Goal: Answer question/provide support: Share knowledge or assist other users

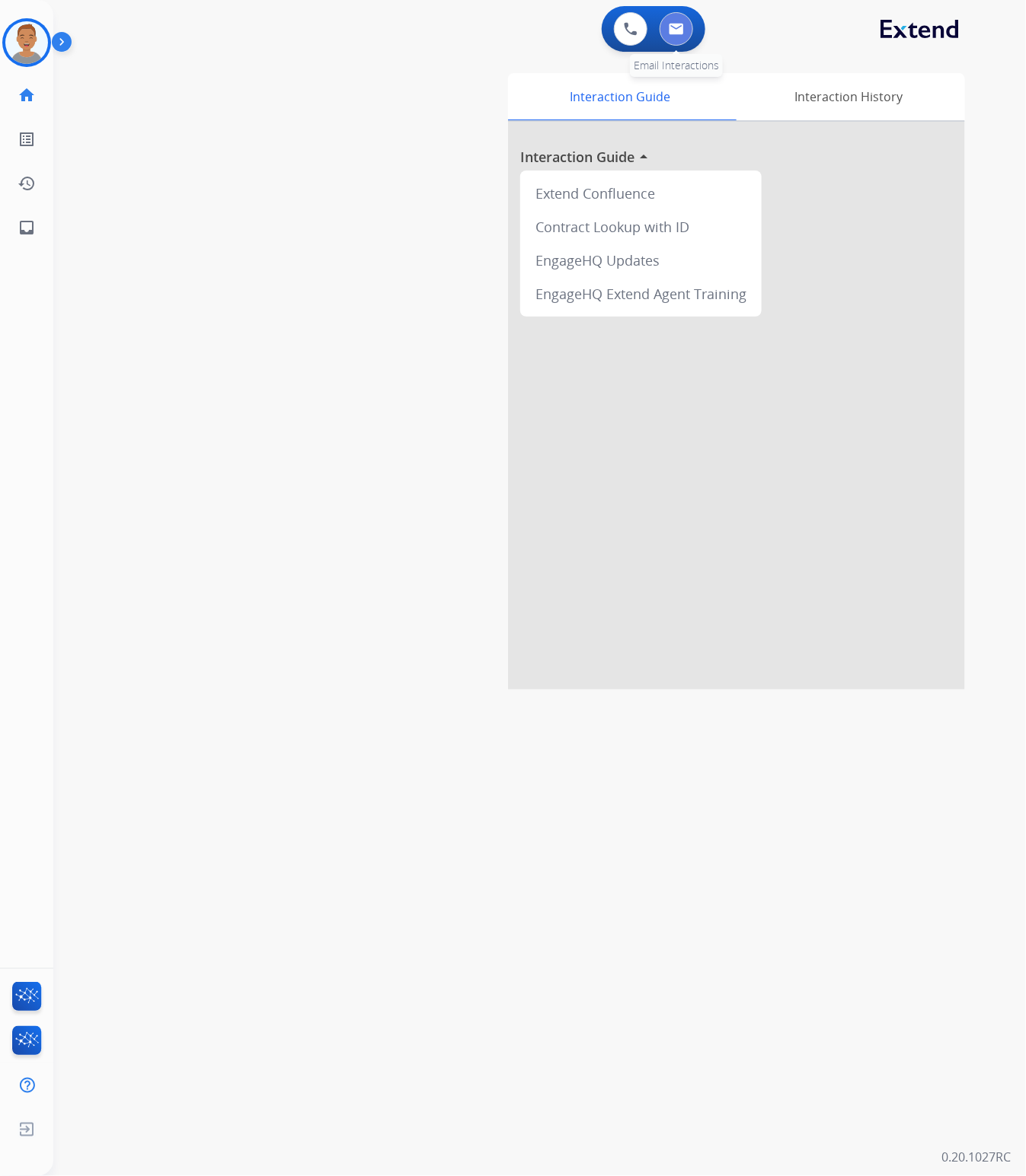
click at [672, 23] on img at bounding box center [676, 30] width 15 height 13
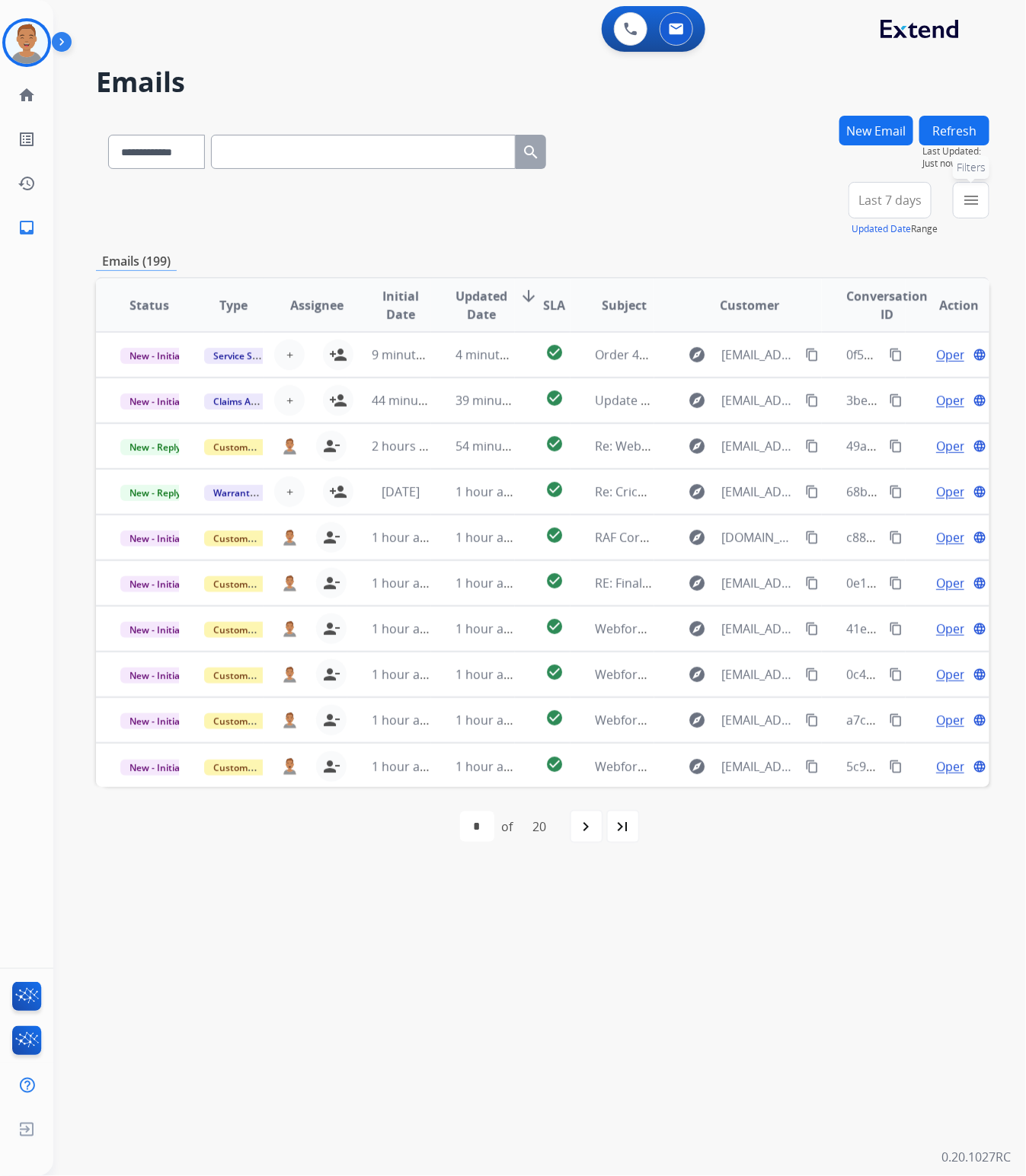
click at [954, 204] on button "menu Filters" at bounding box center [970, 200] width 37 height 37
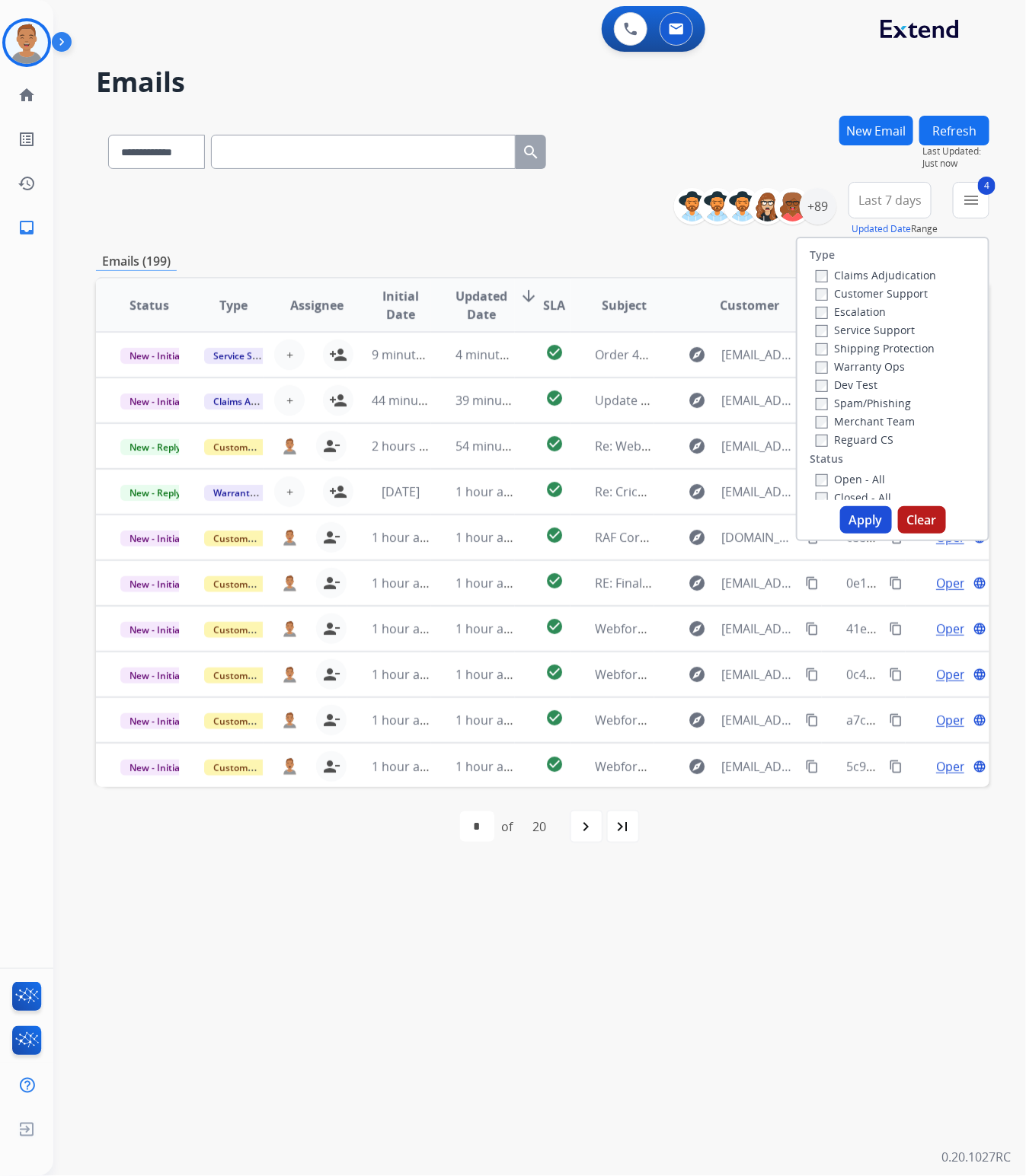
click at [840, 518] on button "Apply" at bounding box center [866, 520] width 52 height 28
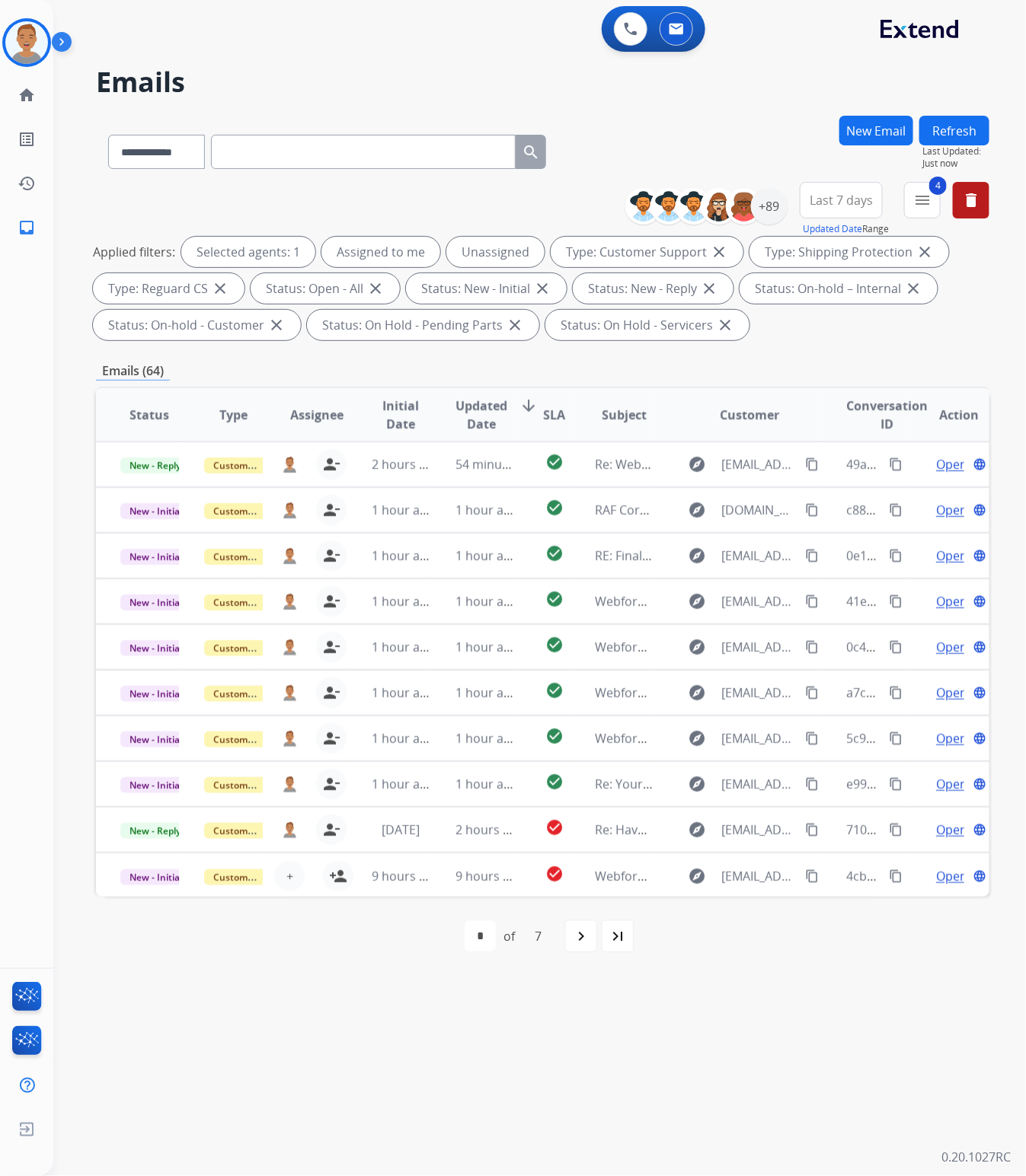
click at [725, 141] on div "**********" at bounding box center [543, 149] width 893 height 66
click at [821, 200] on span "Last 7 days" at bounding box center [841, 200] width 64 height 6
click at [812, 356] on div "Last 30 days" at bounding box center [836, 360] width 84 height 23
click at [718, 105] on div "**********" at bounding box center [521, 615] width 936 height 1121
click at [758, 202] on div "+89" at bounding box center [769, 206] width 37 height 37
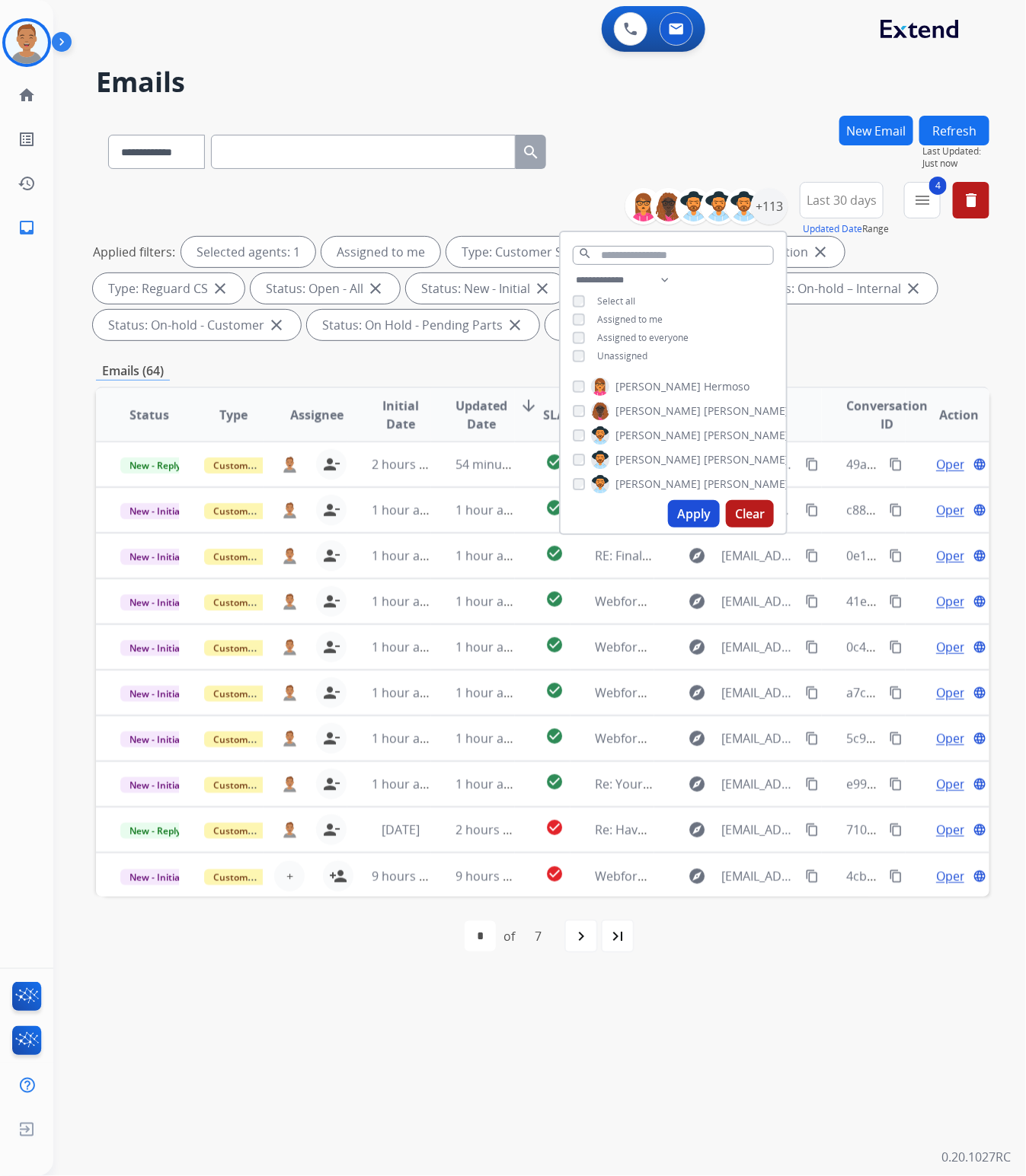
click at [684, 512] on button "Apply" at bounding box center [694, 514] width 52 height 28
click at [659, 160] on div "**********" at bounding box center [543, 149] width 893 height 66
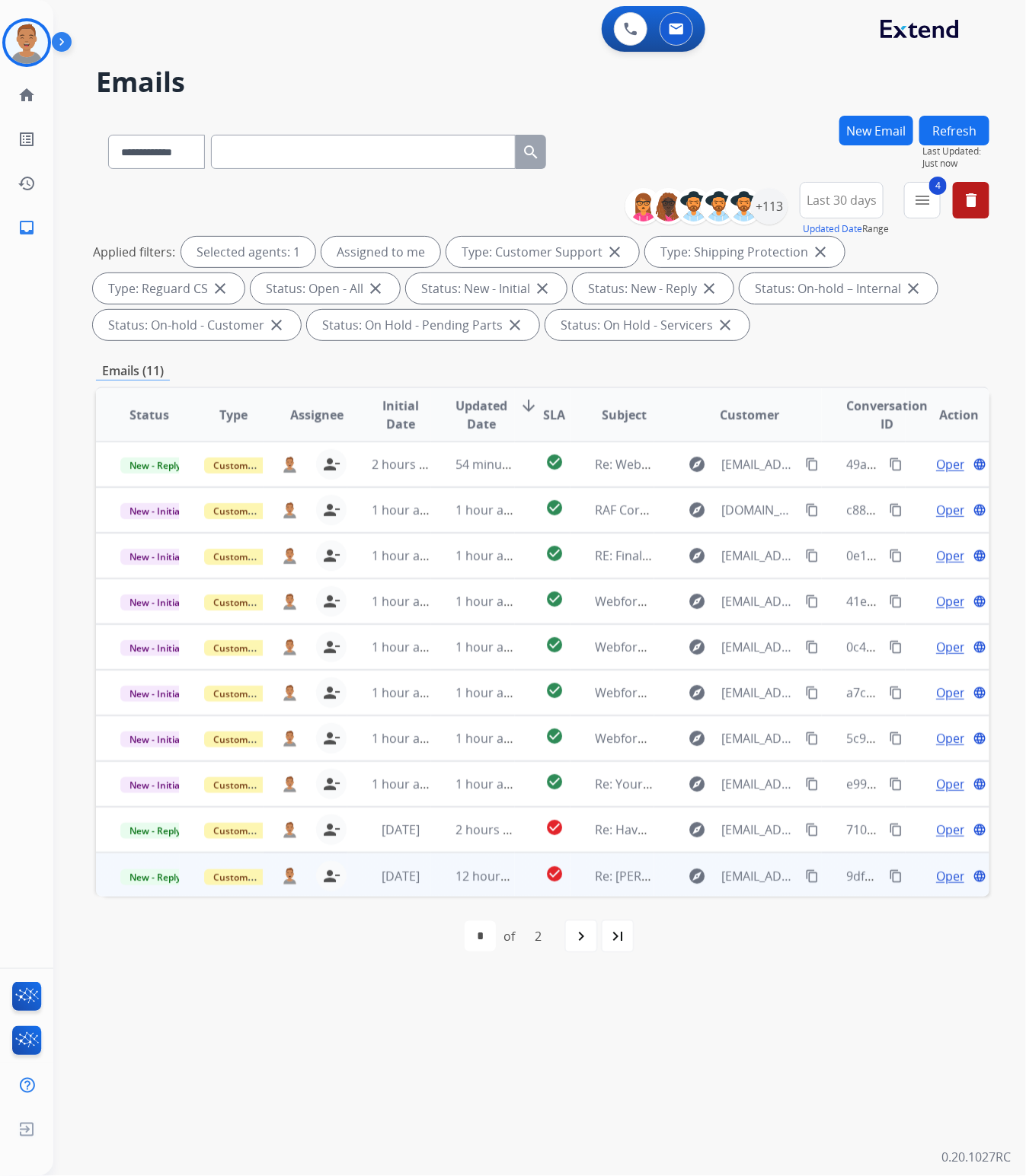
click at [347, 891] on td "[DATE]" at bounding box center [389, 874] width 84 height 46
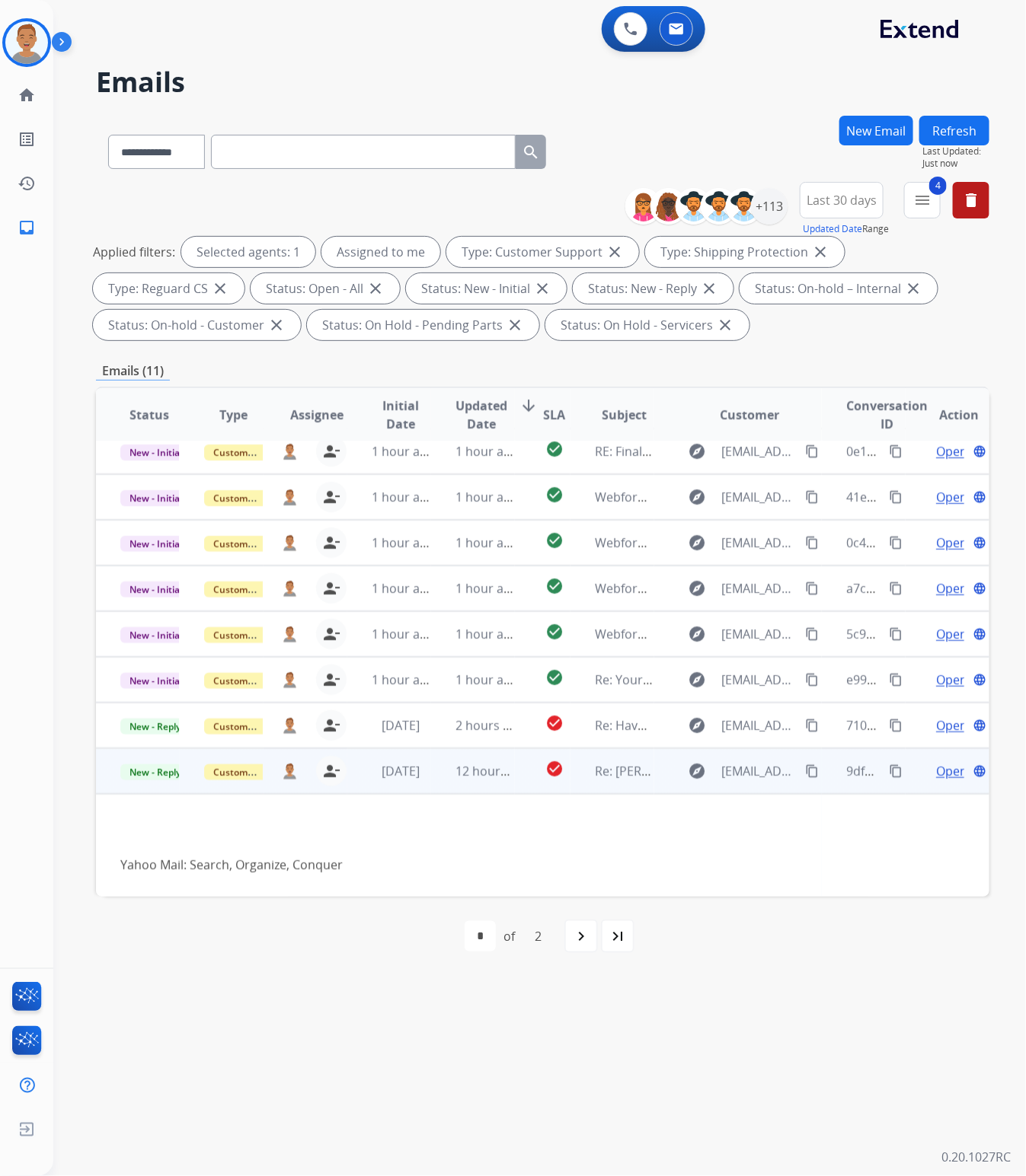
click at [941, 770] on span "Open" at bounding box center [951, 771] width 31 height 18
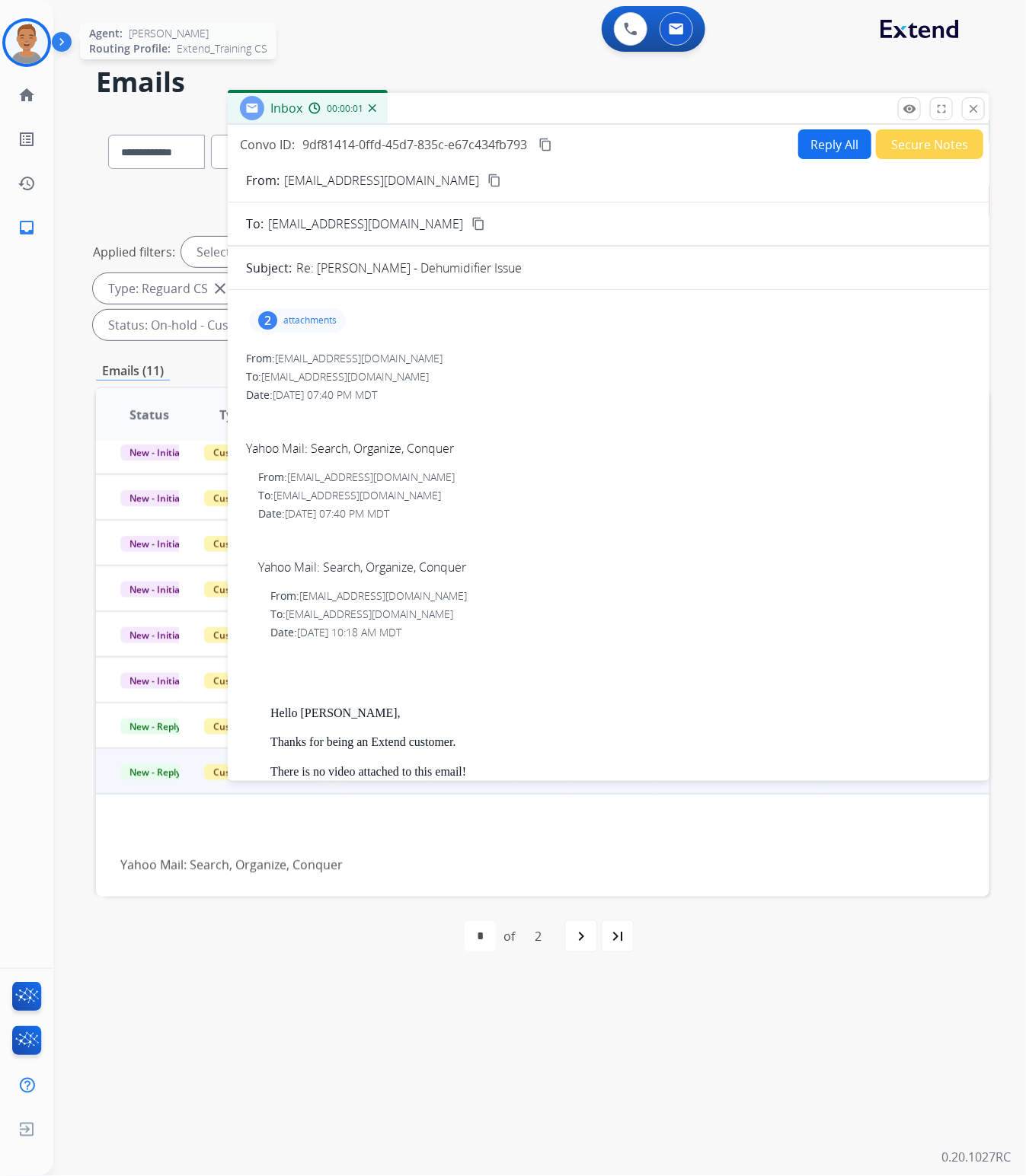
click at [30, 43] on img at bounding box center [27, 43] width 43 height 43
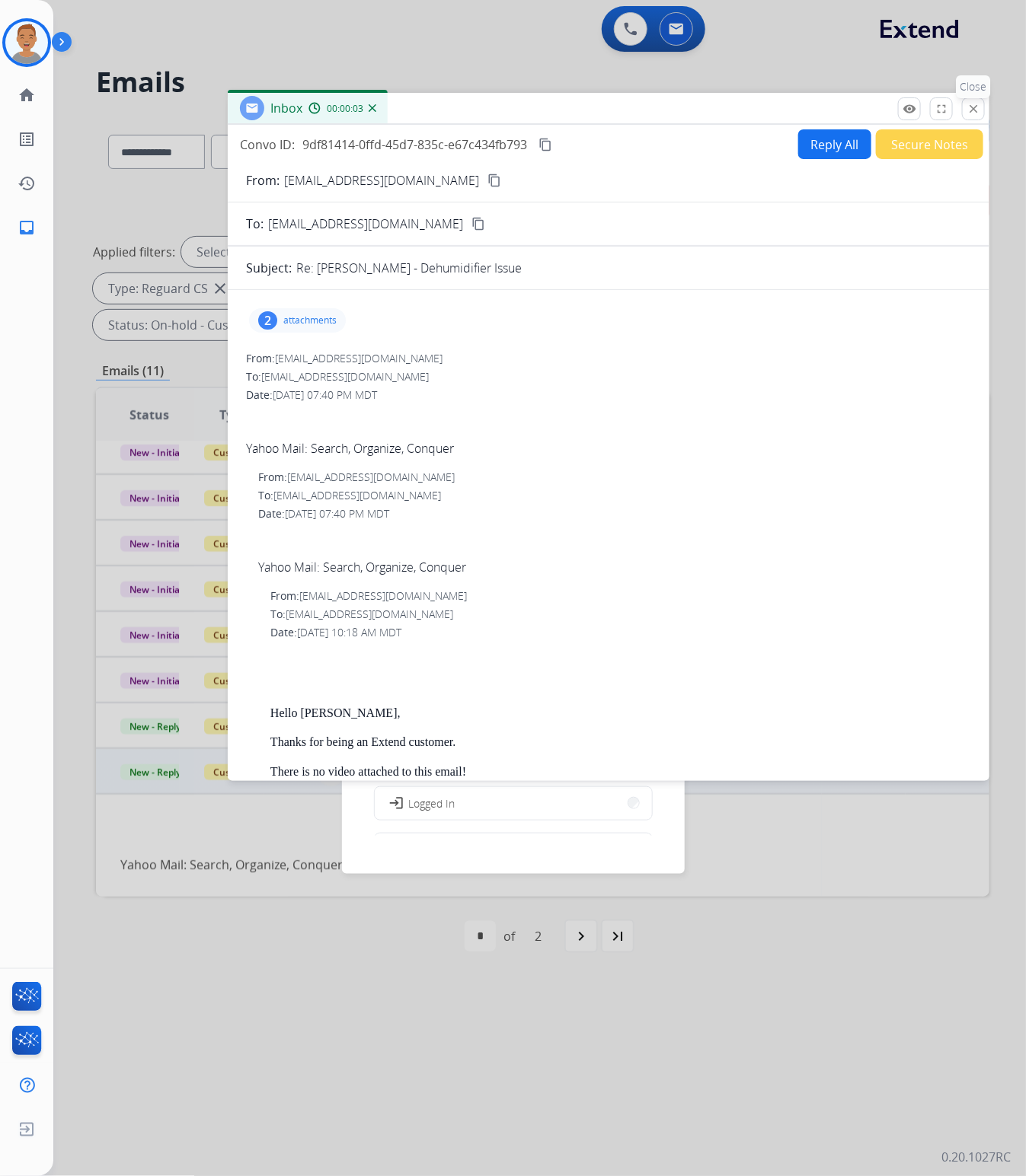
click at [970, 112] on mat-icon "close" at bounding box center [972, 108] width 13 height 13
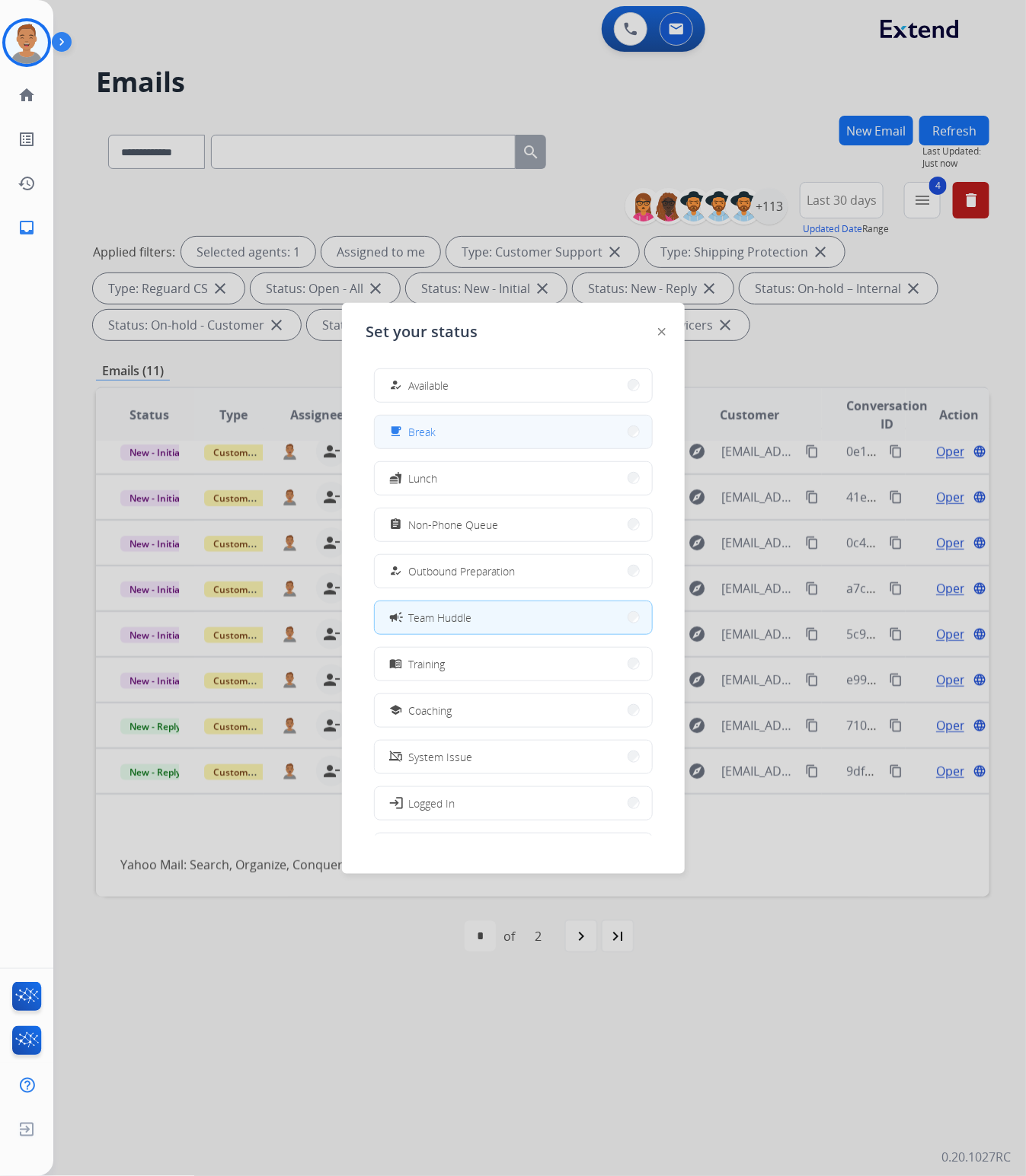
click at [507, 436] on button "free_breakfast Break" at bounding box center [513, 431] width 278 height 33
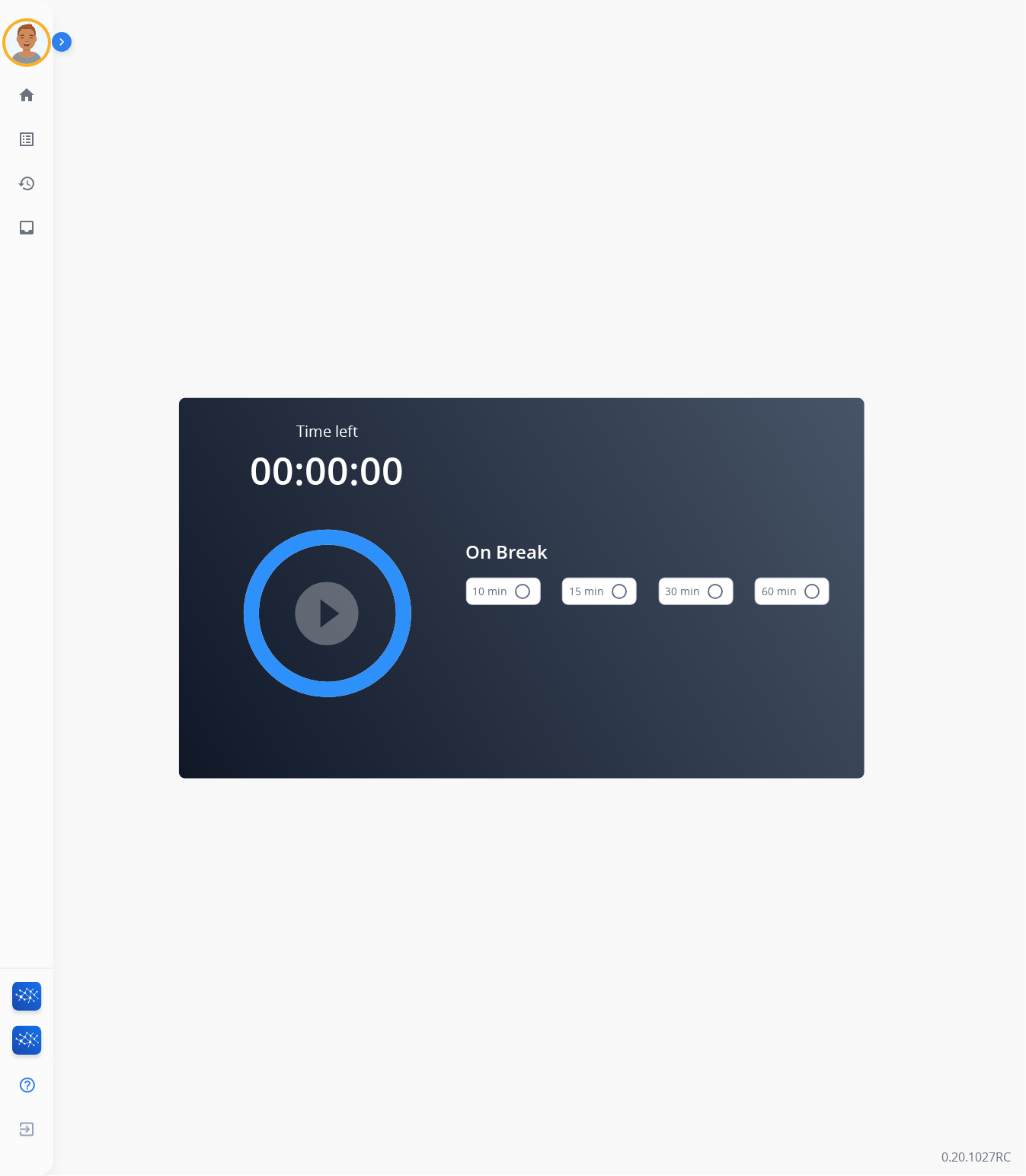
click at [530, 588] on button "10 min radio_button_unchecked" at bounding box center [502, 591] width 74 height 28
click at [40, 37] on img at bounding box center [27, 43] width 43 height 43
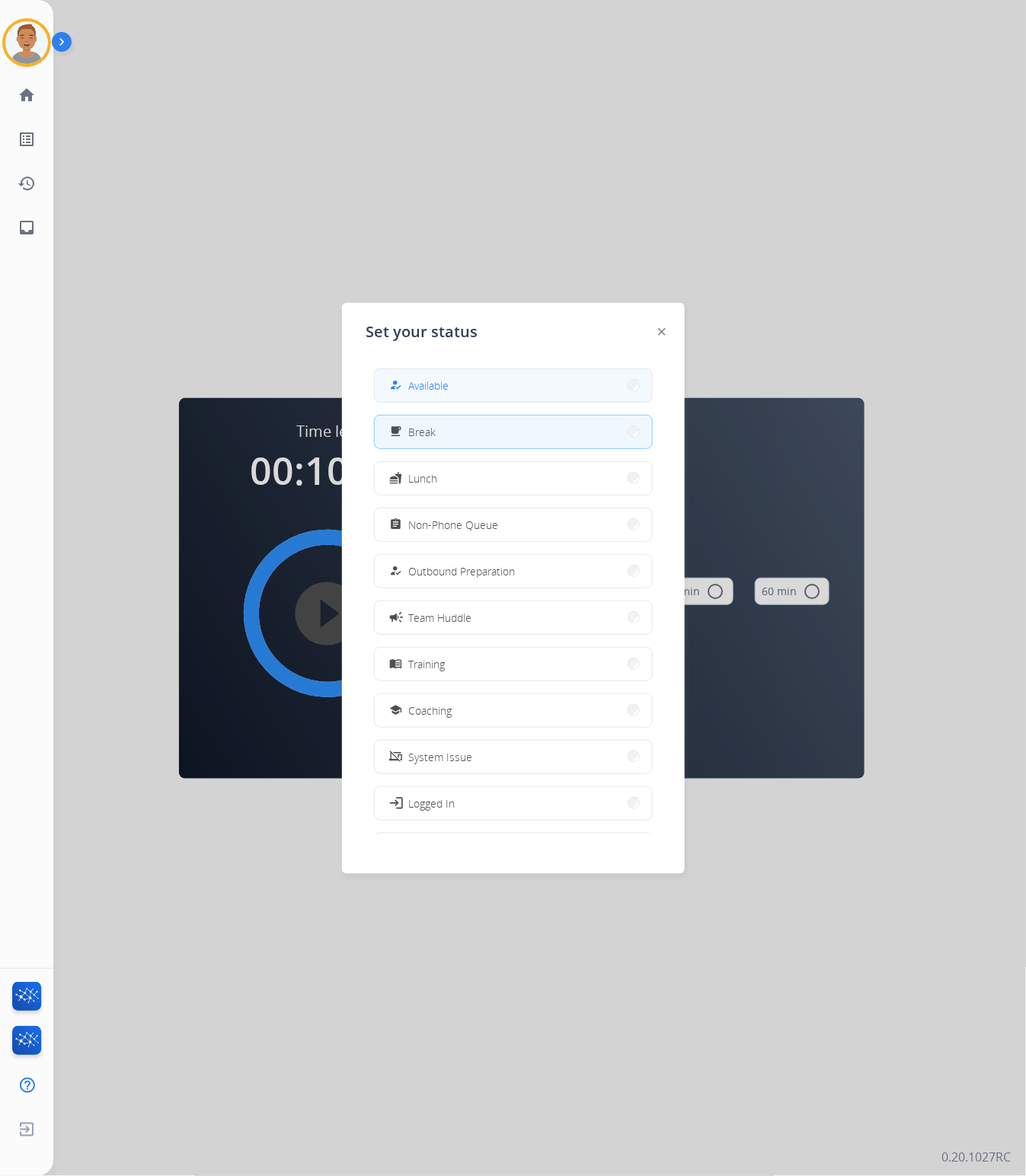
click at [456, 379] on button "how_to_reg Available" at bounding box center [513, 385] width 278 height 33
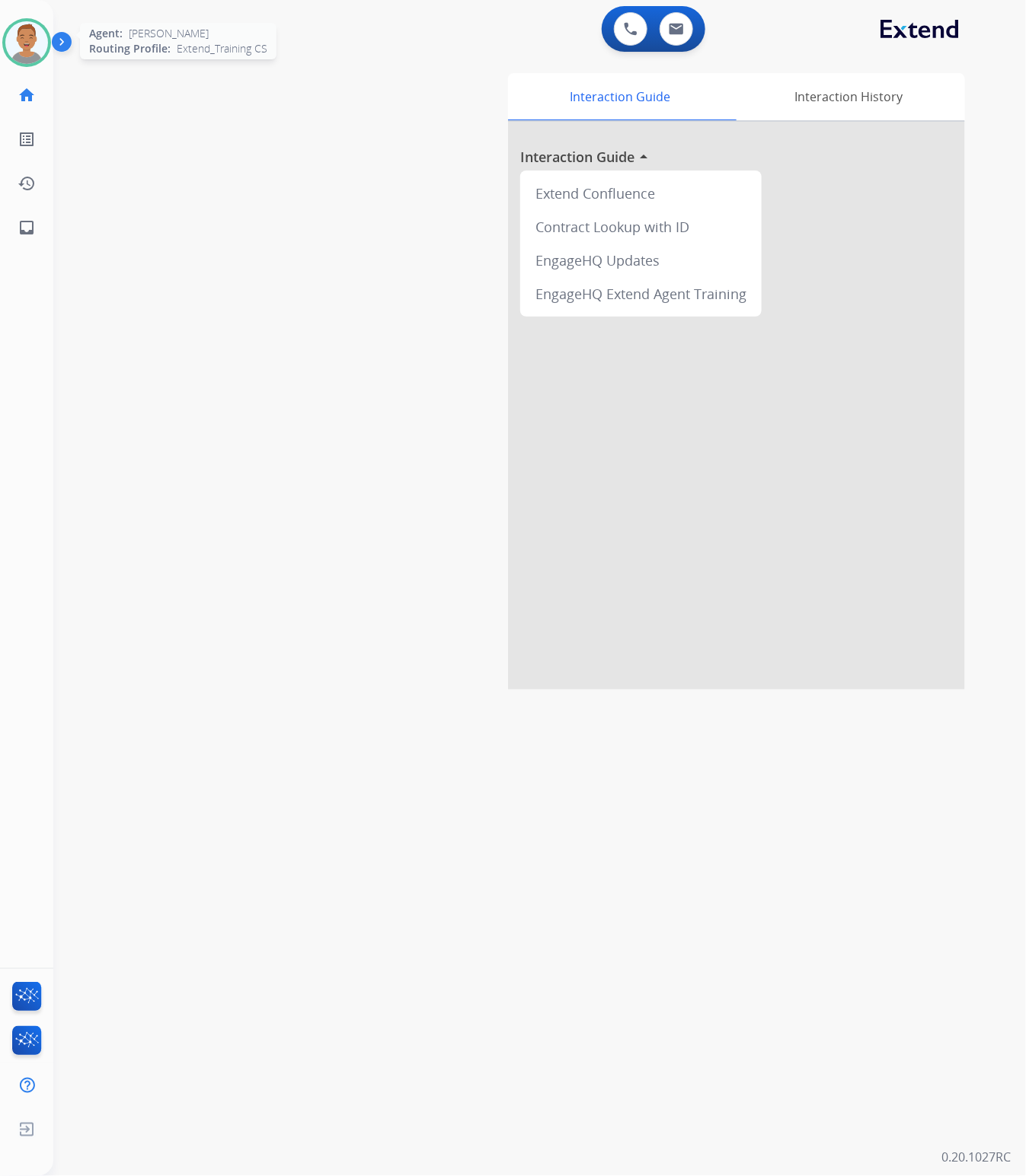
click at [38, 51] on img at bounding box center [27, 43] width 43 height 43
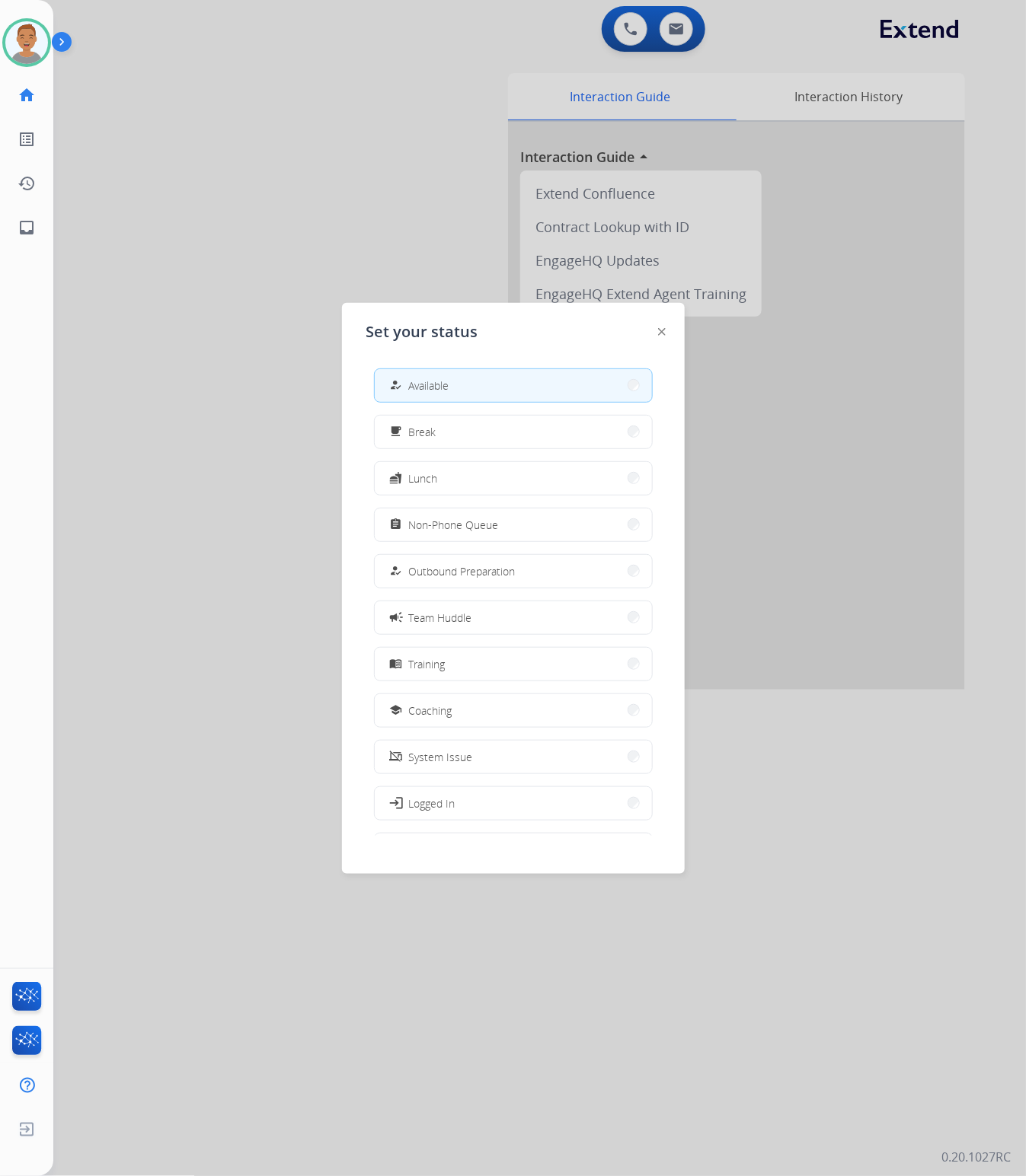
drag, startPoint x: 324, startPoint y: 123, endPoint x: 509, endPoint y: 23, distance: 210.3
click at [325, 118] on div at bounding box center [513, 588] width 1026 height 1176
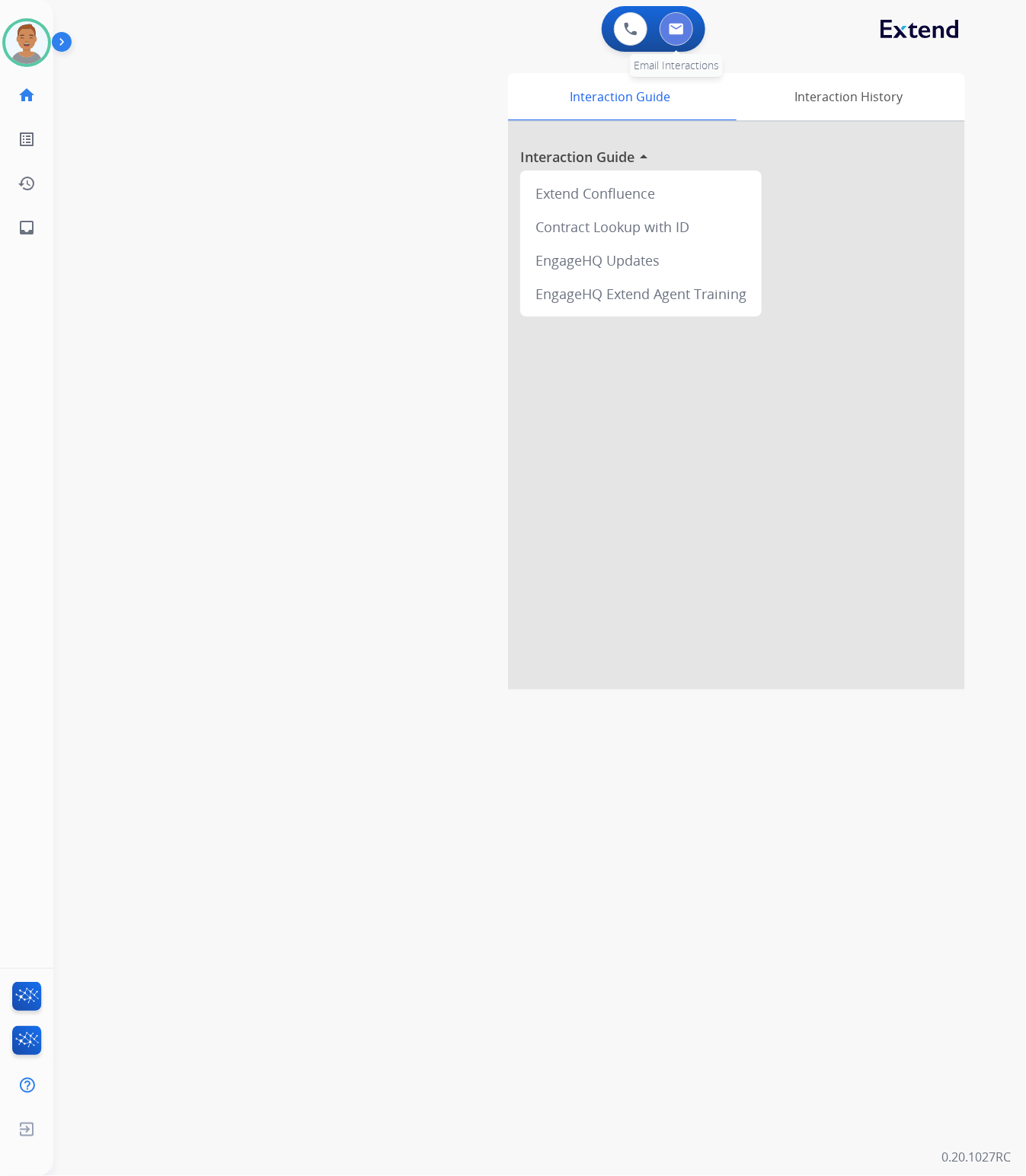
click at [675, 27] on img at bounding box center [676, 30] width 15 height 13
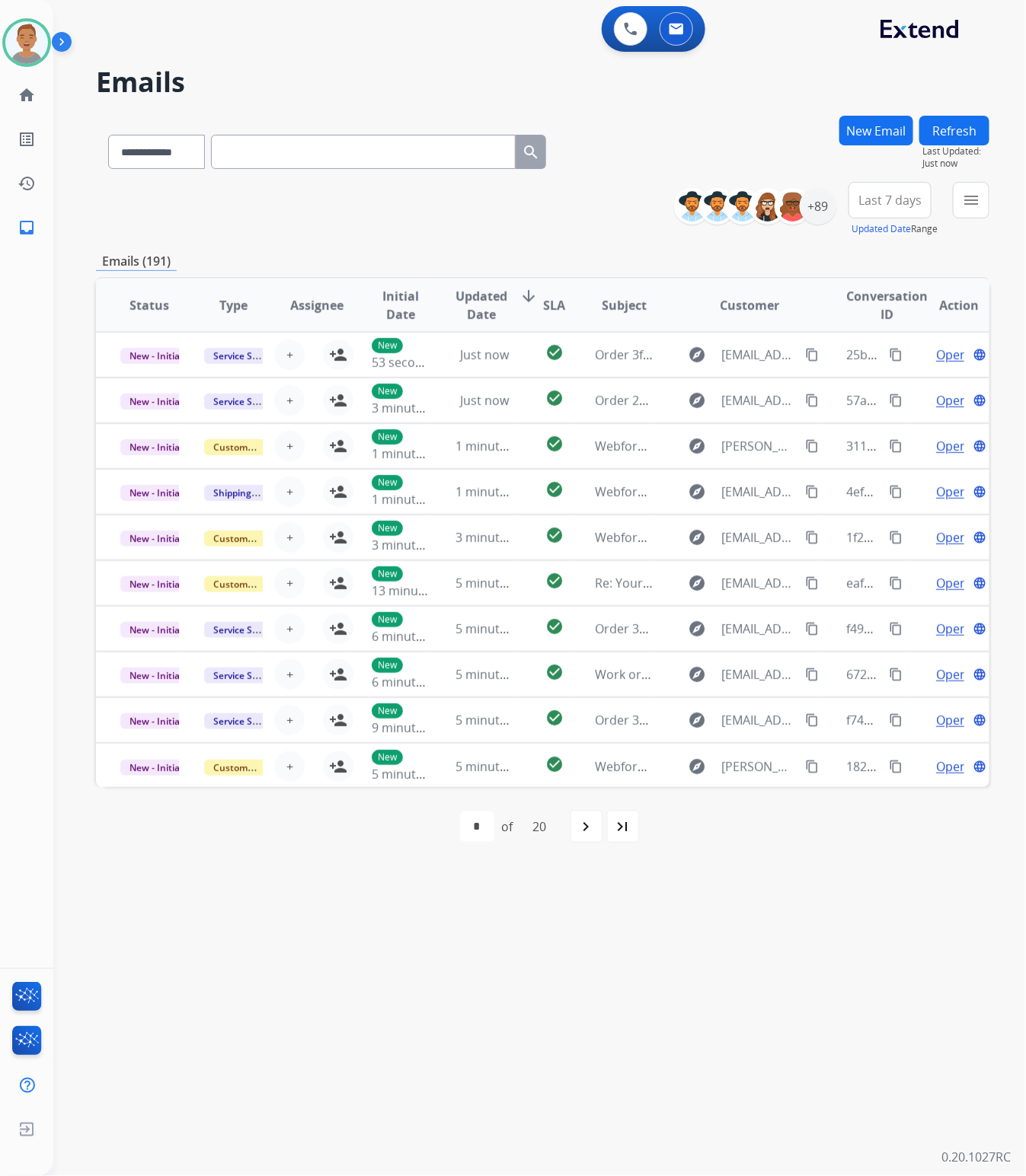
click at [895, 201] on span "Last 7 days" at bounding box center [889, 200] width 64 height 6
click at [860, 386] on div "Last 90 days" at bounding box center [885, 386] width 84 height 23
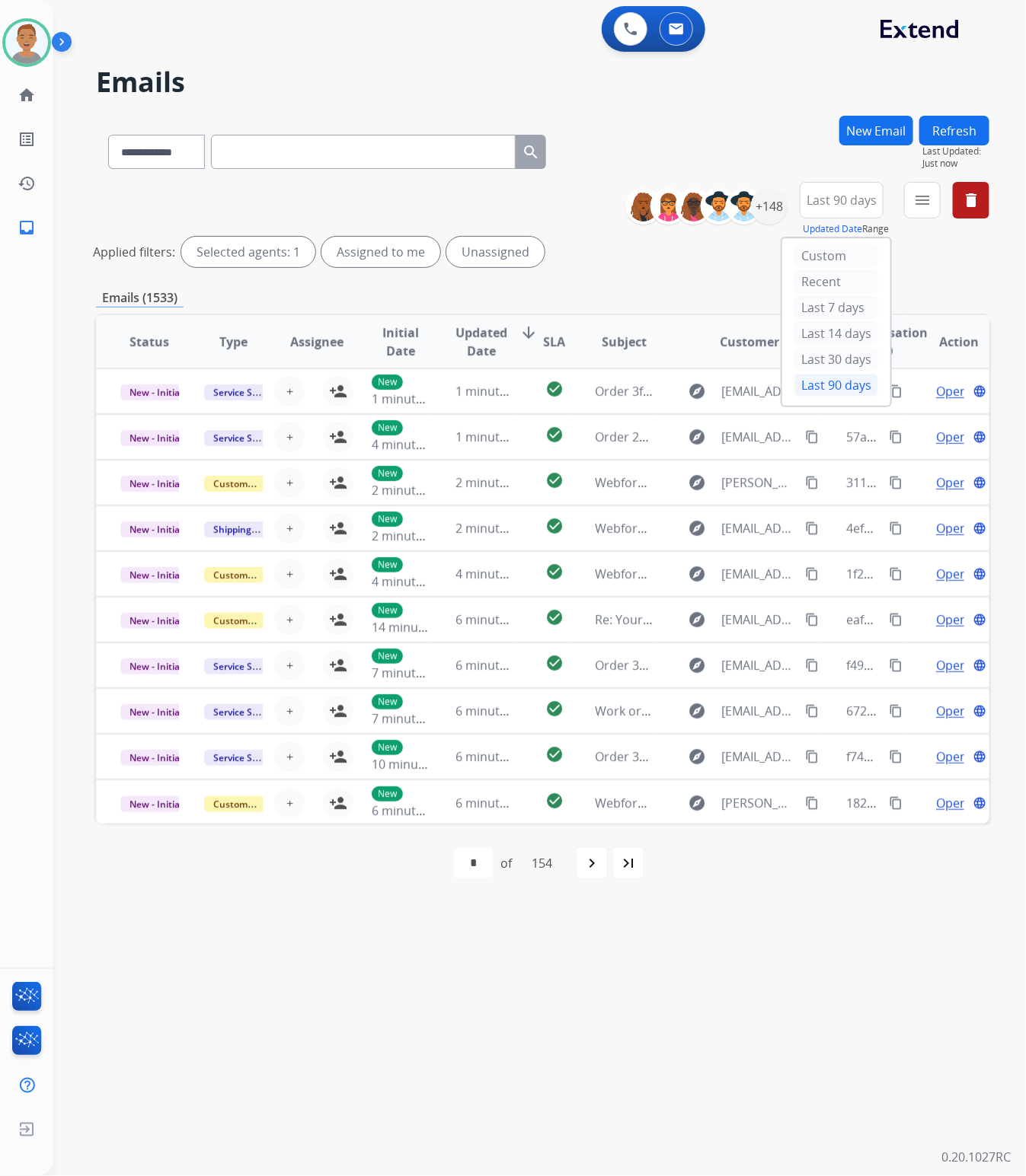
click at [860, 387] on div "Last 90 days" at bounding box center [836, 386] width 84 height 23
drag, startPoint x: 685, startPoint y: 146, endPoint x: 850, endPoint y: 181, distance: 168.7
click at [687, 146] on div "**********" at bounding box center [543, 149] width 893 height 66
click at [914, 209] on button "menu Filters" at bounding box center [921, 200] width 37 height 37
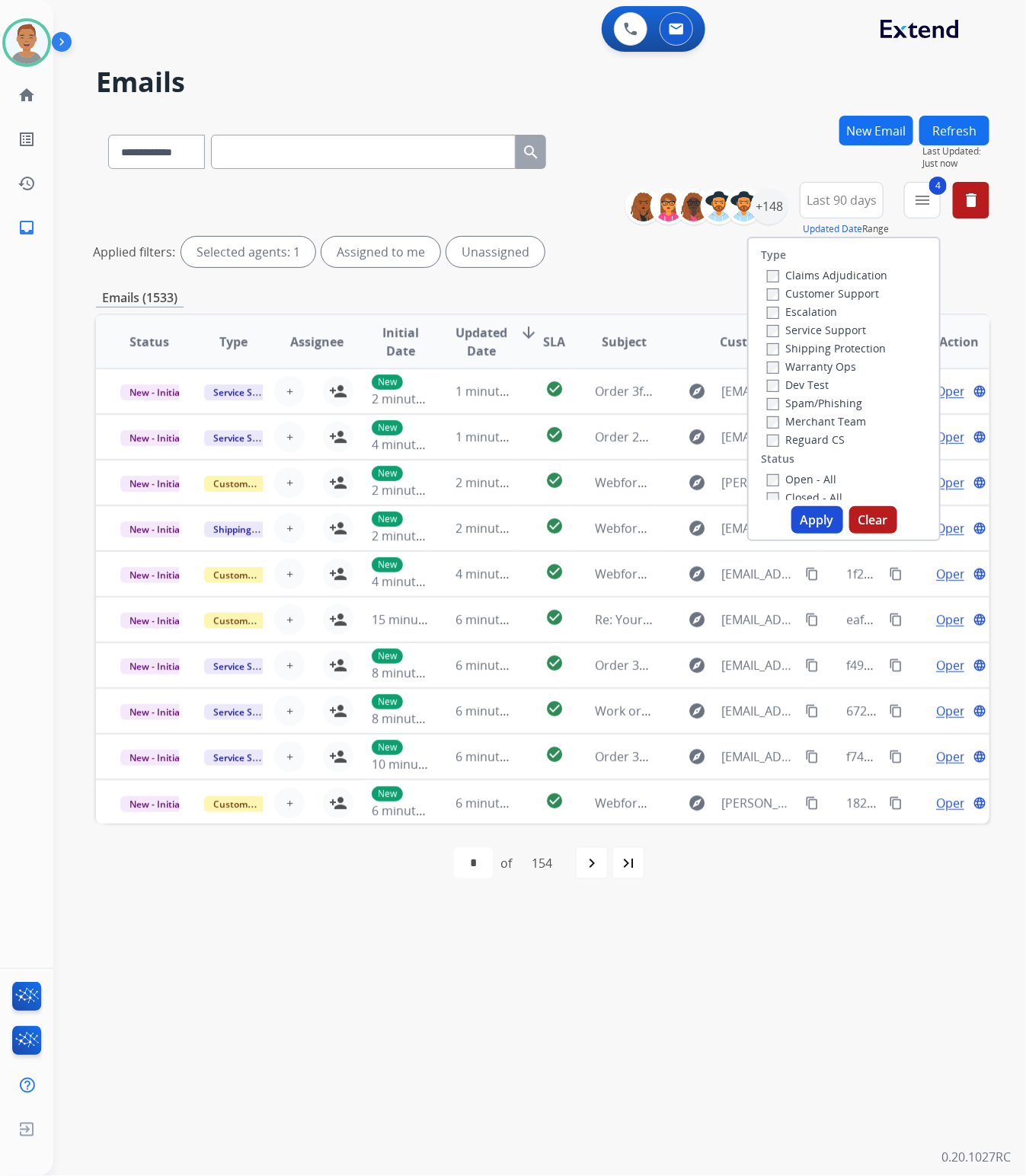
click at [807, 516] on button "Apply" at bounding box center [817, 520] width 52 height 28
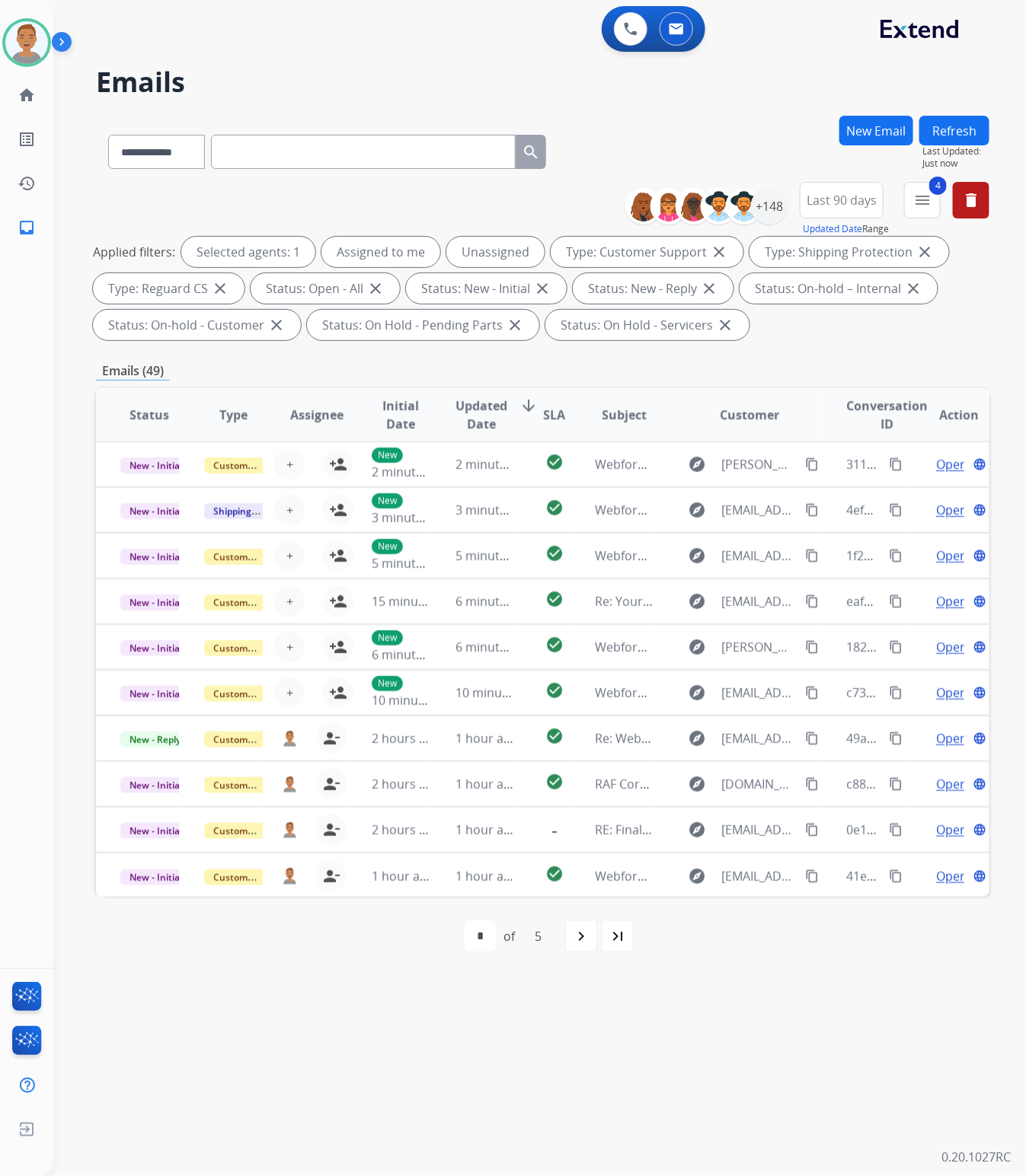
drag, startPoint x: 596, startPoint y: 88, endPoint x: 628, endPoint y: 116, distance: 42.5
click at [603, 89] on h2 "Emails" at bounding box center [543, 82] width 893 height 30
click at [770, 204] on div "+148" at bounding box center [769, 206] width 37 height 37
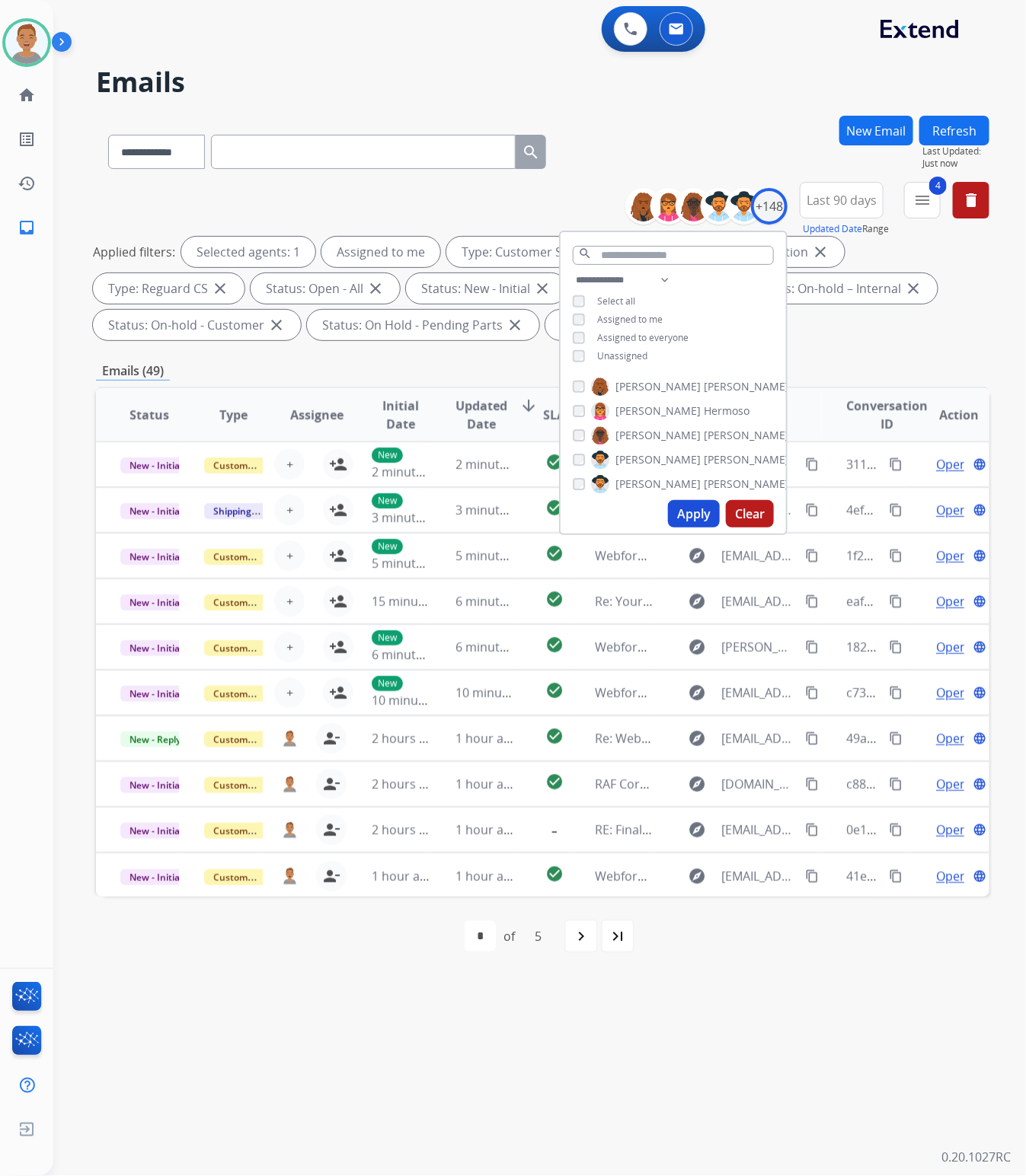
click at [689, 508] on button "Apply" at bounding box center [694, 514] width 52 height 28
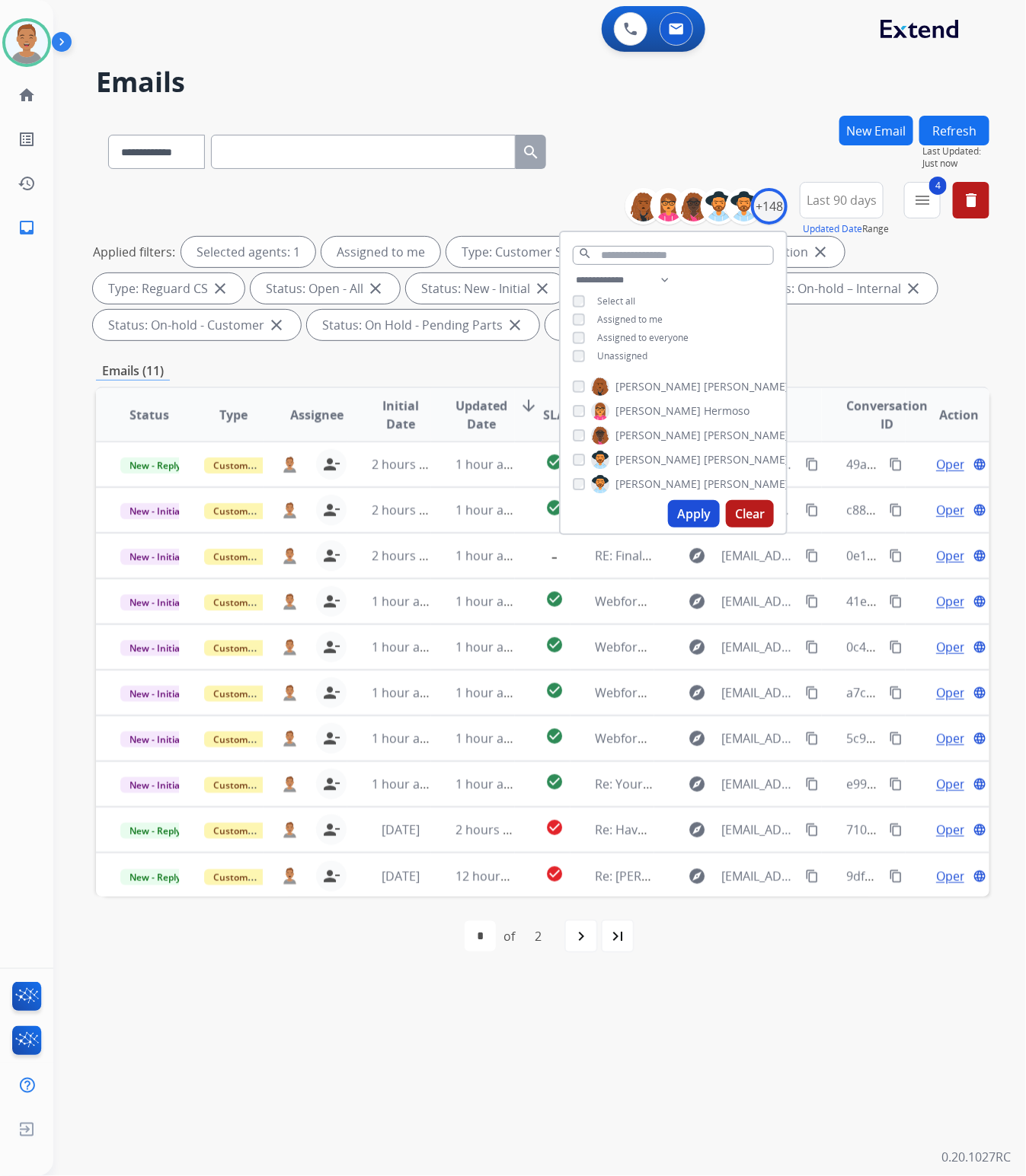
drag, startPoint x: 395, startPoint y: 84, endPoint x: 426, endPoint y: 77, distance: 31.8
click at [395, 84] on h2 "Emails" at bounding box center [543, 82] width 893 height 30
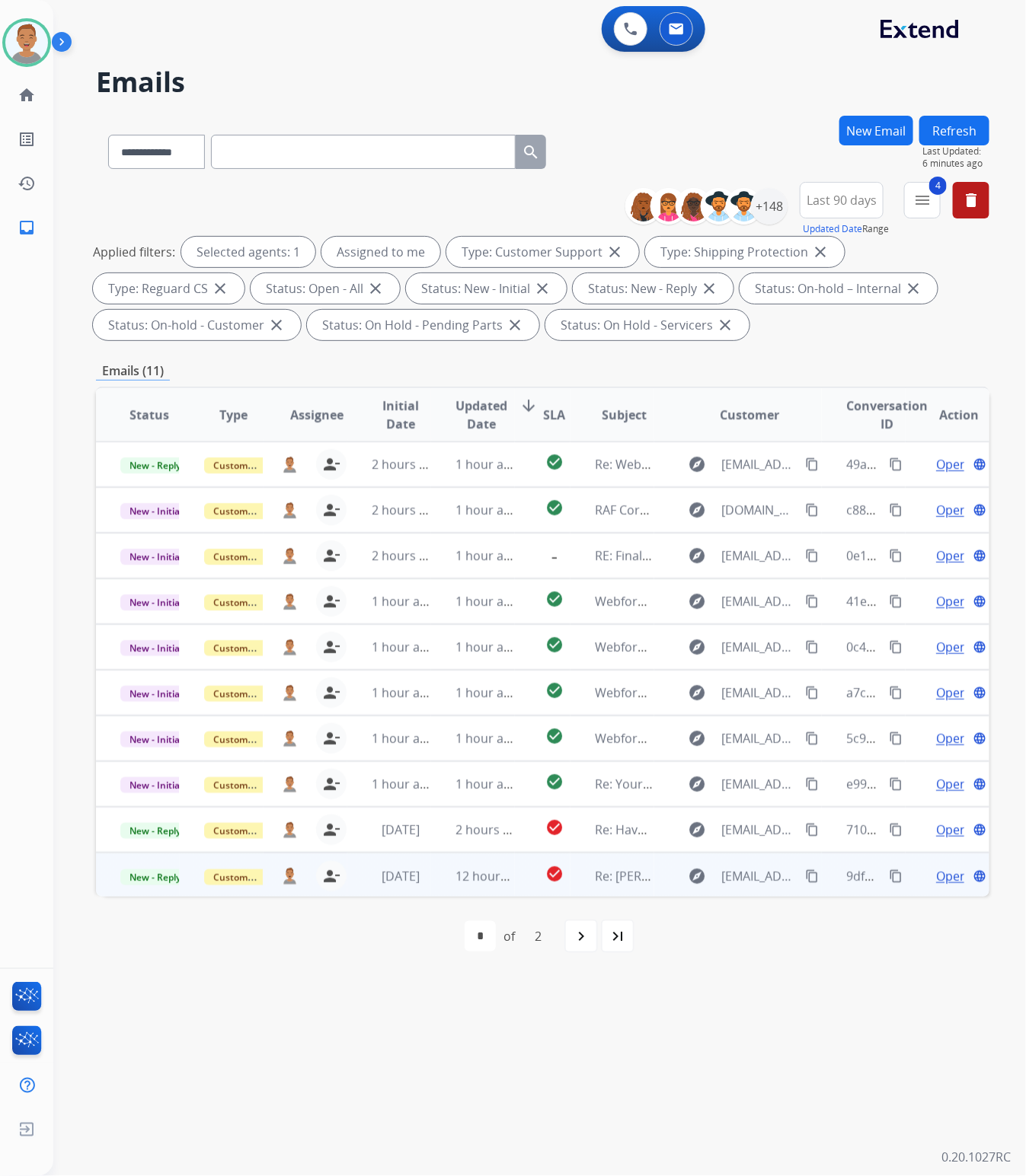
click at [503, 888] on td "12 hours ago" at bounding box center [473, 874] width 84 height 46
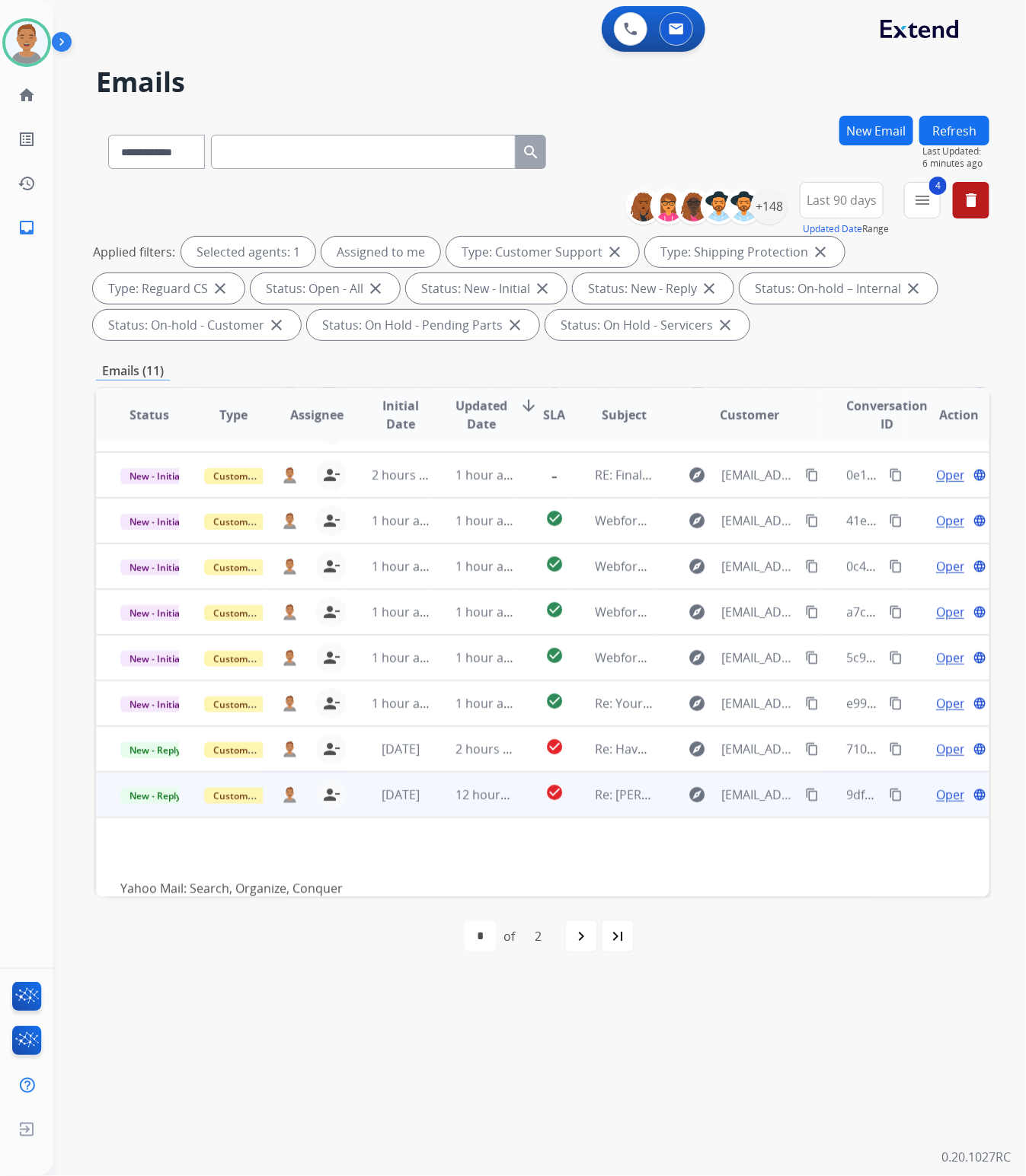
scroll to position [105, 0]
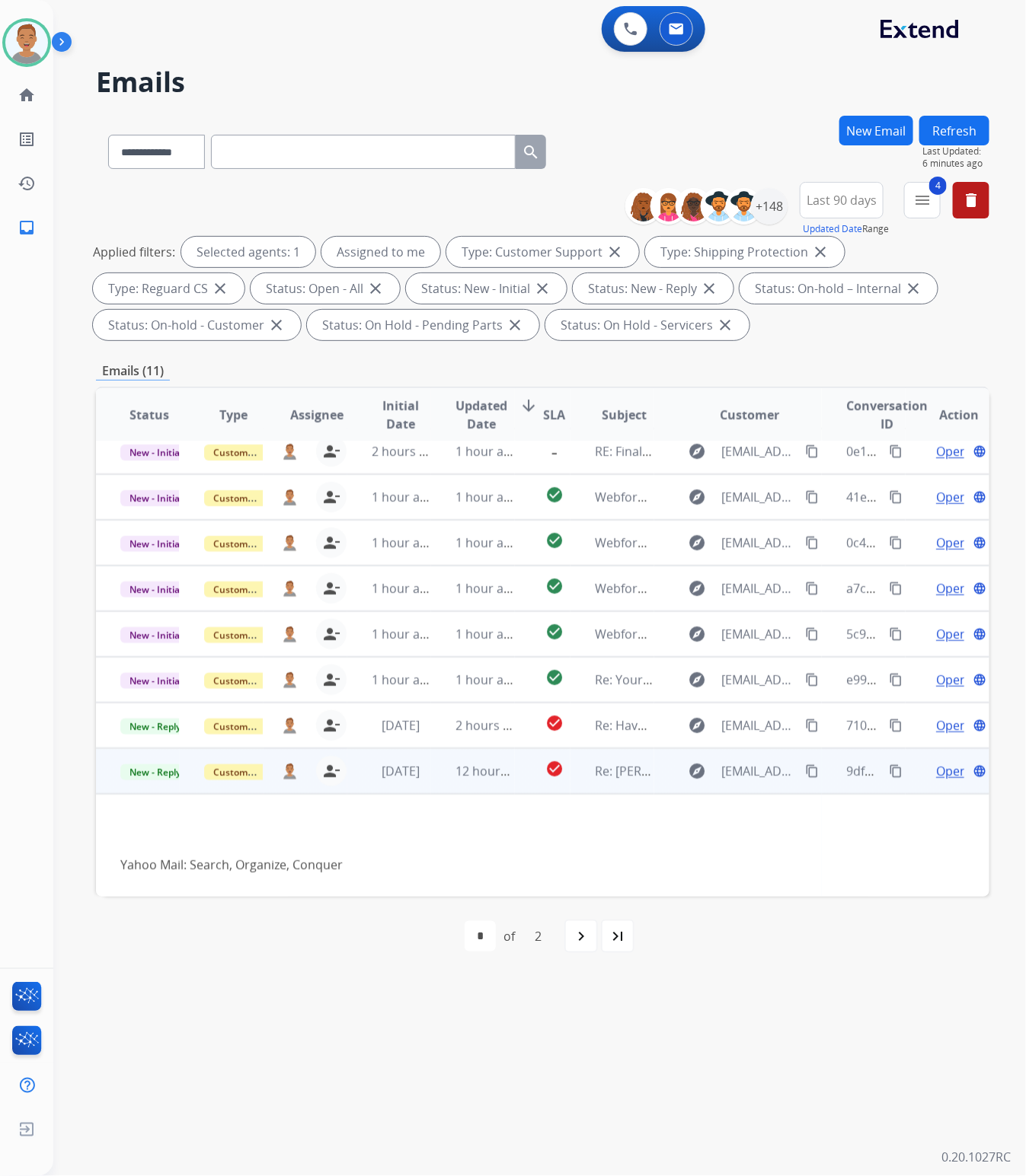
click at [936, 771] on span "Open" at bounding box center [951, 771] width 31 height 18
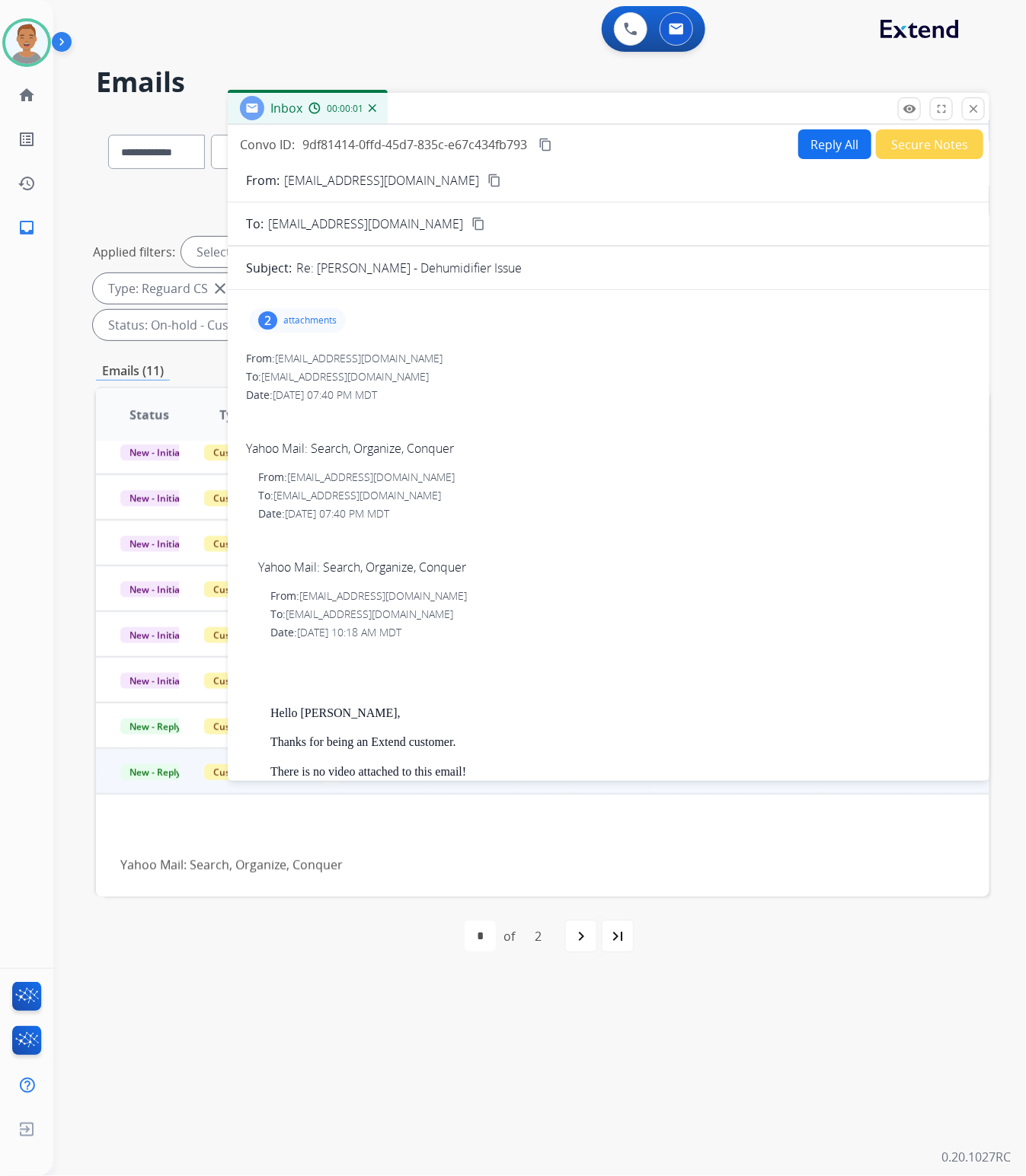
click at [305, 321] on p "attachments" at bounding box center [310, 320] width 54 height 13
click at [969, 110] on mat-icon "close" at bounding box center [972, 108] width 13 height 13
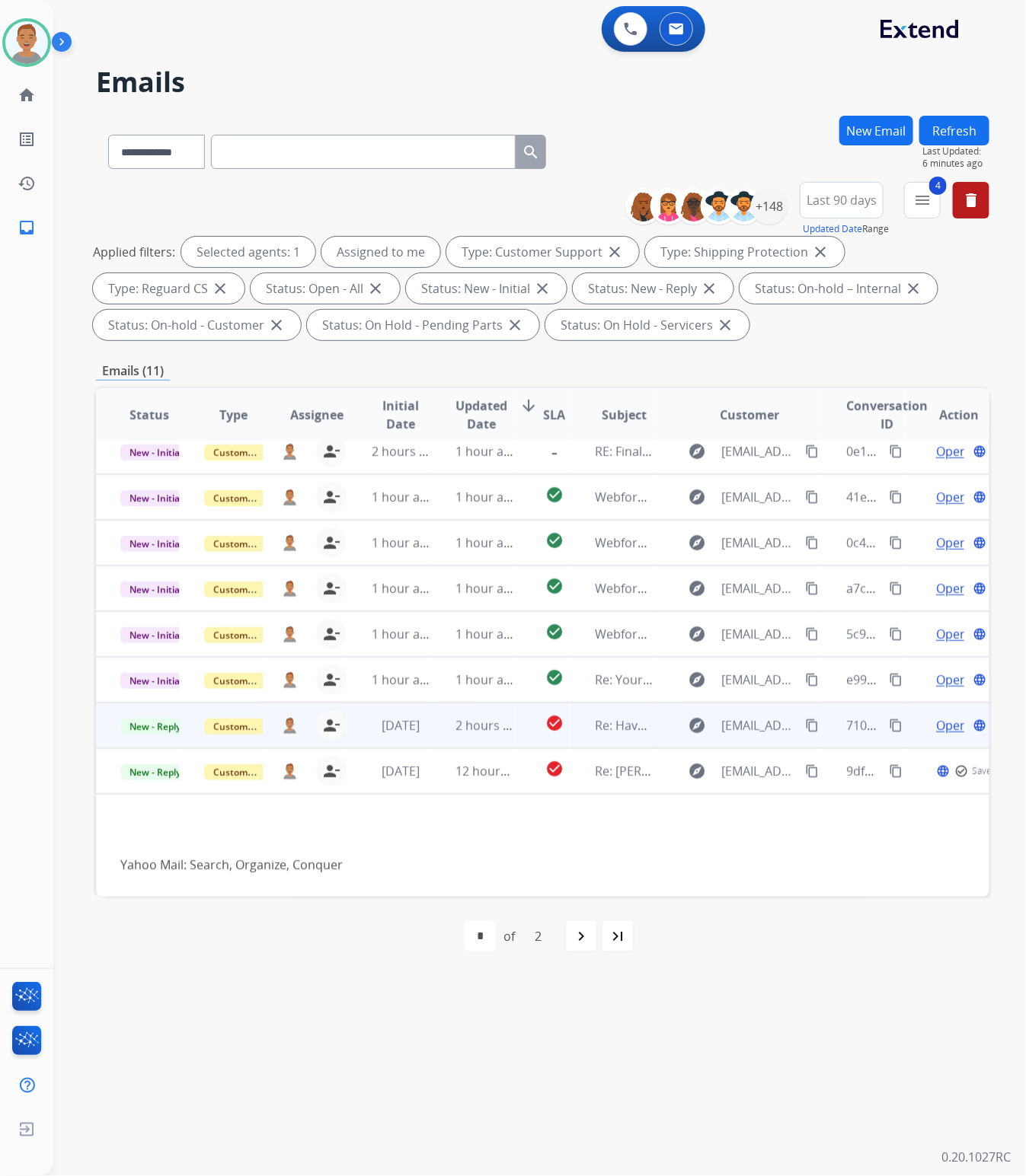
click at [508, 738] on td "2 hours ago" at bounding box center [473, 725] width 84 height 46
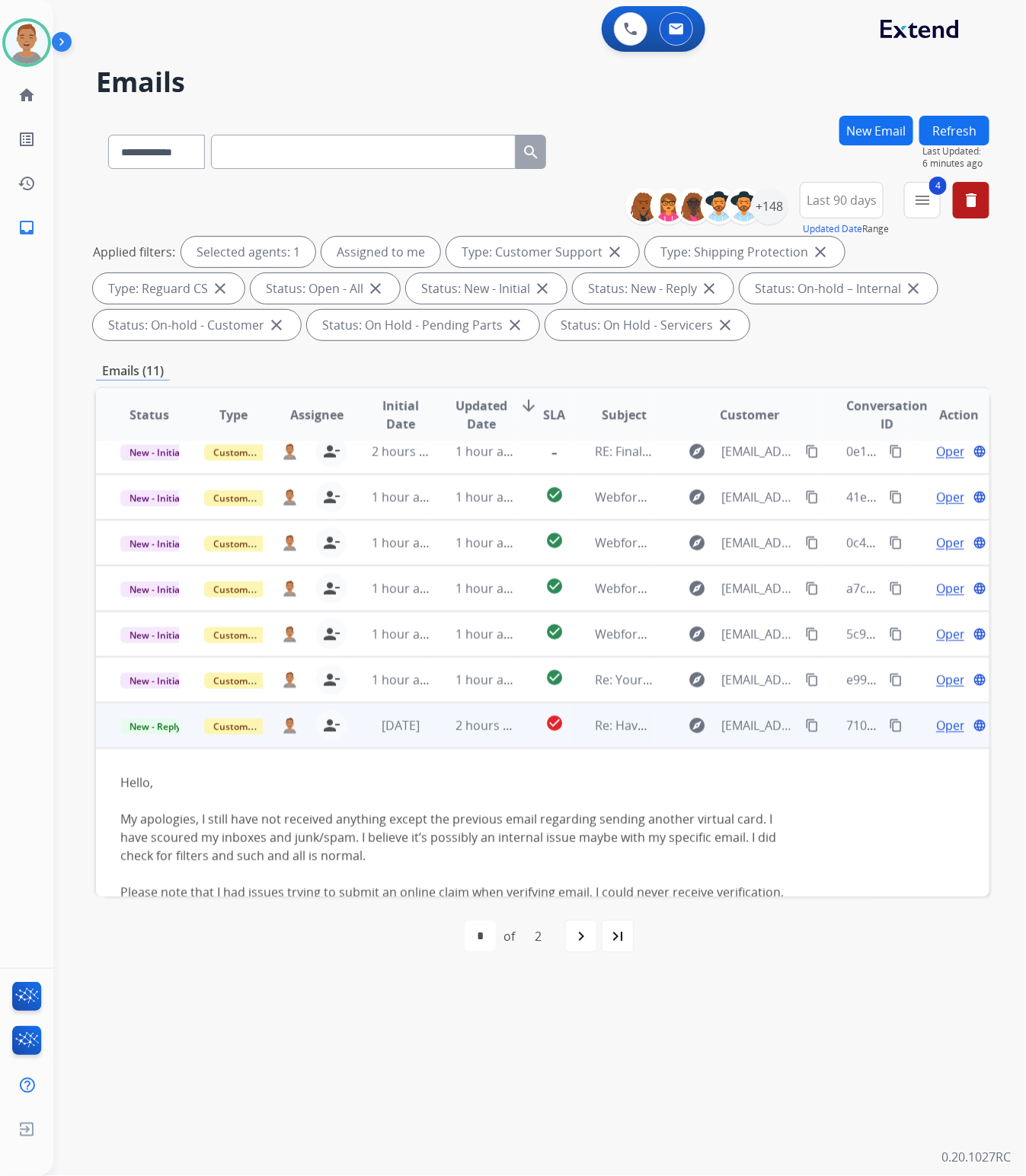
scroll to position [268, 0]
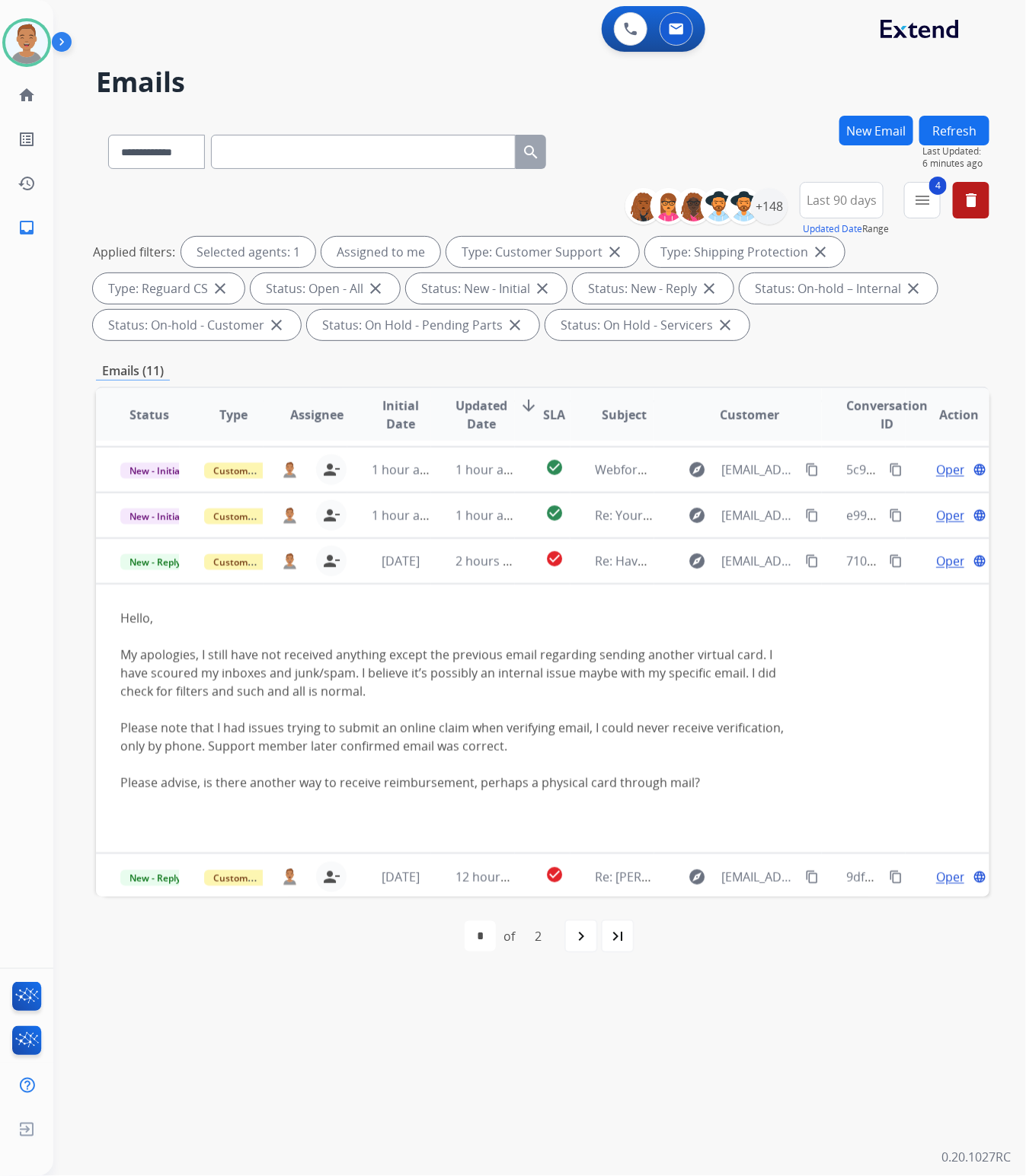
click at [519, 575] on td "check_circle" at bounding box center [543, 560] width 56 height 46
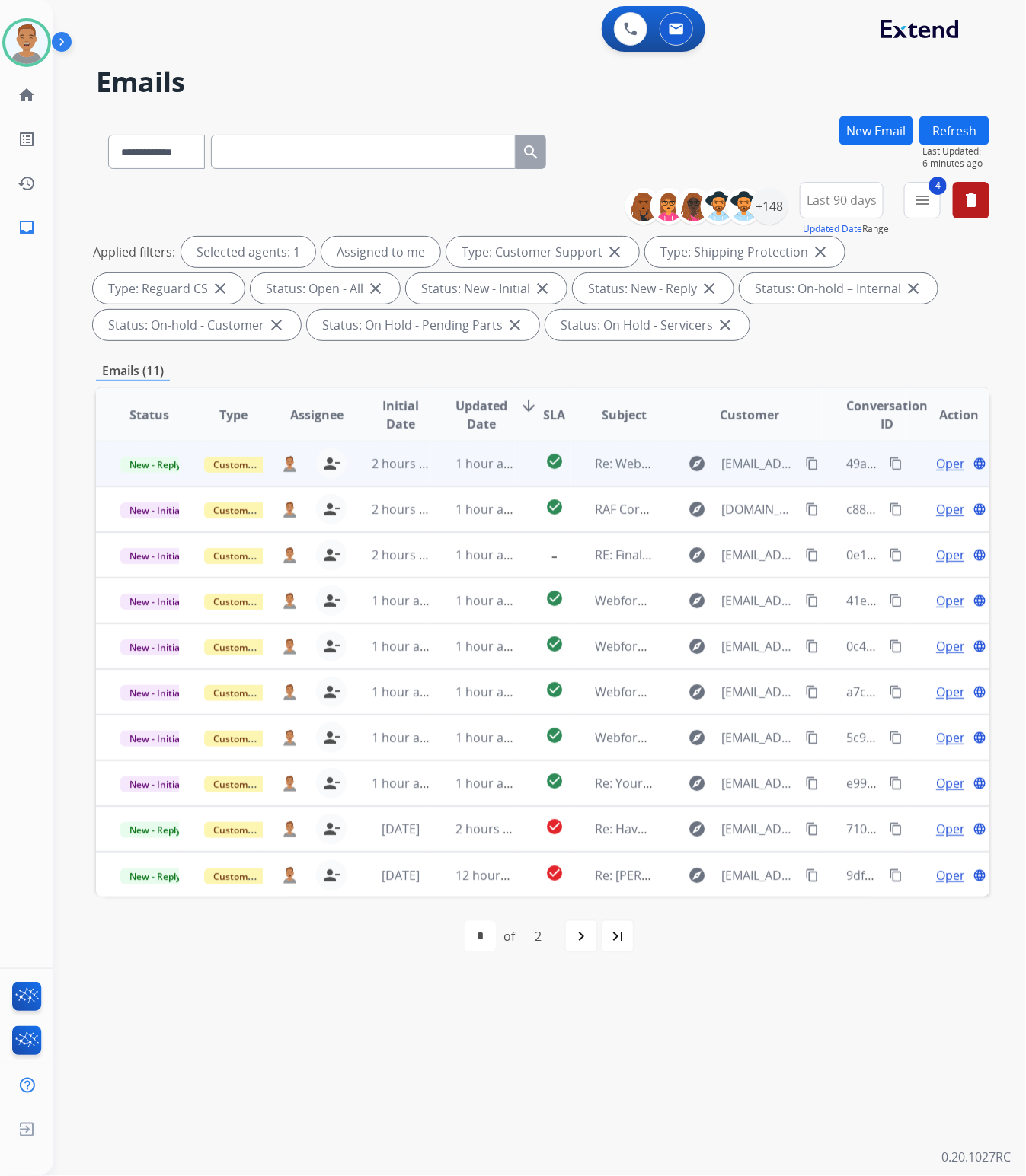
click at [424, 473] on td "2 hours ago" at bounding box center [389, 463] width 84 height 46
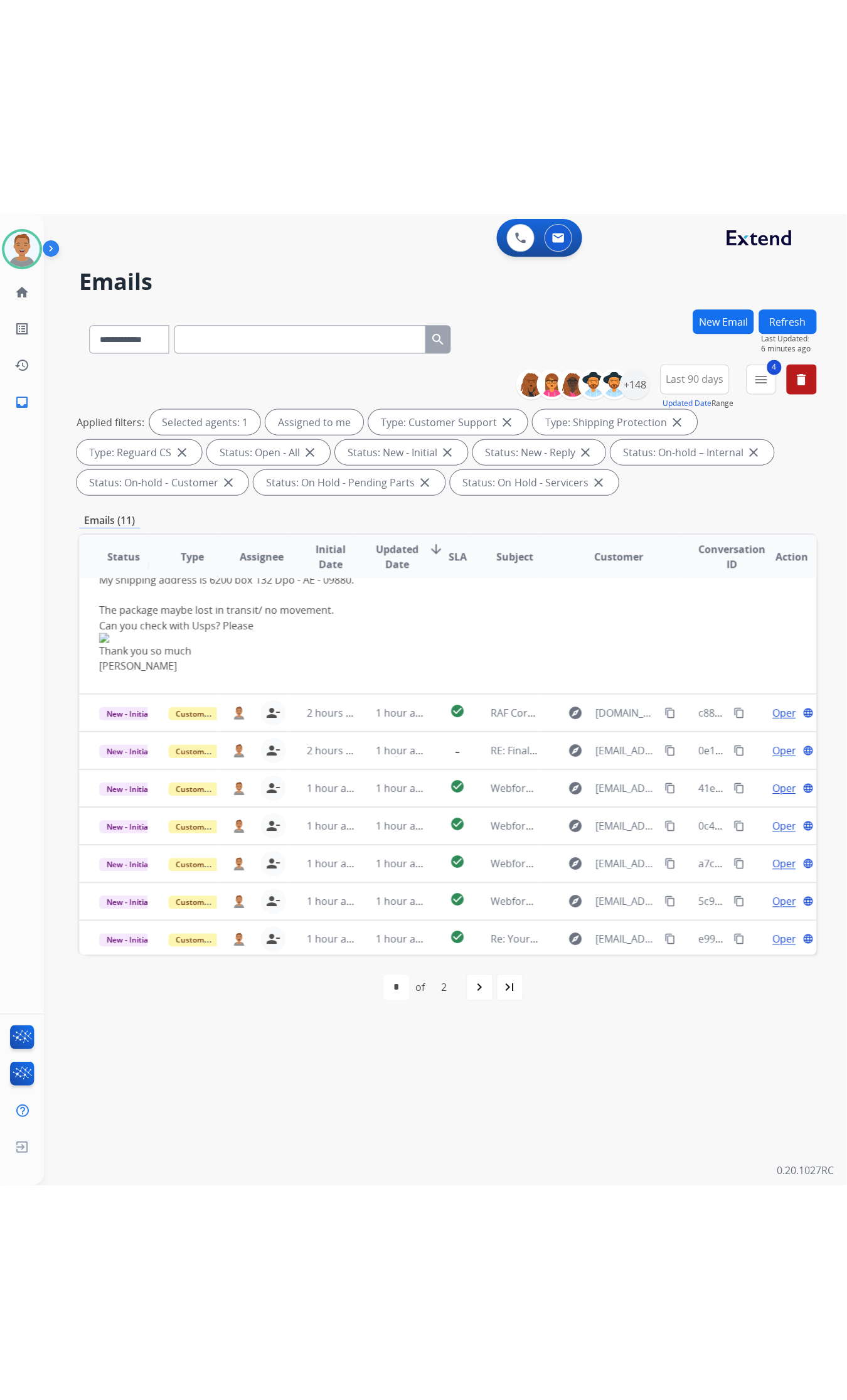
scroll to position [0, 0]
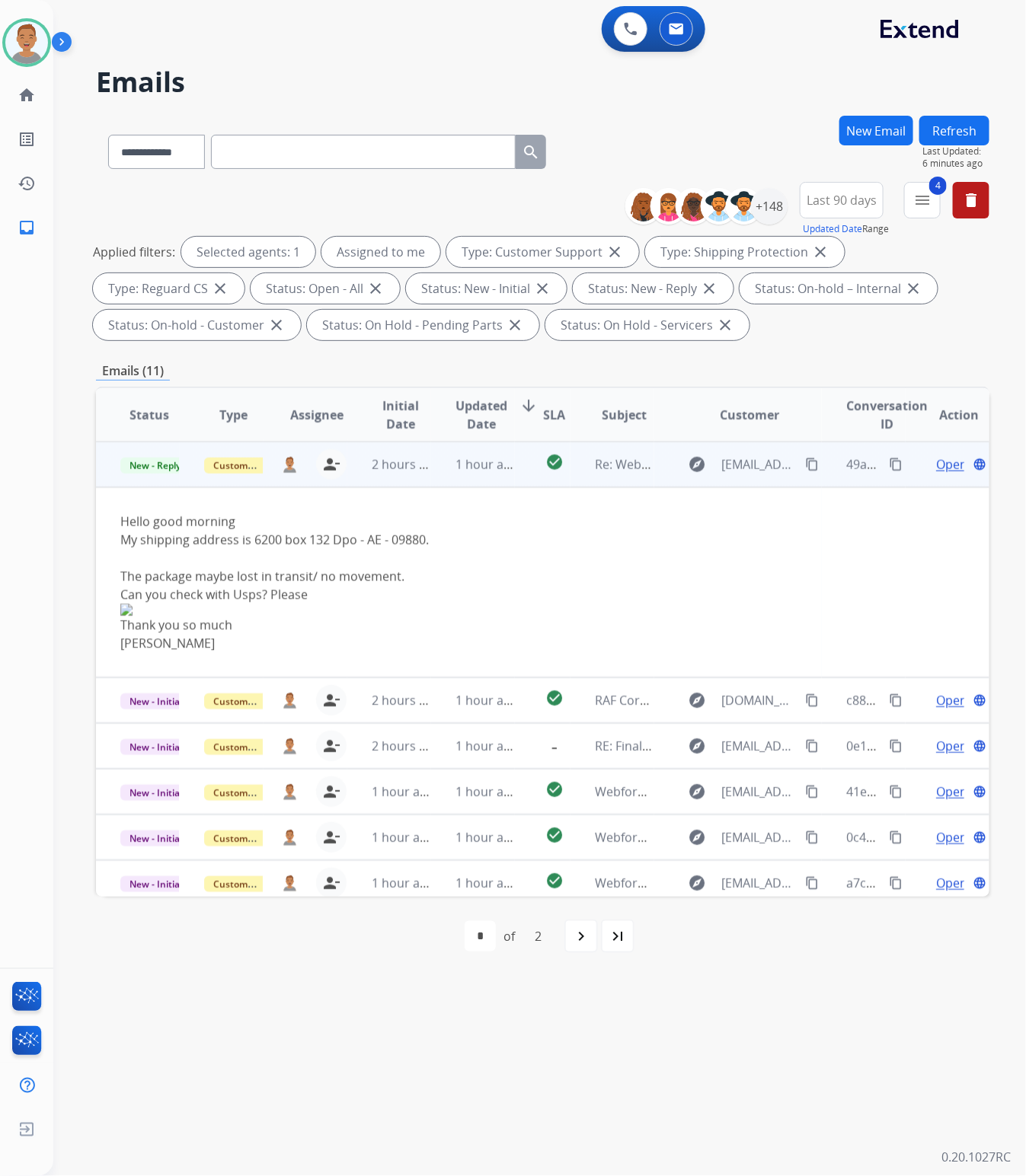
click at [936, 462] on span "Open" at bounding box center [951, 464] width 31 height 18
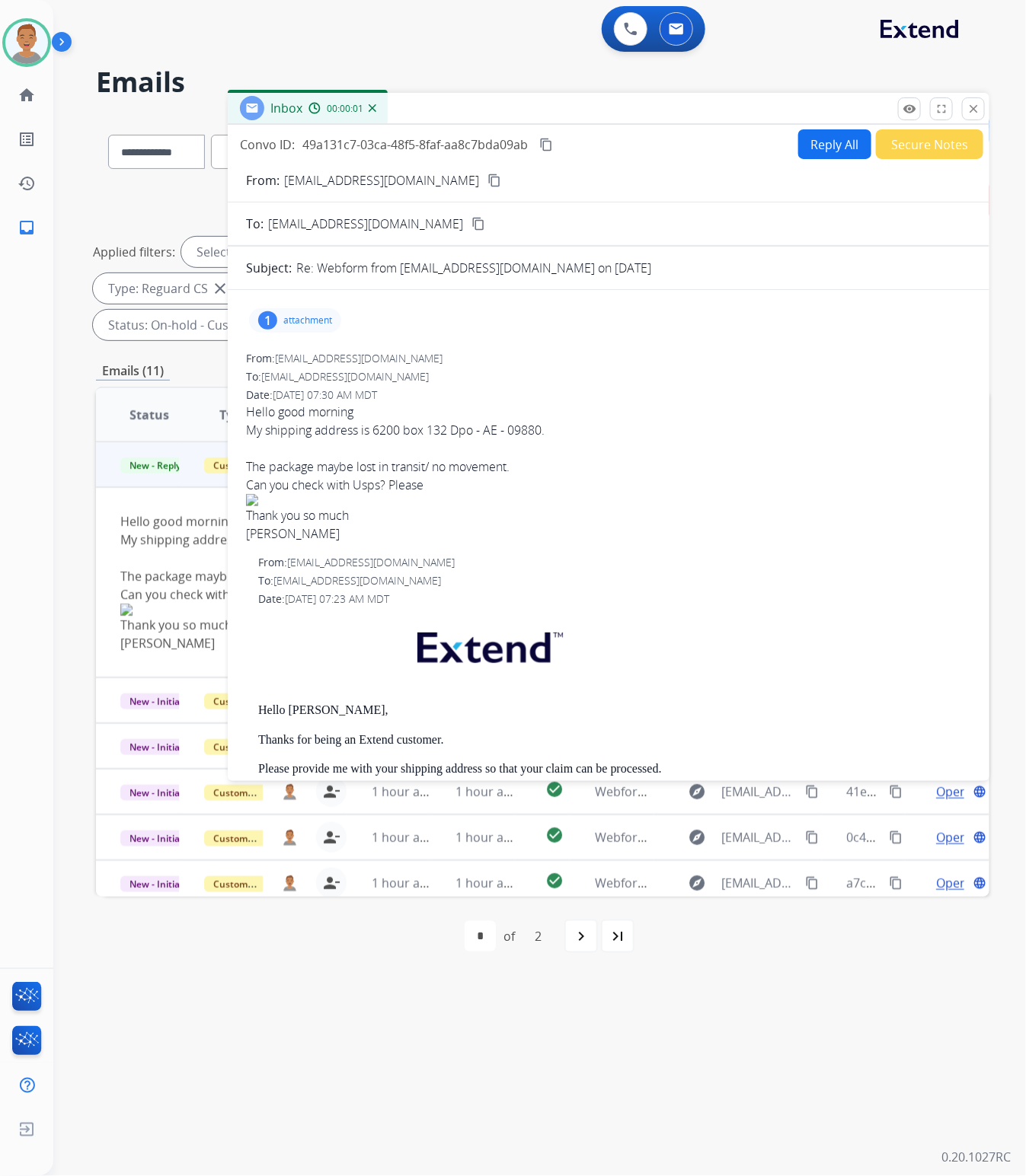
click at [303, 322] on p "attachment" at bounding box center [307, 320] width 48 height 13
click at [405, 355] on p "IMG_3949.jpeg" at bounding box center [379, 359] width 83 height 18
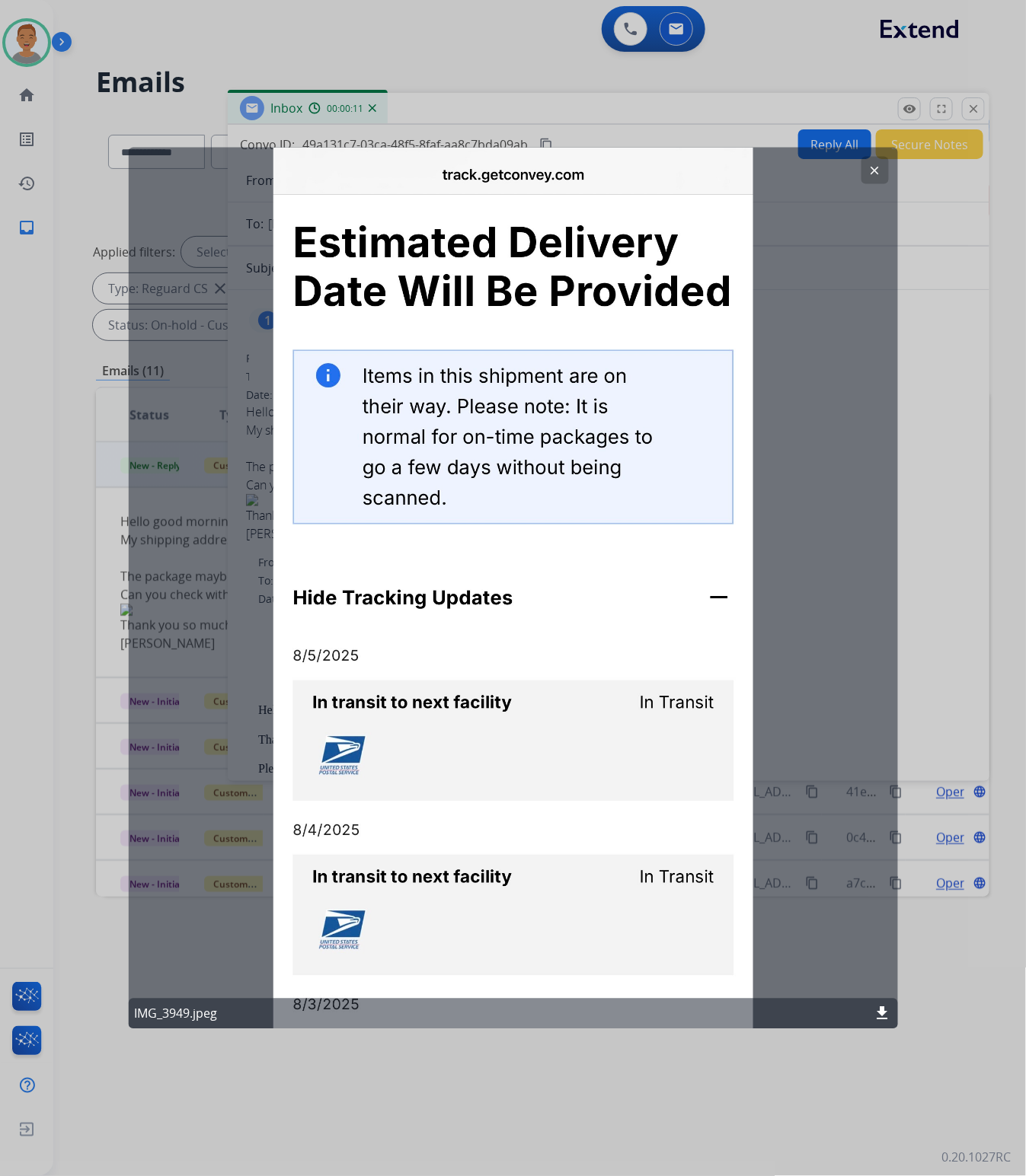
drag, startPoint x: 883, startPoint y: 170, endPoint x: 865, endPoint y: 161, distance: 20.1
click at [878, 170] on button "clear" at bounding box center [875, 169] width 28 height 28
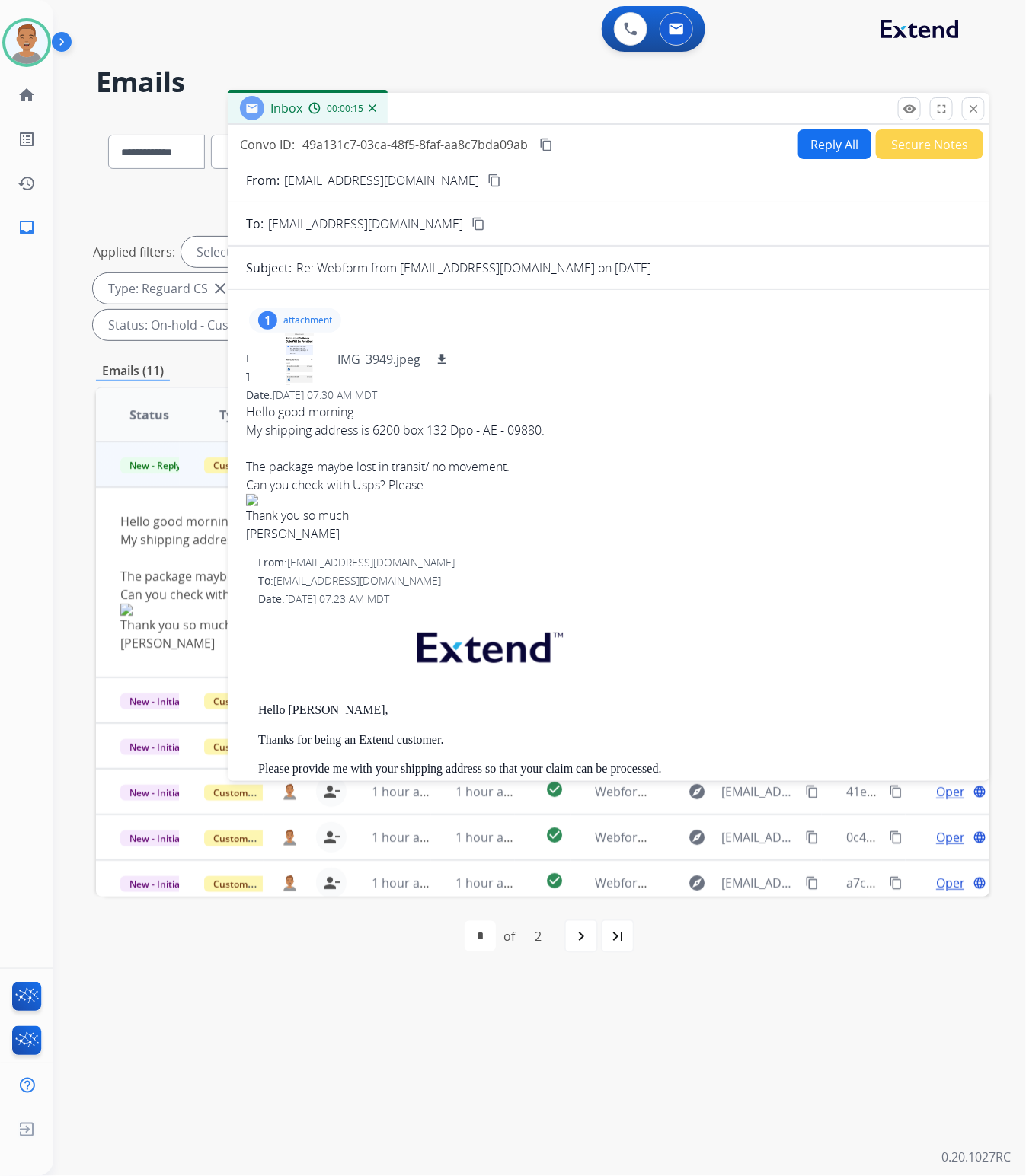
click at [487, 177] on mat-icon "content_copy" at bounding box center [493, 180] width 13 height 13
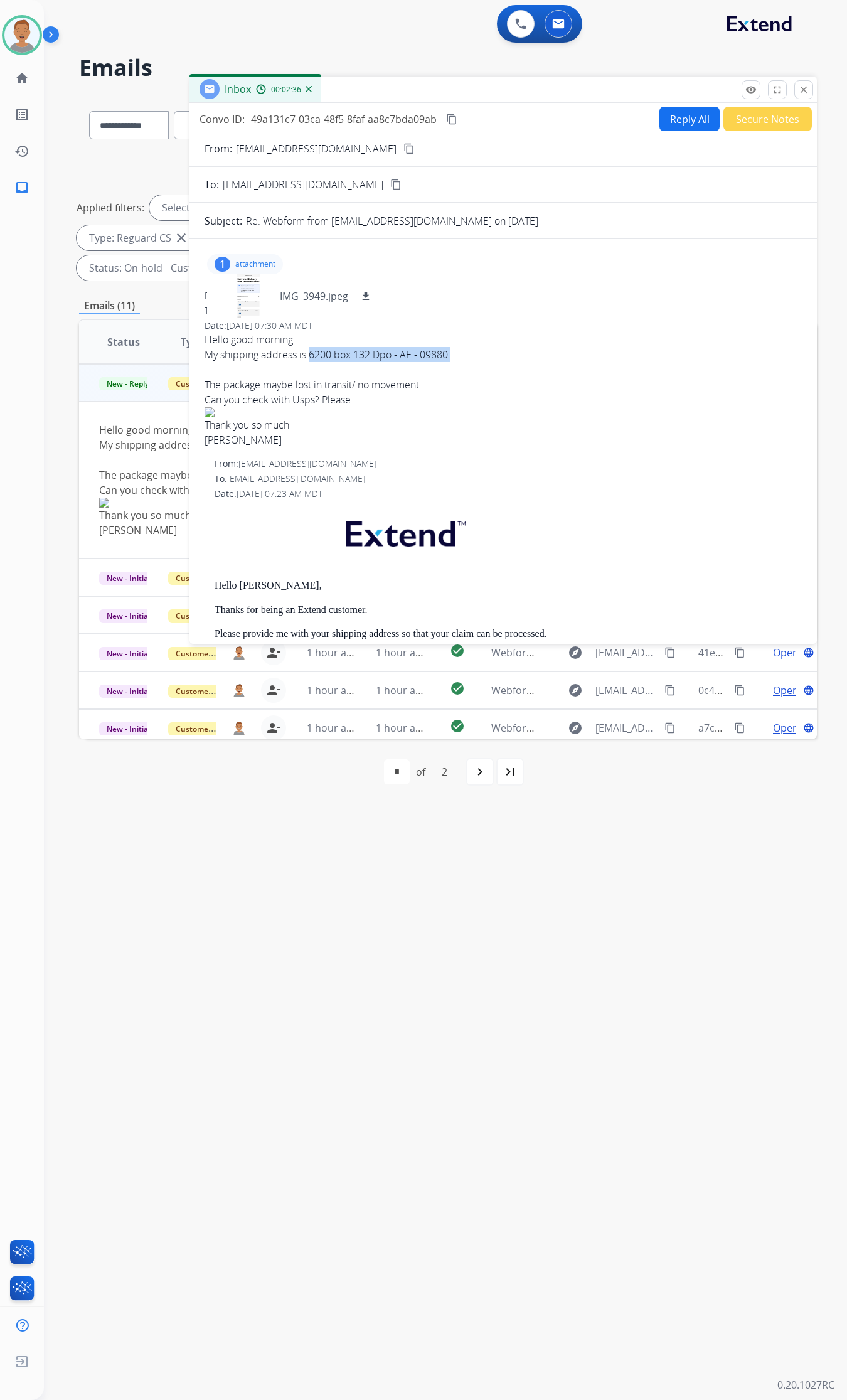
drag, startPoint x: 471, startPoint y: 354, endPoint x: 312, endPoint y: 354, distance: 159.0
click at [312, 354] on div "My shipping address is 6200 box 132 Dpo - AE - 09880." at bounding box center [503, 354] width 598 height 15
copy div "6200 box 132 Dpo - AE - 09880."
click at [371, 361] on div "My shipping address is 6200 box 132 Dpo - AE - 09880." at bounding box center [503, 354] width 598 height 15
click at [709, 483] on div "To: [EMAIL_ADDRESS][DOMAIN_NAME]" at bounding box center [508, 478] width 587 height 13
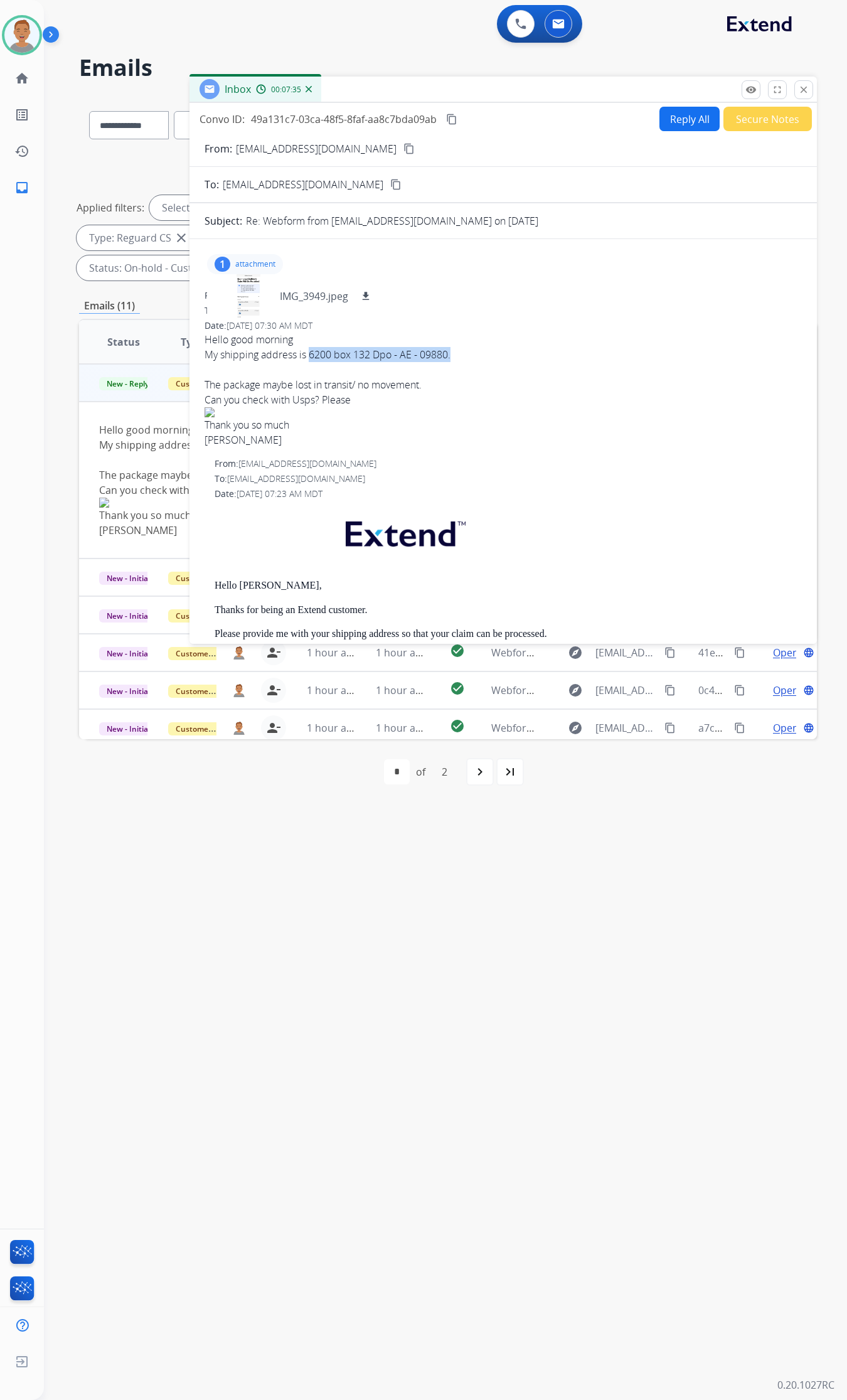
drag, startPoint x: 456, startPoint y: 354, endPoint x: 308, endPoint y: 358, distance: 148.1
click at [308, 358] on div "My shipping address is 6200 box 132 Dpo - AE - 09880." at bounding box center [503, 354] width 598 height 15
copy div "6200 box 132 Dpo - AE - 09880."
click at [682, 121] on button "Reply All" at bounding box center [690, 119] width 60 height 24
select select "**********"
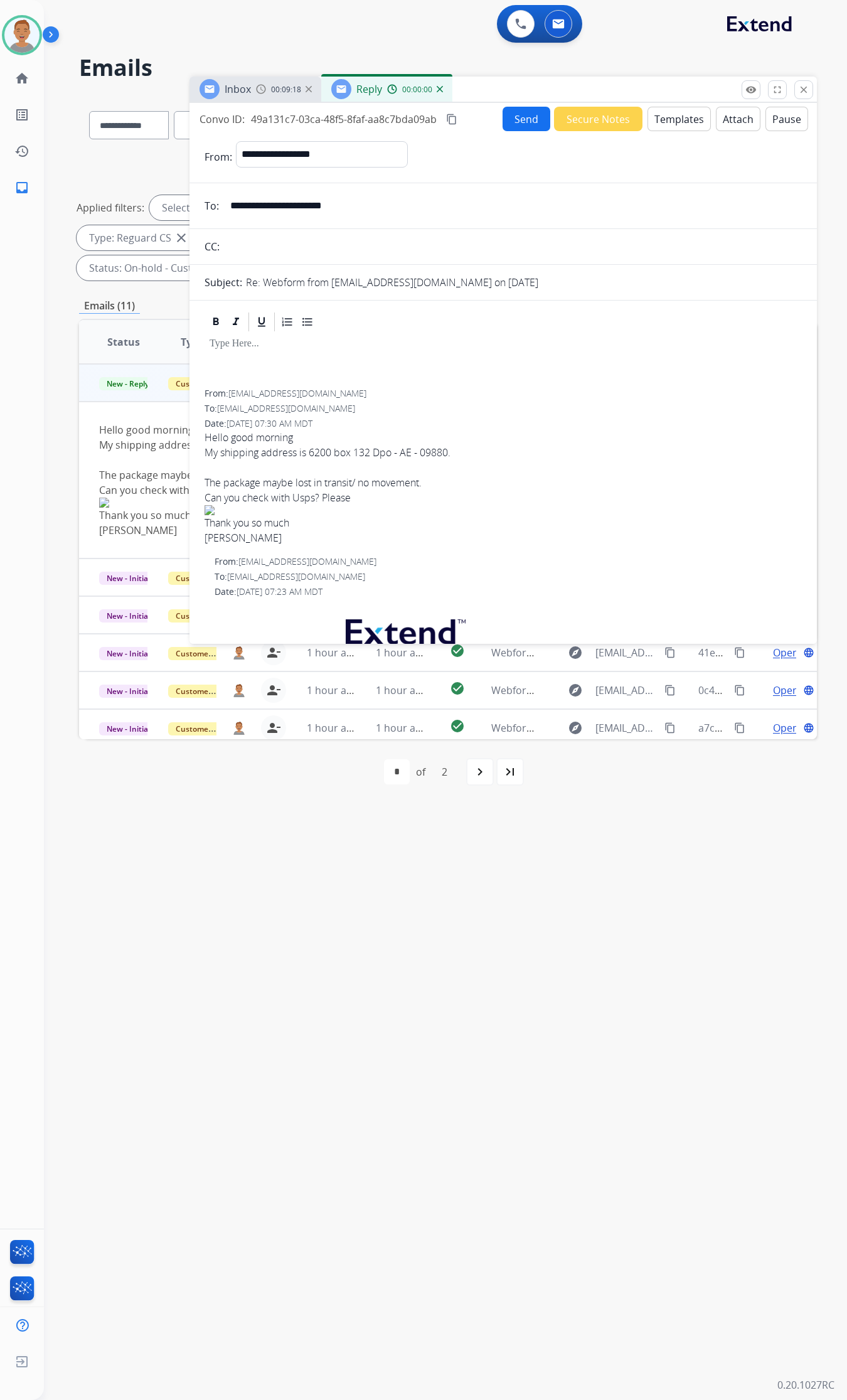
click at [589, 427] on div "Date: [DATE] 07:30 AM MDT" at bounding box center [503, 424] width 598 height 13
click at [719, 120] on button "Attach" at bounding box center [738, 119] width 44 height 24
click at [463, 413] on div "To: [EMAIL_ADDRESS][DOMAIN_NAME]" at bounding box center [503, 408] width 598 height 13
click at [727, 117] on button "Attach" at bounding box center [738, 119] width 44 height 24
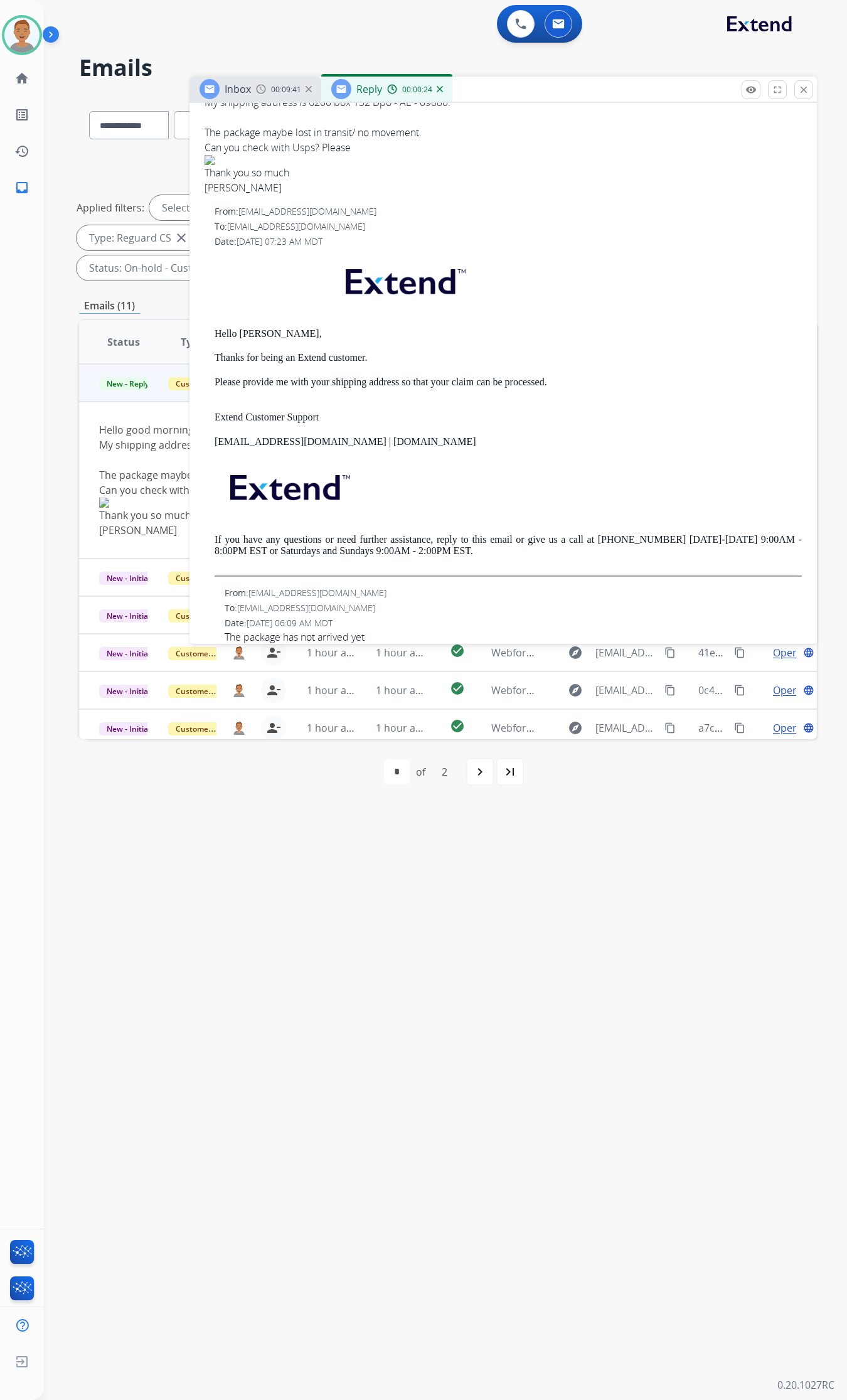
scroll to position [371, 0]
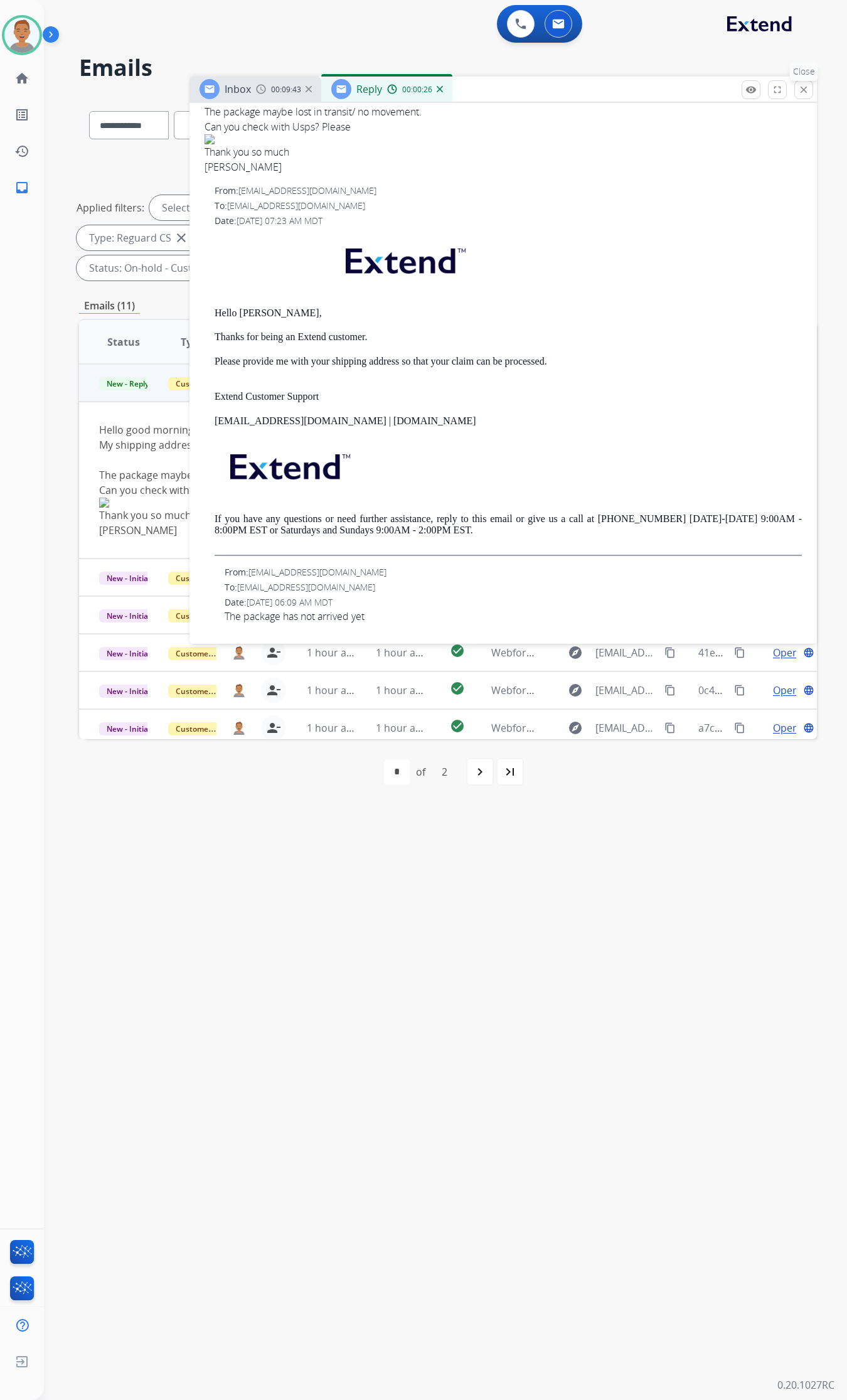
click at [808, 96] on button "close Close" at bounding box center [804, 90] width 19 height 19
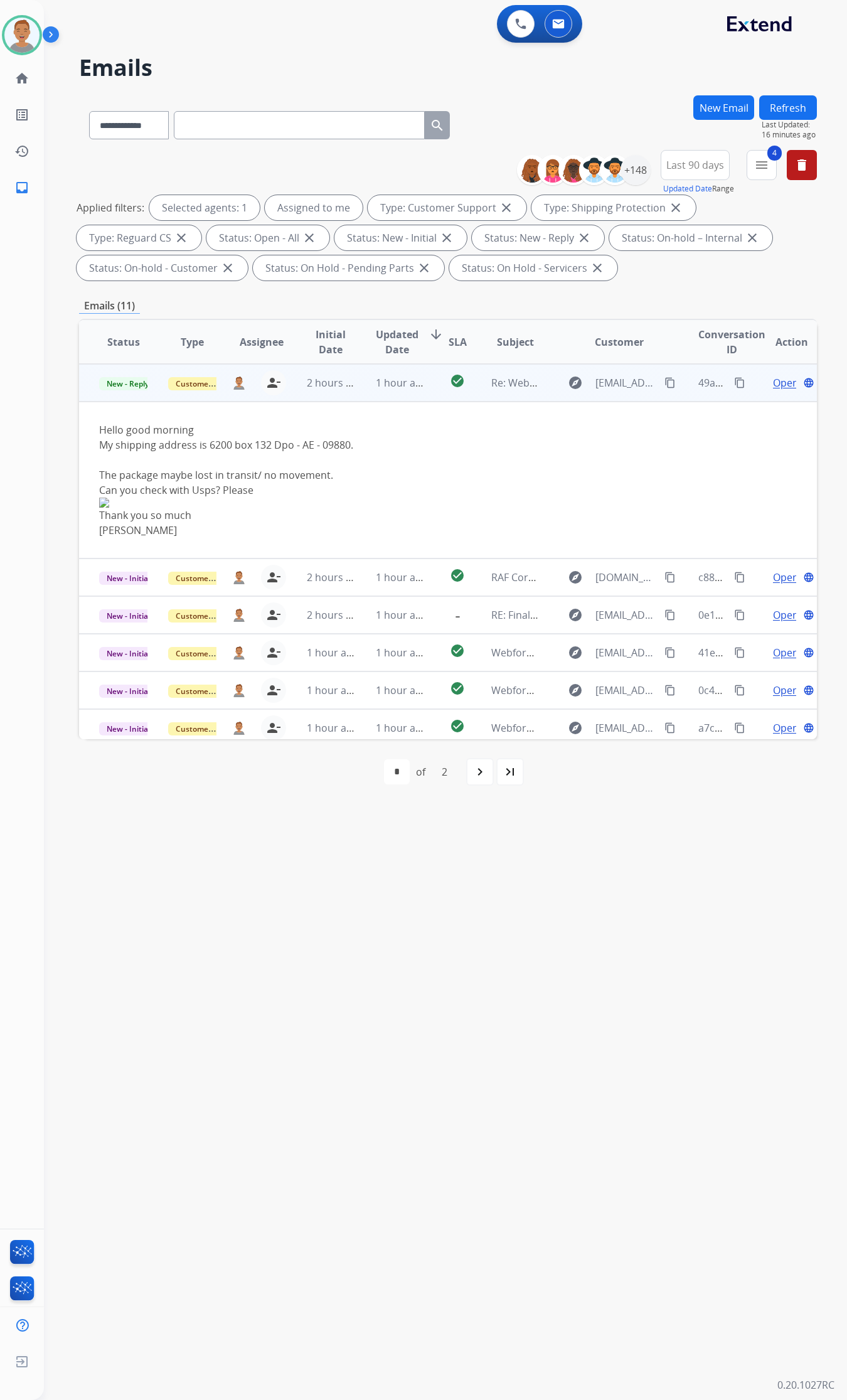
click at [292, 469] on div "The package maybe lost in transit/ no movement." at bounding box center [378, 475] width 559 height 15
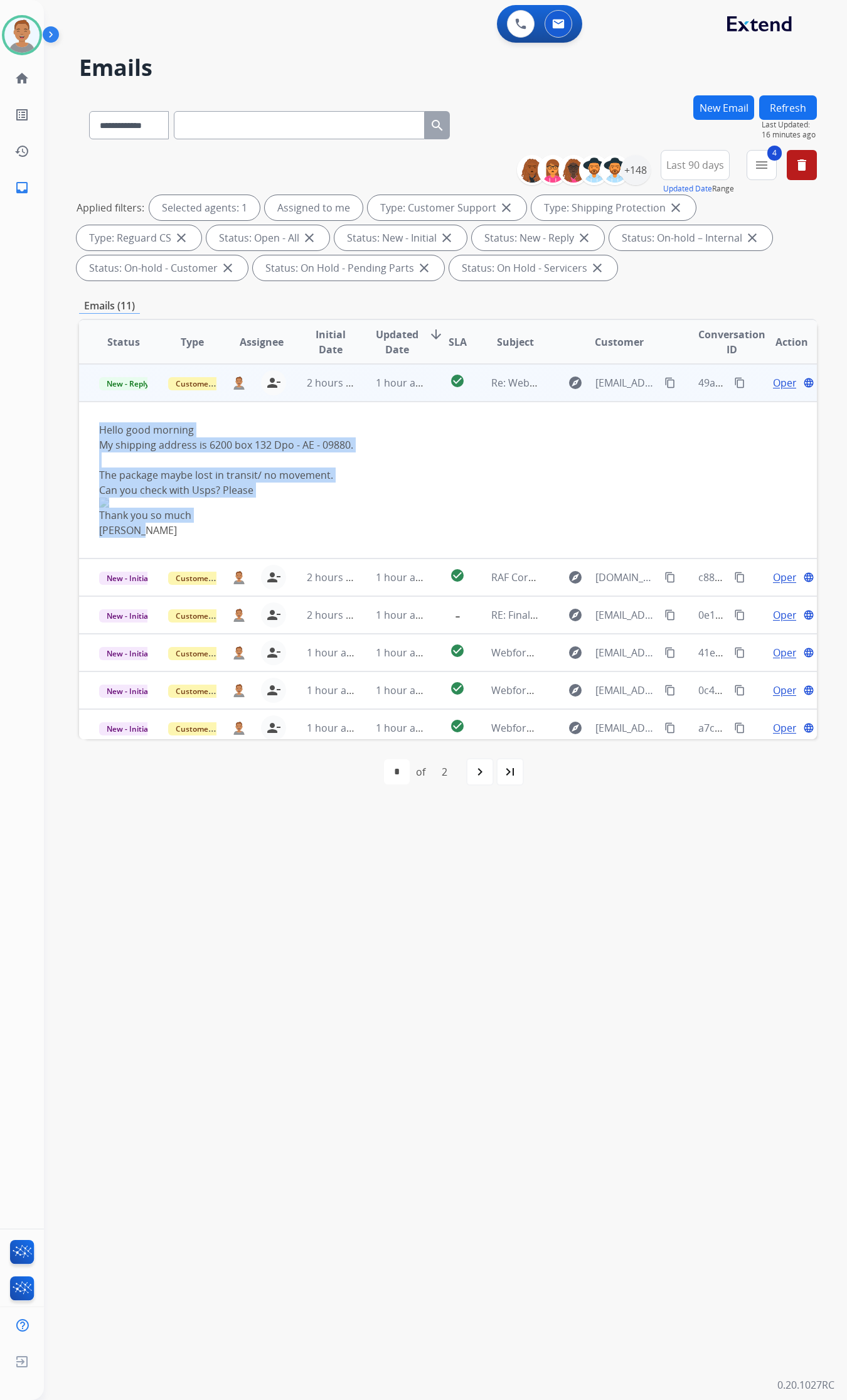
drag, startPoint x: 91, startPoint y: 425, endPoint x: 336, endPoint y: 524, distance: 264.2
click at [336, 524] on td "Hello good morning My shipping address is 6200 box 132 Dpo - AE - 09880. The pa…" at bounding box center [378, 480] width 599 height 157
copy div "Hello good morning My shipping address is 6200 box 132 Dpo - AE - 09880. The pa…"
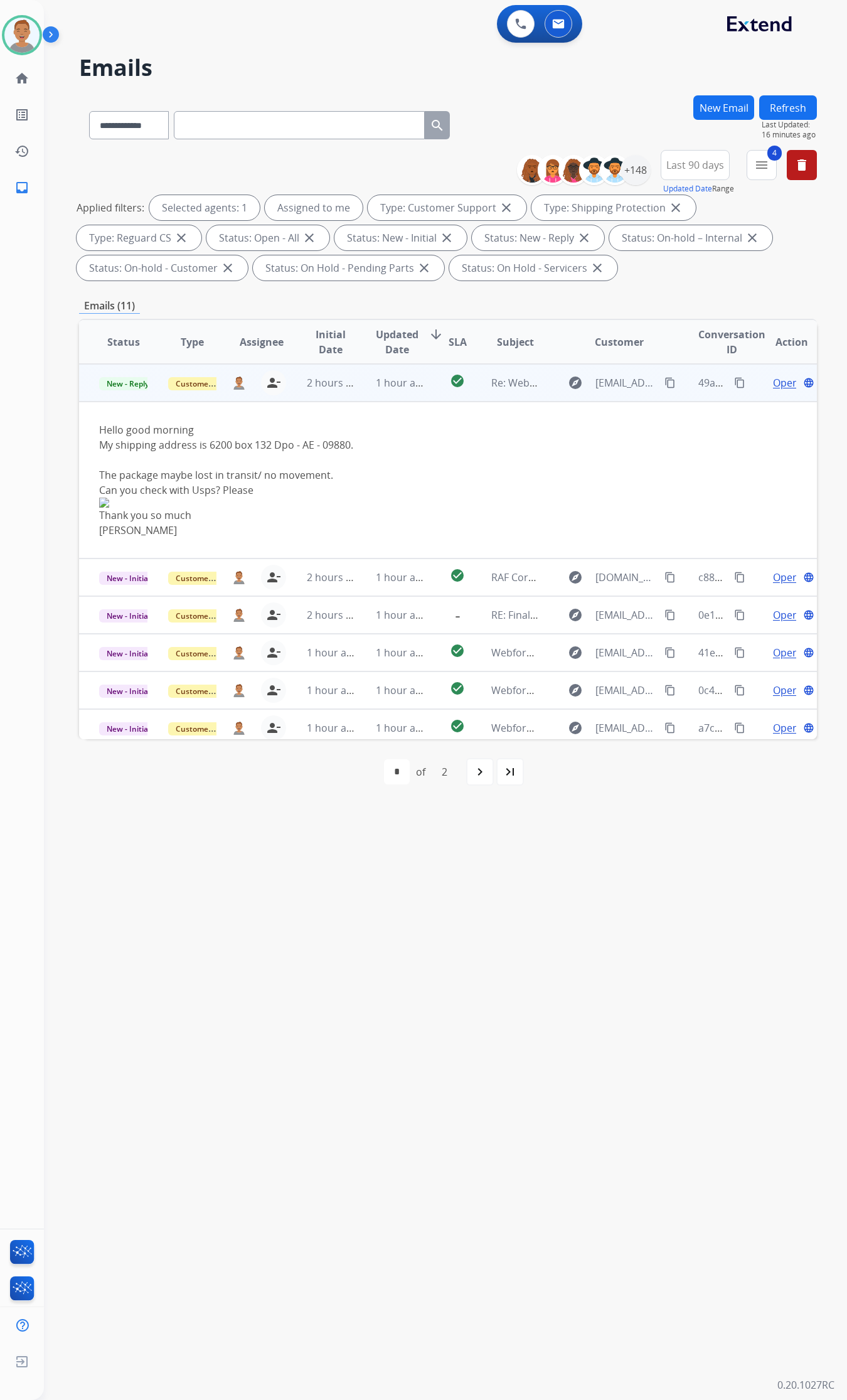
click at [773, 381] on span "Open" at bounding box center [786, 383] width 26 height 15
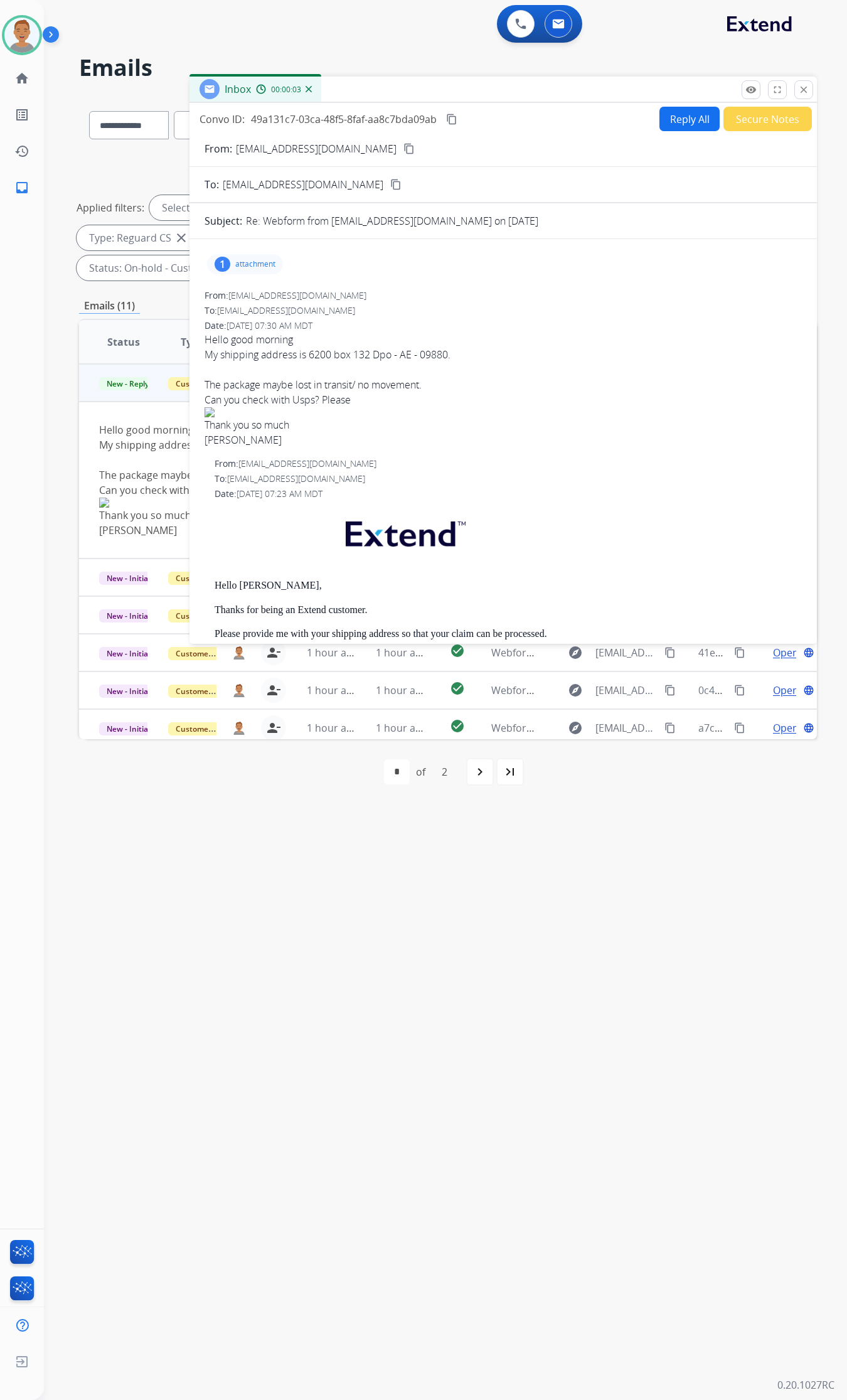
click at [243, 264] on p "attachment" at bounding box center [255, 264] width 40 height 10
click at [228, 262] on div "1" at bounding box center [222, 264] width 15 height 15
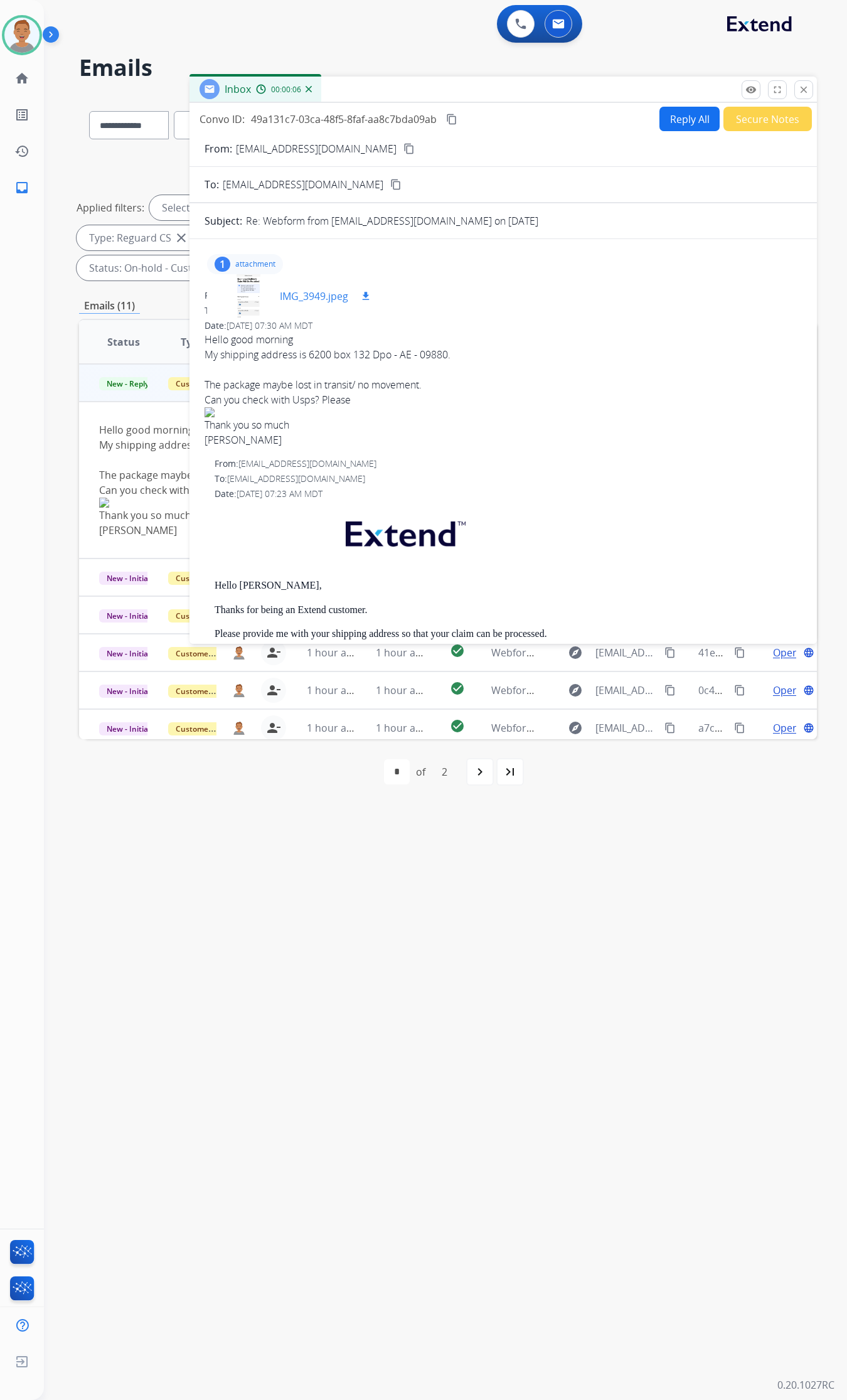
click at [296, 286] on div "IMG_3949.jpeg download" at bounding box center [295, 297] width 176 height 44
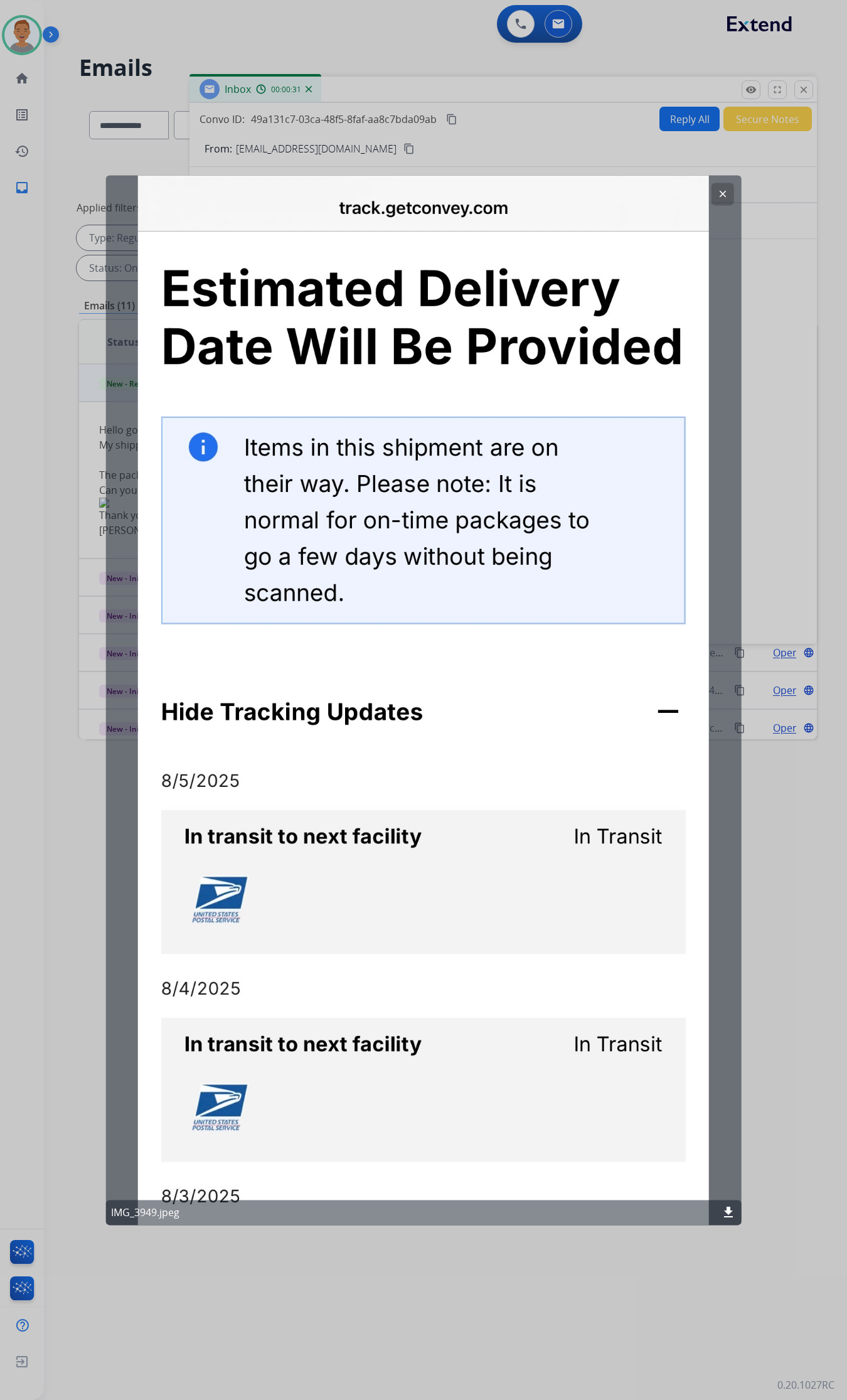
click at [712, 187] on button "clear" at bounding box center [722, 193] width 23 height 23
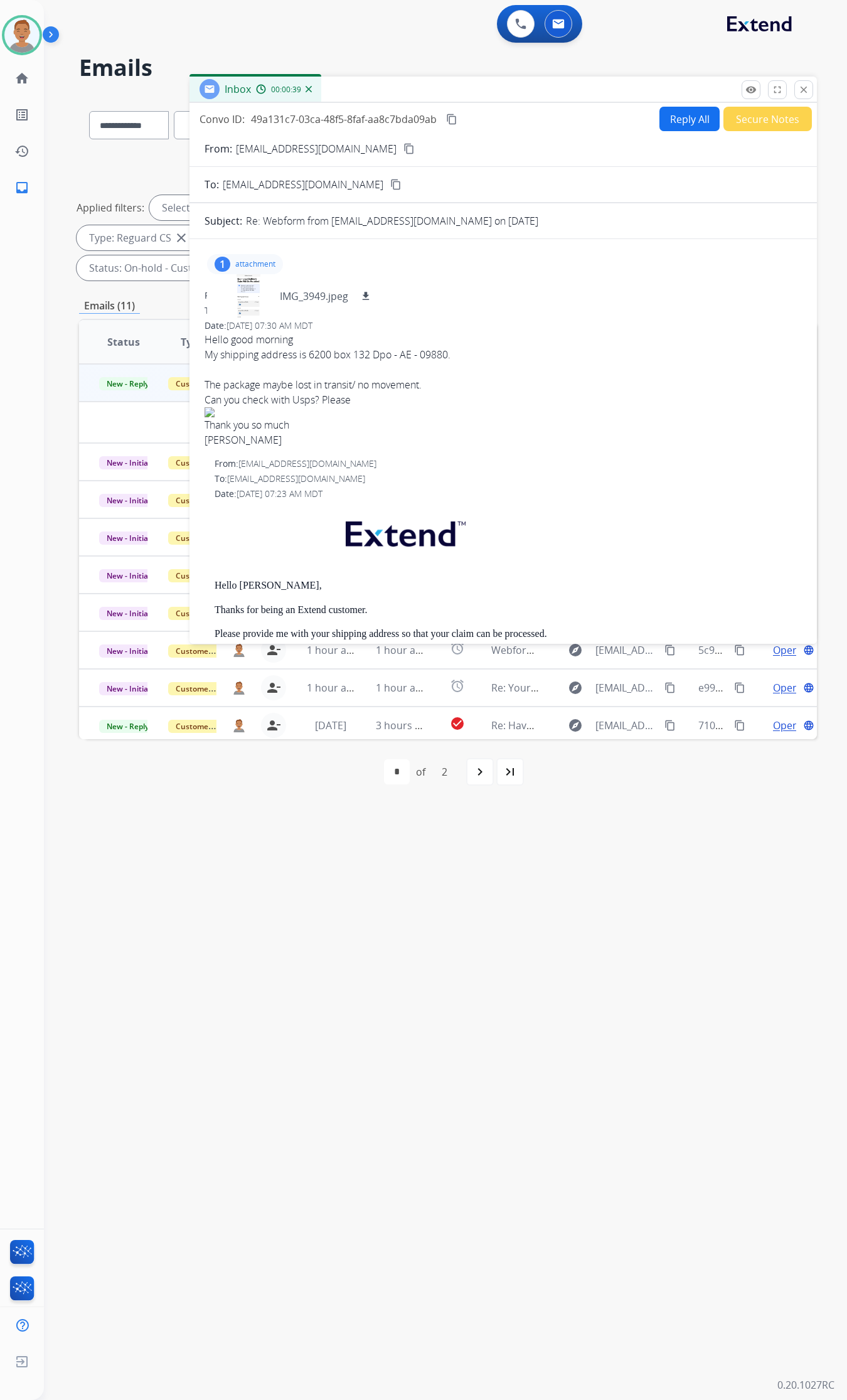
click at [682, 115] on button "Reply All" at bounding box center [690, 119] width 60 height 24
select select "**********"
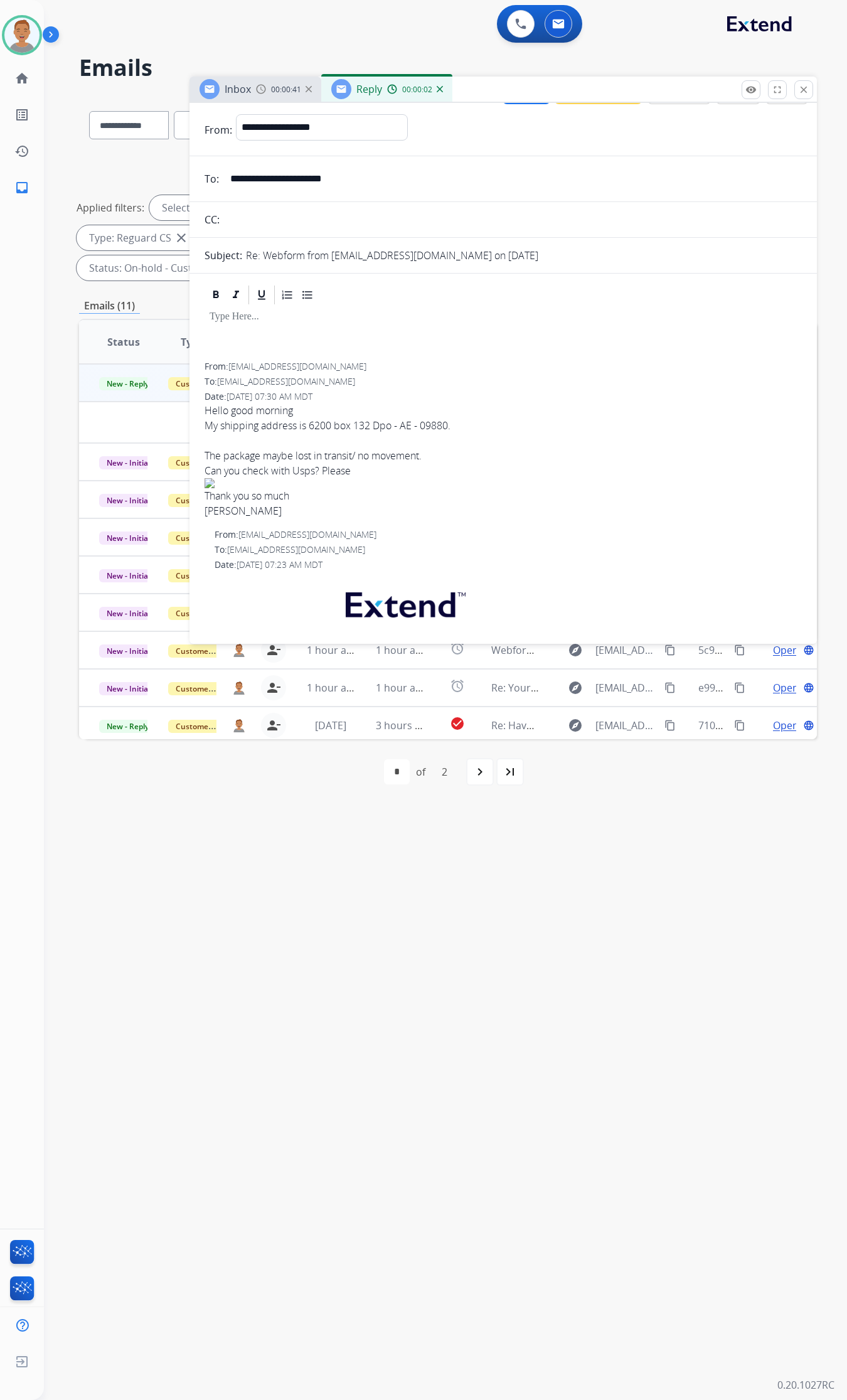
scroll to position [0, 0]
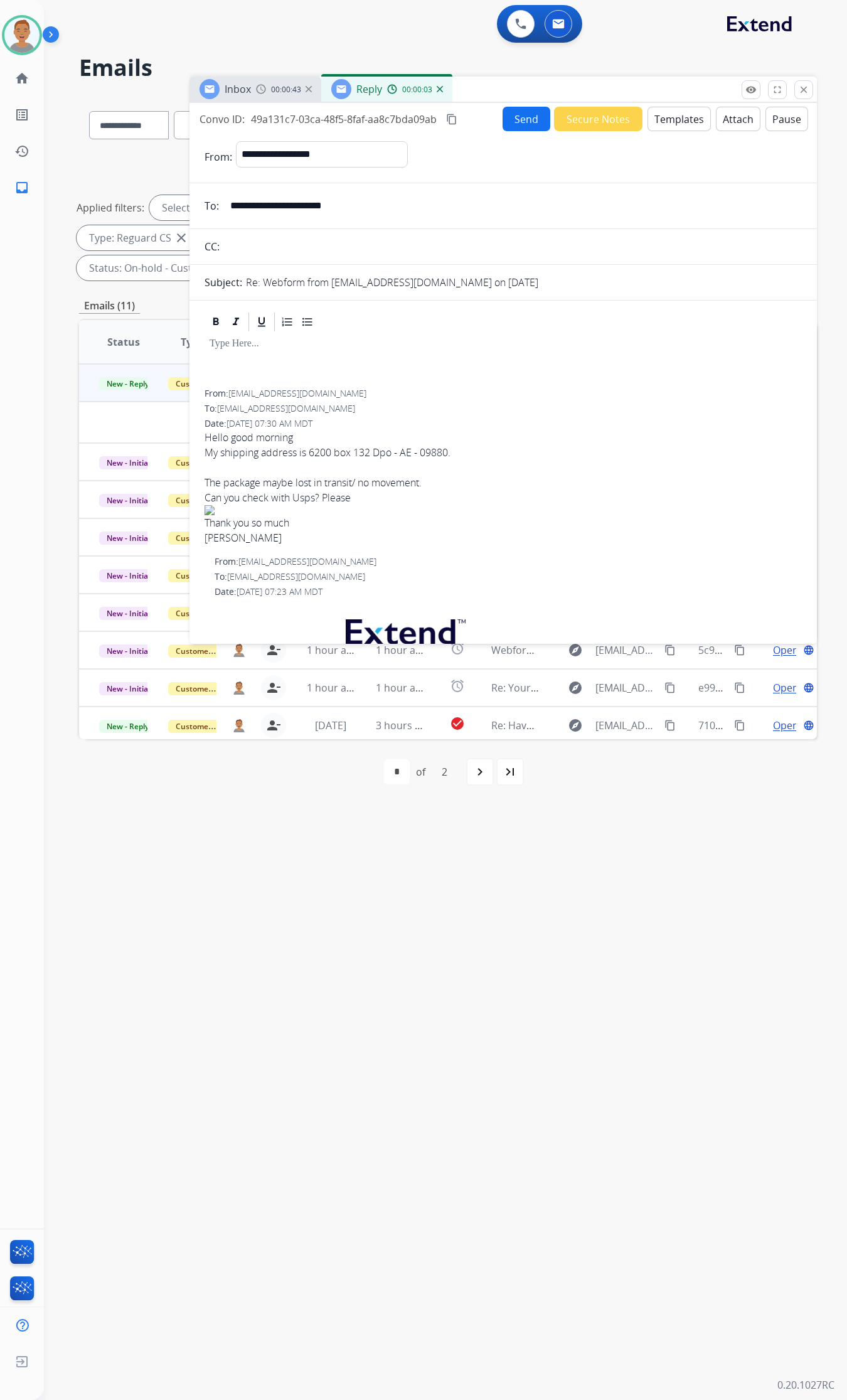
click at [660, 120] on button "Templates" at bounding box center [680, 119] width 63 height 24
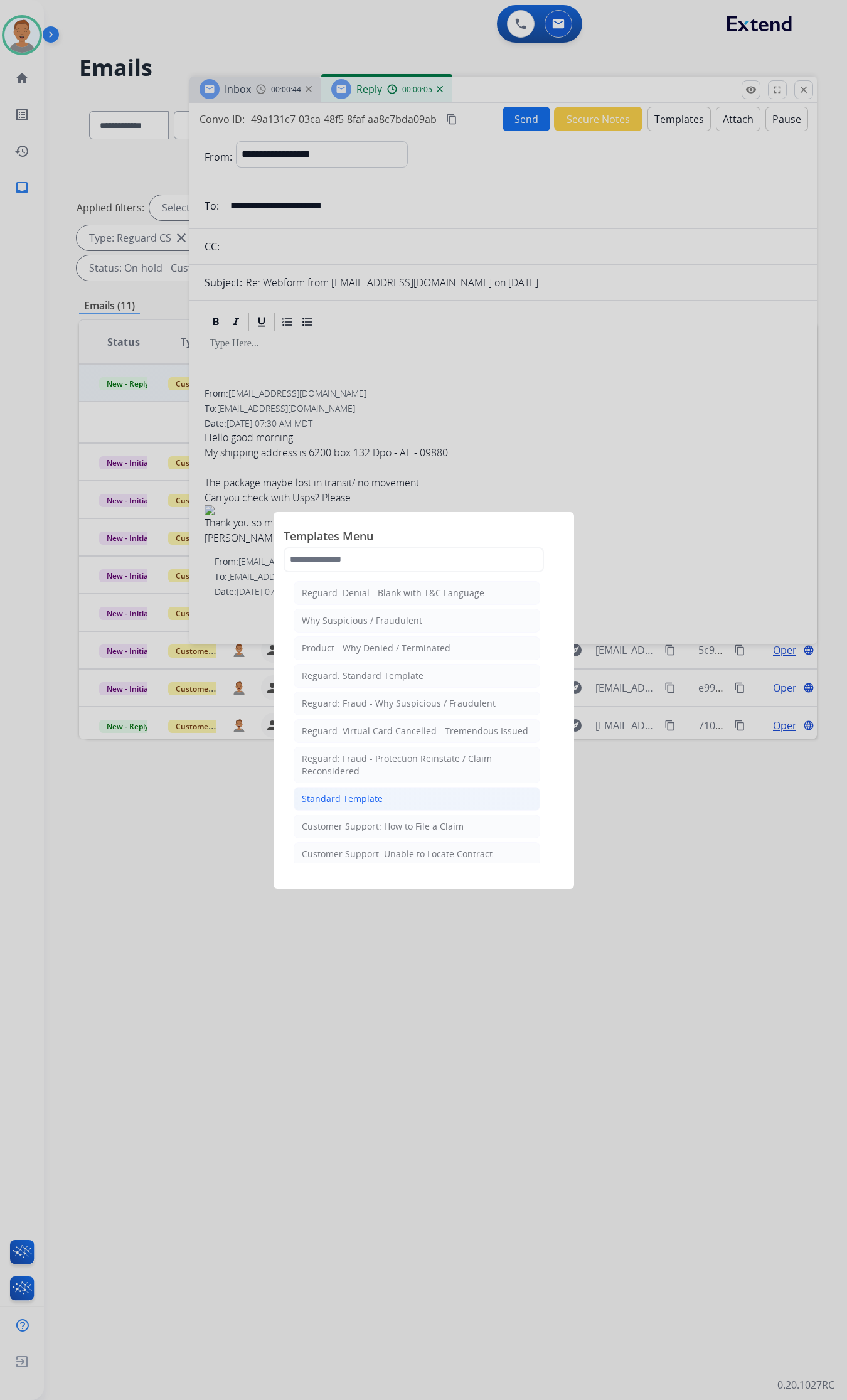
click at [333, 802] on div "Standard Template" at bounding box center [342, 799] width 81 height 13
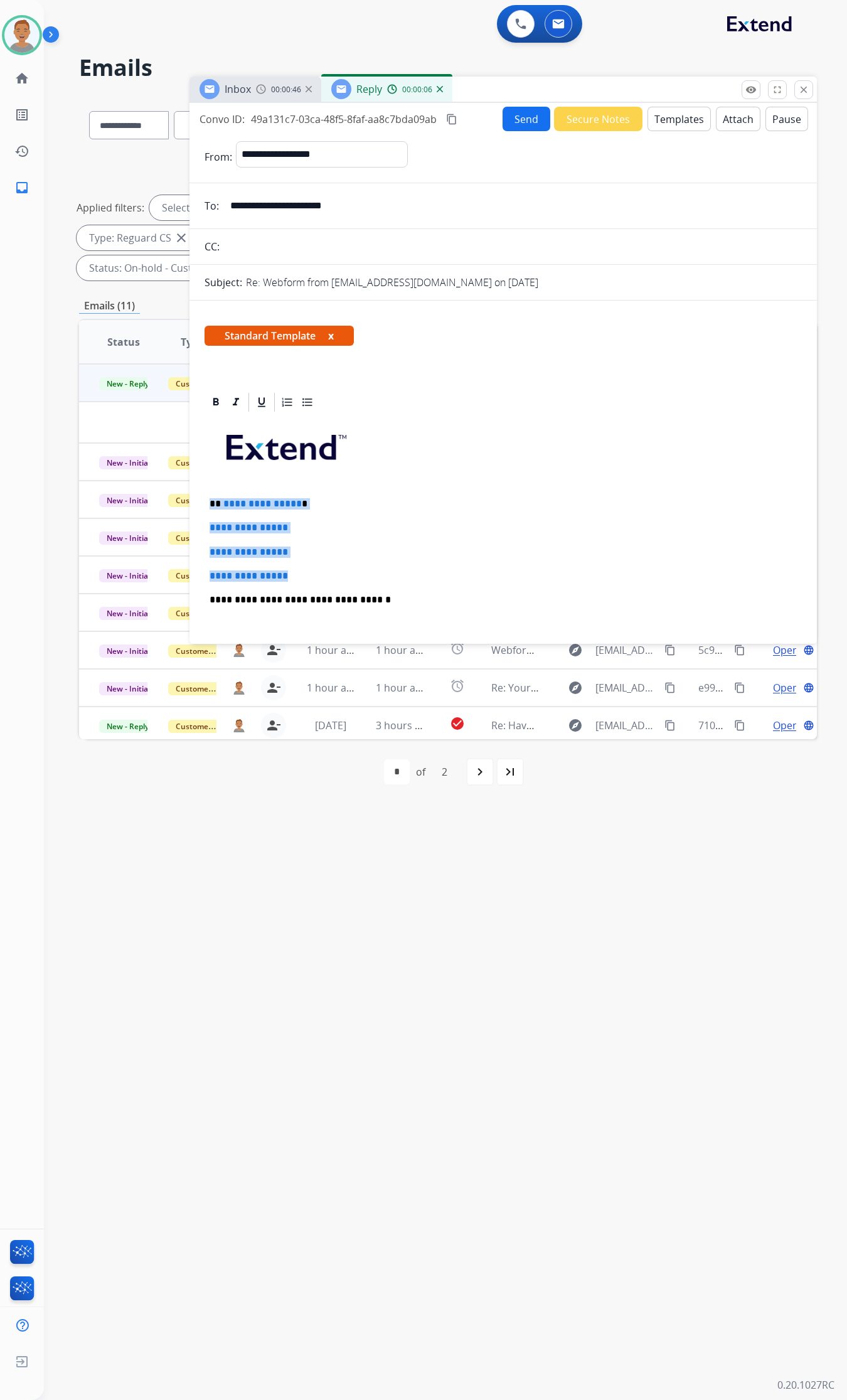
drag, startPoint x: 326, startPoint y: 581, endPoint x: 228, endPoint y: 502, distance: 125.9
click at [195, 506] on div "**********" at bounding box center [503, 925] width 627 height 1069
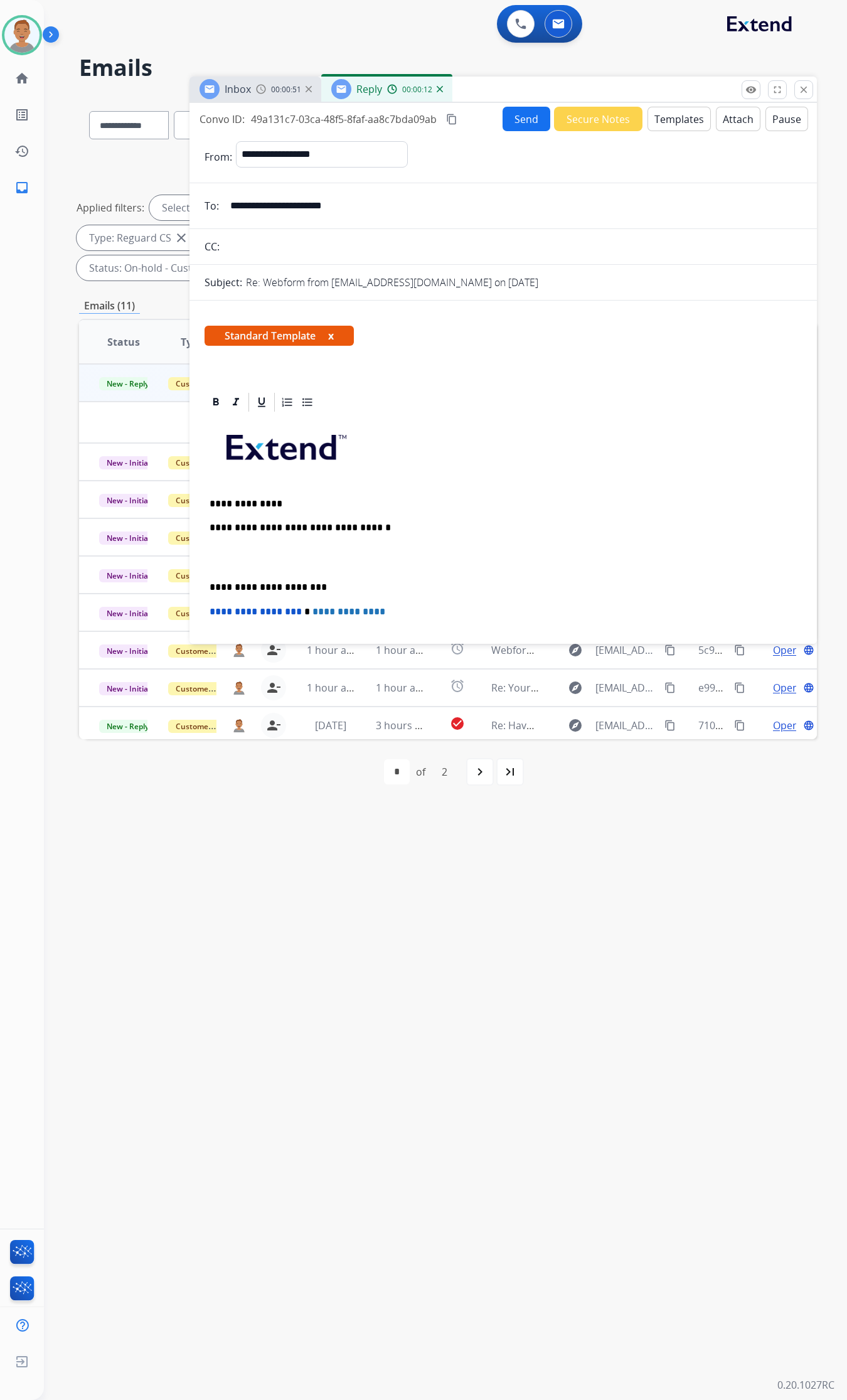
click at [235, 547] on p at bounding box center [503, 558] width 587 height 23
click at [235, 570] on p at bounding box center [503, 582] width 587 height 23
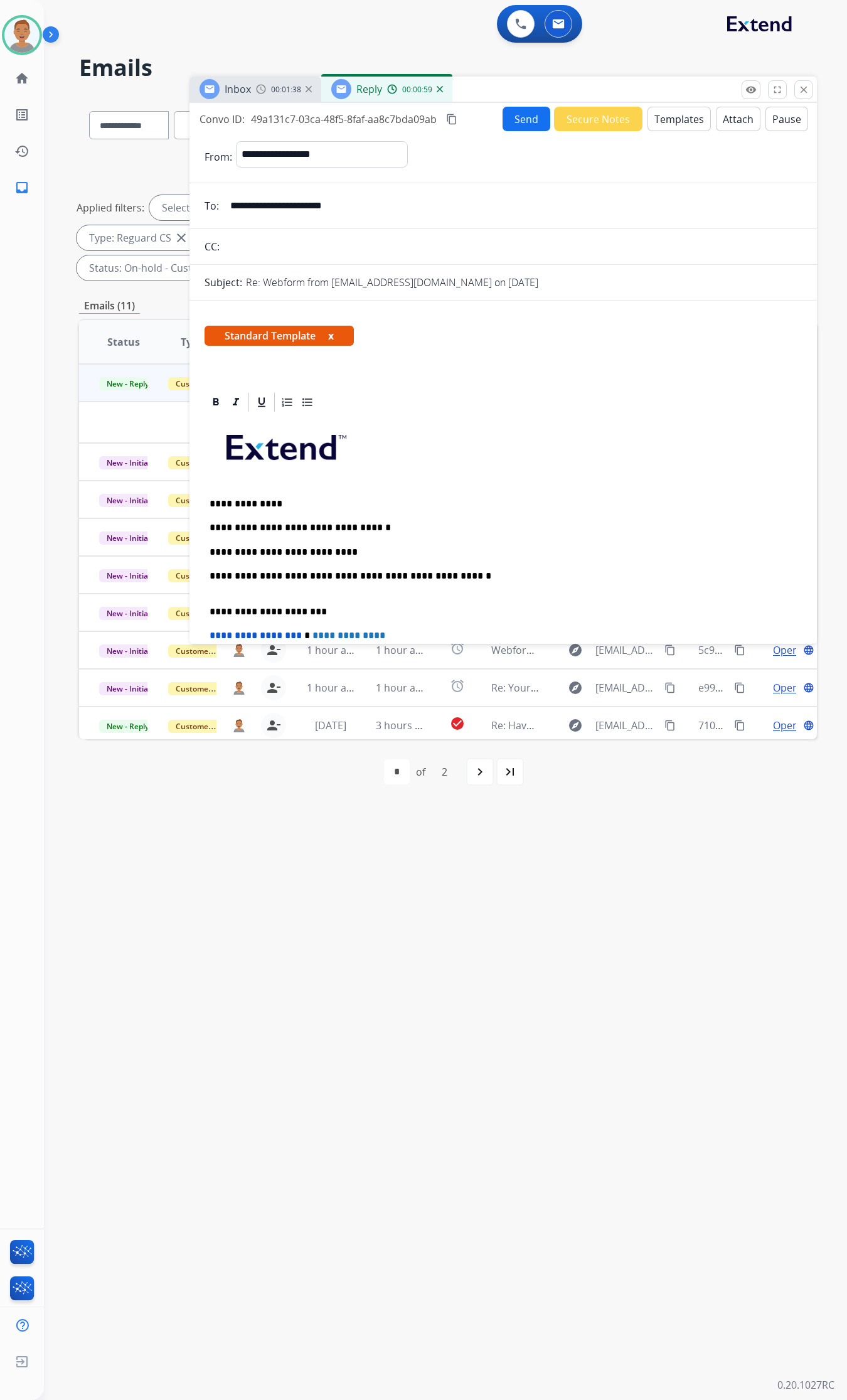
click at [460, 579] on p "**********" at bounding box center [498, 582] width 578 height 23
click at [439, 576] on p "**********" at bounding box center [498, 582] width 578 height 23
drag, startPoint x: 317, startPoint y: 575, endPoint x: 226, endPoint y: 581, distance: 91.2
click at [203, 573] on div "**********" at bounding box center [503, 908] width 627 height 1034
copy p "**********"
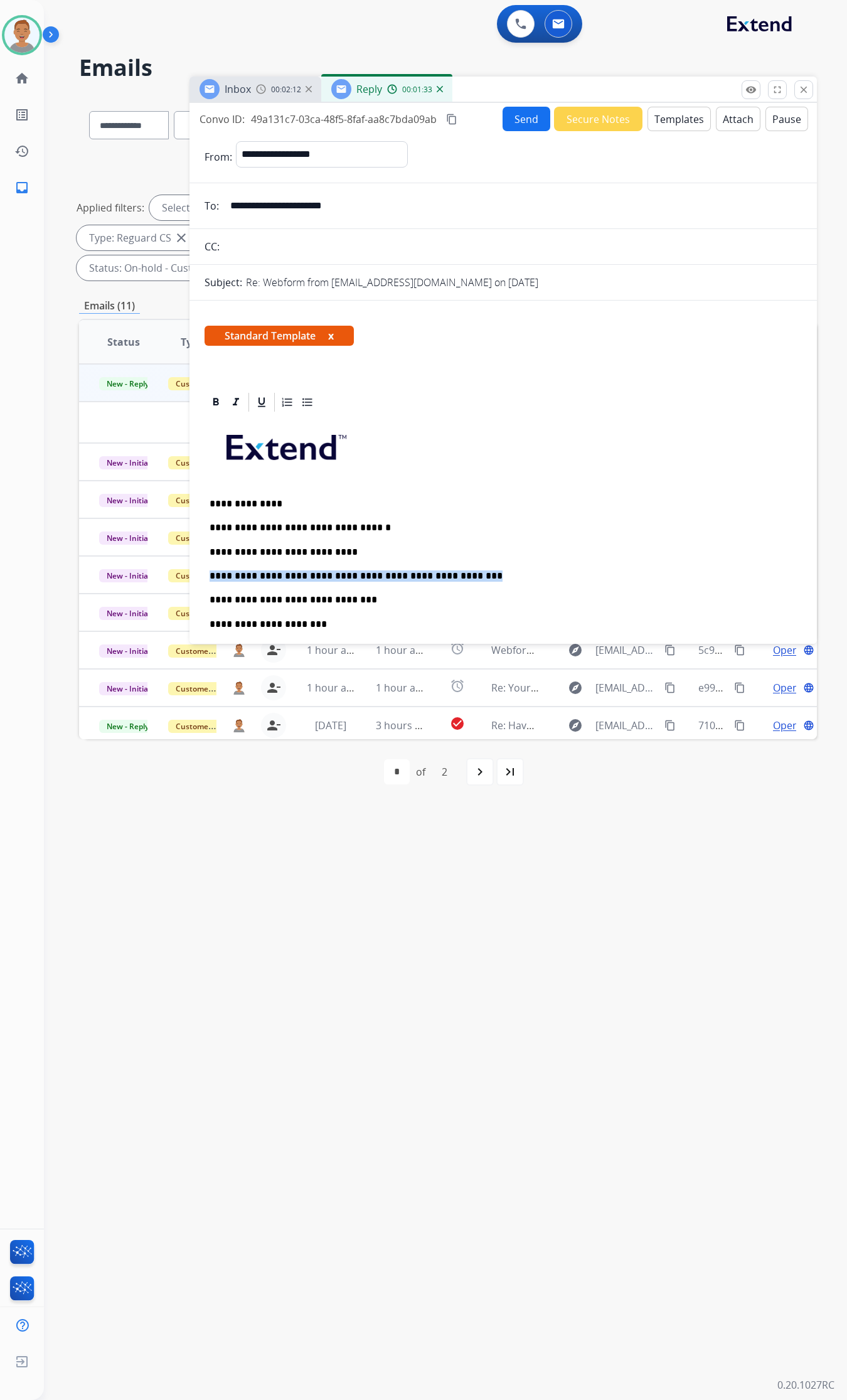
click at [518, 116] on button "Send" at bounding box center [526, 119] width 48 height 24
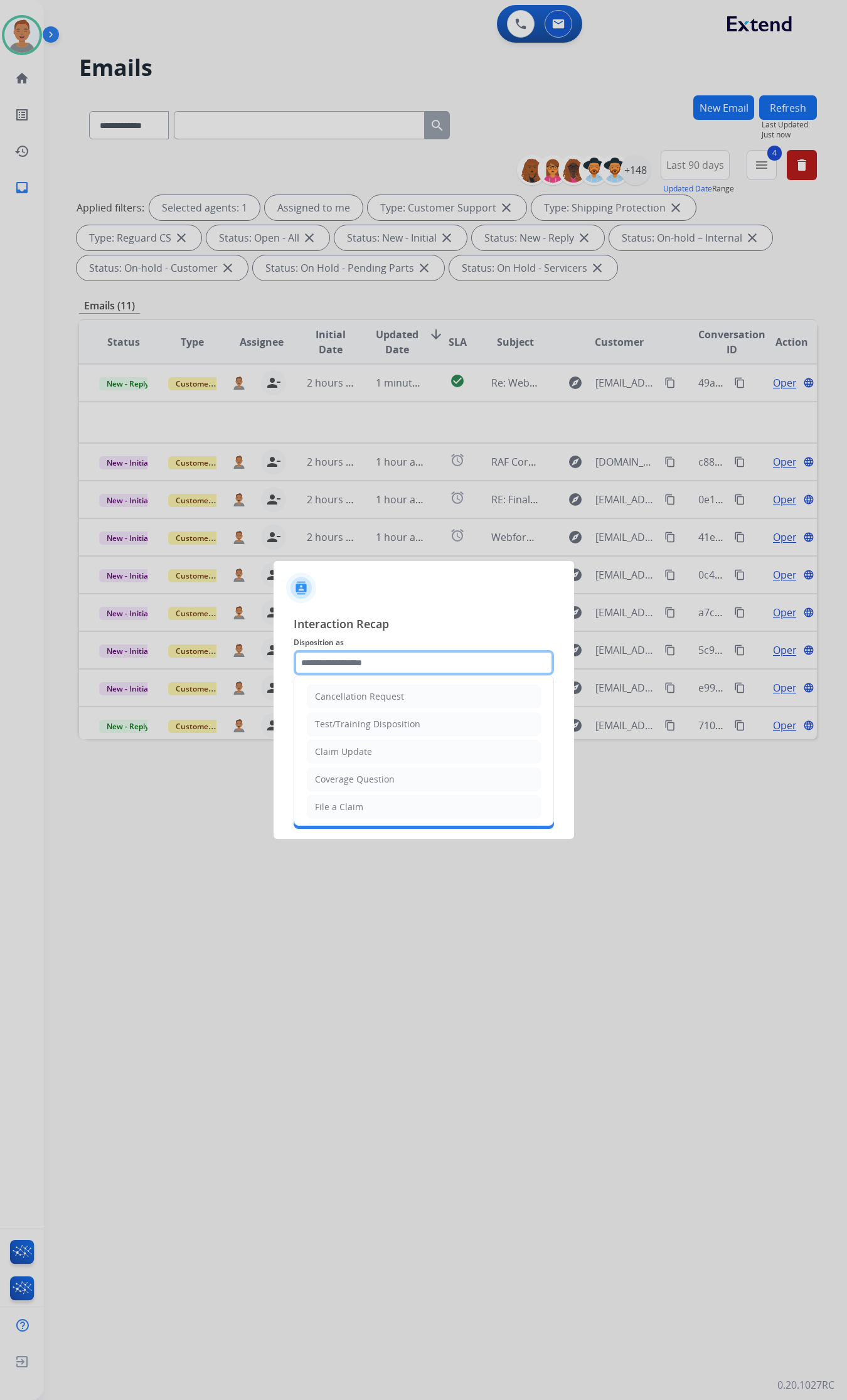
click at [415, 664] on input "text" at bounding box center [424, 663] width 260 height 25
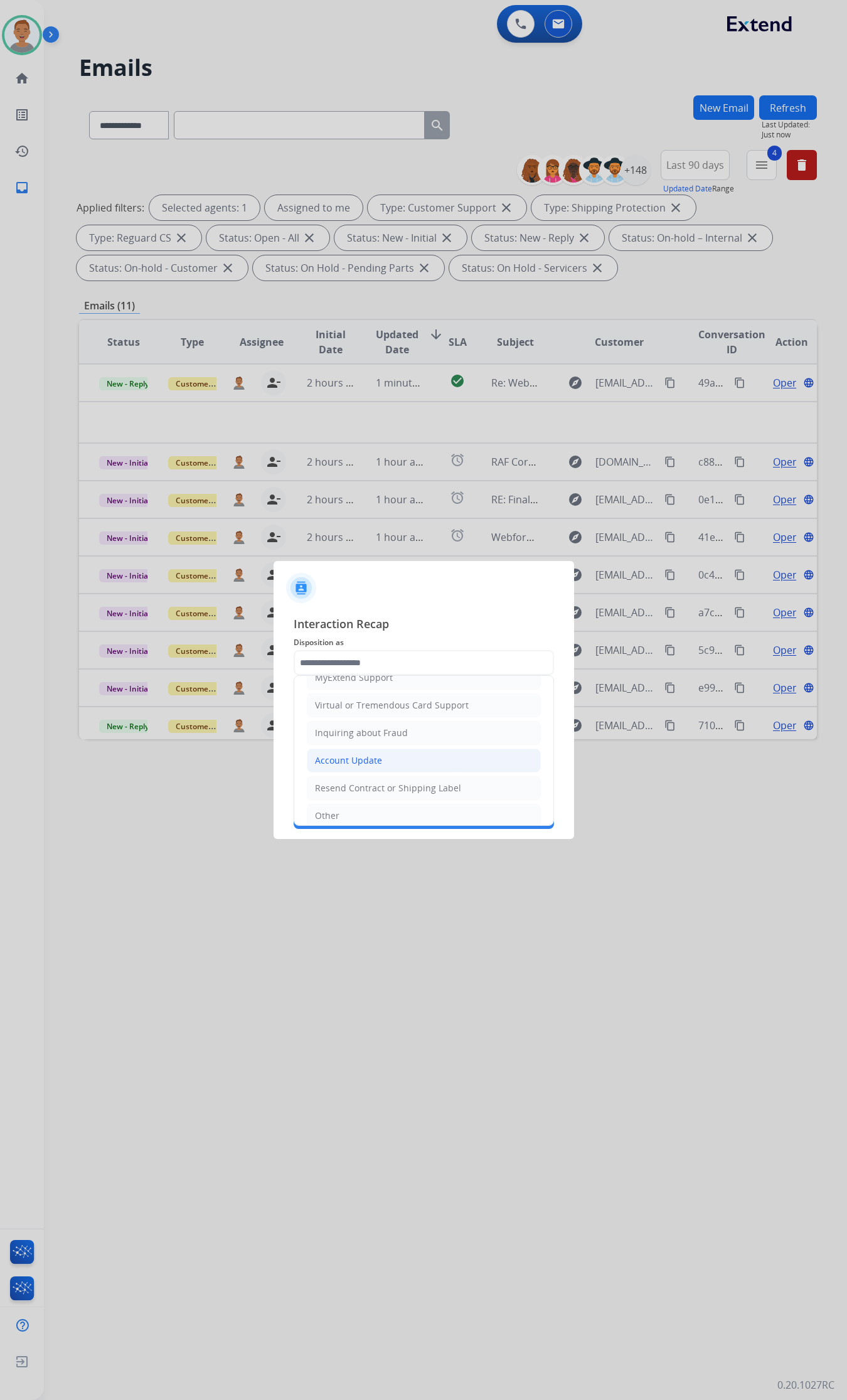
click at [345, 759] on div "Account Update" at bounding box center [348, 760] width 67 height 13
type input "**********"
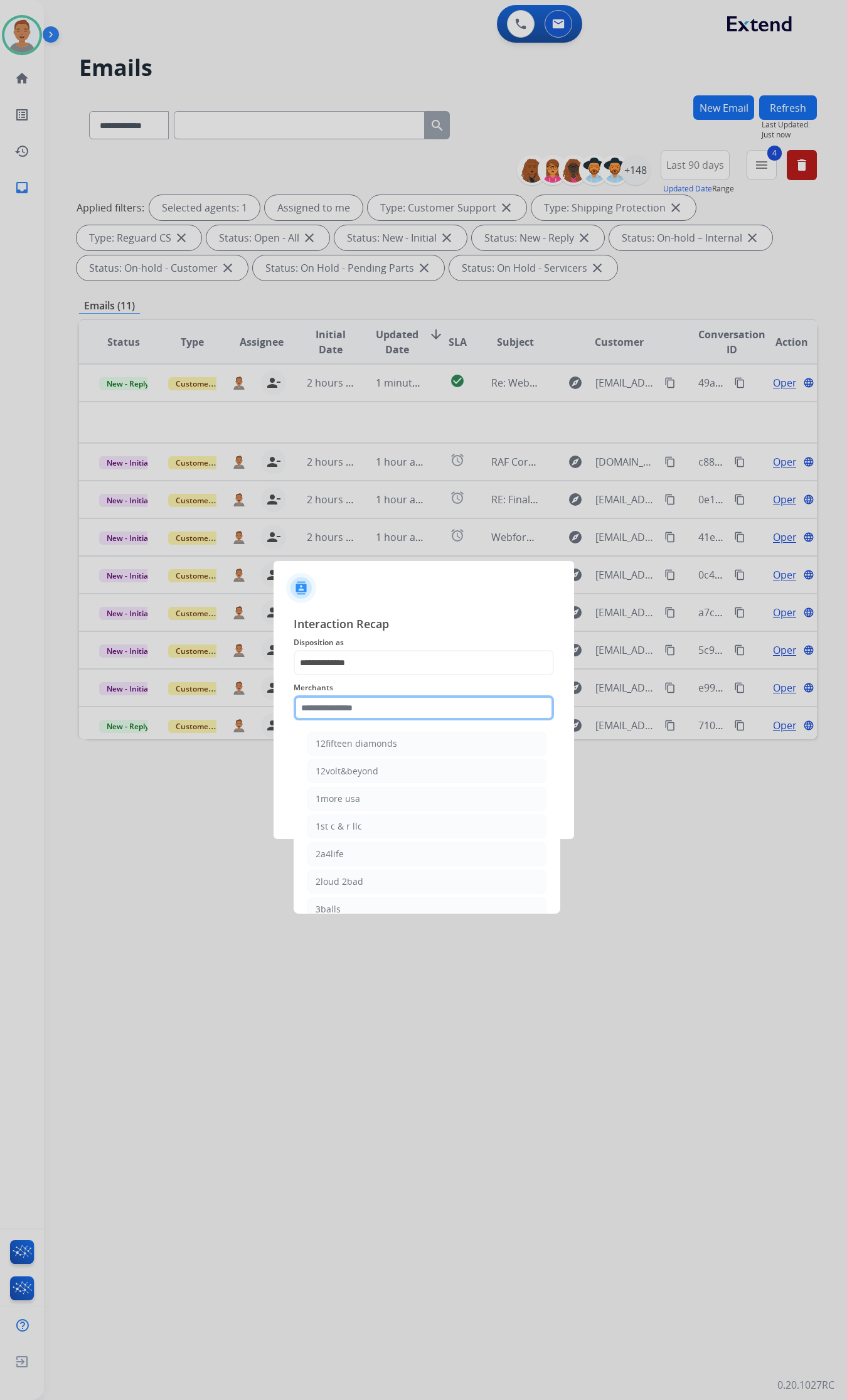
click at [353, 715] on input "text" at bounding box center [424, 708] width 260 height 25
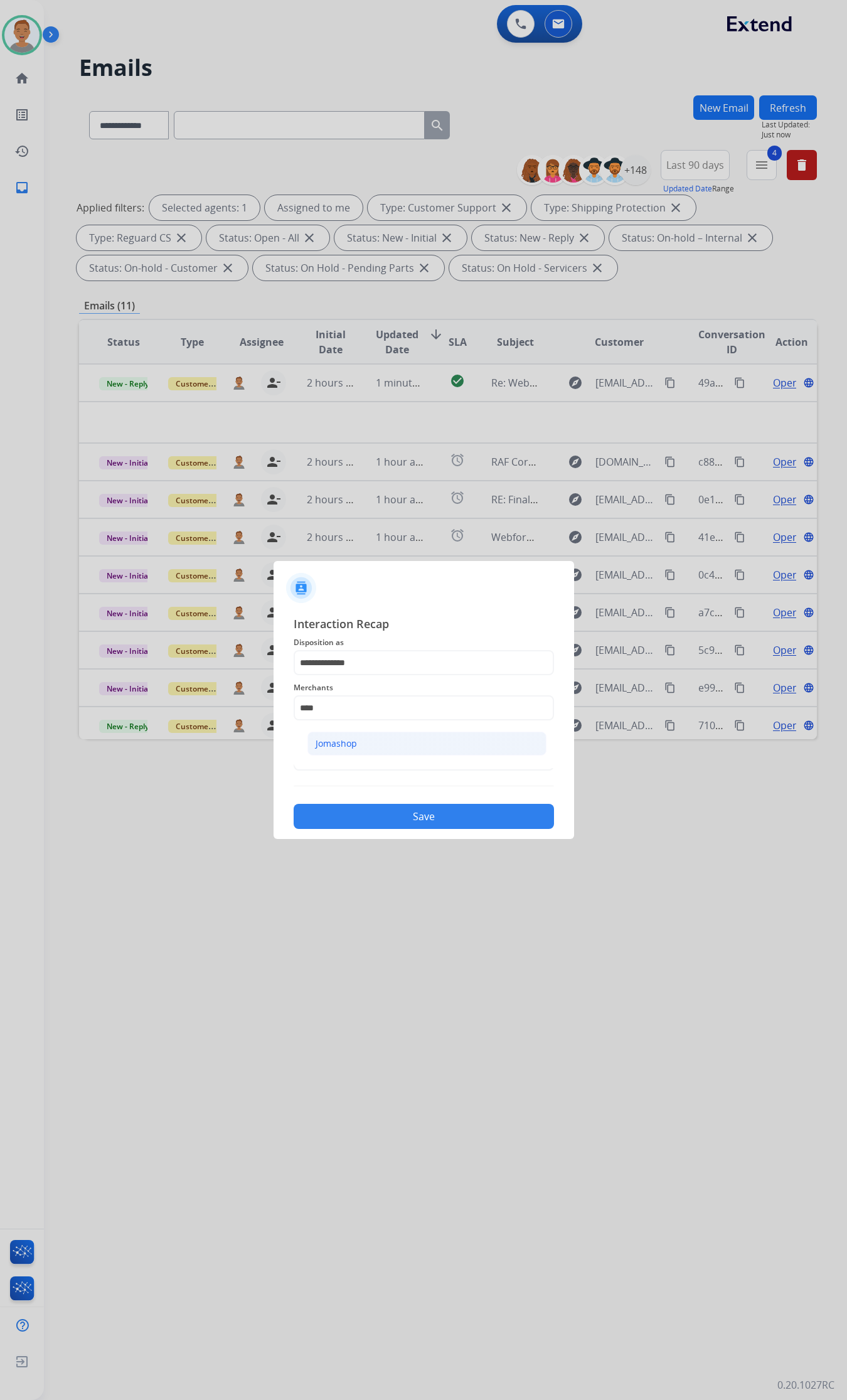
click at [355, 742] on div "Jomashop" at bounding box center [336, 743] width 41 height 13
type input "********"
click at [350, 762] on input "text" at bounding box center [424, 758] width 260 height 25
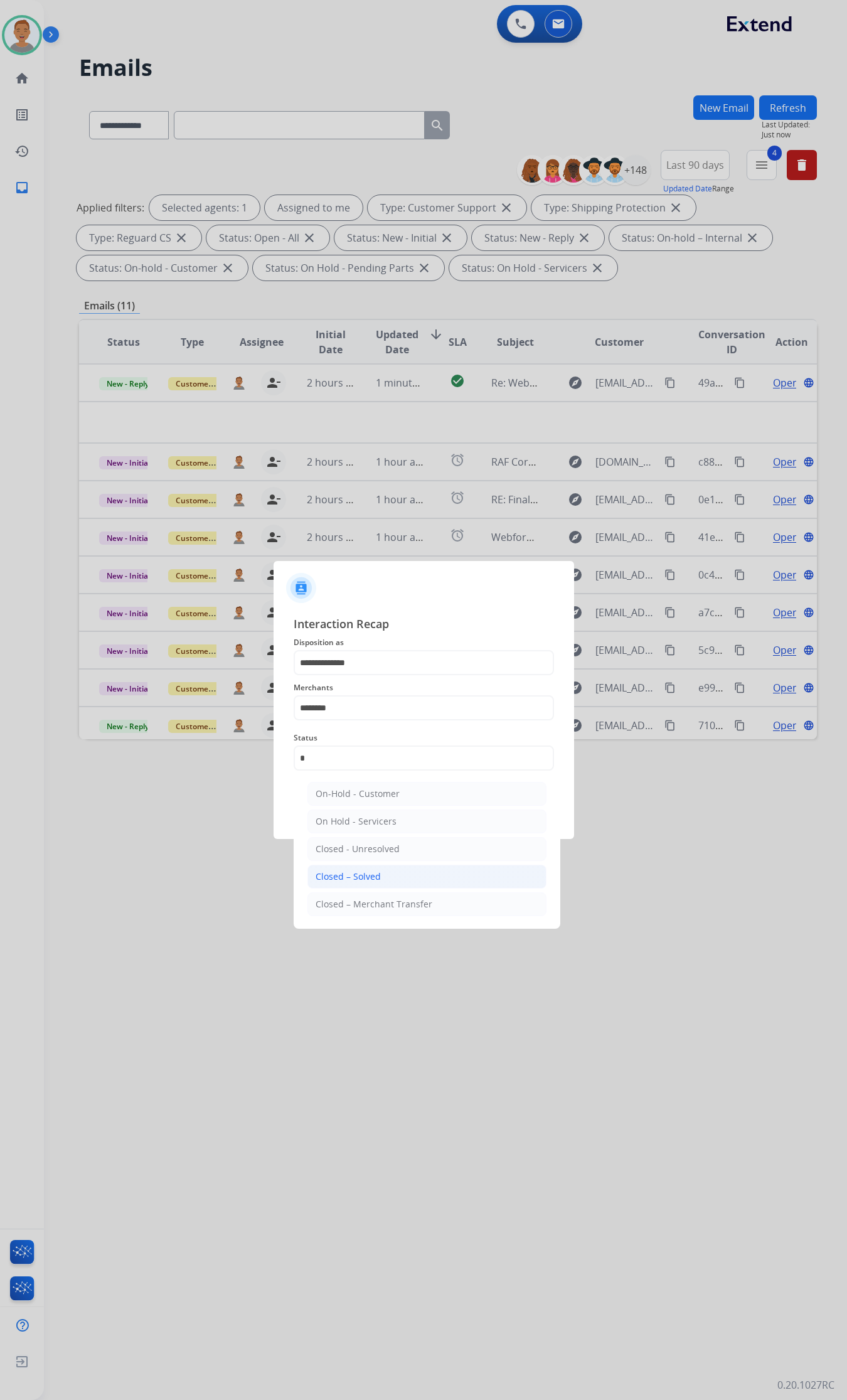
click at [350, 880] on div "Closed – Solved" at bounding box center [348, 877] width 65 height 13
type input "**********"
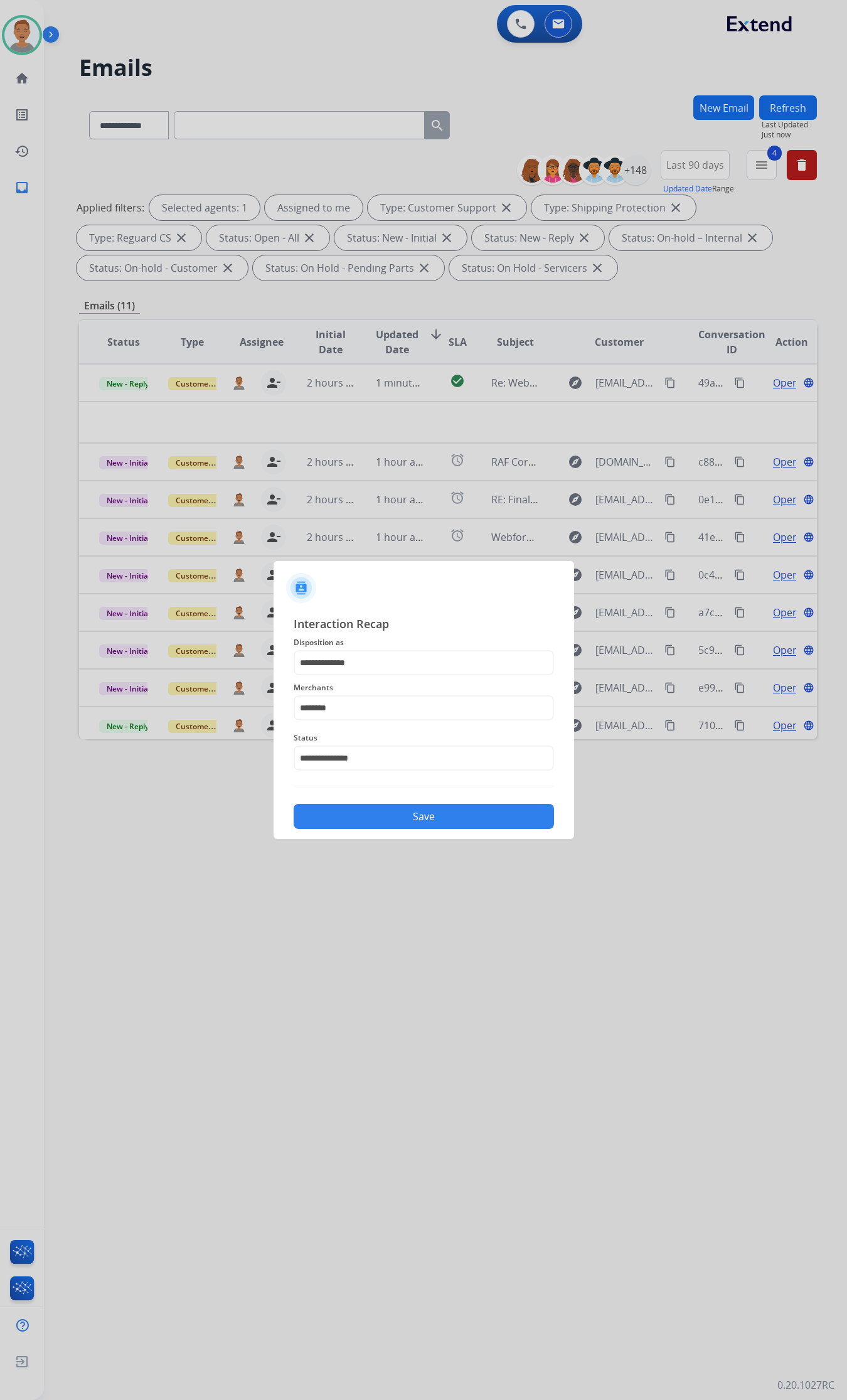
click at [387, 815] on button "Save" at bounding box center [424, 816] width 260 height 25
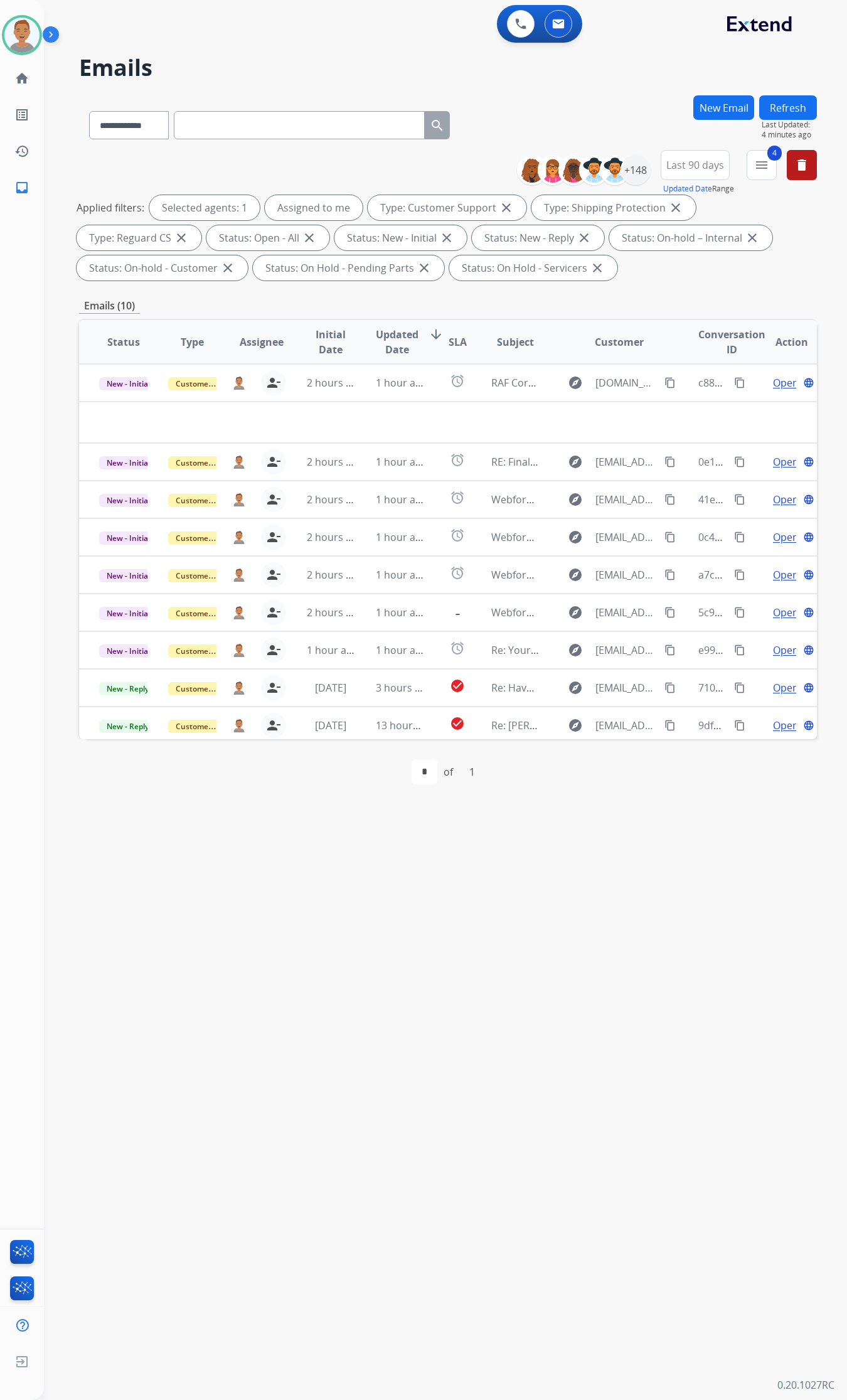
click at [514, 906] on div "**********" at bounding box center [431, 723] width 773 height 1355
click at [452, 734] on td "check_circle" at bounding box center [448, 725] width 46 height 38
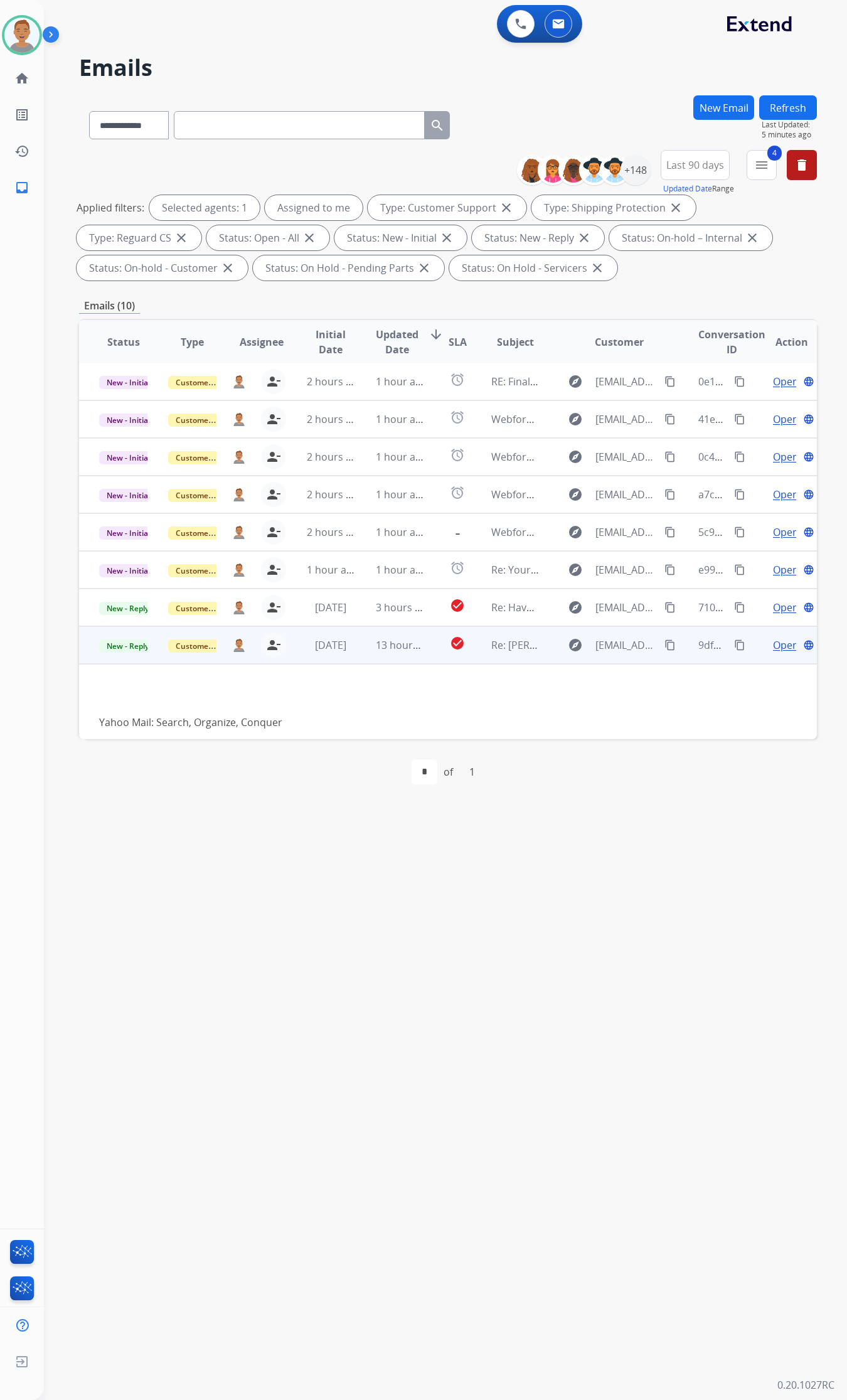
scroll to position [86, 0]
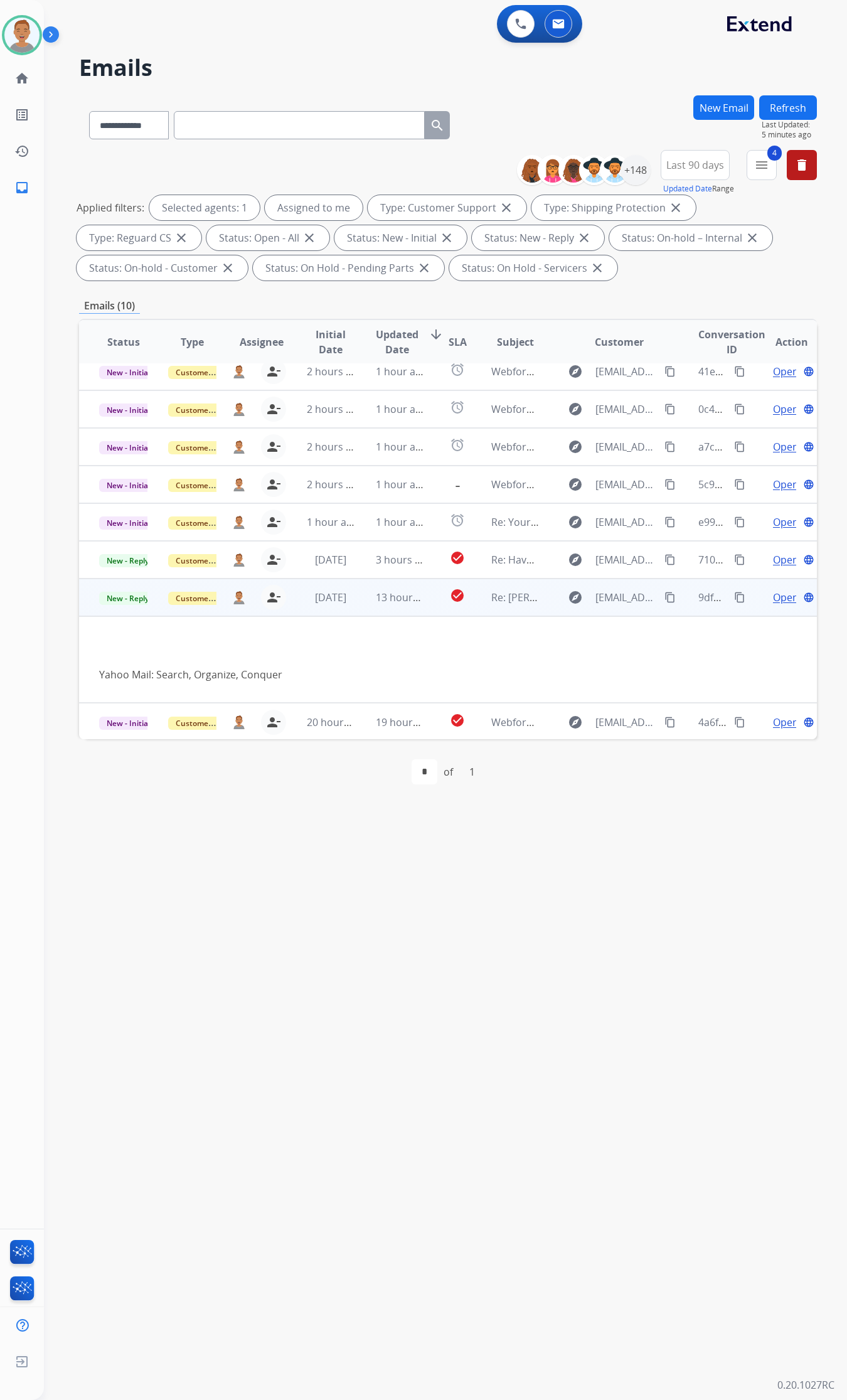
click at [666, 596] on mat-icon "content_copy" at bounding box center [670, 597] width 11 height 11
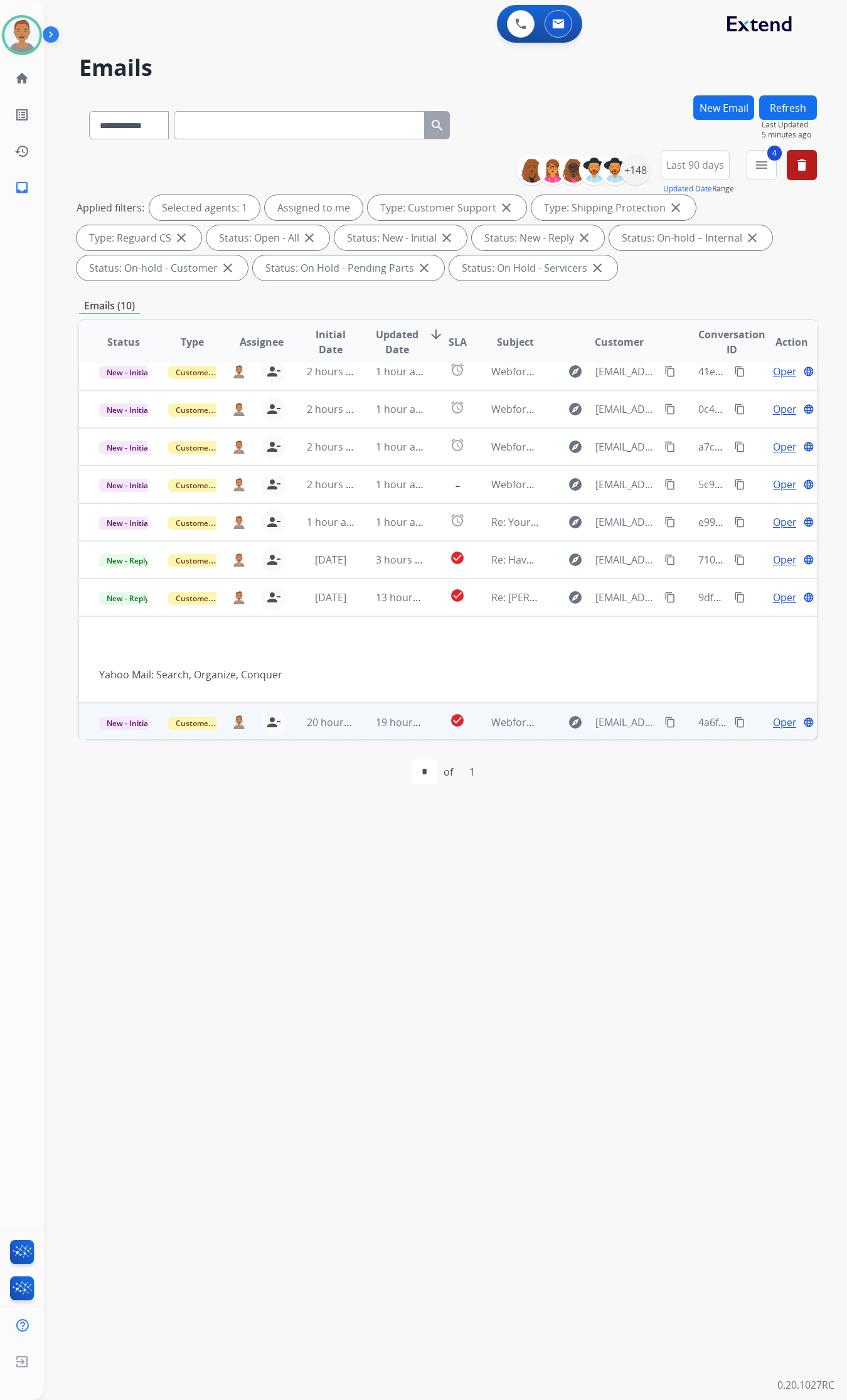
click at [287, 730] on td "20 hours ago" at bounding box center [322, 721] width 69 height 38
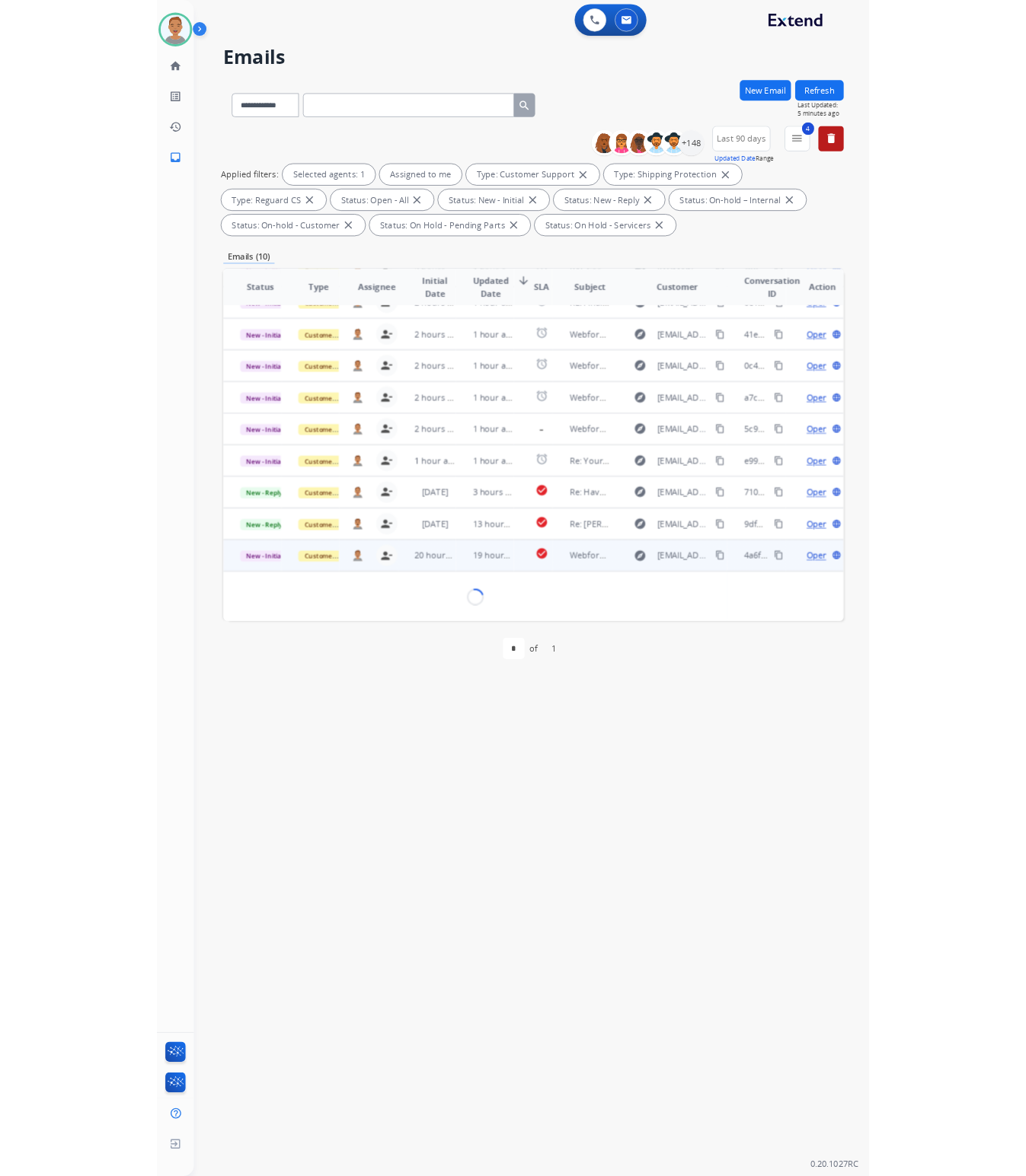
scroll to position [105, 0]
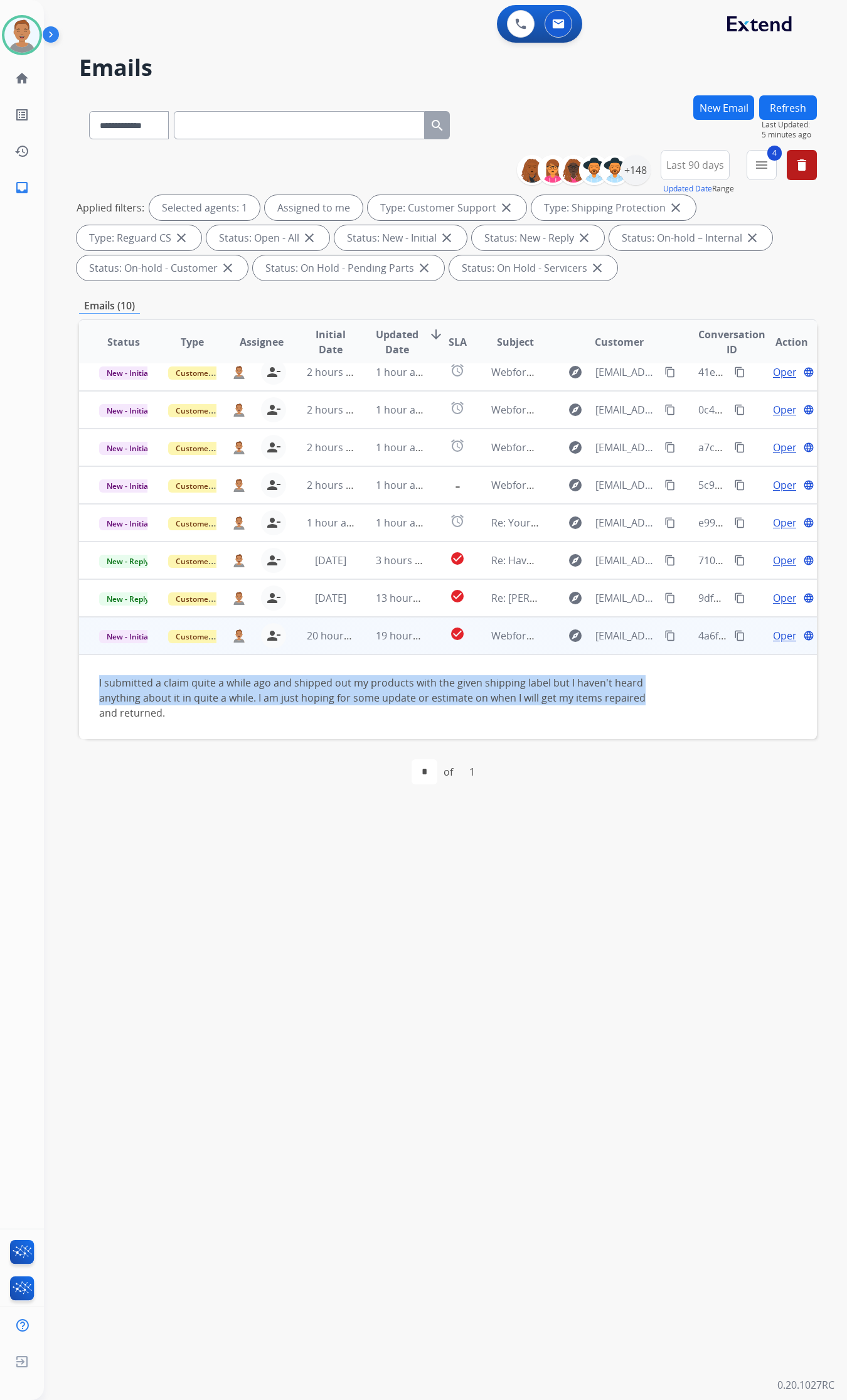
drag, startPoint x: 107, startPoint y: 677, endPoint x: 640, endPoint y: 702, distance: 533.6
click at [640, 702] on td "I submitted a claim quite a while ago and shipped out my products with the give…" at bounding box center [378, 697] width 599 height 86
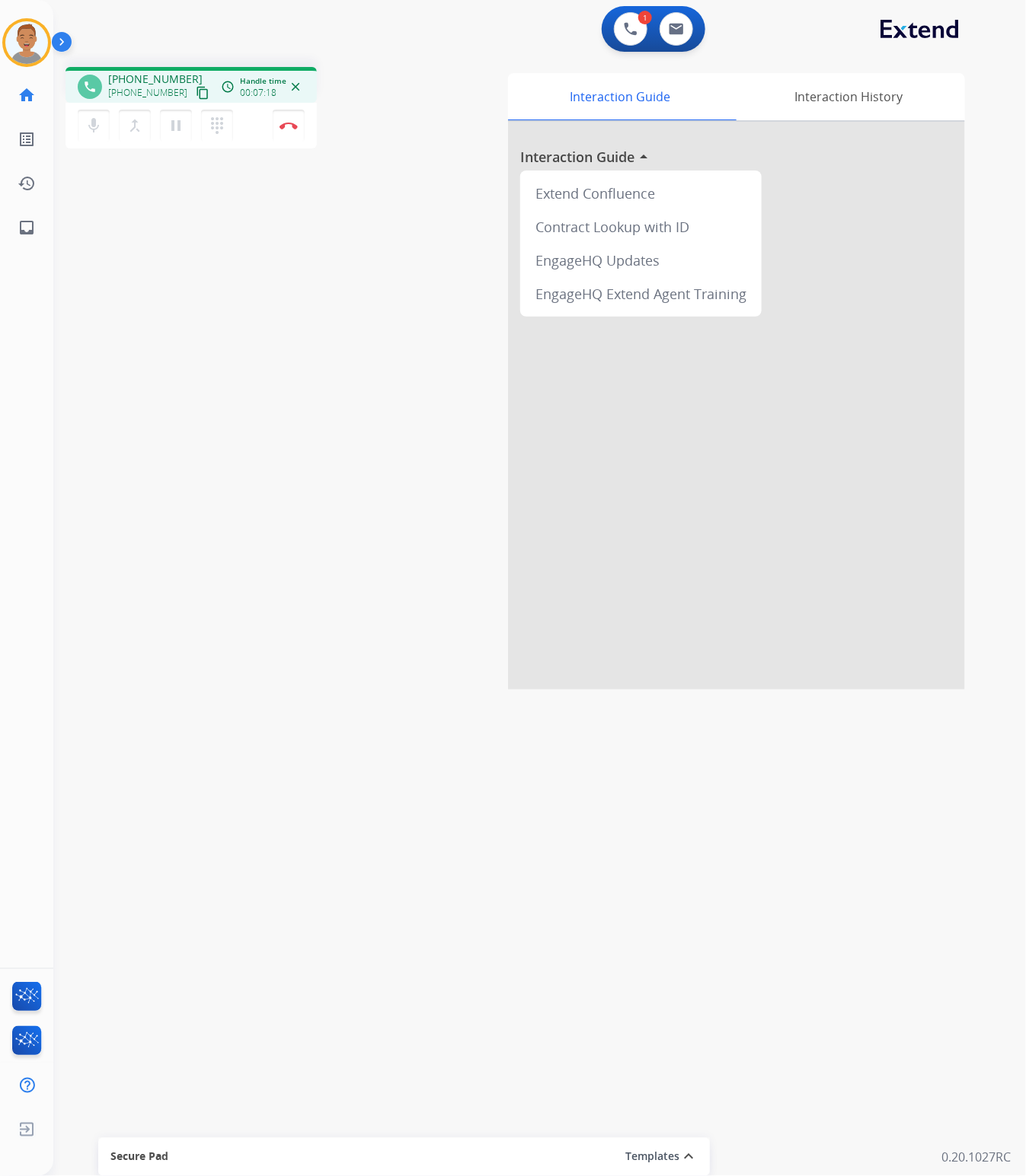
click at [389, 109] on div "phone [PHONE_NUMBER] [PHONE_NUMBER] content_copy access_time Call metrics Queue…" at bounding box center [252, 110] width 374 height 86
click at [181, 130] on mat-icon "pause" at bounding box center [175, 125] width 18 height 18
click at [176, 134] on button "play_arrow Hold" at bounding box center [176, 125] width 32 height 32
drag, startPoint x: 440, startPoint y: 541, endPoint x: 705, endPoint y: 119, distance: 498.3
click at [436, 537] on div "phone [PHONE_NUMBER] [PHONE_NUMBER] content_copy access_time Call metrics Queue…" at bounding box center [521, 371] width 936 height 635
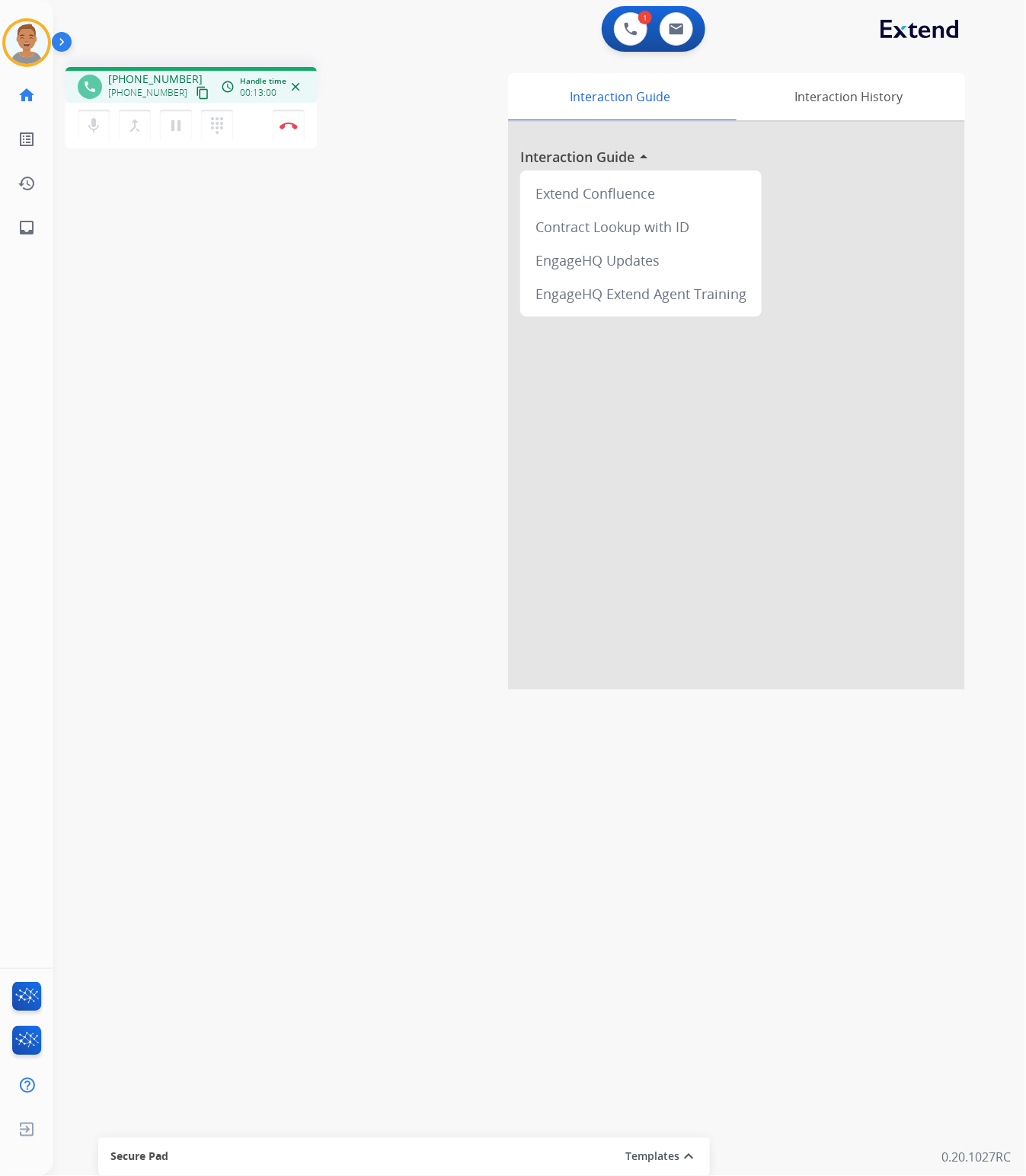
click at [441, 175] on div "phone [PHONE_NUMBER] [PHONE_NUMBER] content_copy access_time Call metrics Queue…" at bounding box center [521, 371] width 936 height 635
click at [263, 124] on div "mic Mute merge_type Bridge pause Hold dialpad Dialpad Disconnect" at bounding box center [191, 125] width 252 height 46
drag, startPoint x: 295, startPoint y: 130, endPoint x: 292, endPoint y: 122, distance: 8.5
click at [292, 122] on button "Disconnect" at bounding box center [288, 125] width 32 height 32
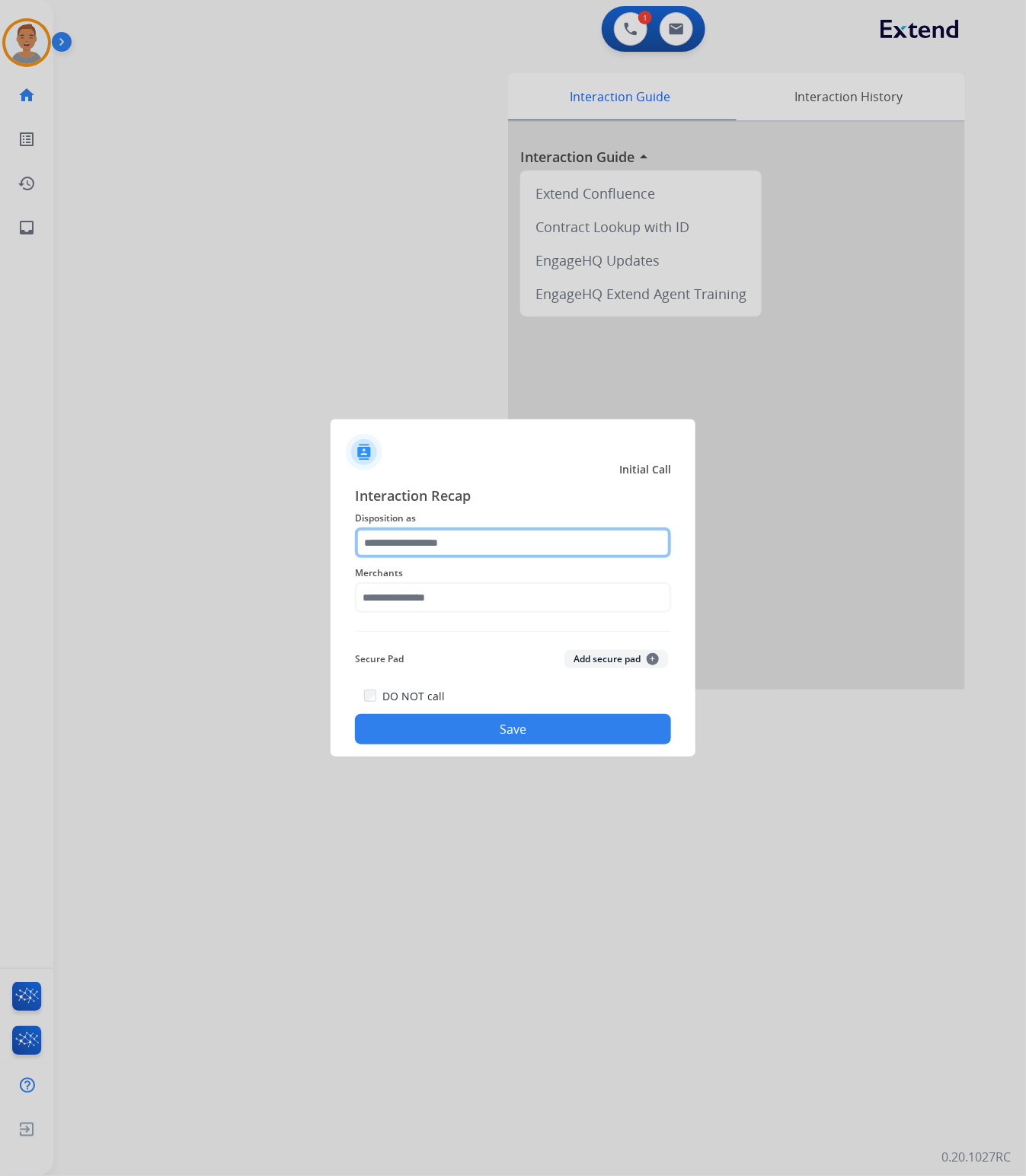
drag, startPoint x: 469, startPoint y: 538, endPoint x: 472, endPoint y: 546, distance: 8.5
click at [469, 542] on input "text" at bounding box center [512, 542] width 316 height 30
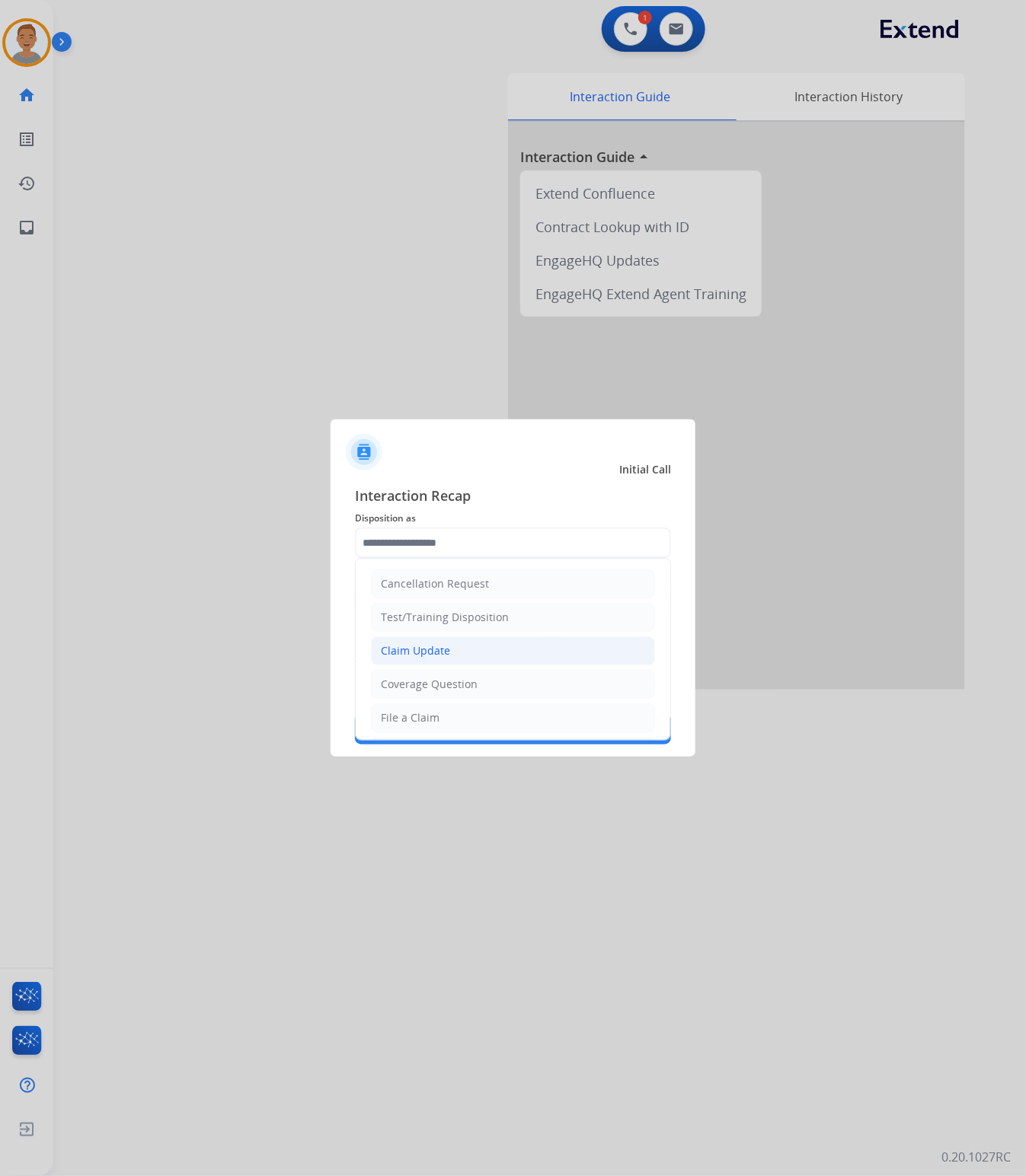
click at [421, 648] on div "Claim Update" at bounding box center [415, 651] width 69 height 15
type input "**********"
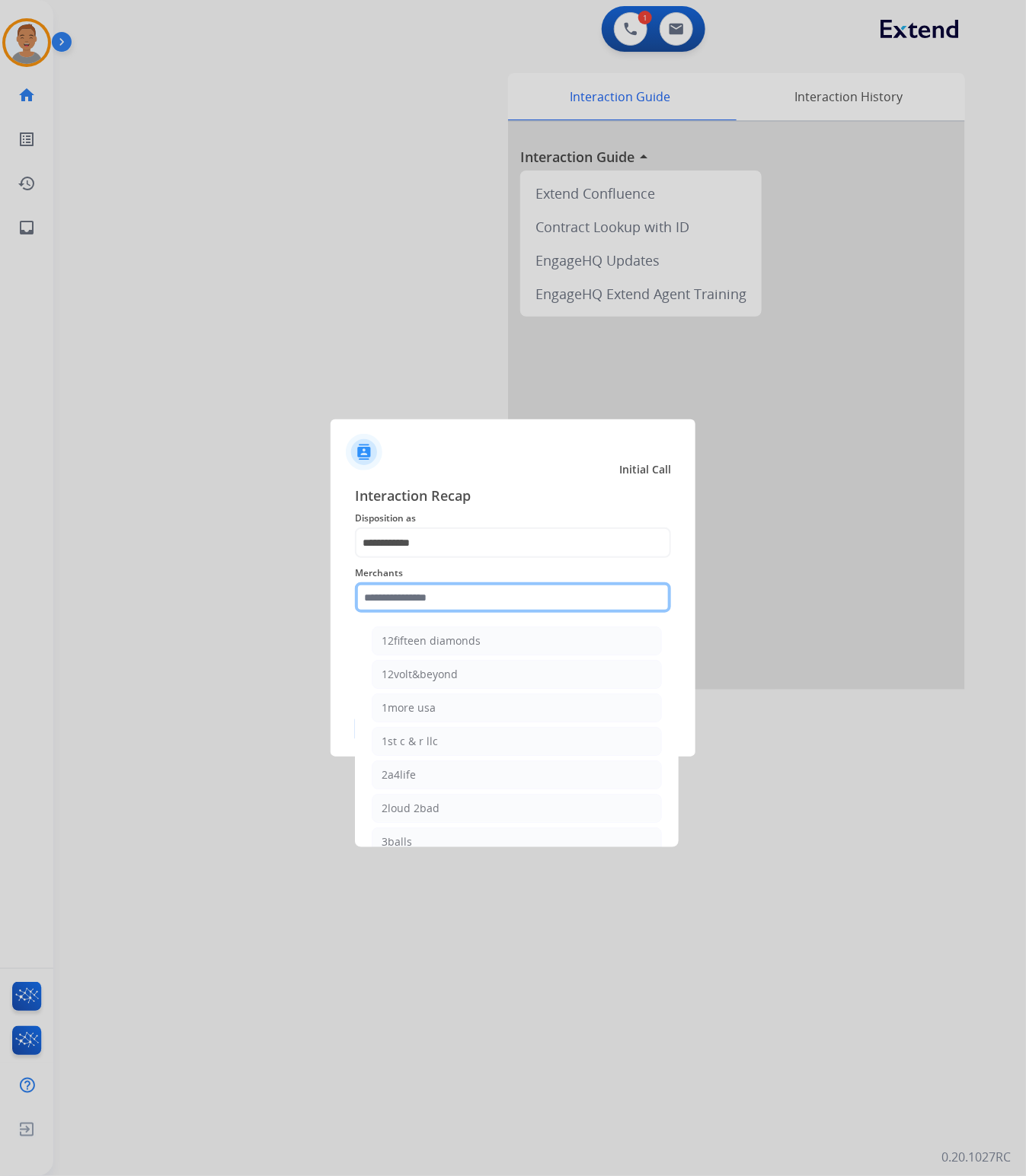
click at [488, 591] on input "text" at bounding box center [512, 598] width 316 height 30
click at [451, 596] on input "text" at bounding box center [512, 598] width 316 height 30
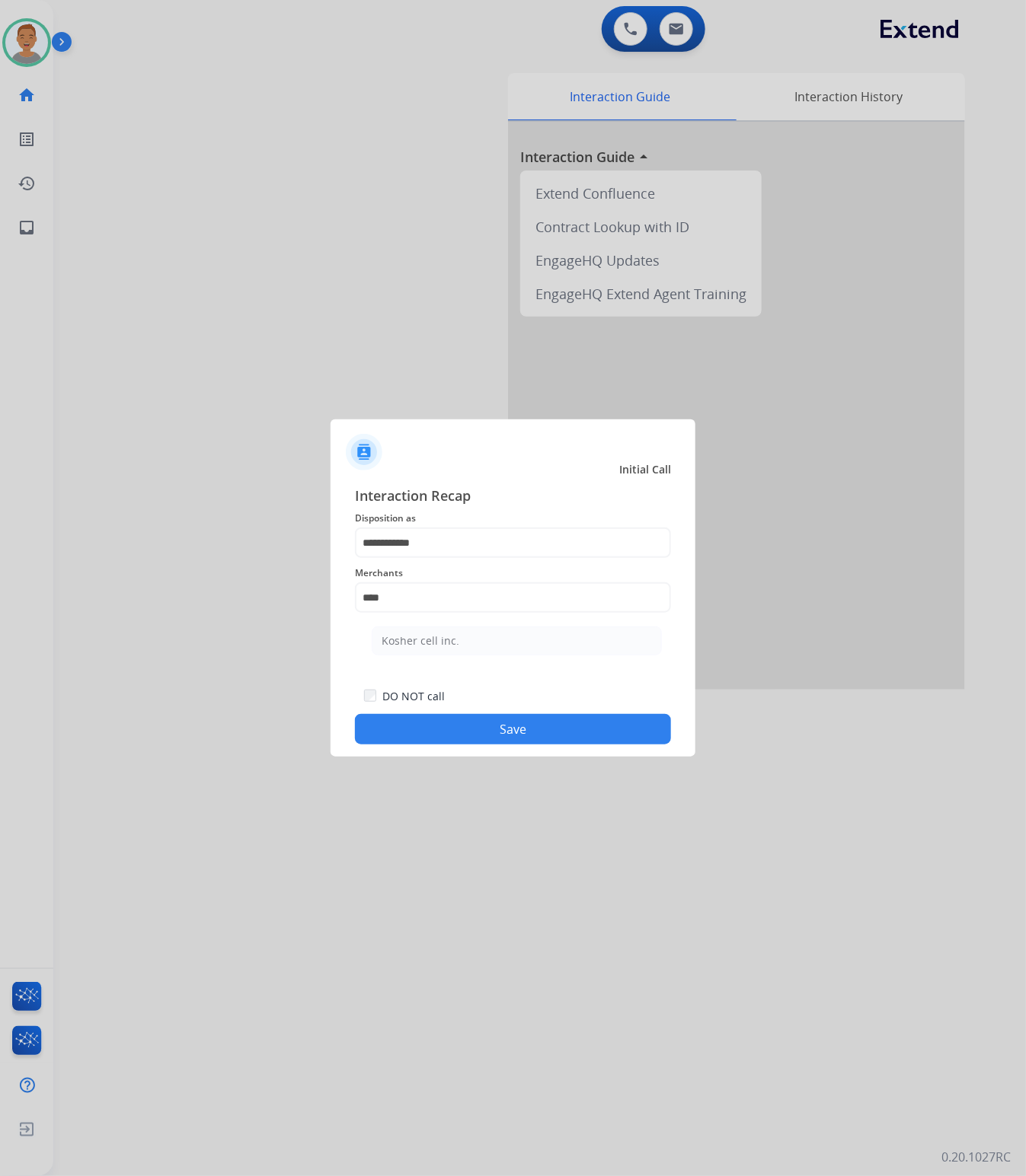
click at [492, 639] on li "Kosher cell inc." at bounding box center [517, 641] width 290 height 29
type input "**********"
click at [493, 735] on button "Save" at bounding box center [512, 729] width 316 height 30
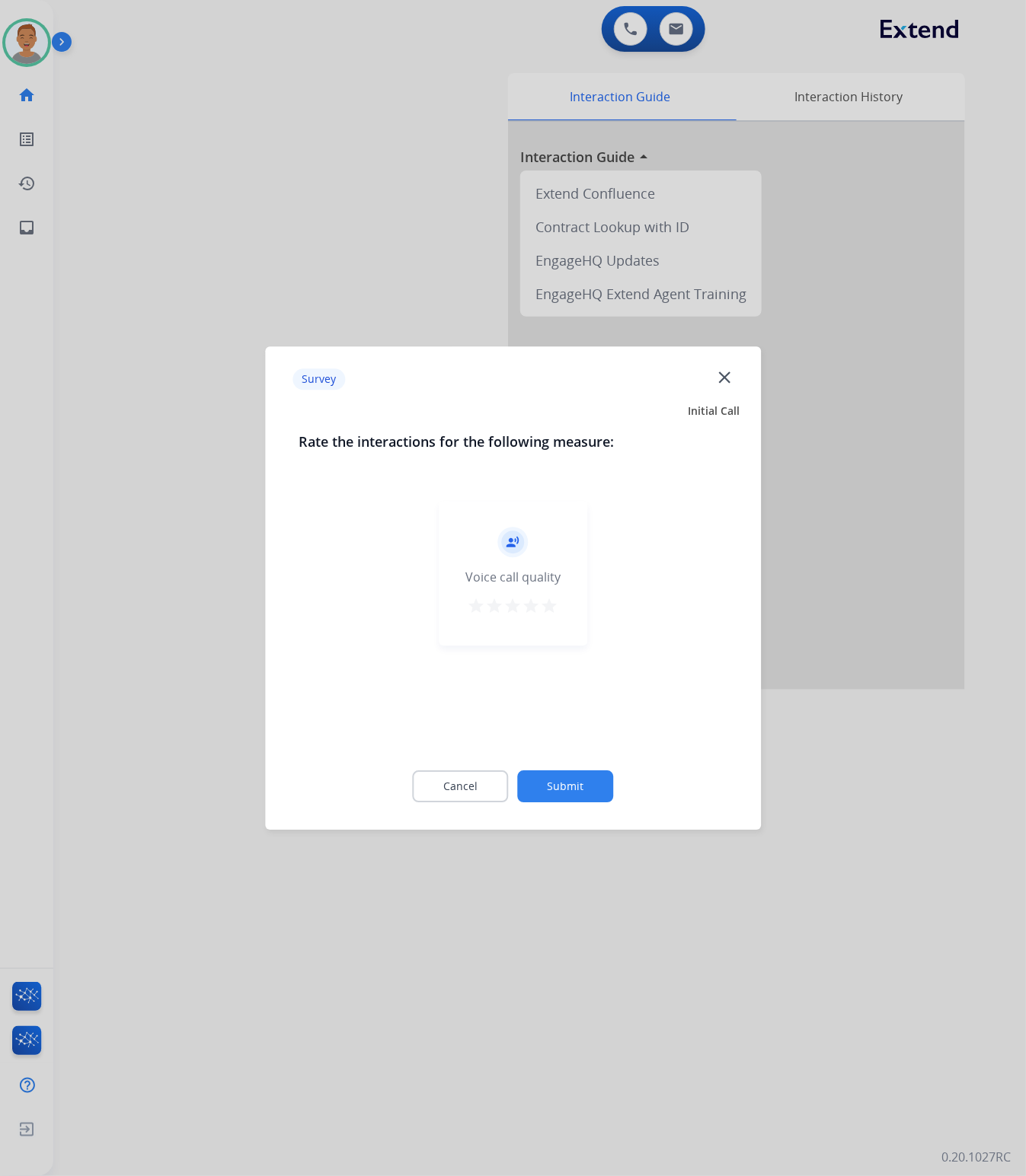
click at [731, 384] on mat-icon "close" at bounding box center [724, 377] width 20 height 20
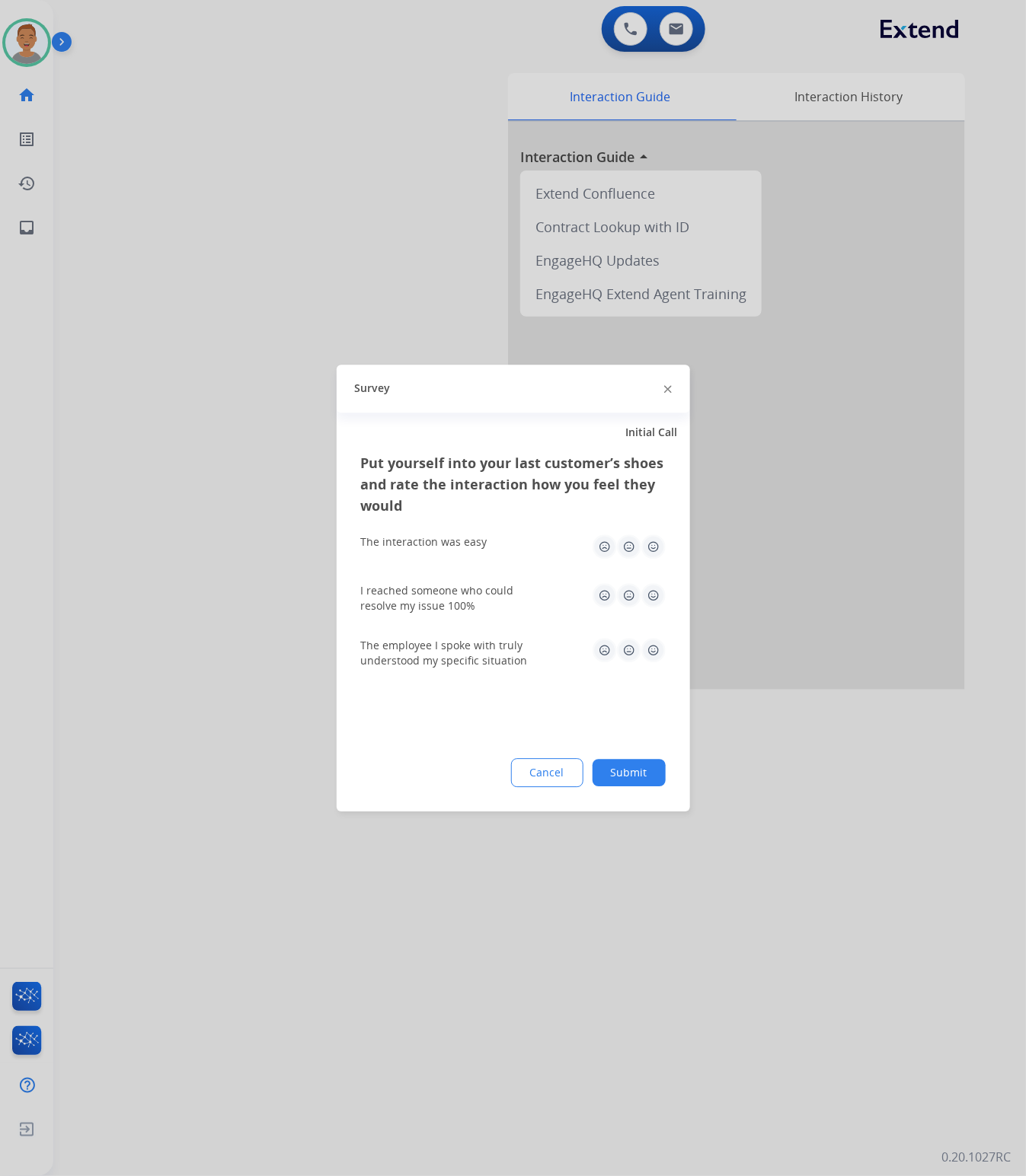
click at [668, 389] on img at bounding box center [668, 389] width 8 height 8
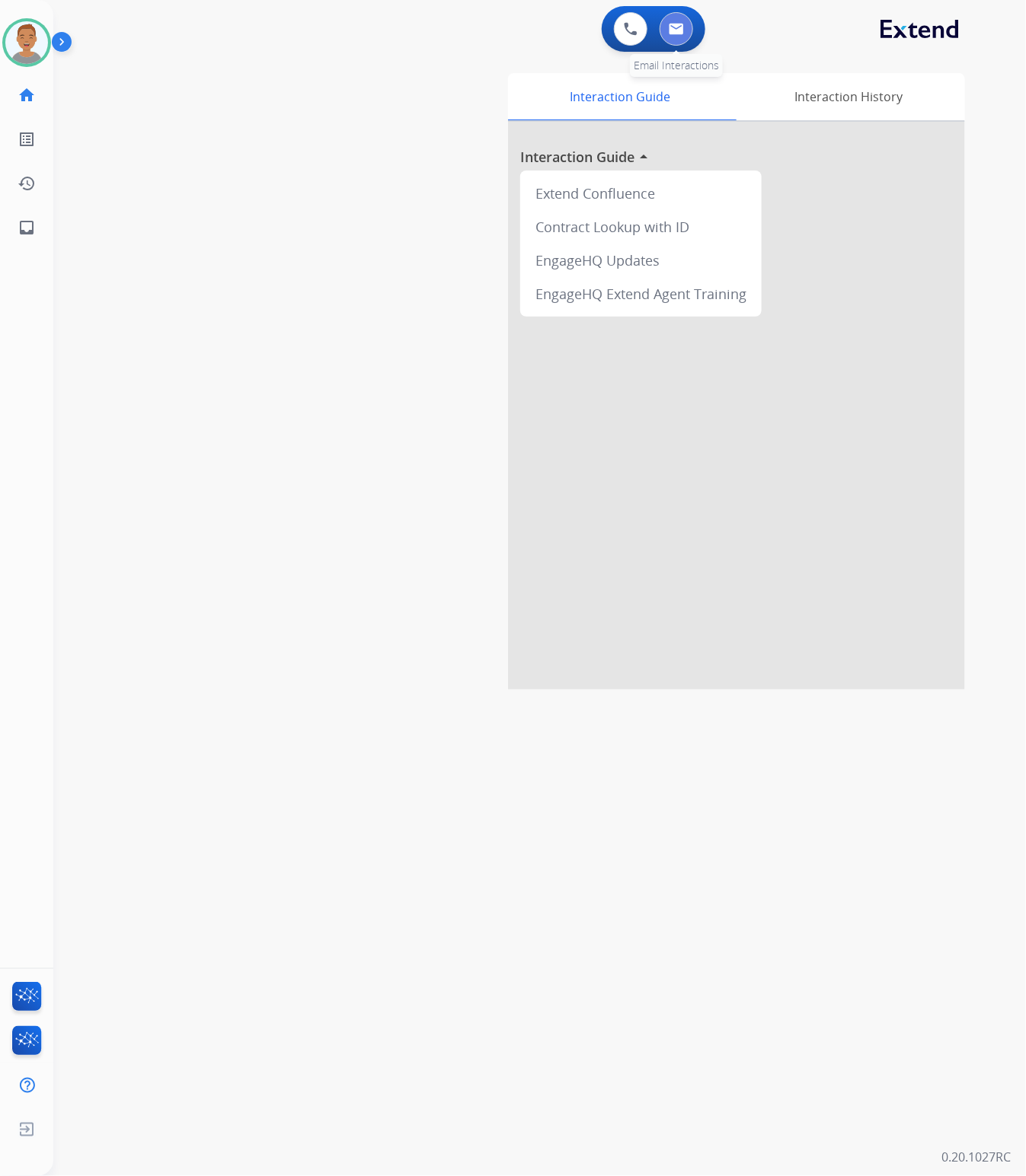
click at [686, 24] on button at bounding box center [675, 29] width 33 height 33
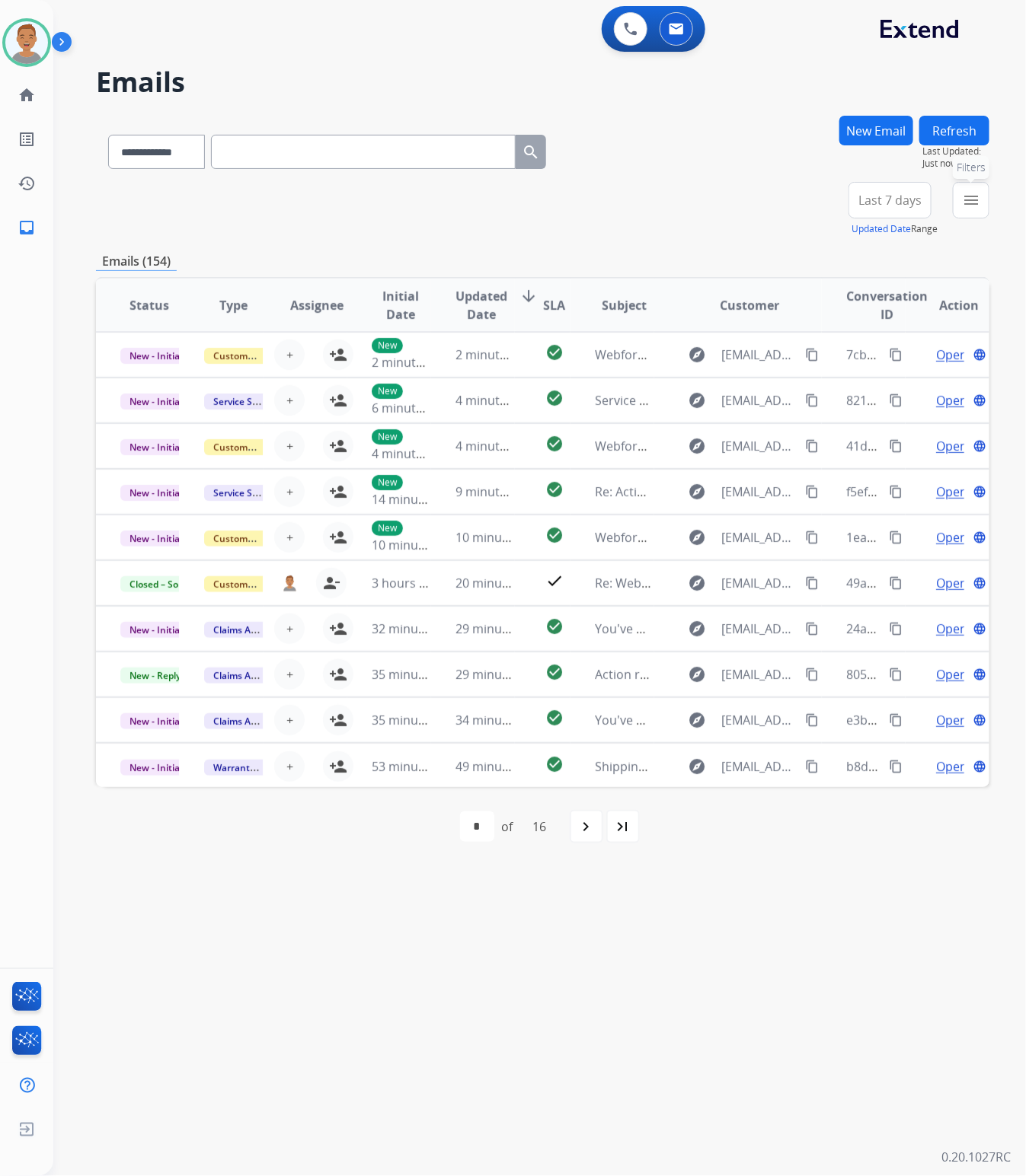
click at [979, 206] on button "menu Filters" at bounding box center [970, 200] width 37 height 37
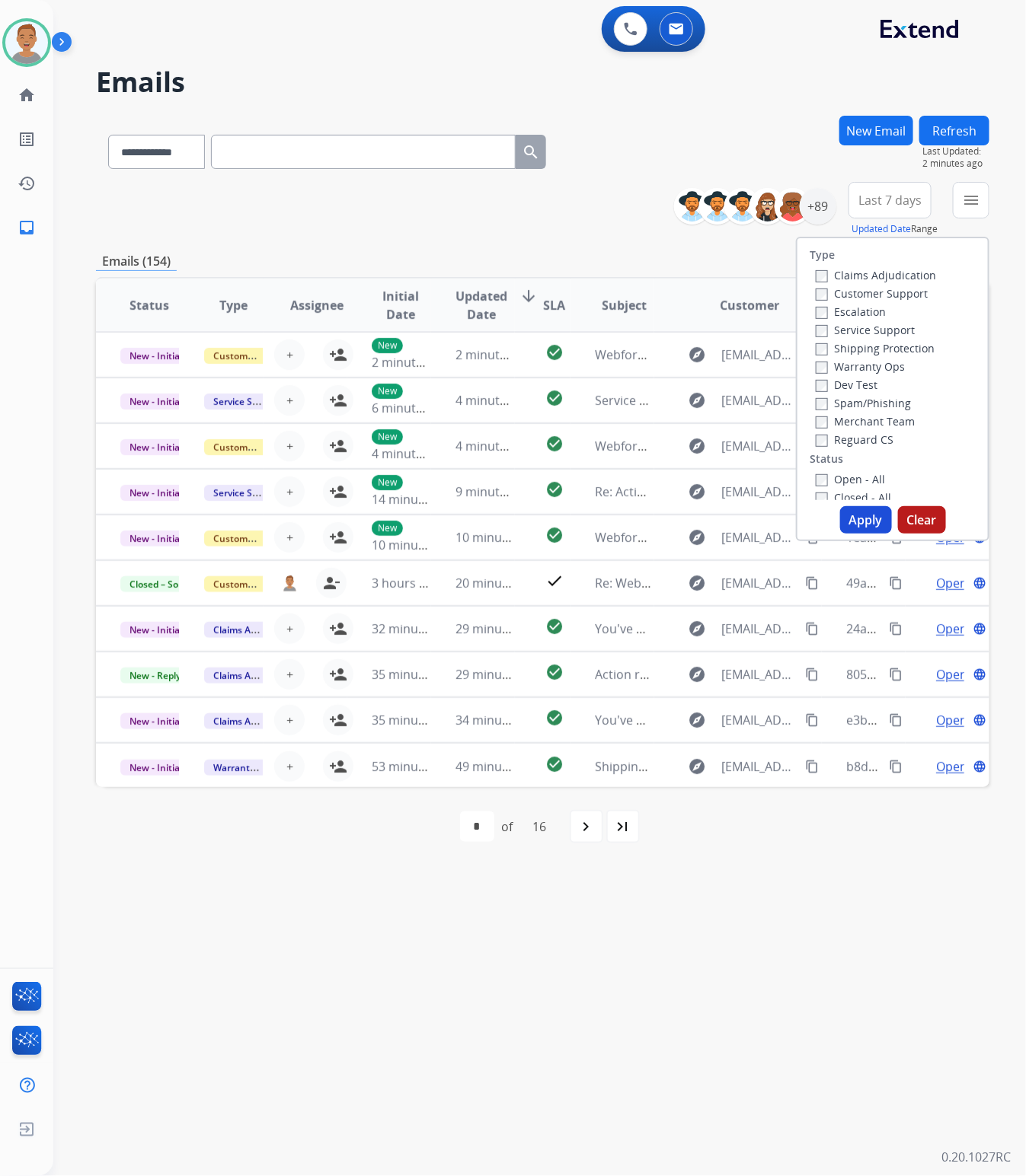
click at [640, 80] on h2 "Emails" at bounding box center [543, 82] width 893 height 30
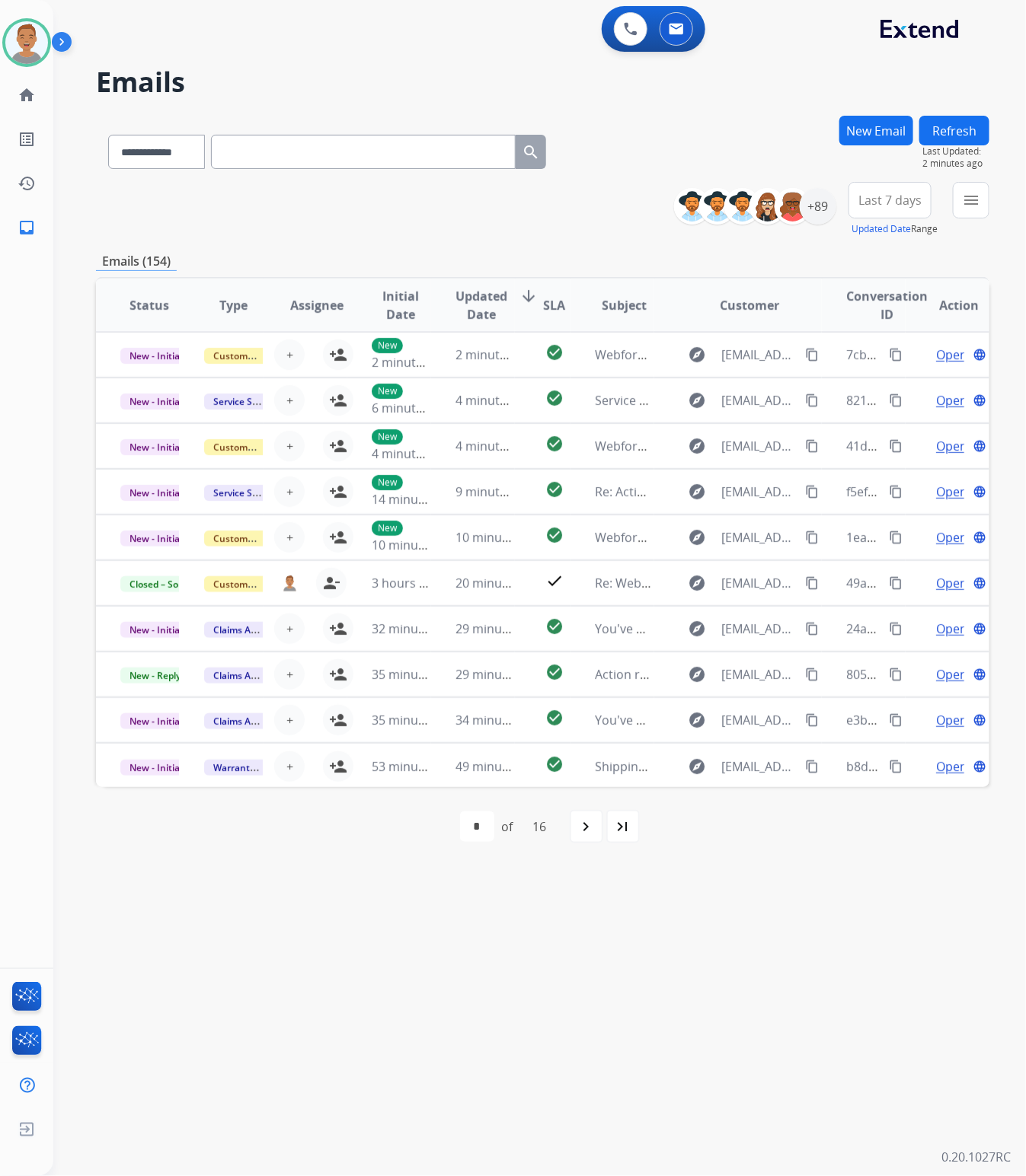
click at [914, 197] on span "Last 7 days" at bounding box center [889, 200] width 64 height 6
click at [858, 388] on div "Last 90 days" at bounding box center [885, 386] width 84 height 23
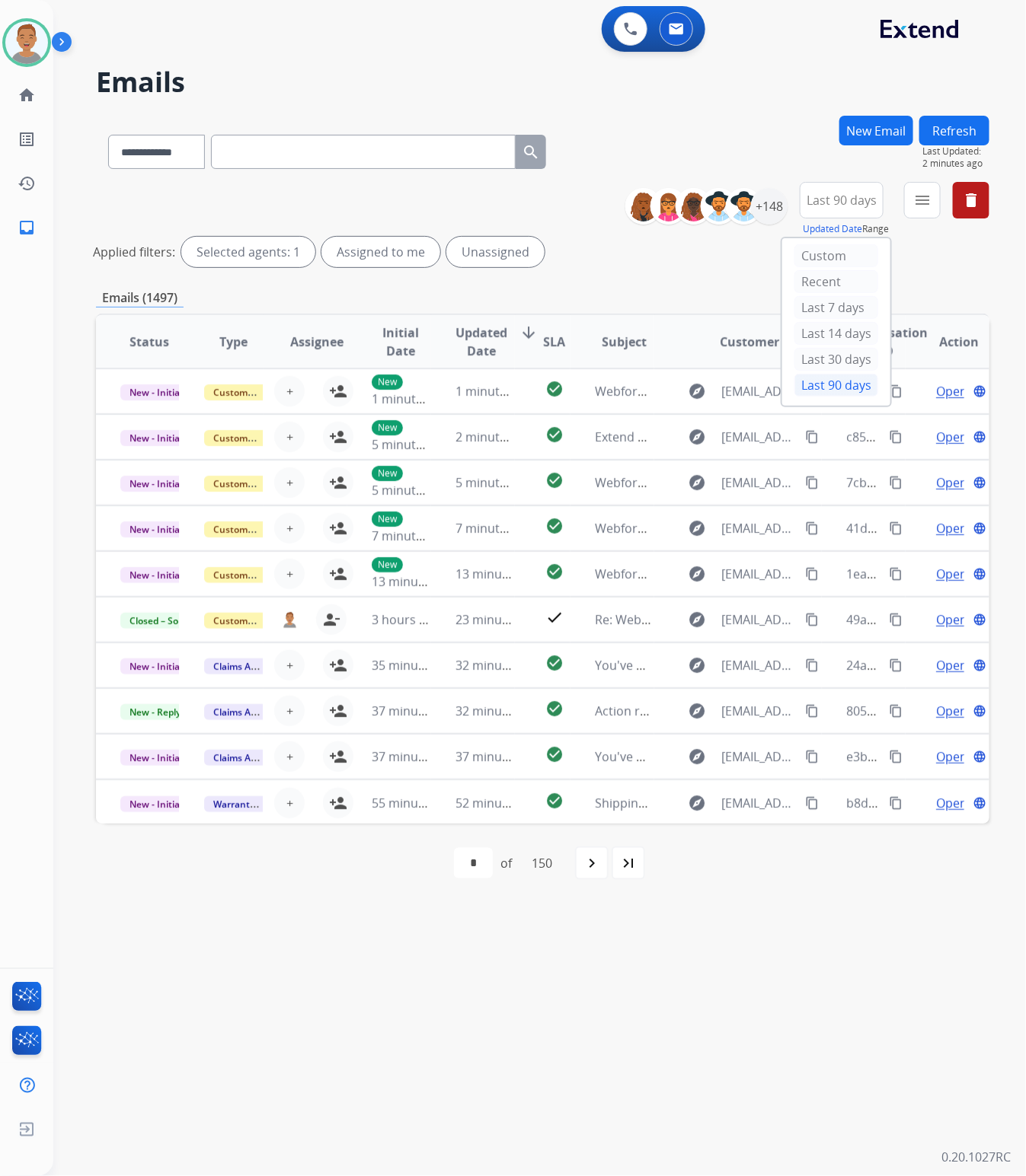
click at [953, 267] on div "**********" at bounding box center [543, 227] width 893 height 91
click at [919, 203] on mat-icon "menu" at bounding box center [922, 200] width 18 height 18
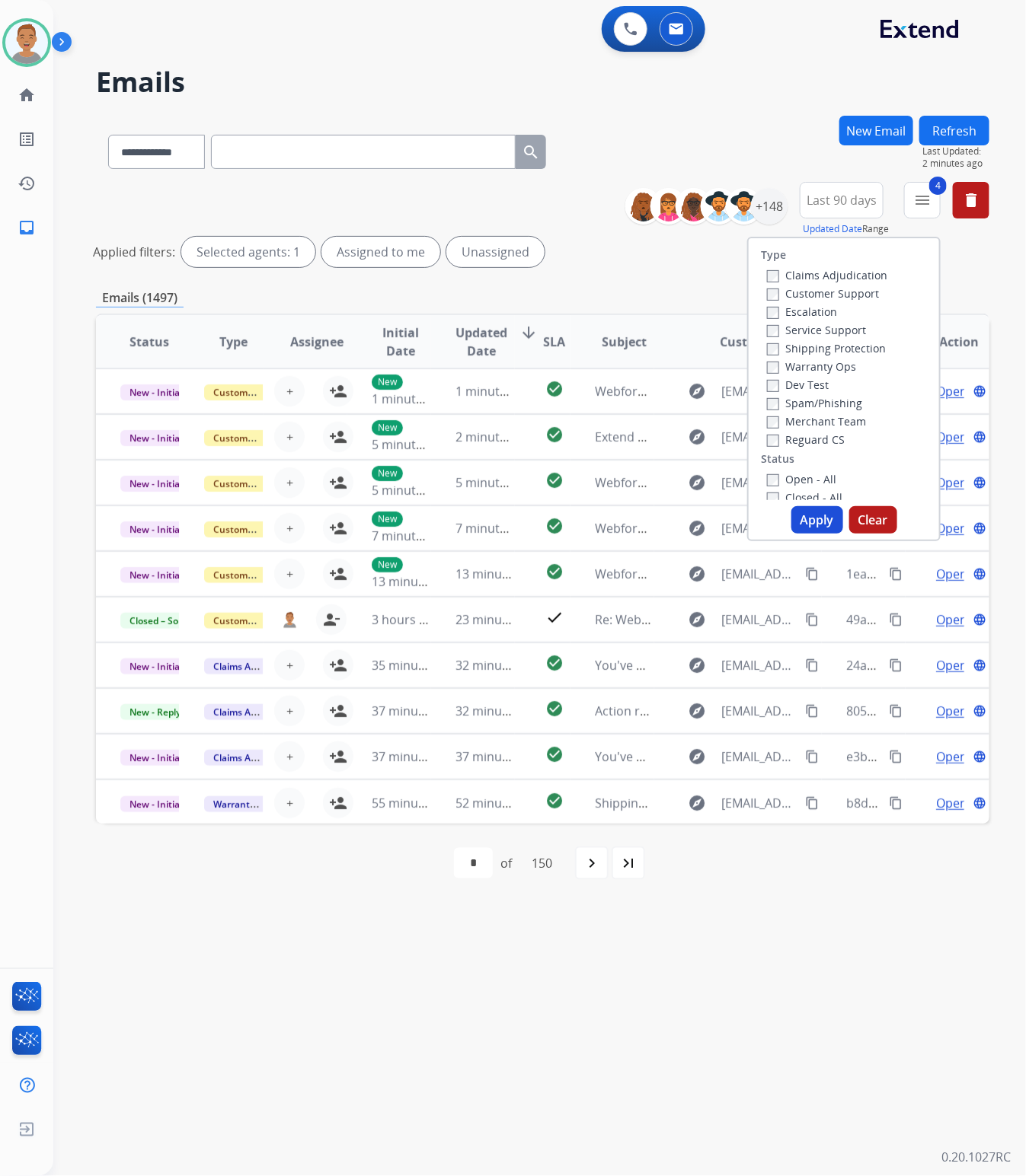
click at [812, 516] on button "Apply" at bounding box center [817, 520] width 52 height 28
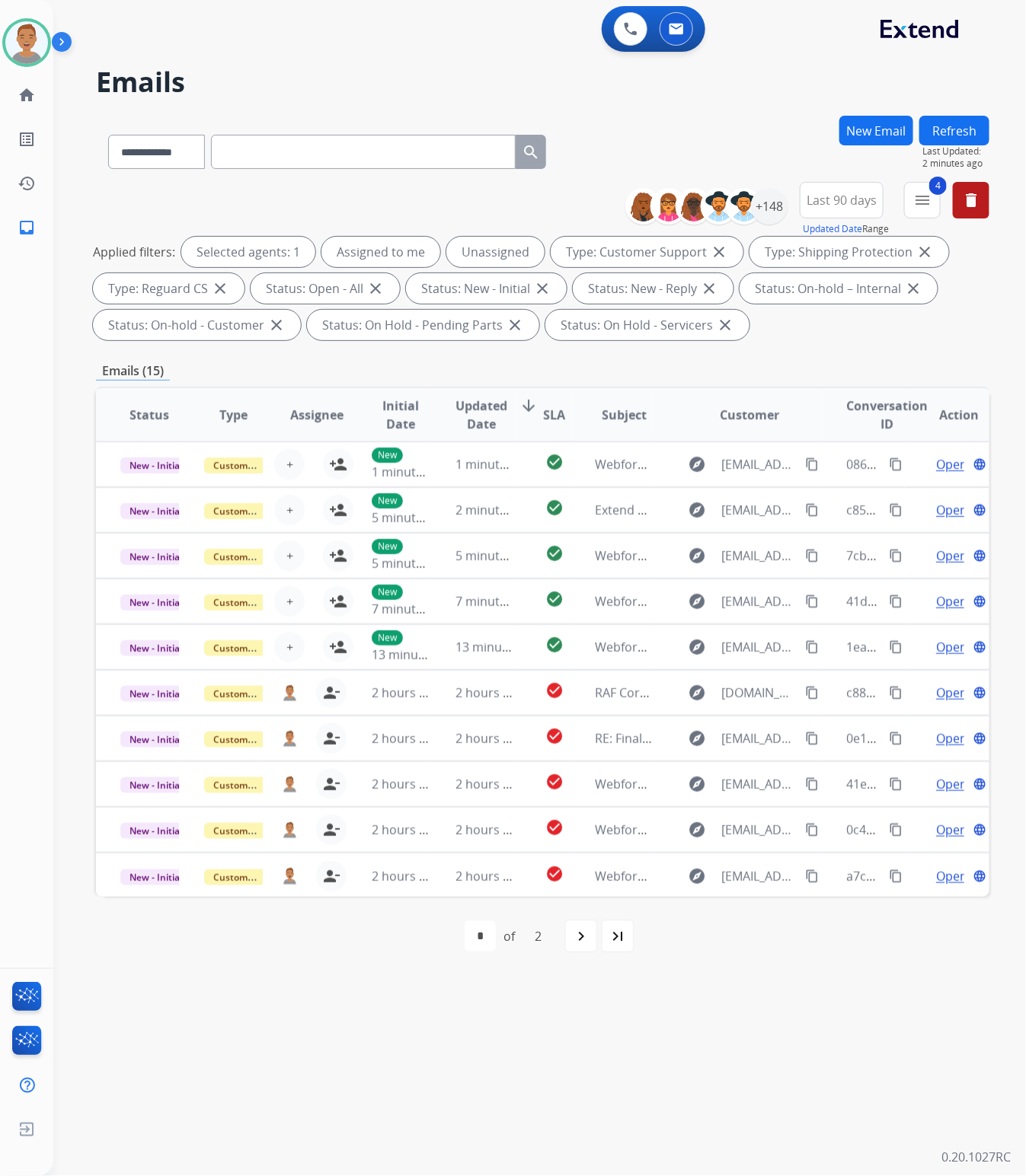
click at [732, 139] on div "**********" at bounding box center [543, 149] width 893 height 66
click at [756, 208] on img at bounding box center [744, 206] width 30 height 30
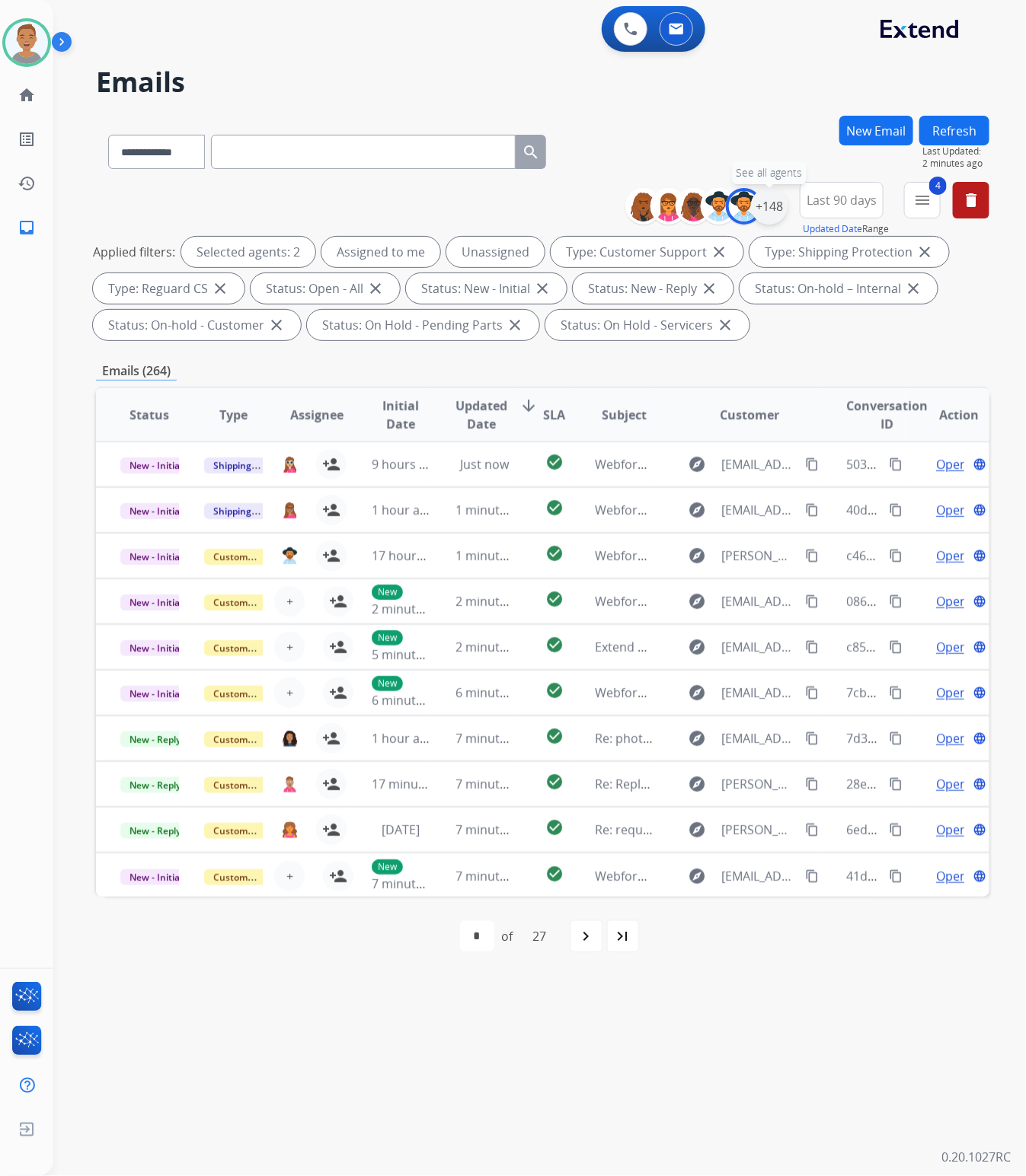
click at [769, 207] on div "+148" at bounding box center [769, 206] width 37 height 37
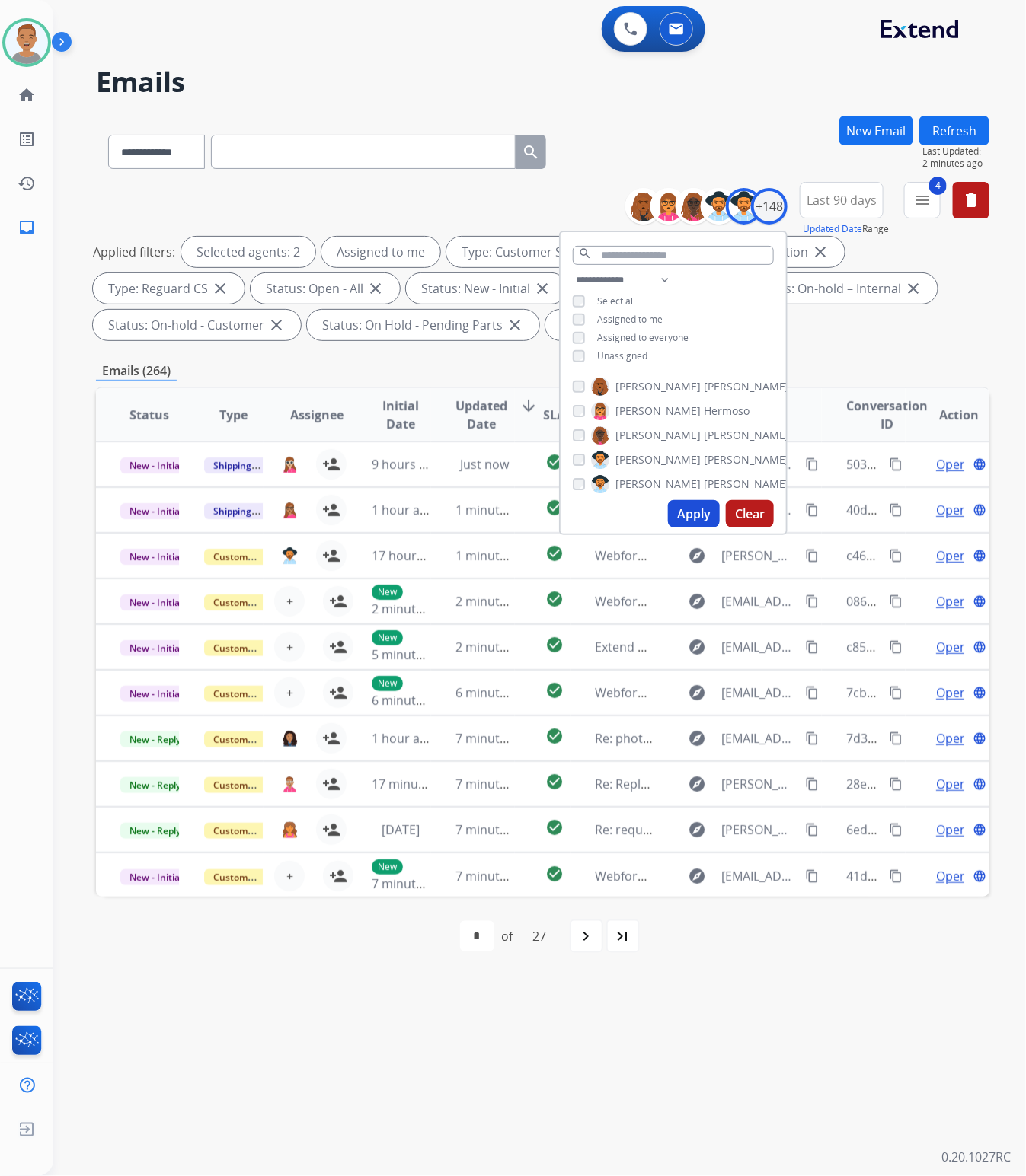
click at [675, 512] on button "Apply" at bounding box center [694, 514] width 52 height 28
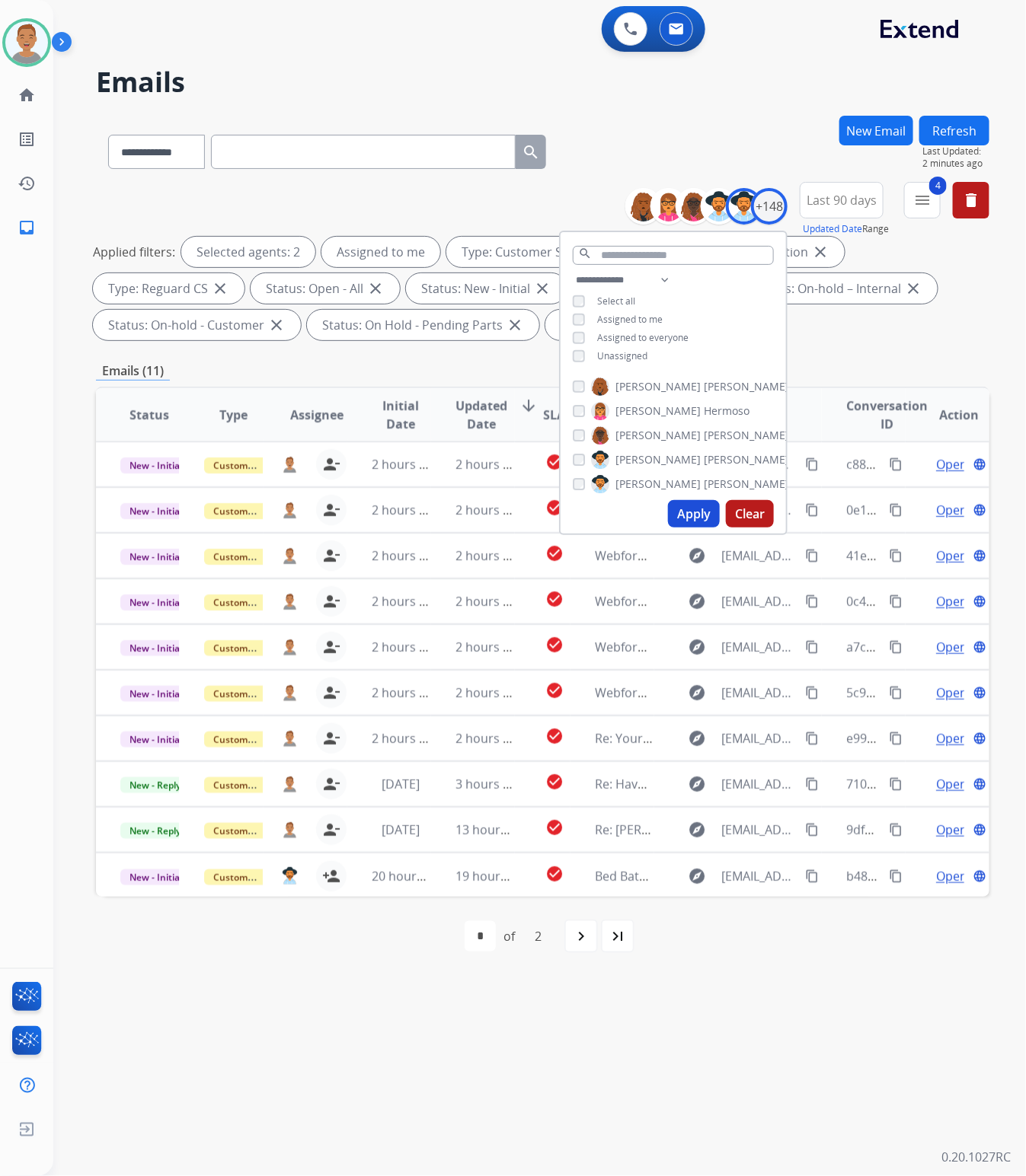
click at [624, 161] on div "**********" at bounding box center [543, 149] width 893 height 66
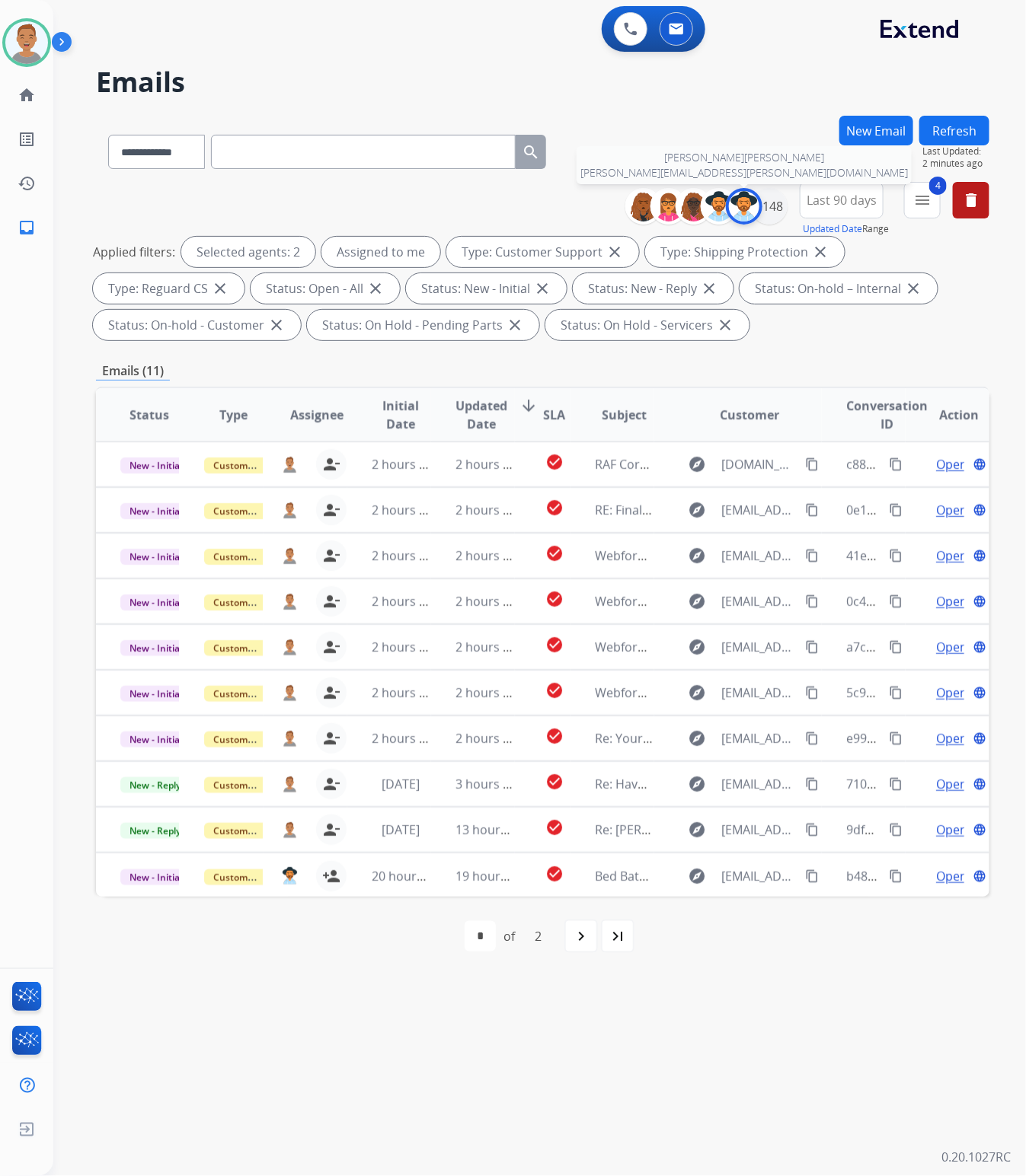
click at [751, 199] on img at bounding box center [744, 206] width 30 height 30
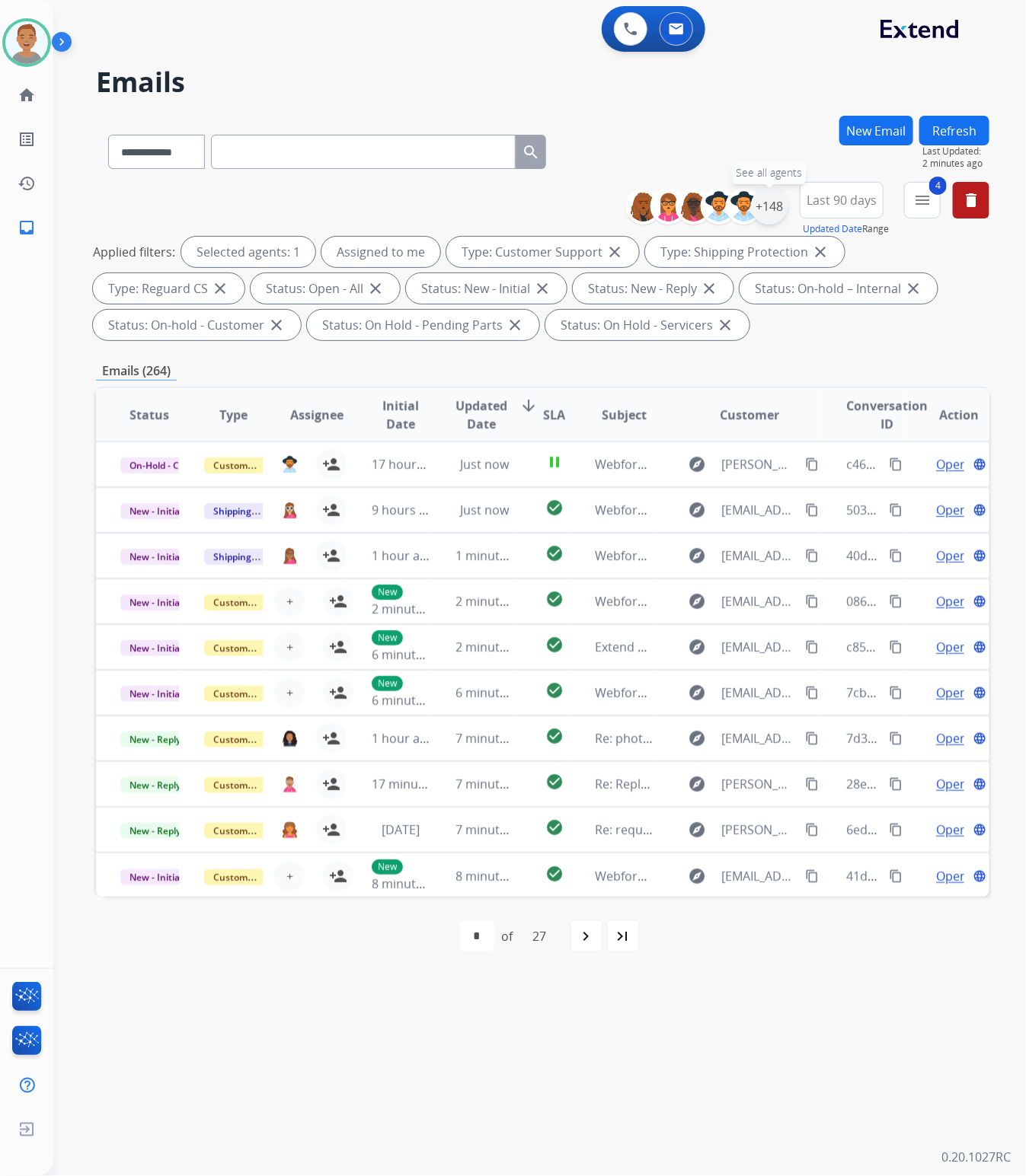
click at [766, 209] on div "+148" at bounding box center [769, 206] width 37 height 37
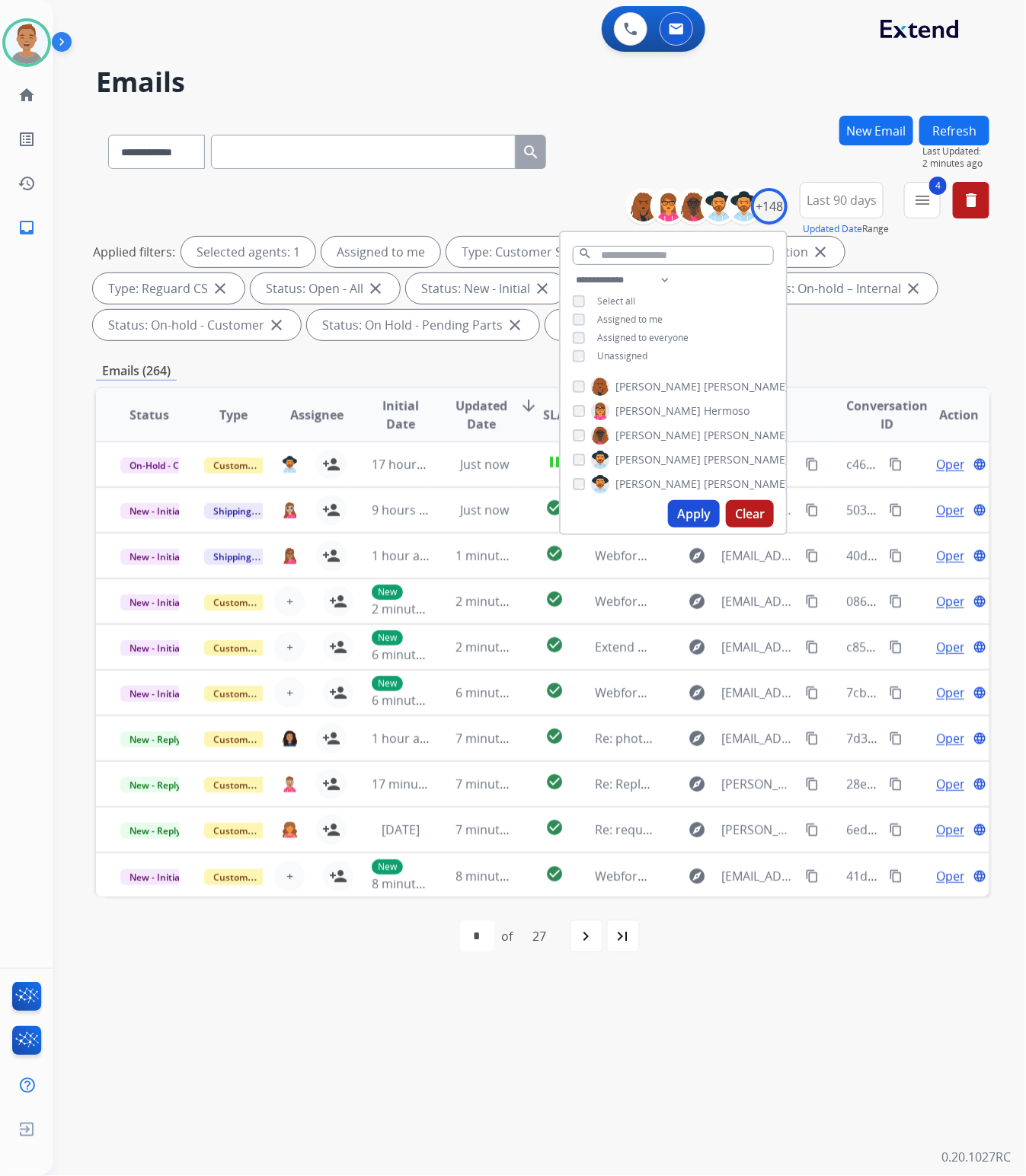
click at [851, 338] on div "Applied filters: Selected agents: 1 Assigned to me Type: Customer Support close…" at bounding box center [540, 288] width 893 height 104
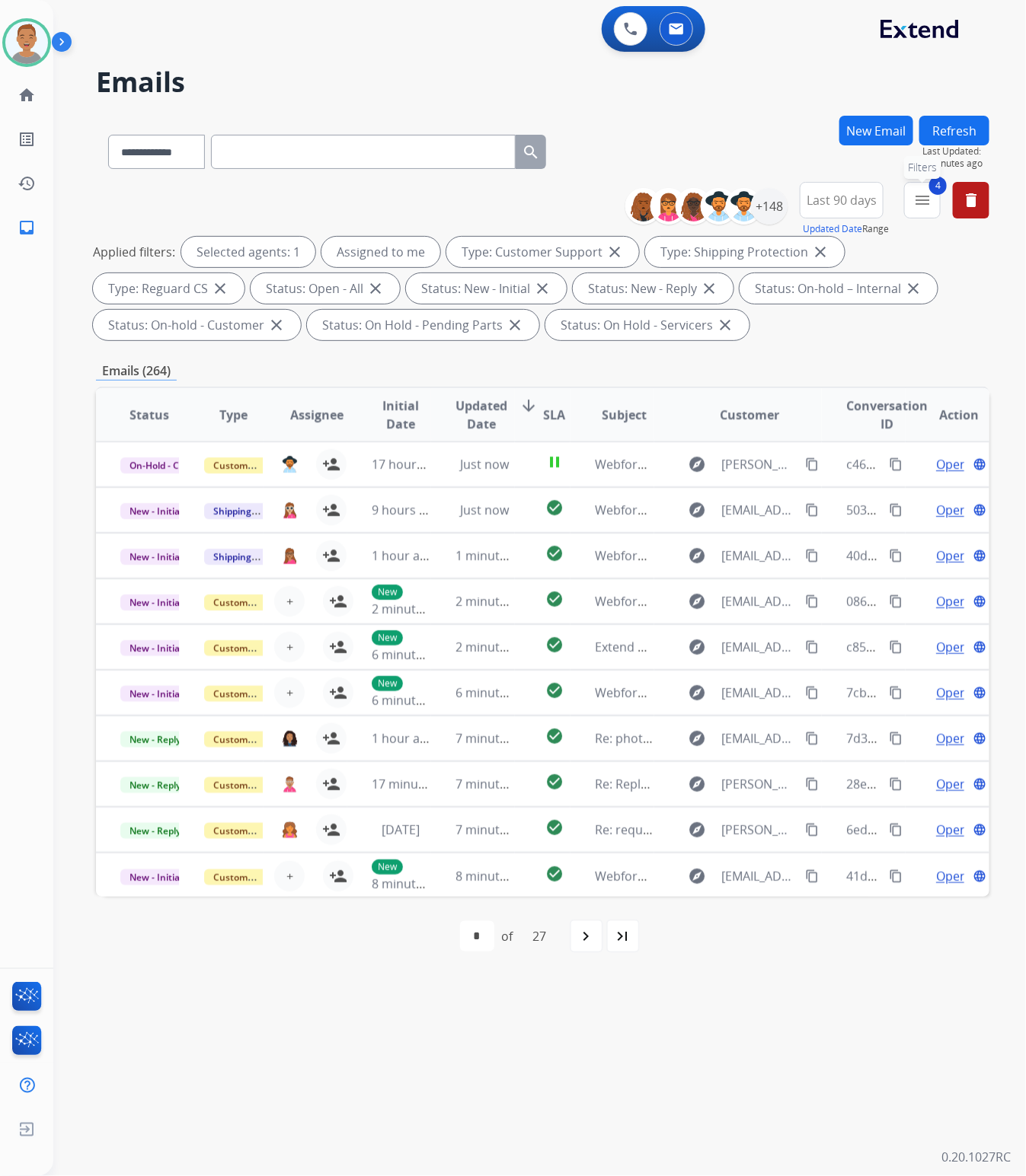
click at [919, 200] on mat-icon "menu" at bounding box center [922, 200] width 18 height 18
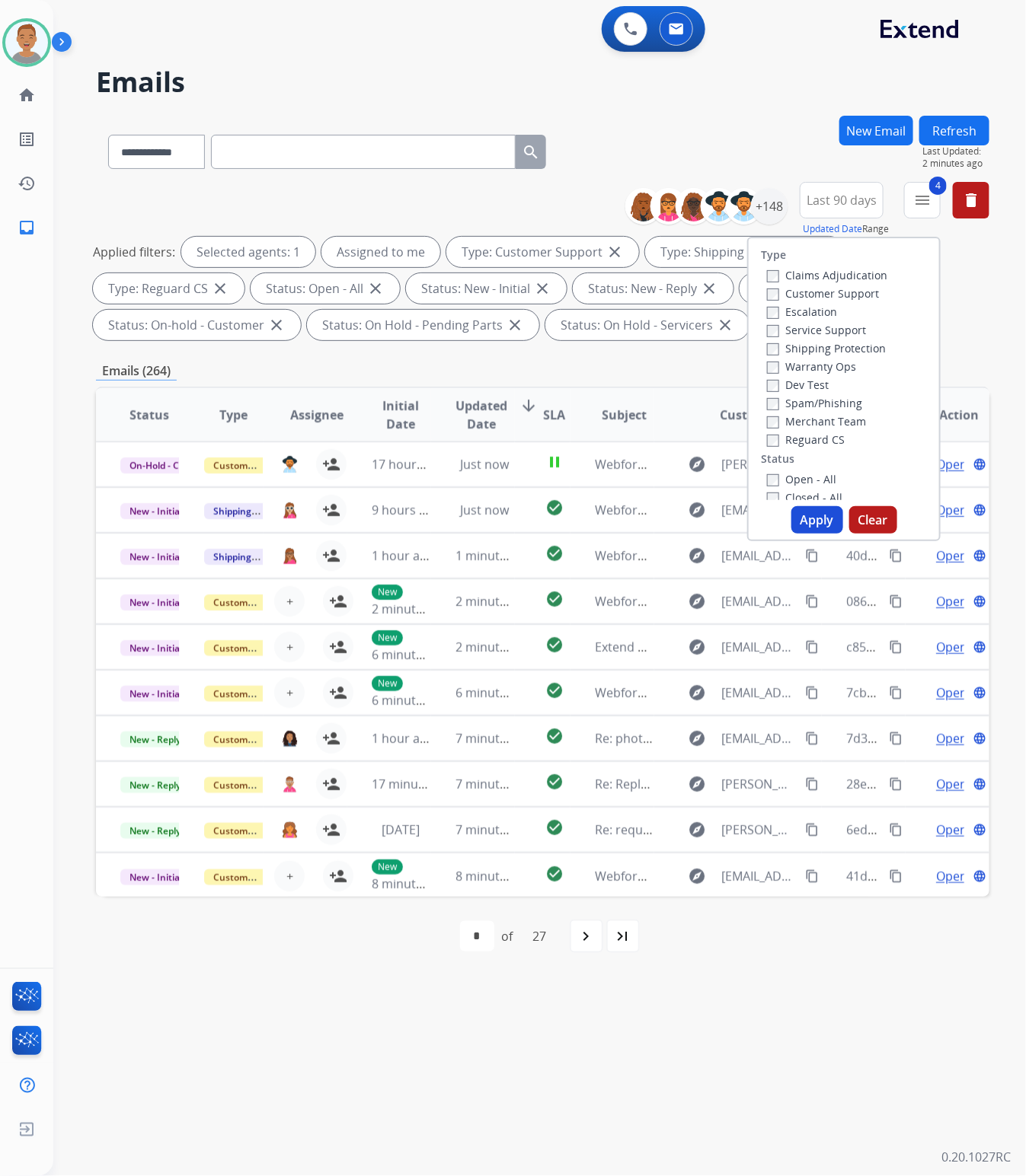
click at [702, 142] on div "**********" at bounding box center [543, 149] width 893 height 66
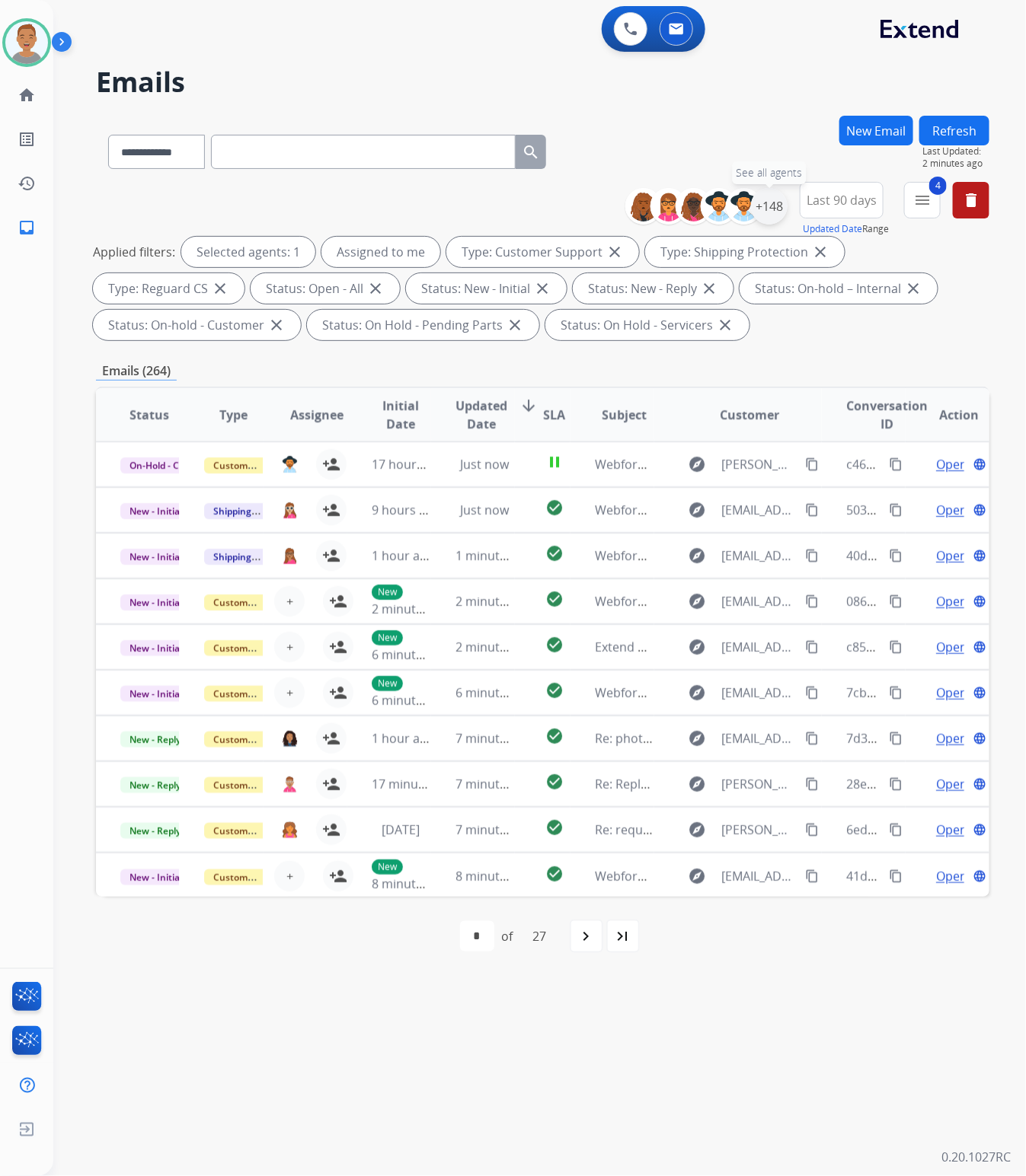
click at [766, 206] on div "+148" at bounding box center [769, 206] width 37 height 37
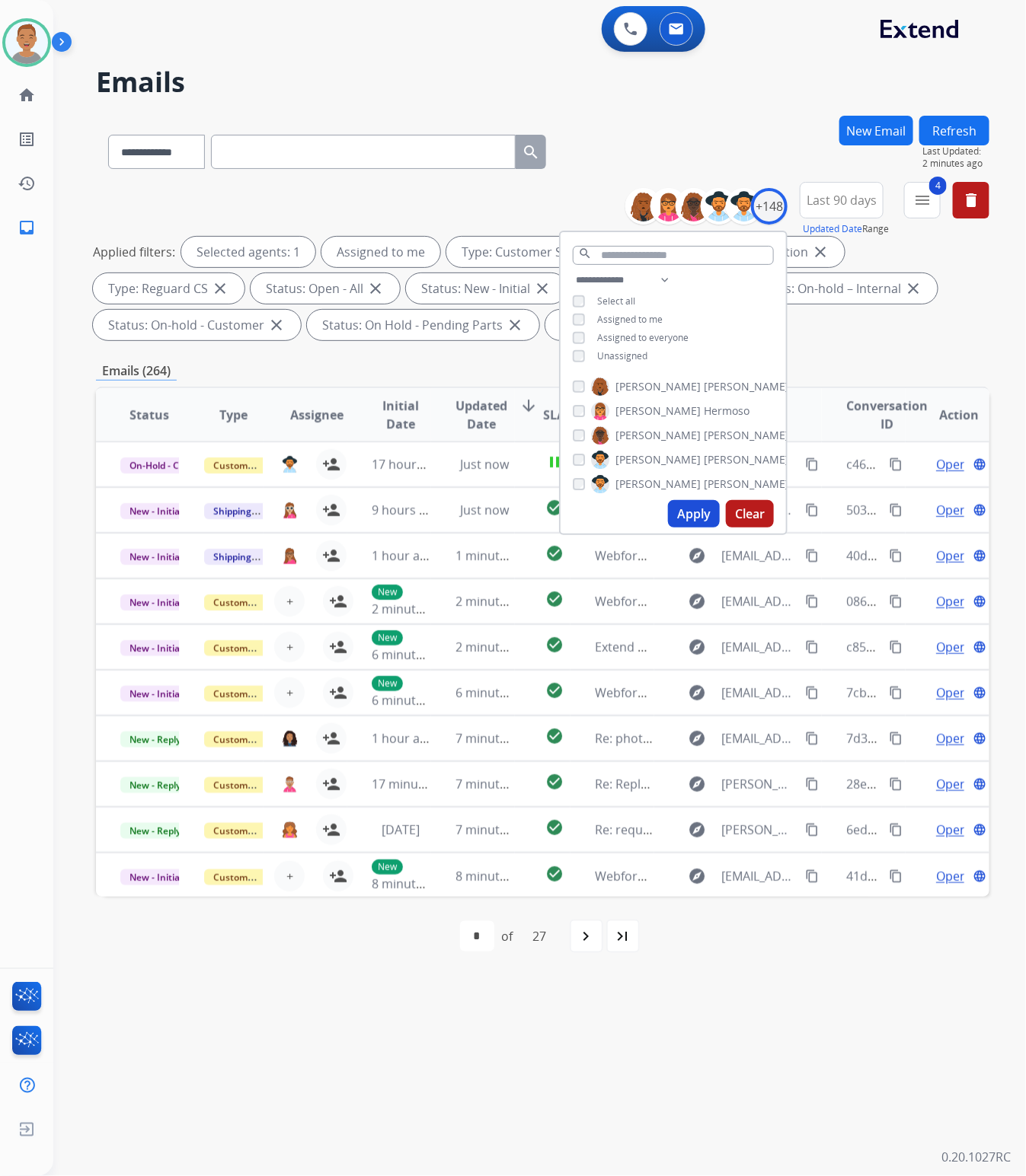
click at [583, 354] on div "Unassigned" at bounding box center [610, 356] width 74 height 13
click at [686, 503] on button "Apply" at bounding box center [694, 514] width 52 height 28
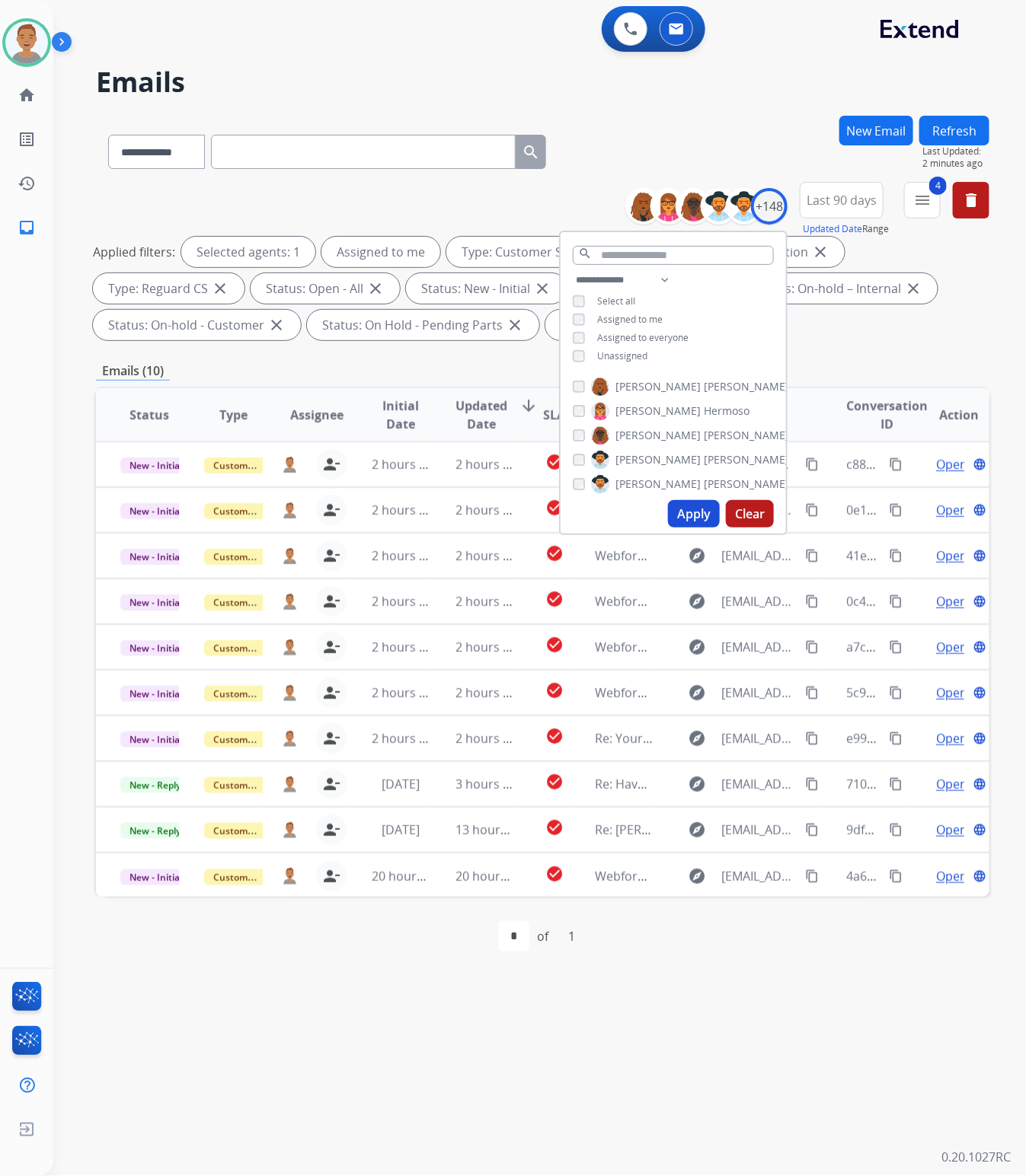
click at [316, 1020] on div "**********" at bounding box center [521, 615] width 936 height 1121
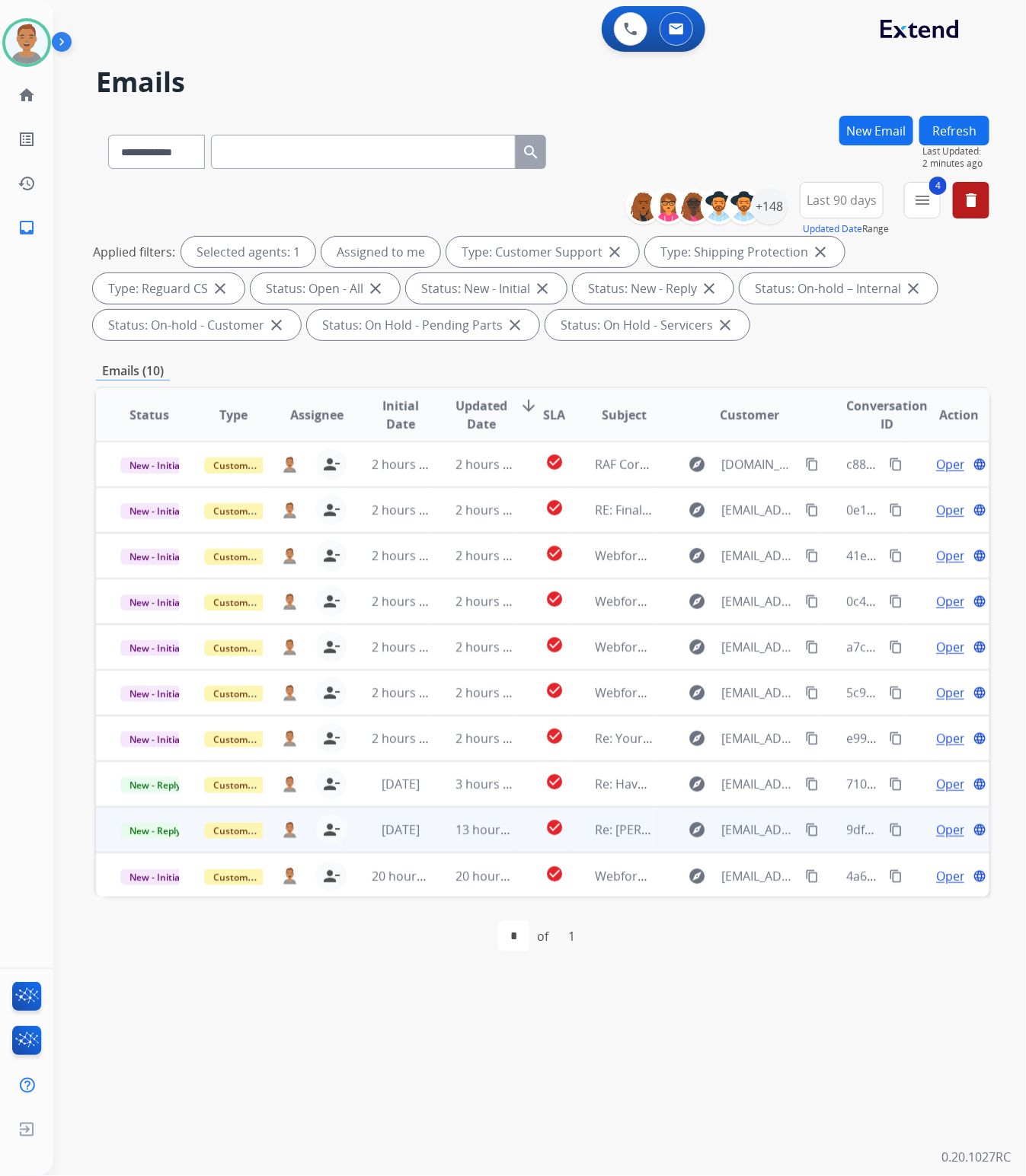
click at [404, 842] on td "[DATE]" at bounding box center [389, 829] width 84 height 46
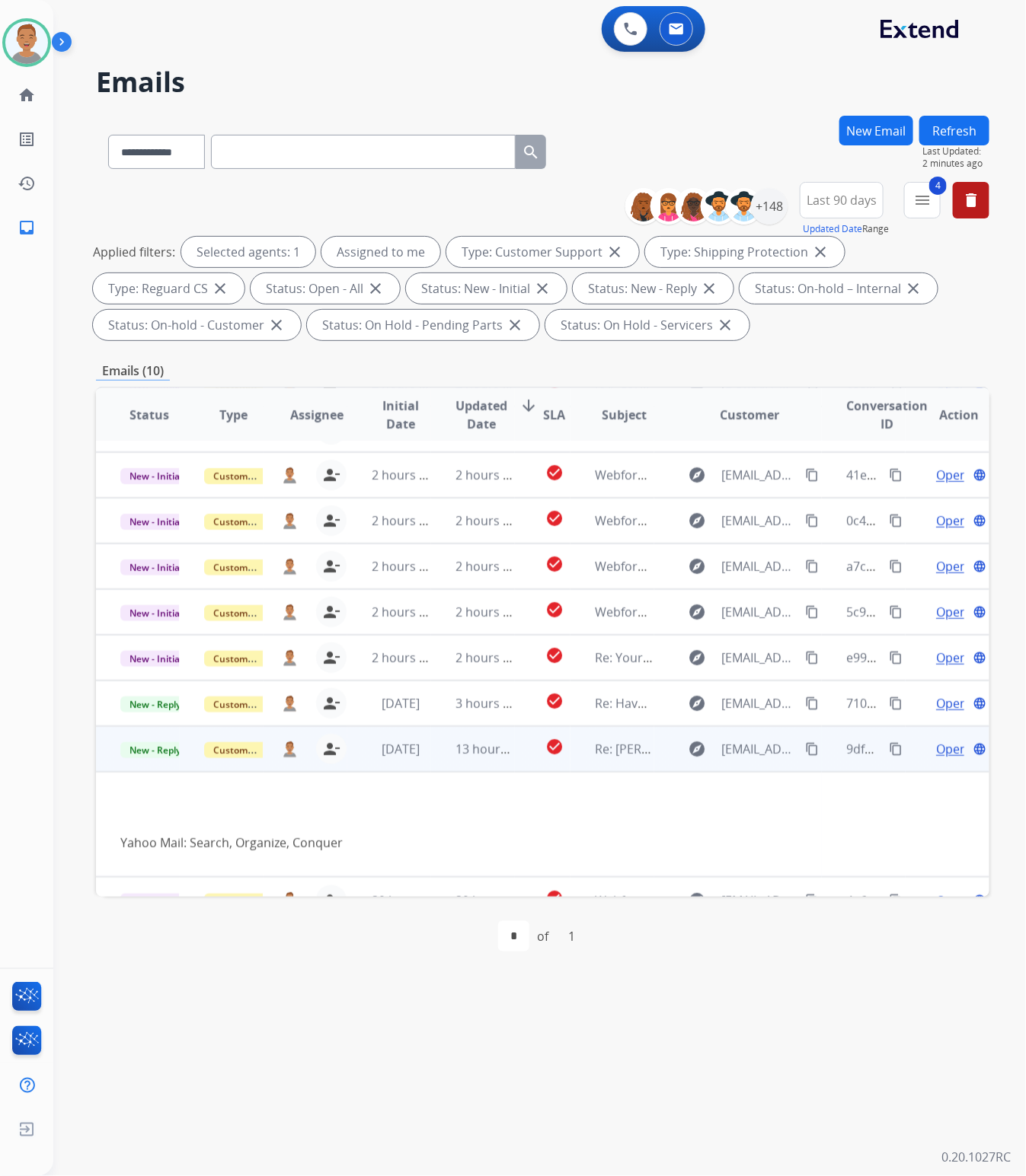
scroll to position [105, 0]
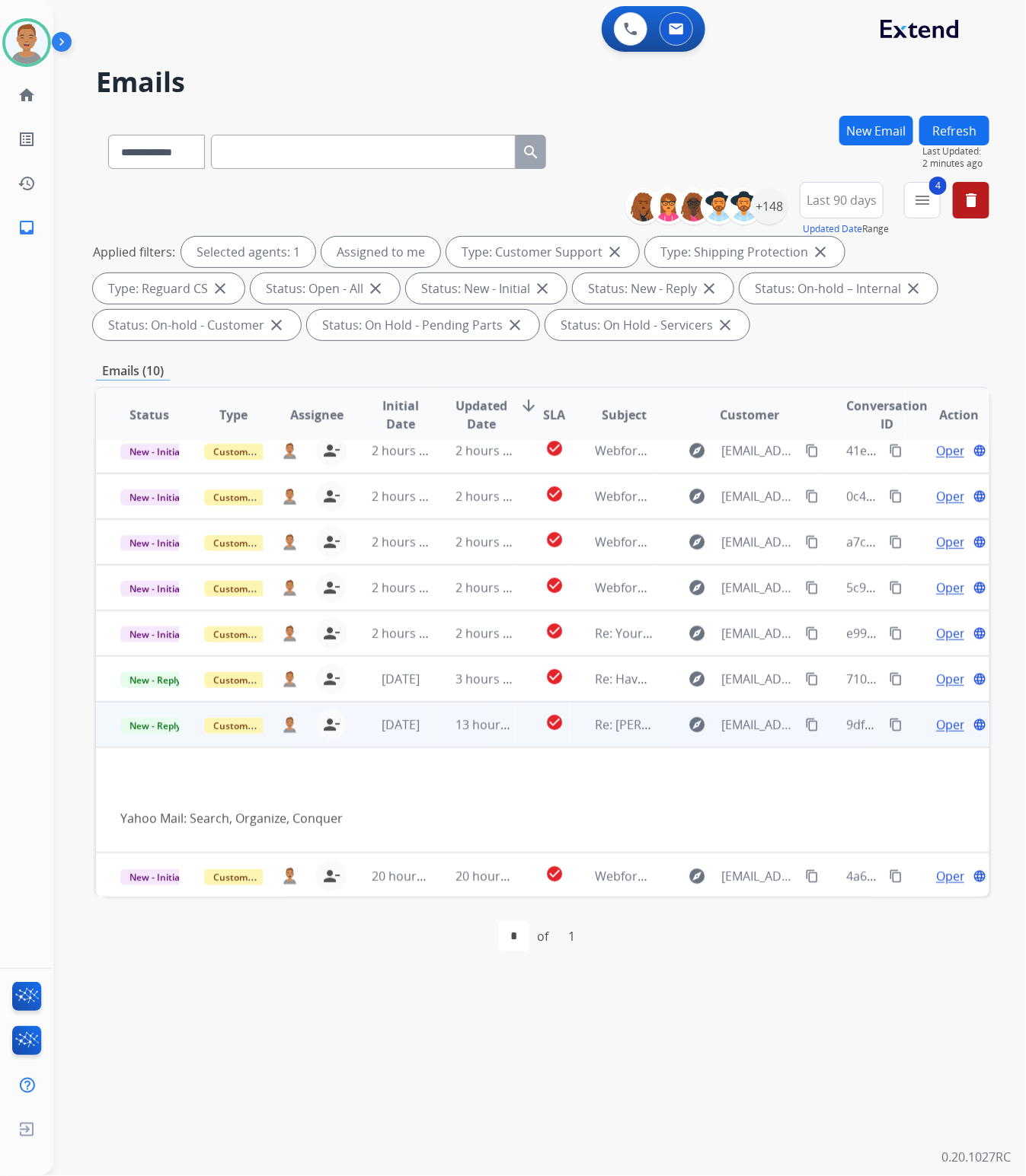
click at [936, 720] on span "Open" at bounding box center [951, 724] width 31 height 18
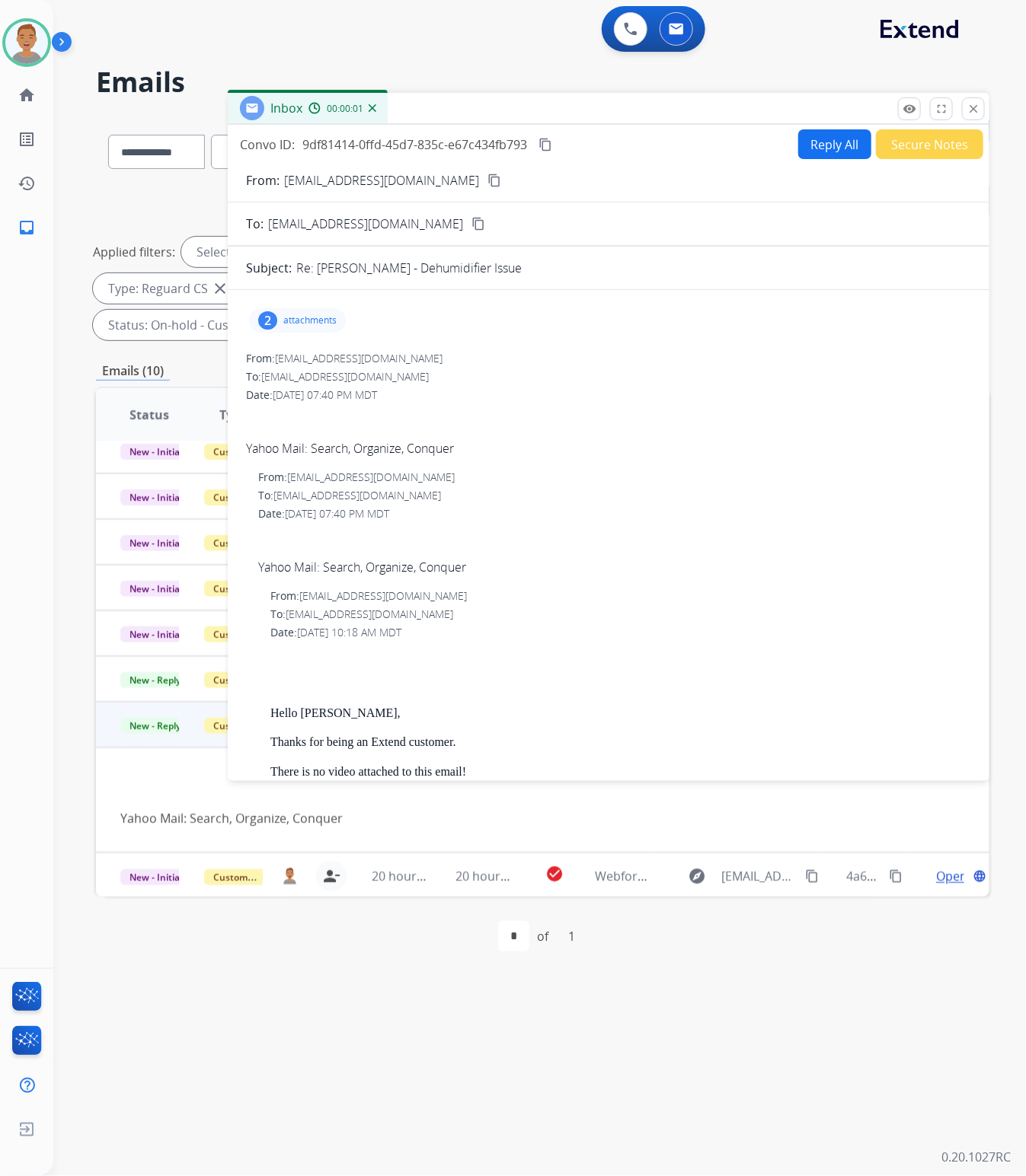
click at [313, 317] on p "attachments" at bounding box center [310, 320] width 54 height 13
click at [390, 354] on p "20250813_212523.mp4" at bounding box center [402, 359] width 130 height 18
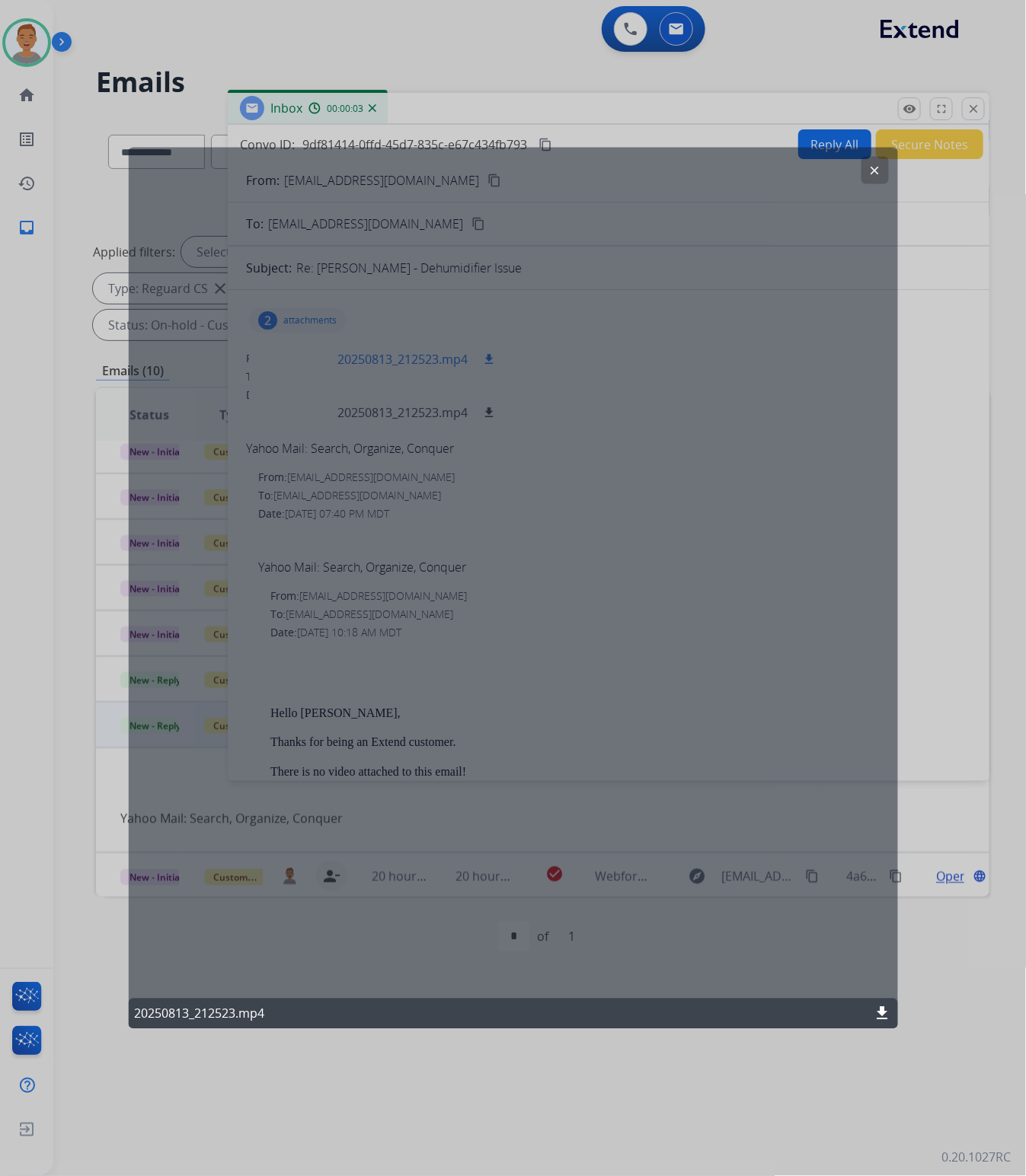
click at [390, 354] on div "clear 20250813_212523.mp4 download" at bounding box center [512, 588] width 769 height 882
click at [490, 359] on div "clear 20250813_212523.mp4 download" at bounding box center [512, 588] width 769 height 882
click at [449, 405] on div "clear 20250813_212523.mp4 download" at bounding box center [512, 588] width 769 height 882
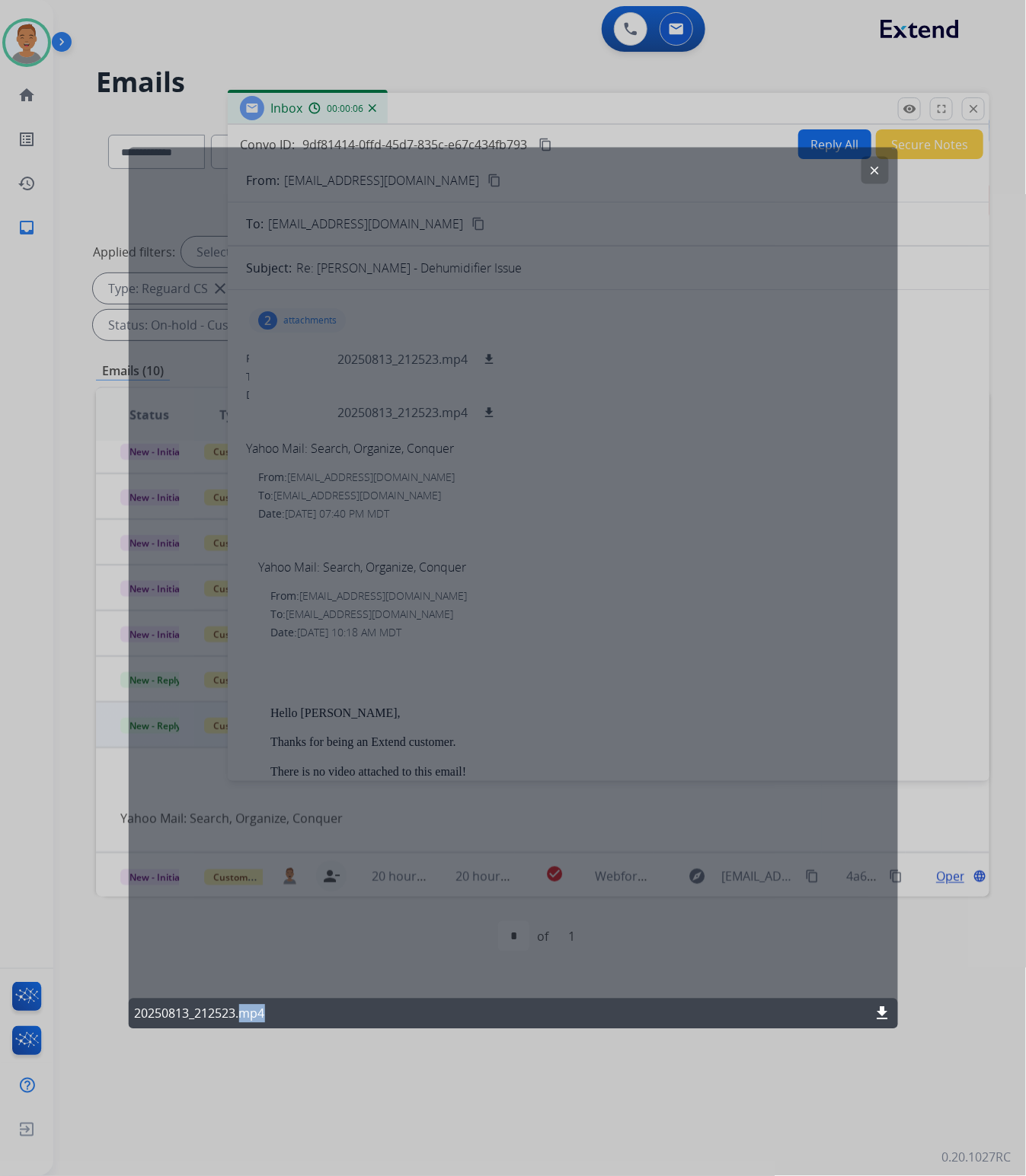
click at [449, 405] on div "clear 20250813_212523.mp4 download" at bounding box center [512, 588] width 769 height 882
click at [872, 164] on mat-icon "clear" at bounding box center [874, 169] width 13 height 13
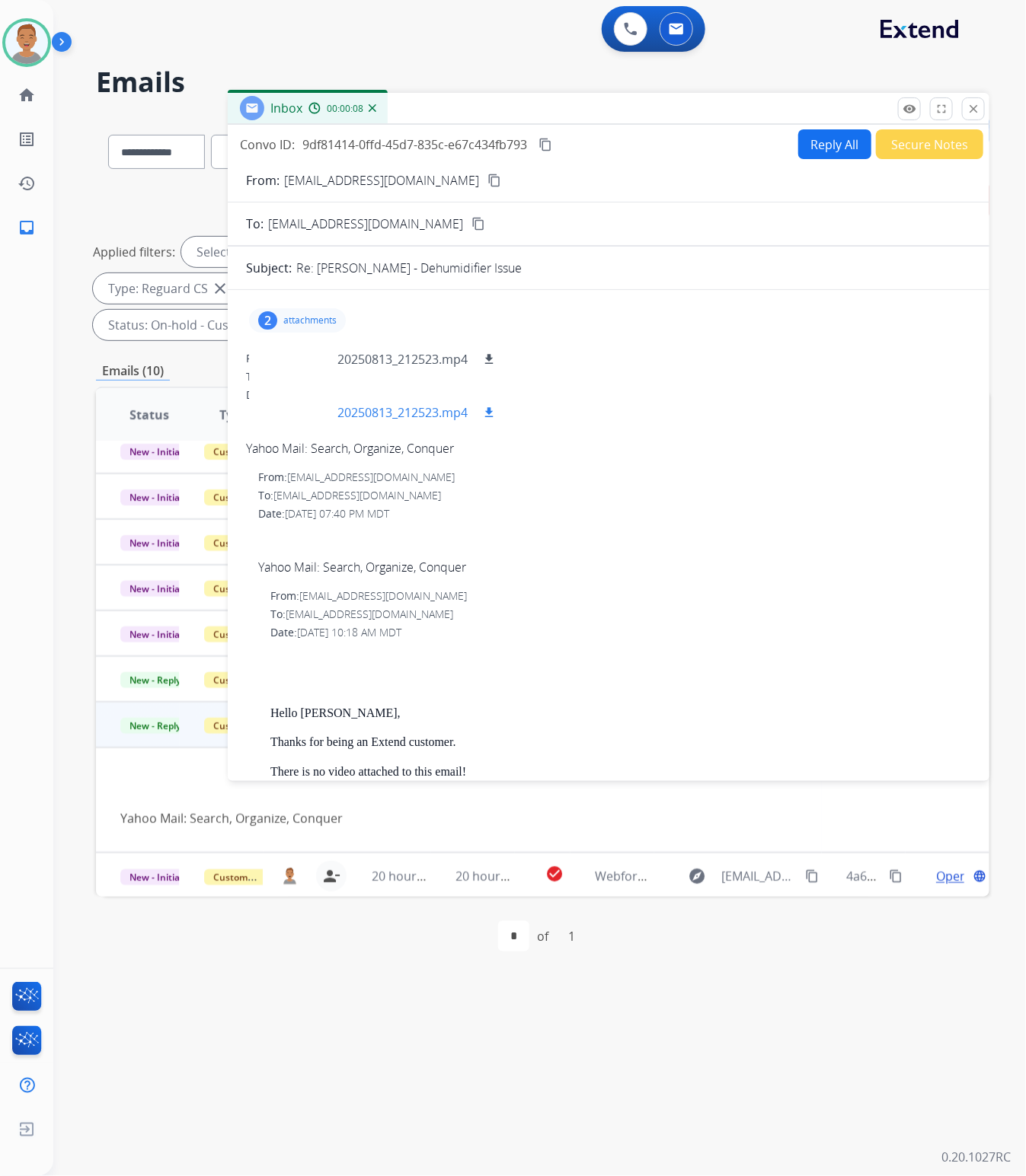
click at [414, 413] on p "20250813_212523.mp4" at bounding box center [402, 413] width 130 height 18
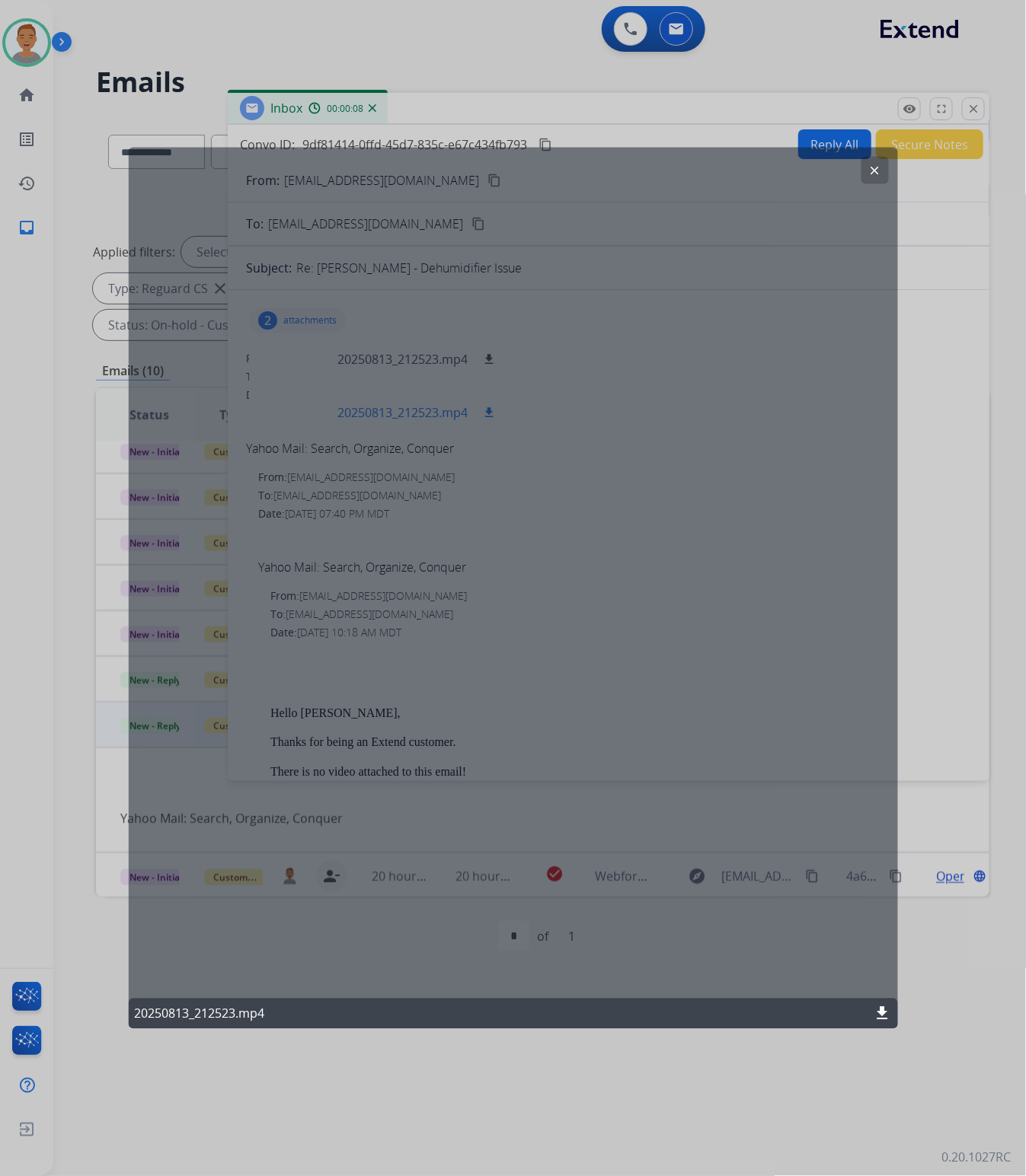
click at [414, 413] on div "clear 20250813_212523.mp4 download" at bounding box center [512, 588] width 769 height 882
click at [876, 166] on mat-icon "clear" at bounding box center [874, 169] width 13 height 13
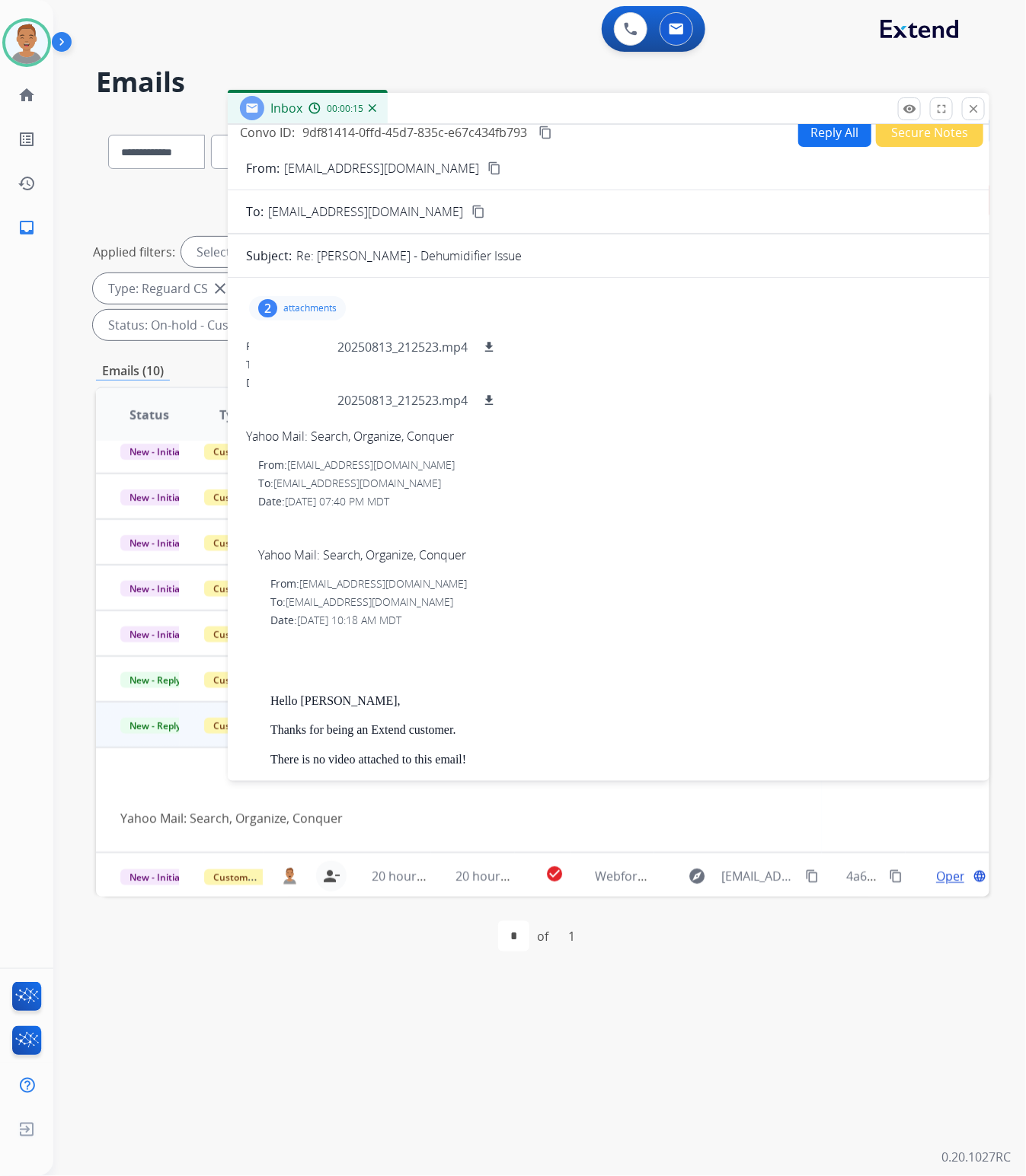
scroll to position [0, 0]
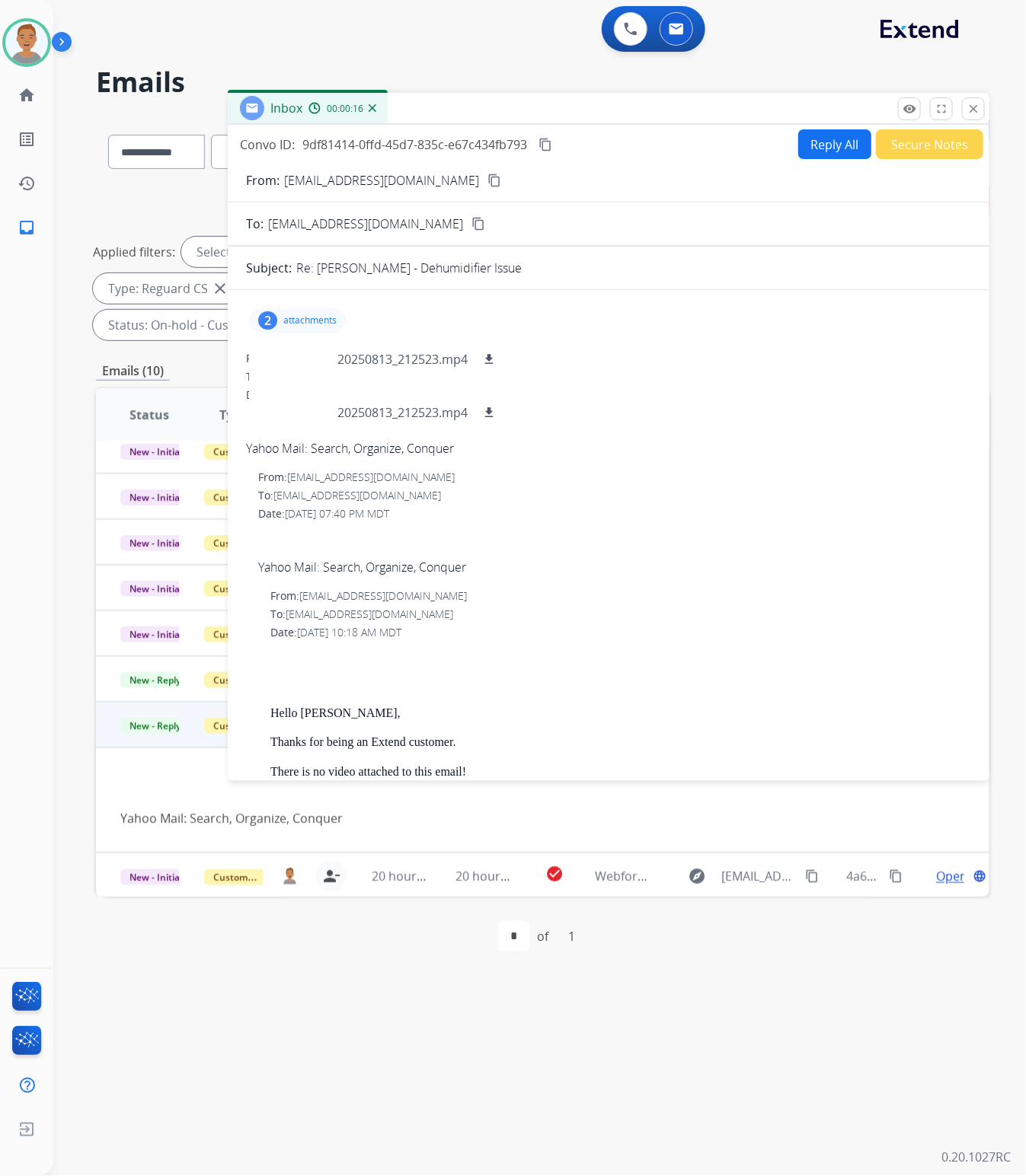
click at [280, 316] on div "2 attachments 20250813_212523.mp4 download 20250813_212523.mp4 download" at bounding box center [297, 320] width 97 height 24
click at [280, 316] on div "2 attachments" at bounding box center [297, 320] width 97 height 24
click at [396, 350] on p "20250813_212523.mp4" at bounding box center [402, 359] width 130 height 18
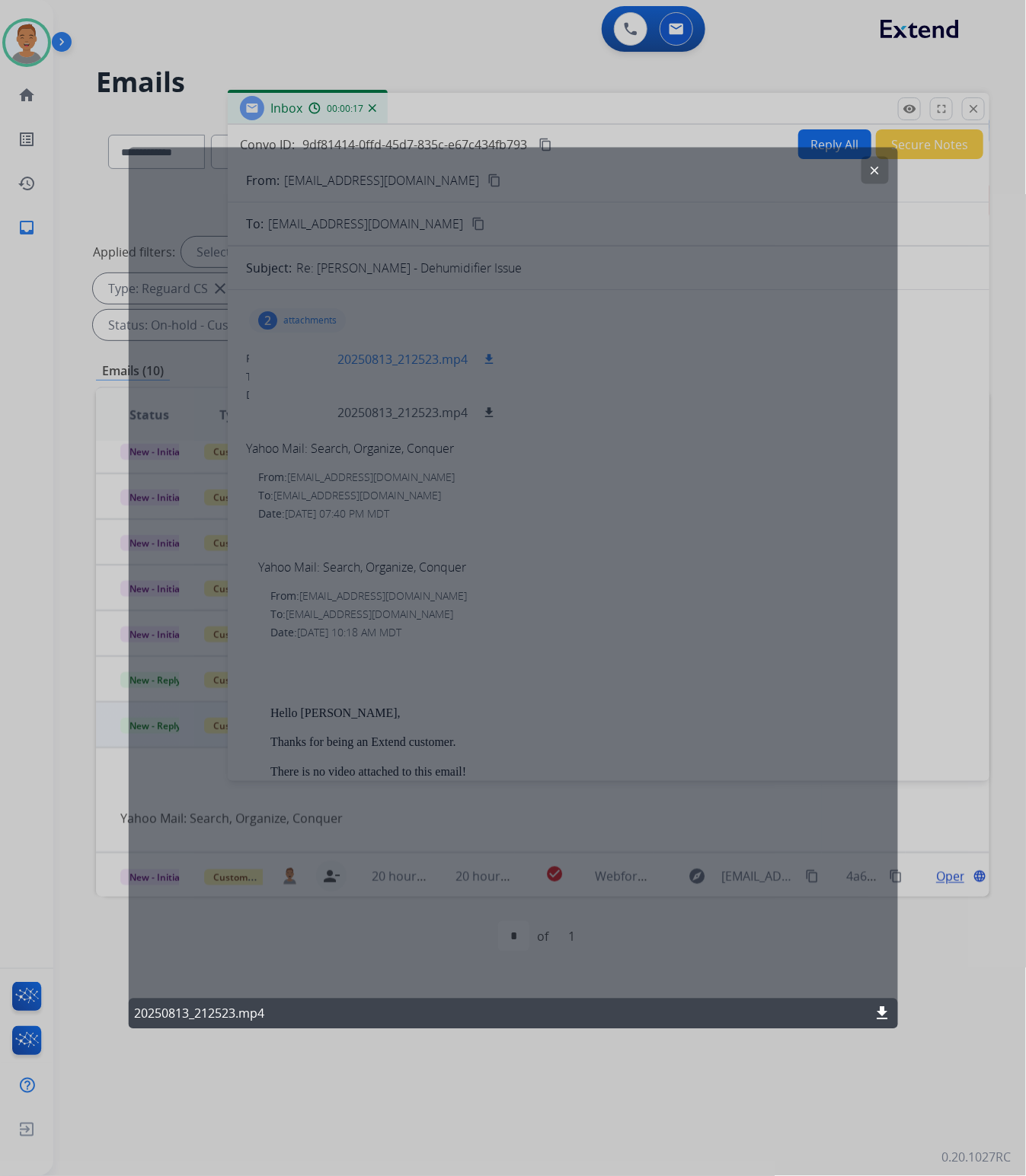
click at [396, 348] on div "clear 20250813_212523.mp4 download" at bounding box center [512, 588] width 769 height 882
click at [497, 363] on div "clear 20250813_212523.mp4 download" at bounding box center [512, 588] width 769 height 882
click at [477, 354] on div "clear 20250813_212523.mp4 download" at bounding box center [512, 588] width 769 height 882
click at [477, 354] on div "clear 20250813_212523.mp4 download" at bounding box center [512, 588] width 769 height 882
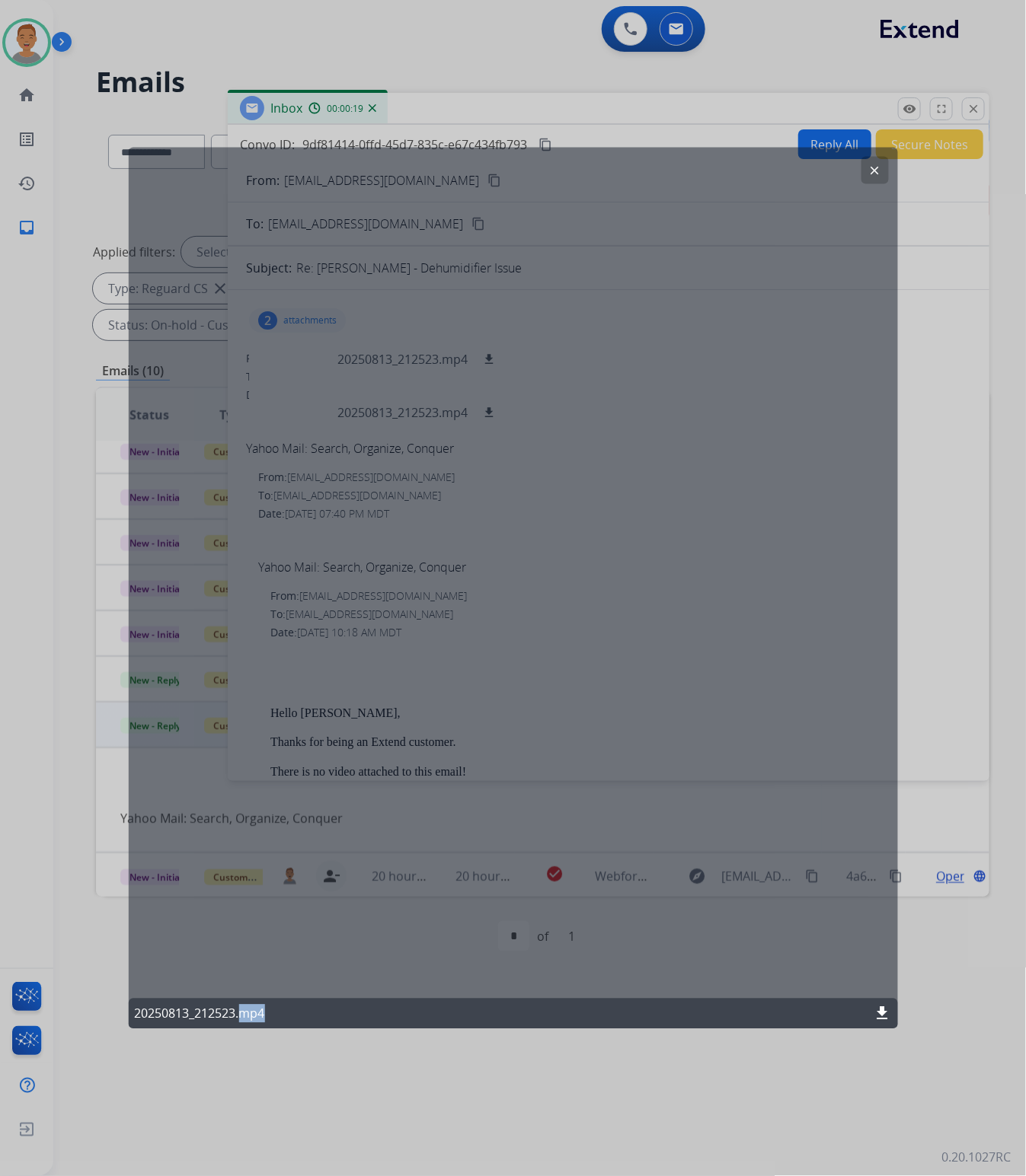
click at [481, 355] on div "clear 20250813_212523.mp4 download" at bounding box center [512, 588] width 769 height 882
drag, startPoint x: 274, startPoint y: 309, endPoint x: 286, endPoint y: 320, distance: 16.3
click at [274, 312] on div "clear 20250813_212523.mp4 download" at bounding box center [512, 588] width 769 height 882
click at [286, 321] on div "clear 20250813_212523.mp4 download" at bounding box center [512, 588] width 769 height 882
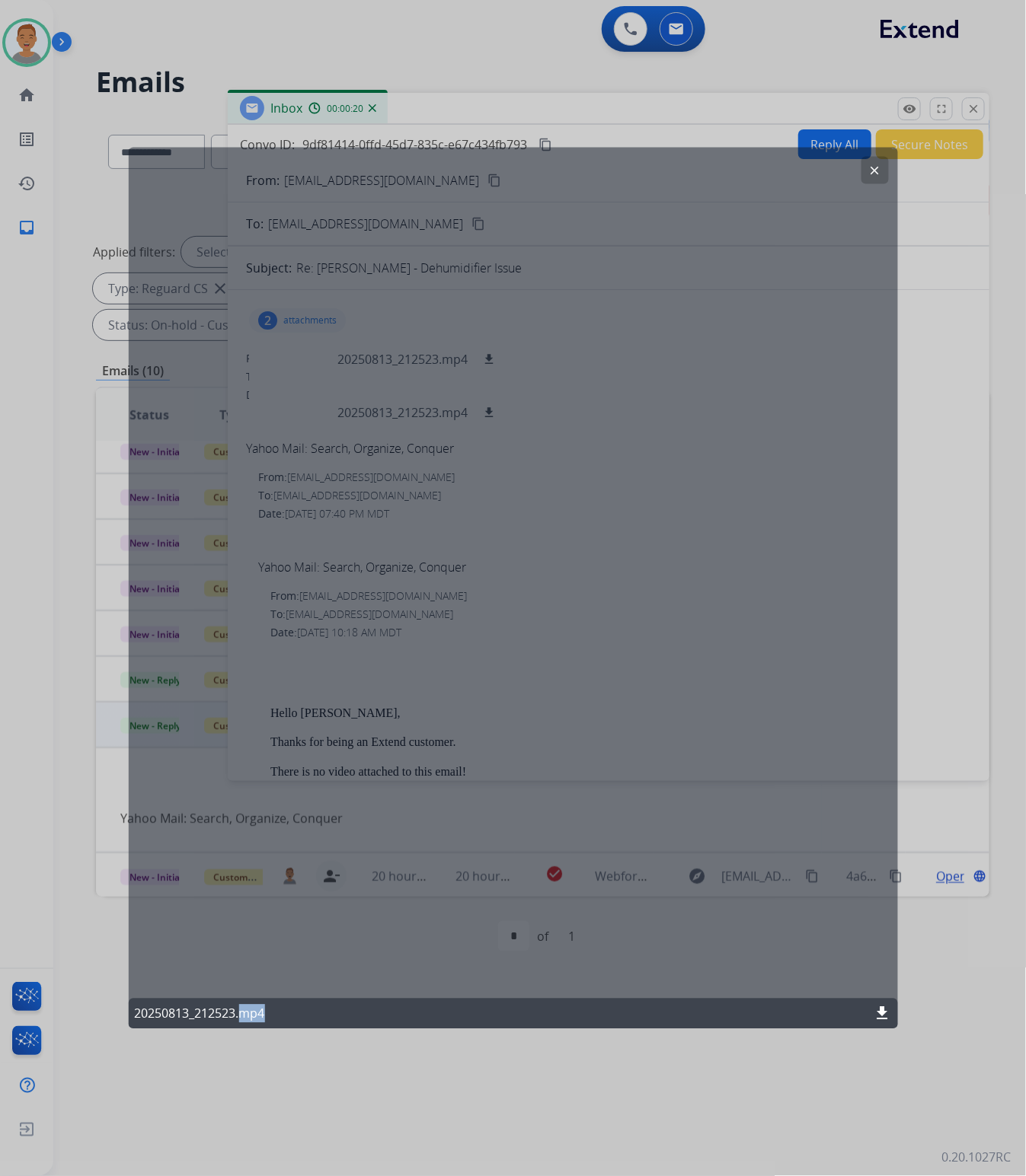
click at [286, 321] on div "clear 20250813_212523.mp4 download" at bounding box center [512, 588] width 769 height 882
click at [876, 166] on mat-icon "clear" at bounding box center [874, 169] width 13 height 13
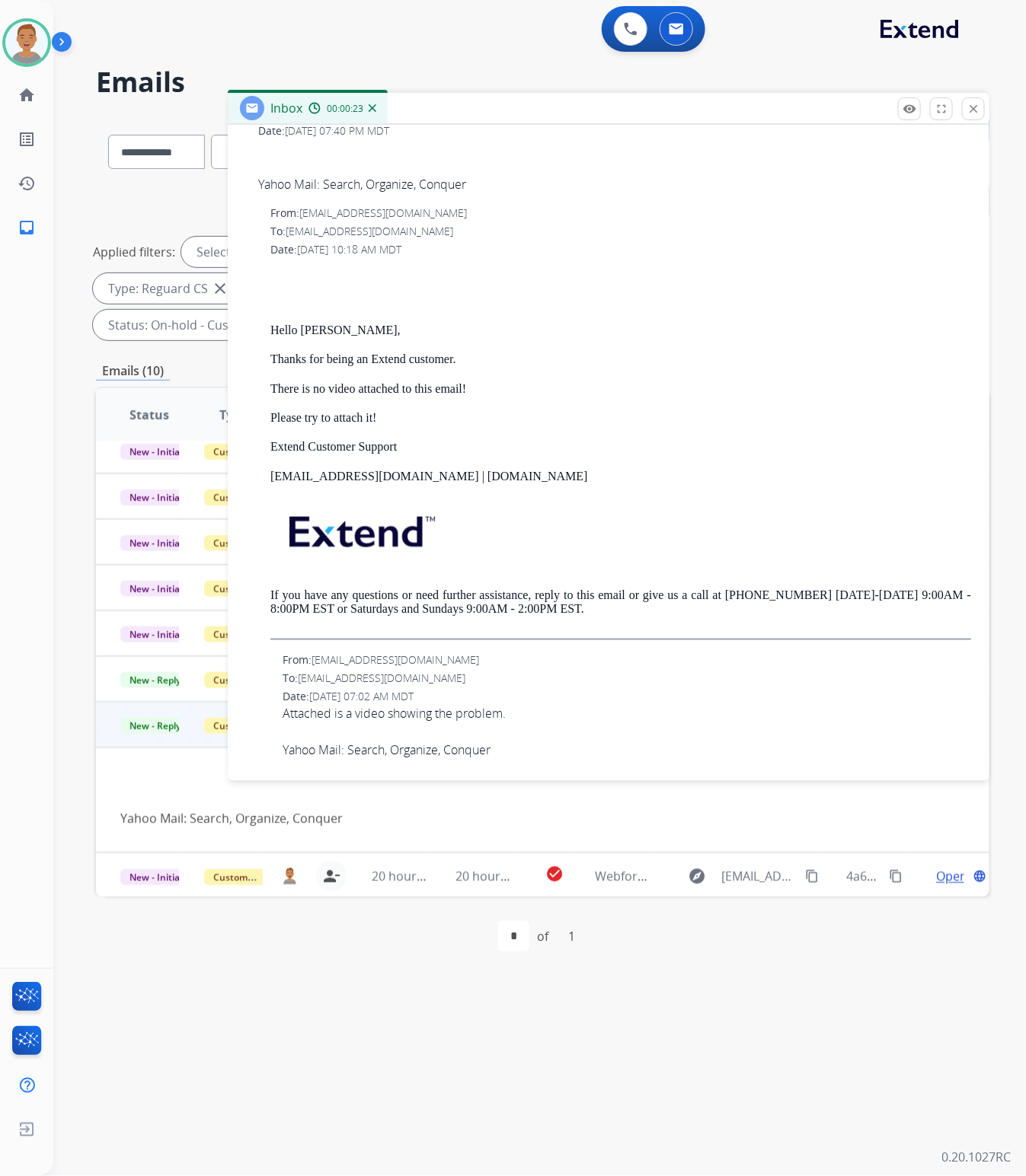
scroll to position [385, 0]
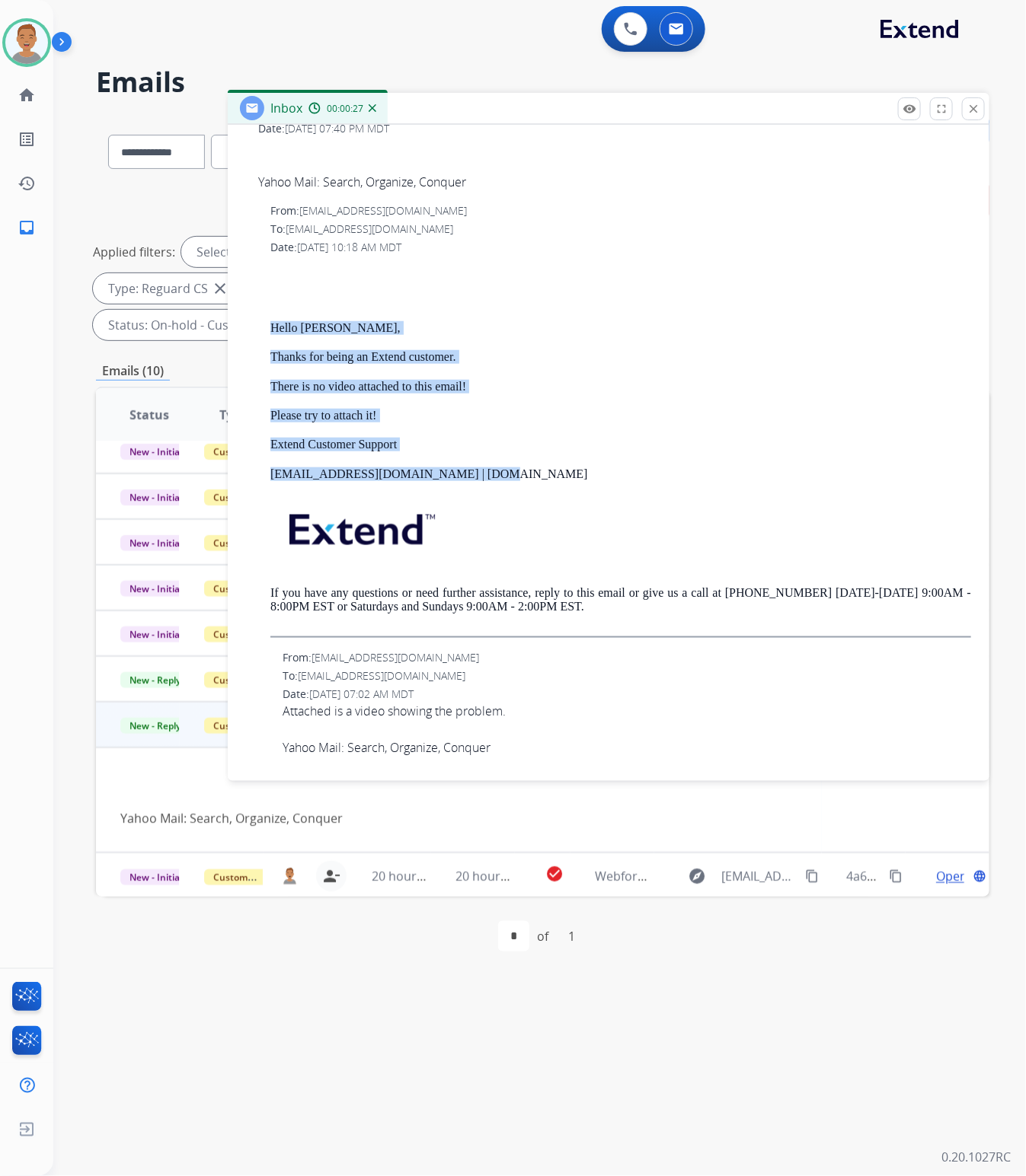
drag, startPoint x: 511, startPoint y: 471, endPoint x: 274, endPoint y: 324, distance: 278.9
click at [274, 324] on div "Hello [PERSON_NAME], Thanks for being an Extend customer. There is no video att…" at bounding box center [620, 449] width 700 height 375
copy div "Hello [PERSON_NAME], Thanks for being an Extend customer. There is no video att…"
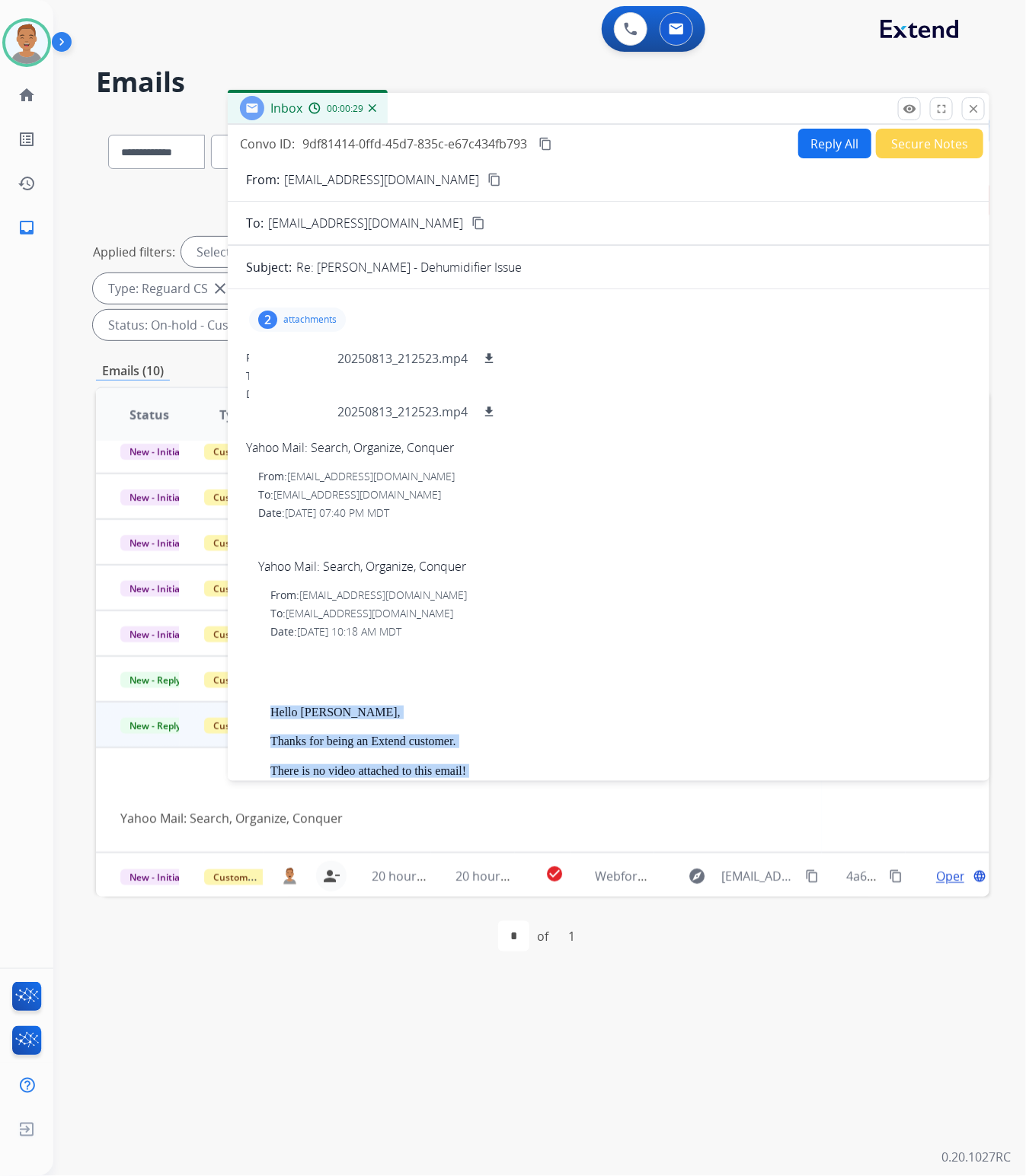
scroll to position [0, 0]
click at [290, 320] on p "attachments" at bounding box center [310, 320] width 54 height 13
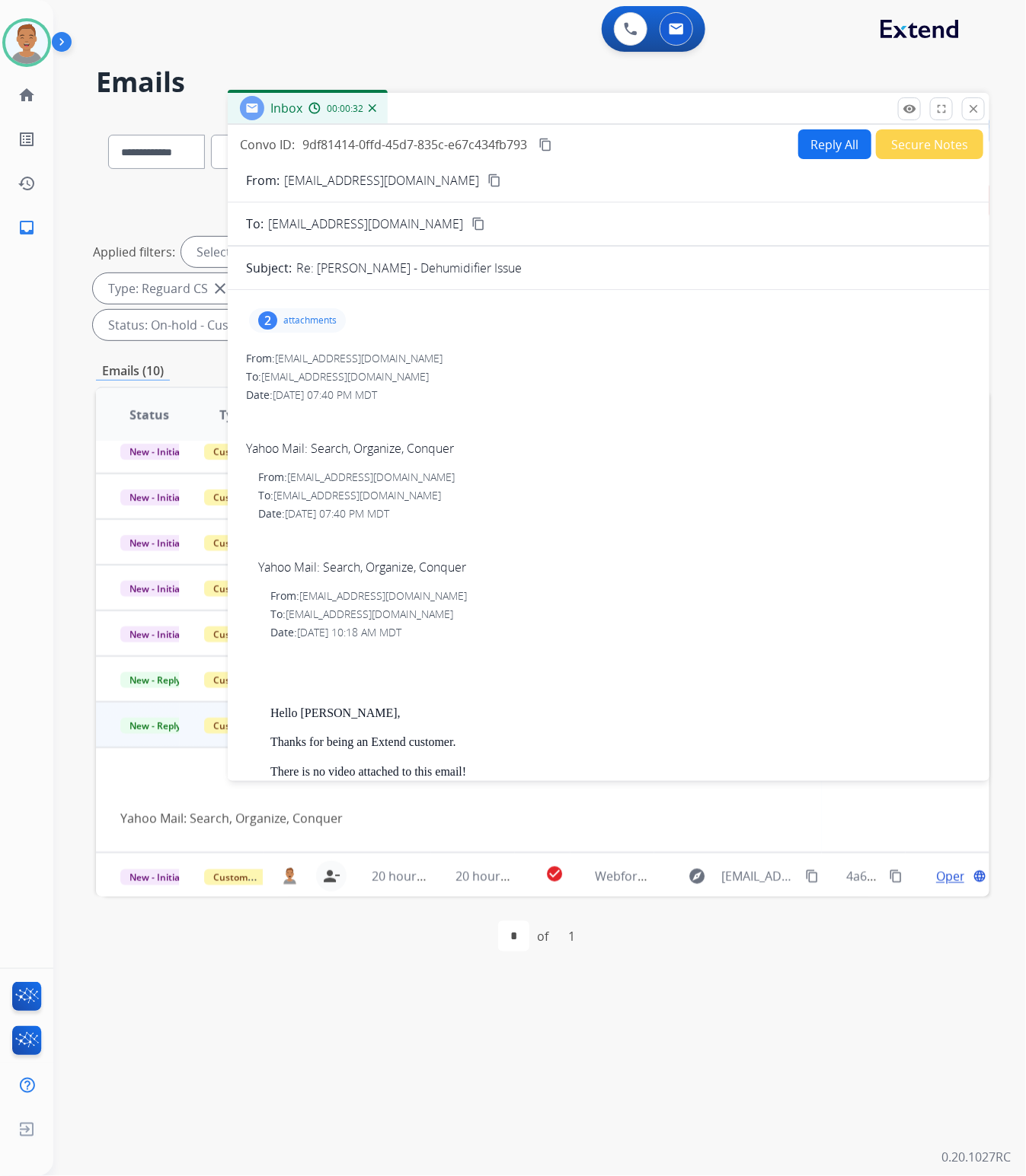
click at [298, 326] on div "2 attachments" at bounding box center [297, 320] width 97 height 24
click at [492, 354] on mat-icon "download" at bounding box center [488, 359] width 13 height 13
click at [489, 410] on mat-icon "download" at bounding box center [488, 412] width 13 height 13
click at [487, 174] on mat-icon "content_copy" at bounding box center [493, 180] width 13 height 13
click at [549, 141] on mat-icon "content_copy" at bounding box center [544, 144] width 13 height 13
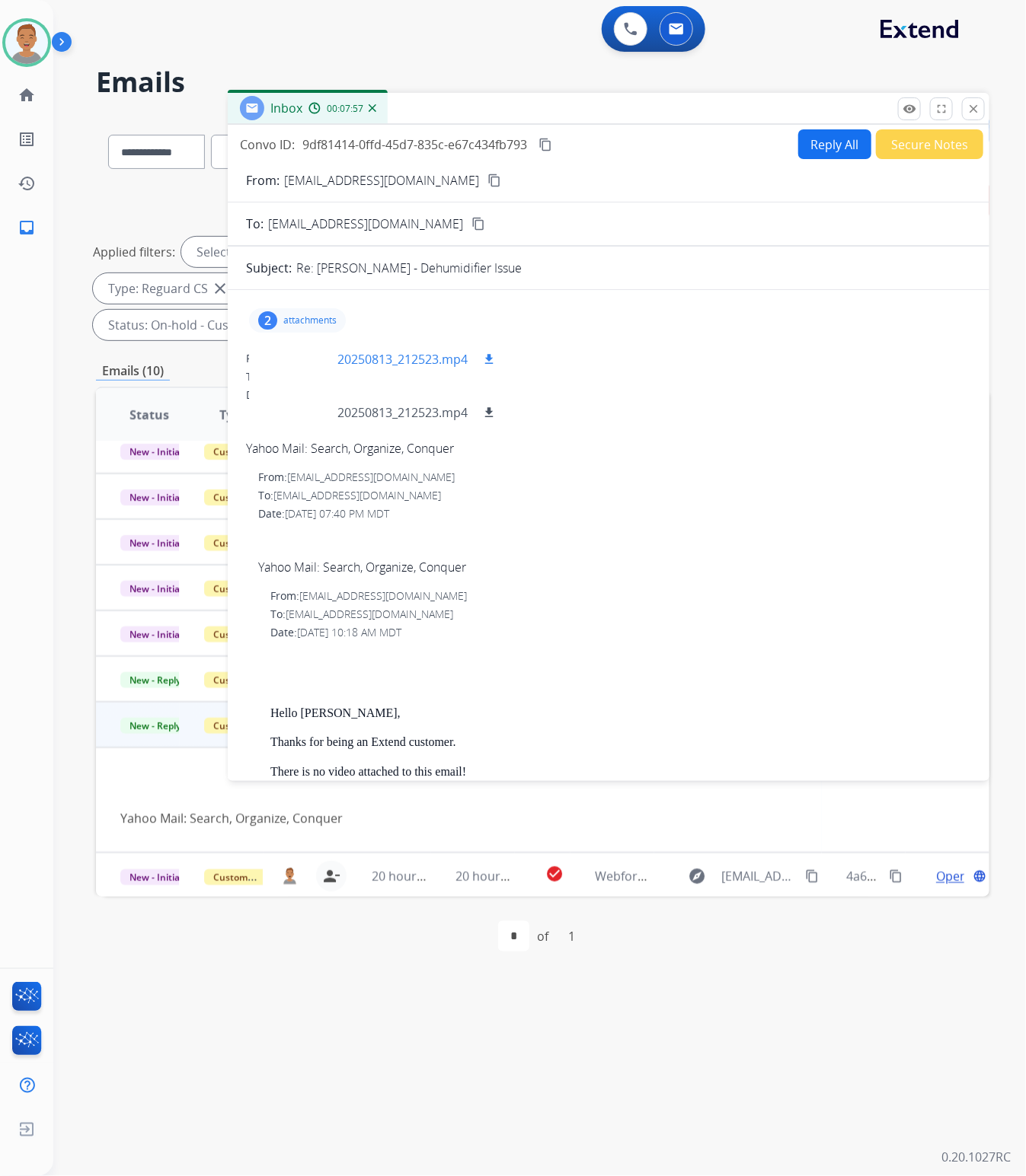
click at [459, 363] on p "20250813_212523.mp4" at bounding box center [402, 359] width 130 height 18
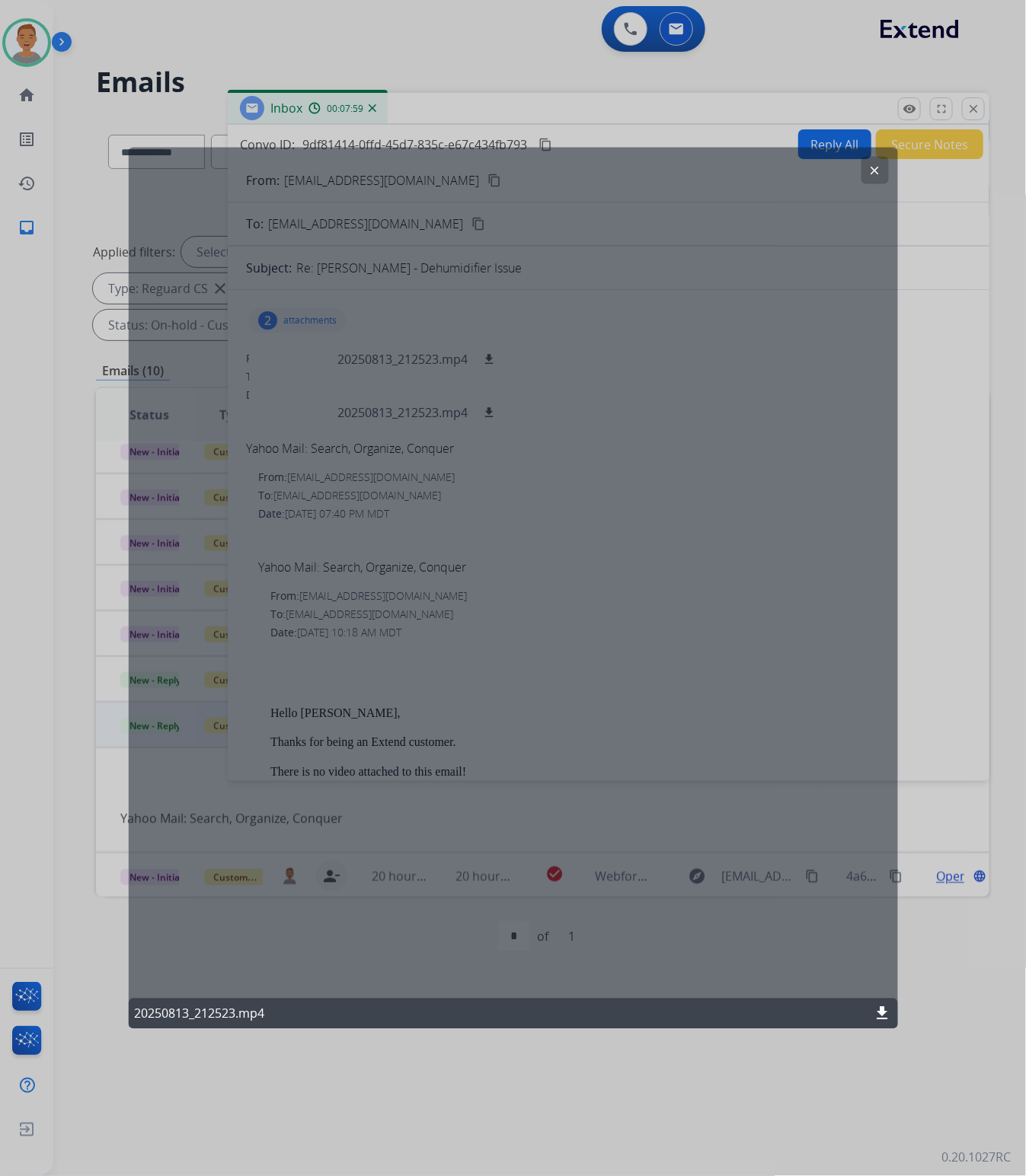
click at [492, 360] on div "clear 20250813_212523.mp4 download" at bounding box center [512, 588] width 769 height 882
click at [371, 353] on div "clear 20250813_212523.mp4 download" at bounding box center [512, 588] width 769 height 882
click at [371, 351] on div "clear 20250813_212523.mp4 download" at bounding box center [512, 588] width 769 height 882
click at [298, 317] on div "clear 20250813_212523.mp4 download" at bounding box center [512, 588] width 769 height 882
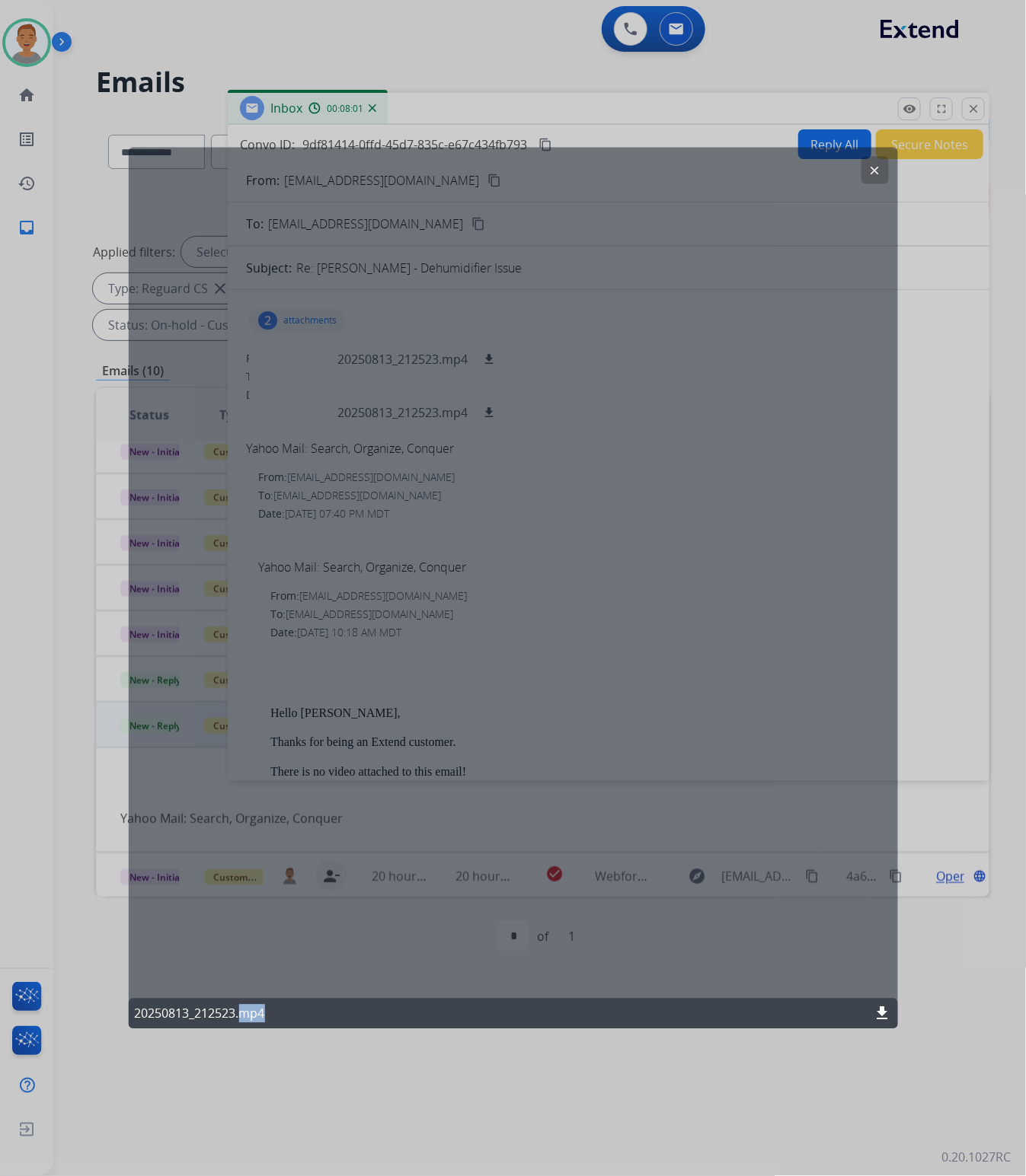
click at [298, 317] on div "clear 20250813_212523.mp4 download" at bounding box center [512, 588] width 769 height 882
click at [417, 358] on div "clear 20250813_212523.mp4 download" at bounding box center [512, 588] width 769 height 882
click at [615, 322] on div "clear 20250813_212523.mp4 download" at bounding box center [512, 588] width 769 height 882
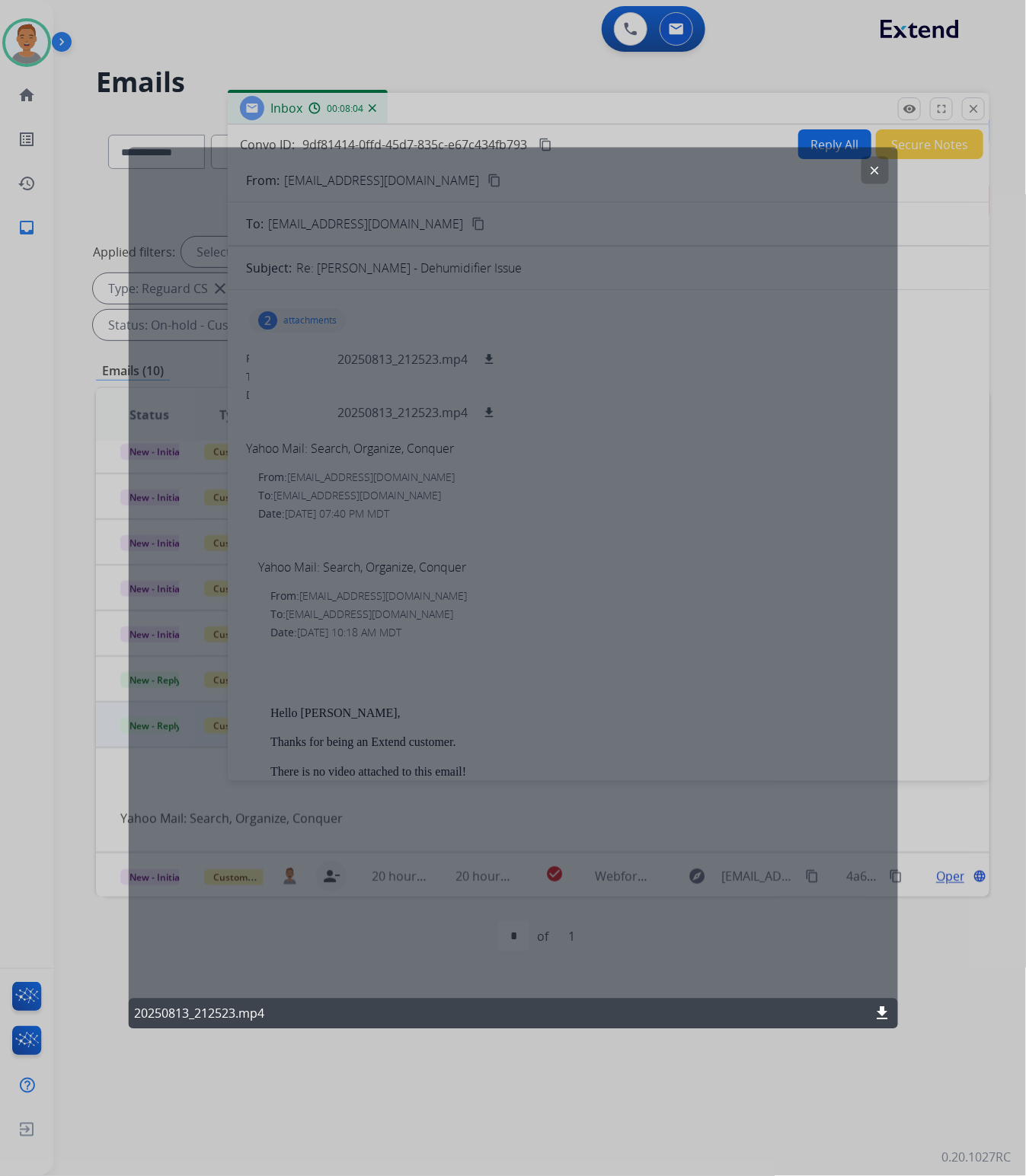
drag, startPoint x: 689, startPoint y: 379, endPoint x: 669, endPoint y: 385, distance: 20.9
click at [680, 379] on div "clear 20250813_212523.mp4 download" at bounding box center [512, 588] width 769 height 882
click at [675, 218] on div "clear 20250813_212523.mp4 download" at bounding box center [512, 588] width 769 height 882
click at [872, 169] on mat-icon "clear" at bounding box center [874, 169] width 13 height 13
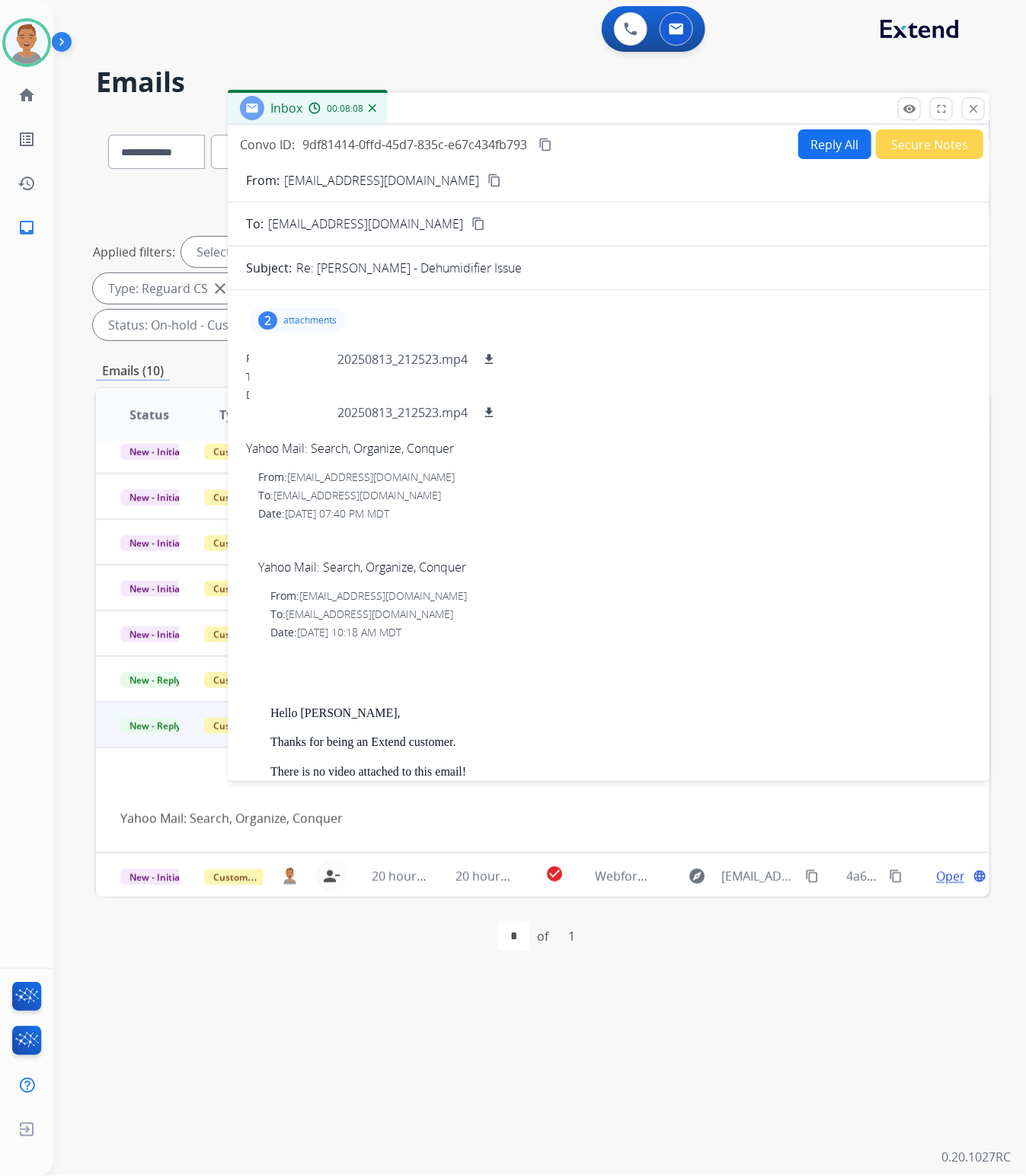
click at [295, 320] on p "attachments" at bounding box center [310, 320] width 54 height 13
click at [493, 358] on mat-icon "download" at bounding box center [488, 359] width 13 height 13
drag, startPoint x: 788, startPoint y: 43, endPoint x: 760, endPoint y: 43, distance: 28.0
click at [784, 43] on div "0 Voice Interactions 0 Email Interactions" at bounding box center [530, 30] width 918 height 48
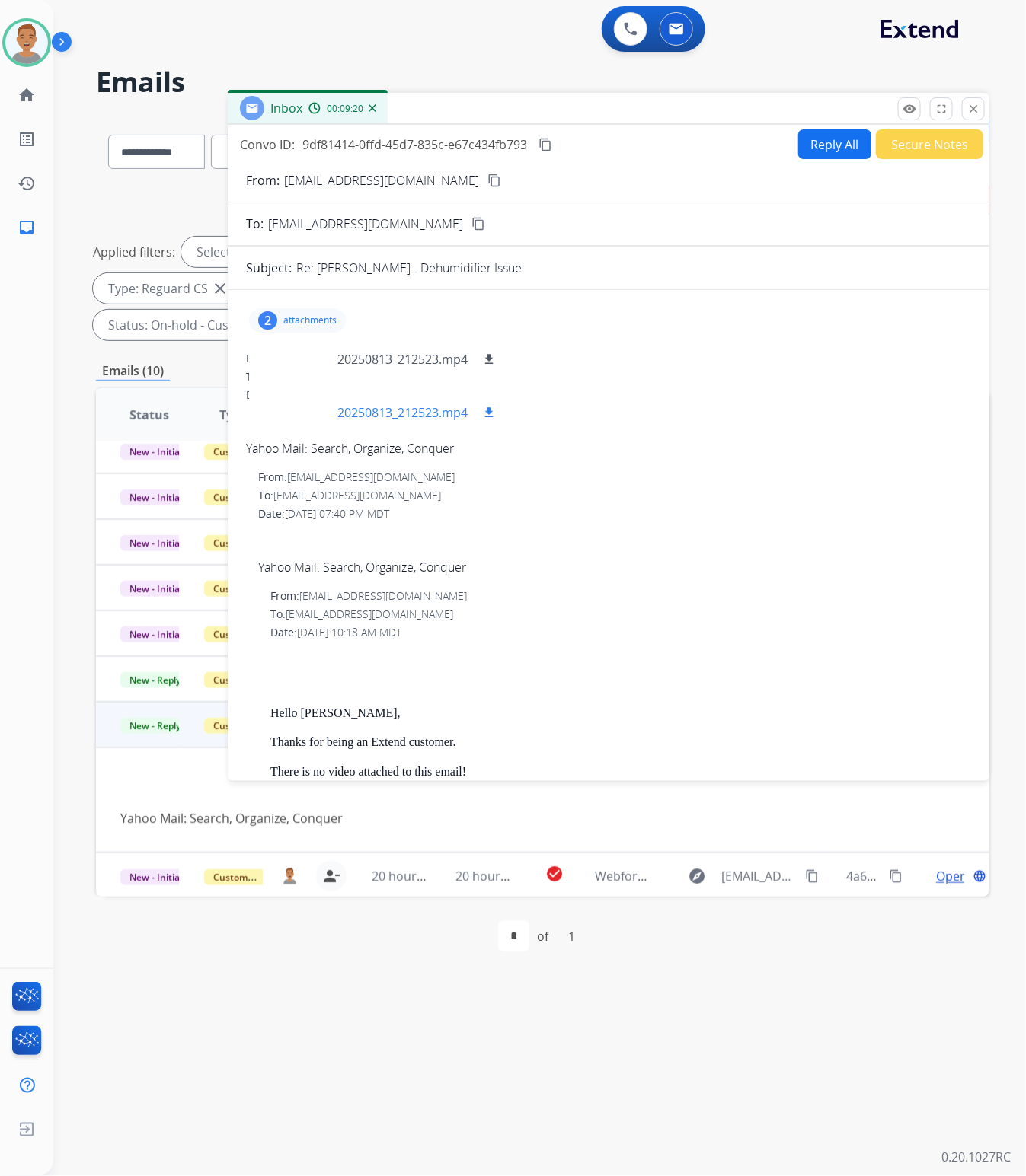
click at [476, 411] on div "20250813_212523.mp4 download" at bounding box center [417, 413] width 160 height 18
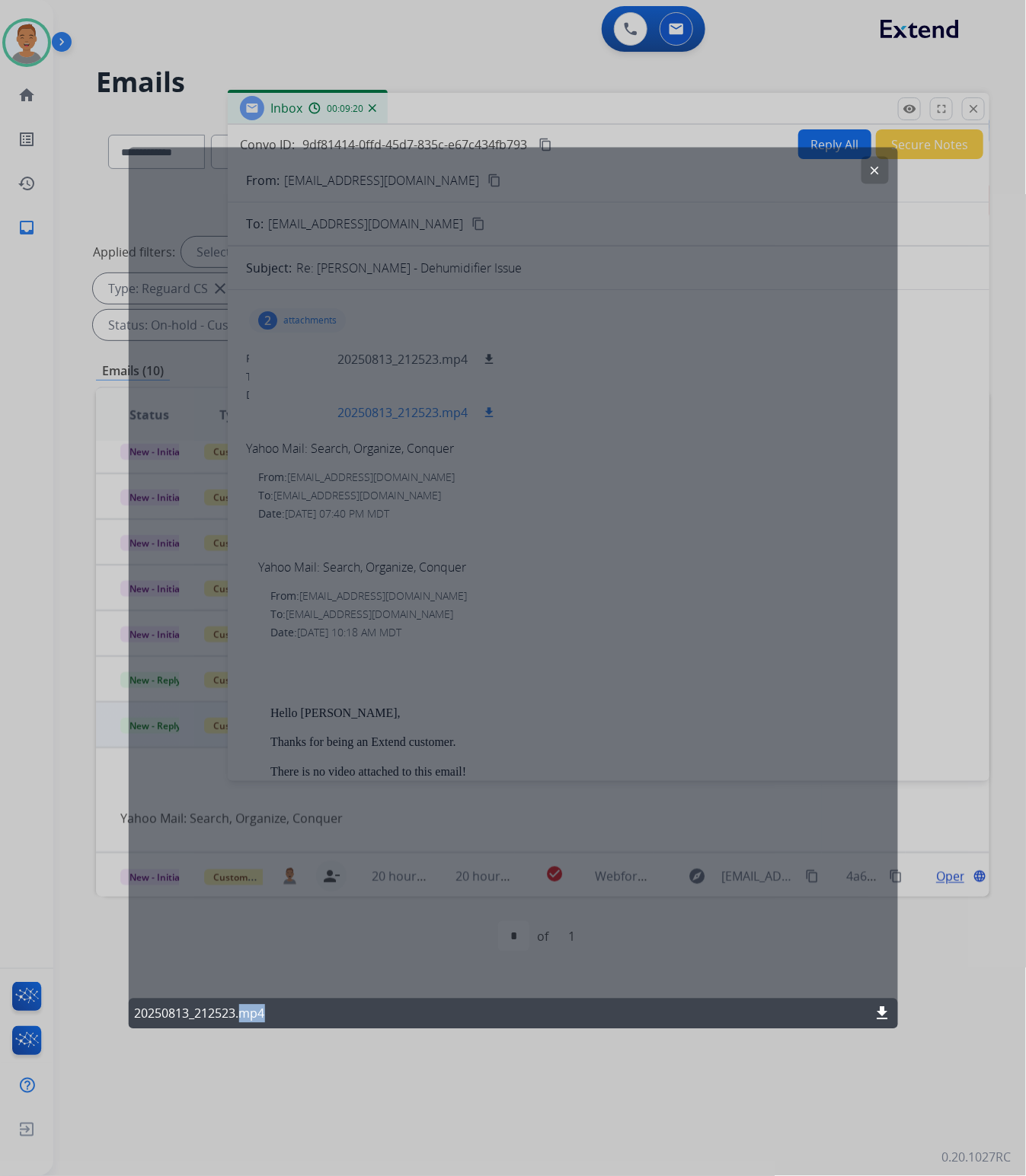
click at [476, 411] on div "clear 20250813_212523.mp4 download" at bounding box center [512, 588] width 769 height 882
click at [478, 420] on div "clear 20250813_212523.mp4 download" at bounding box center [512, 588] width 769 height 882
click at [489, 411] on div "clear 20250813_212523.mp4 download" at bounding box center [512, 588] width 769 height 882
click at [903, 294] on div at bounding box center [513, 588] width 1026 height 1176
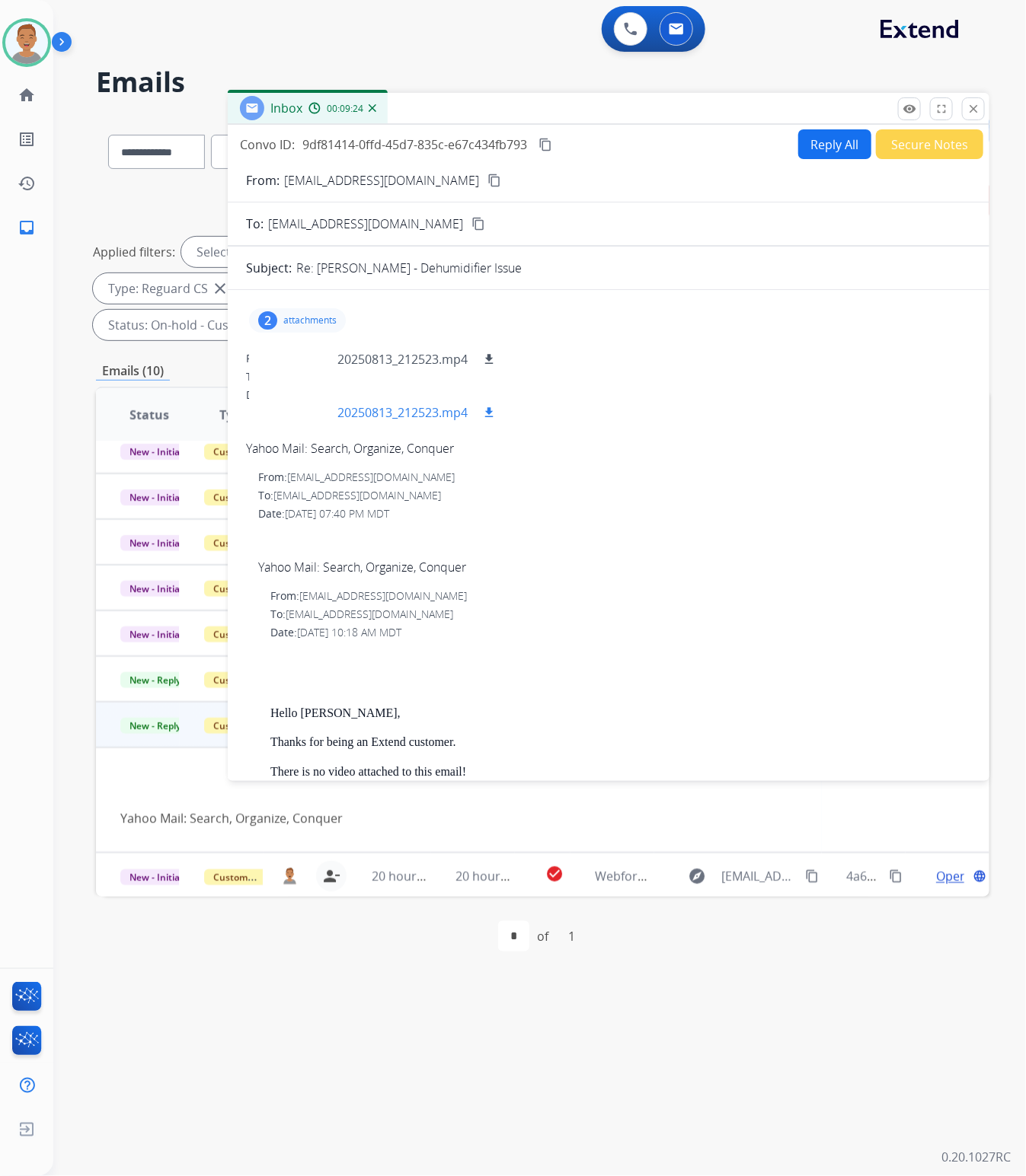
click at [496, 414] on mat-icon "download" at bounding box center [488, 412] width 13 height 13
click at [973, 107] on mat-icon "close" at bounding box center [972, 108] width 13 height 13
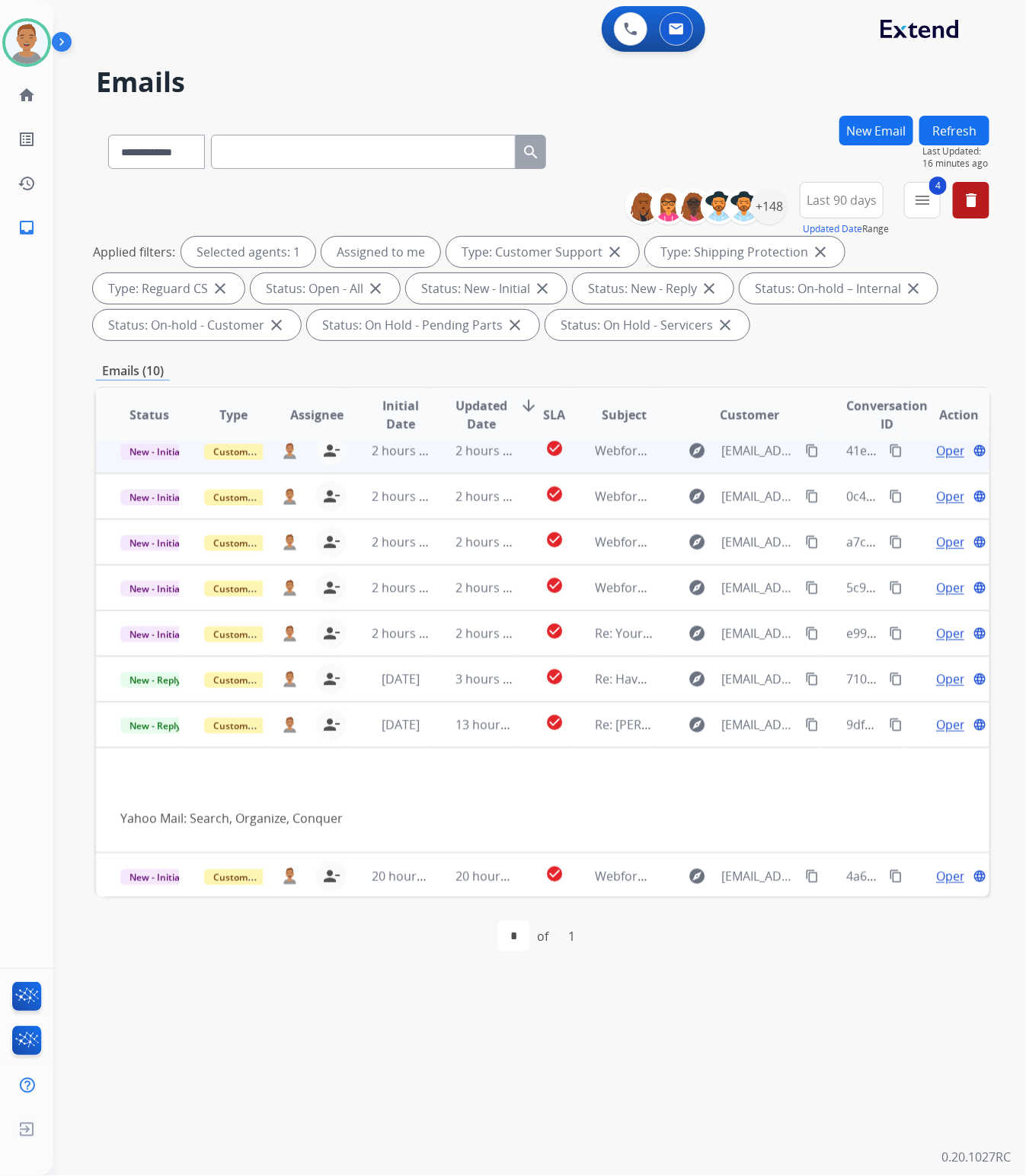
click at [410, 462] on td "2 hours ago" at bounding box center [389, 450] width 84 height 46
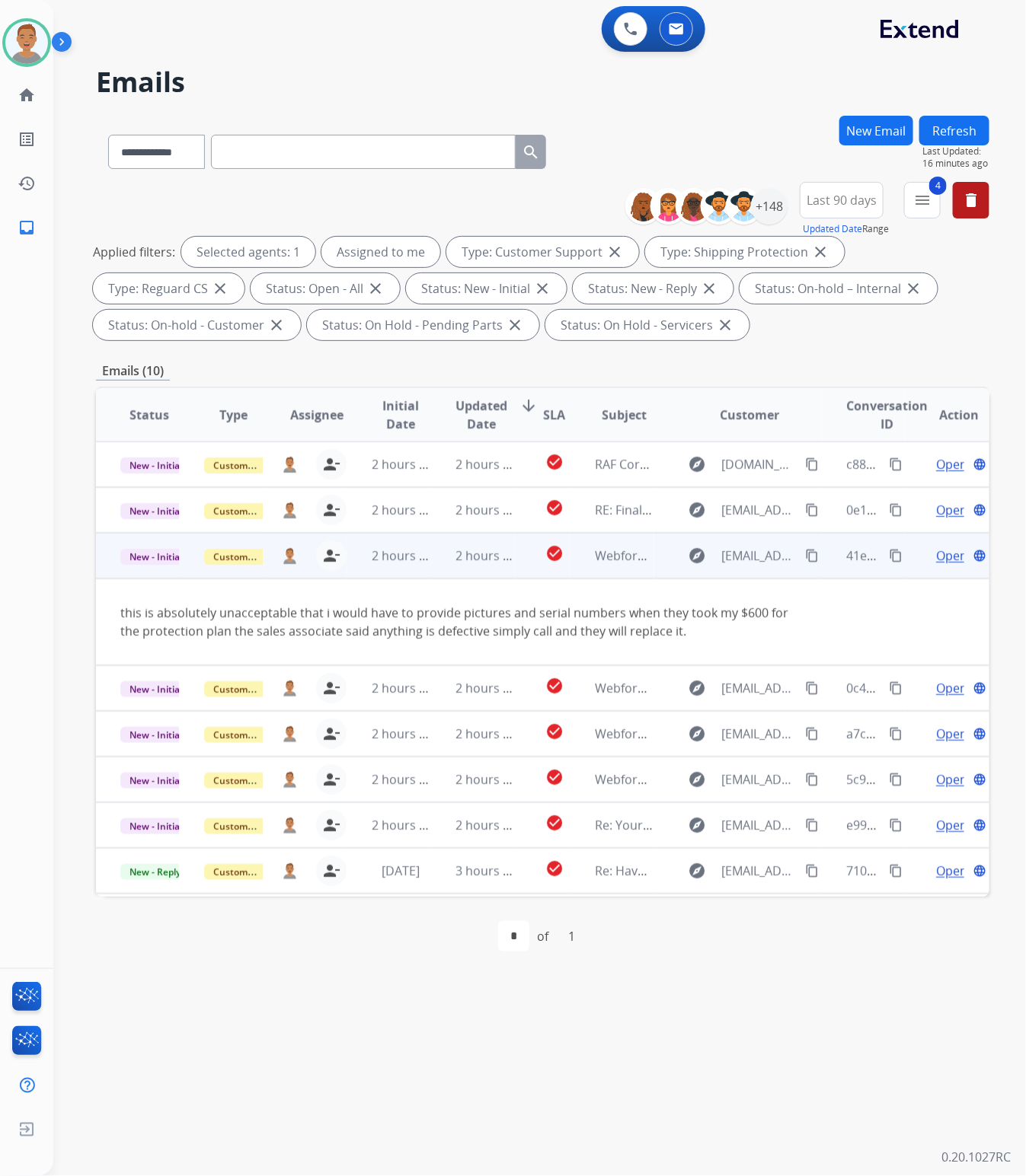
click at [341, 569] on div "person_remove [PERSON_NAME] to Me" at bounding box center [322, 556] width 48 height 30
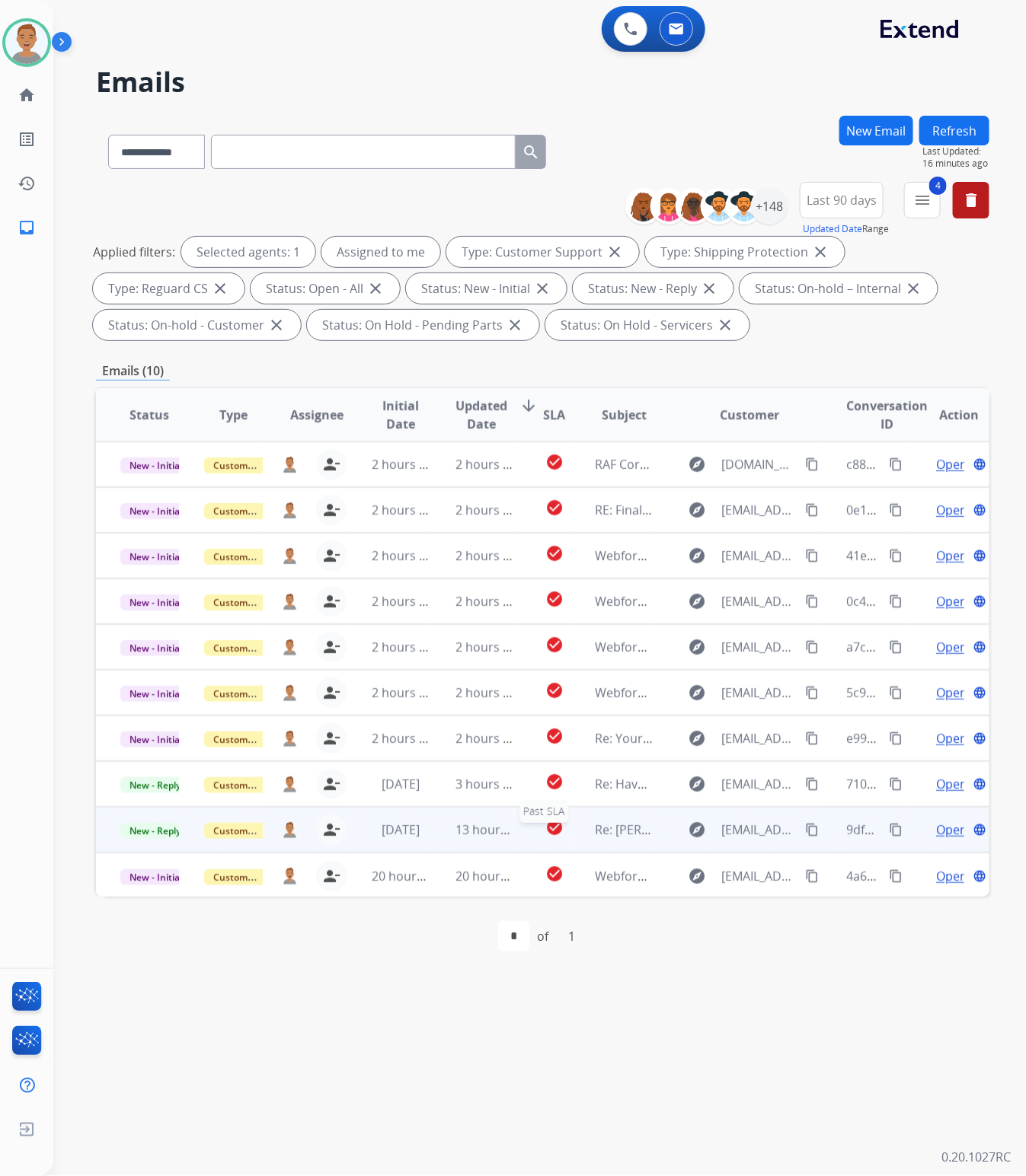
click at [539, 839] on div "check_circle" at bounding box center [554, 830] width 30 height 23
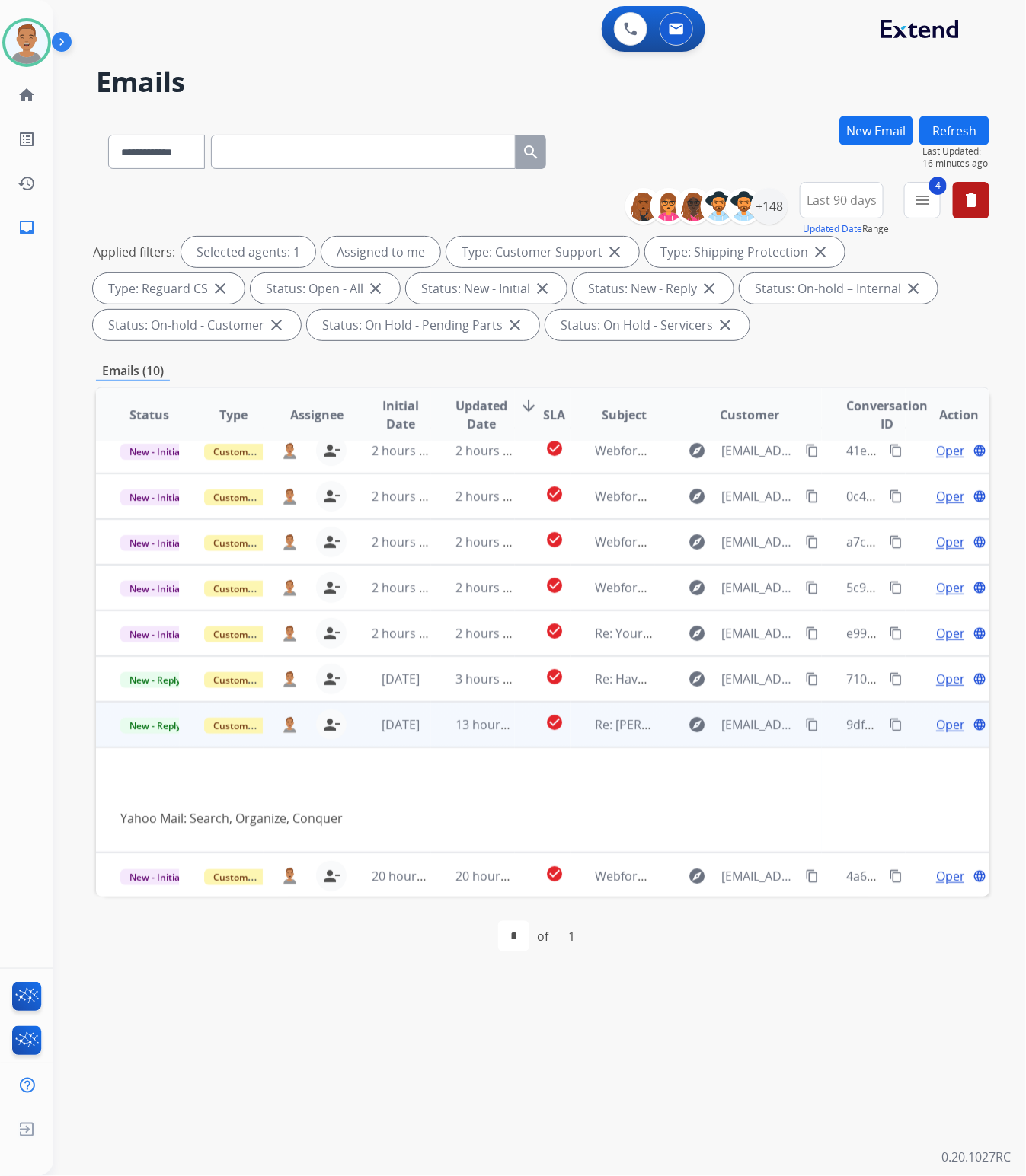
click at [534, 736] on td "check_circle" at bounding box center [543, 724] width 56 height 46
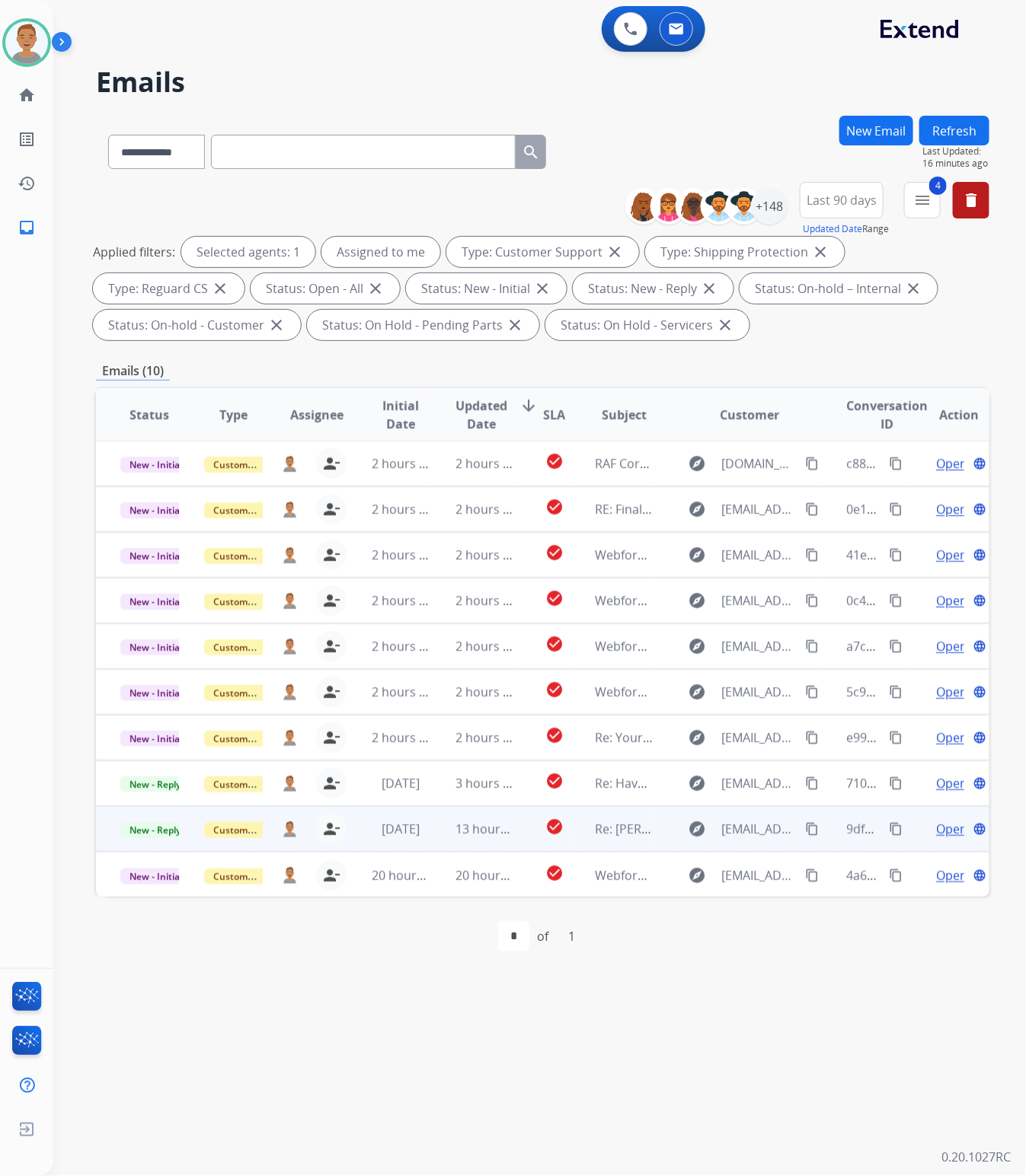
click at [945, 830] on span "Open" at bounding box center [951, 829] width 31 height 18
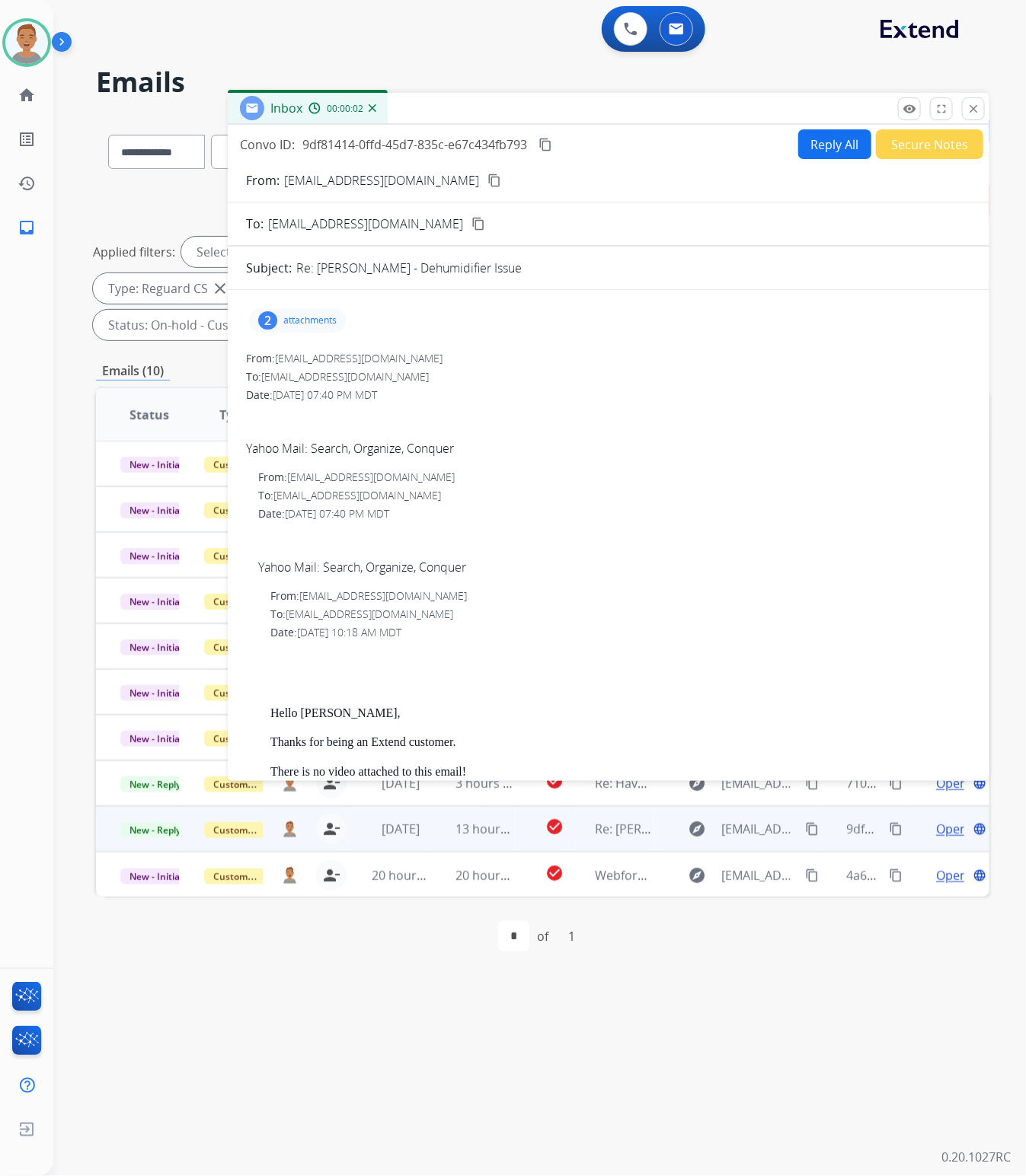
click at [552, 141] on mat-icon "content_copy" at bounding box center [544, 144] width 13 height 13
click at [970, 107] on mat-icon "close" at bounding box center [972, 108] width 13 height 13
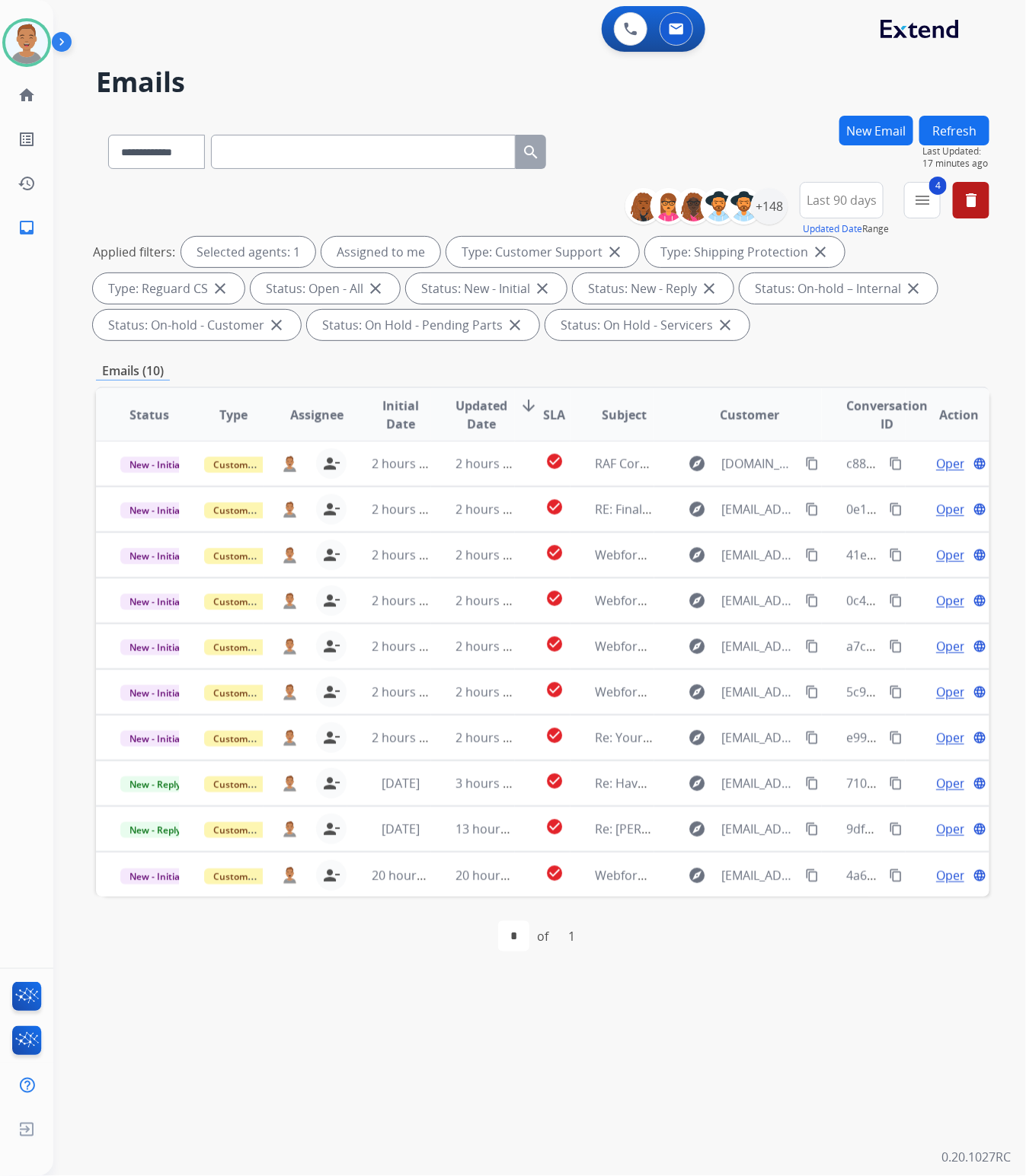
click at [401, 52] on div "0 Voice Interactions 0 Email Interactions" at bounding box center [530, 30] width 918 height 48
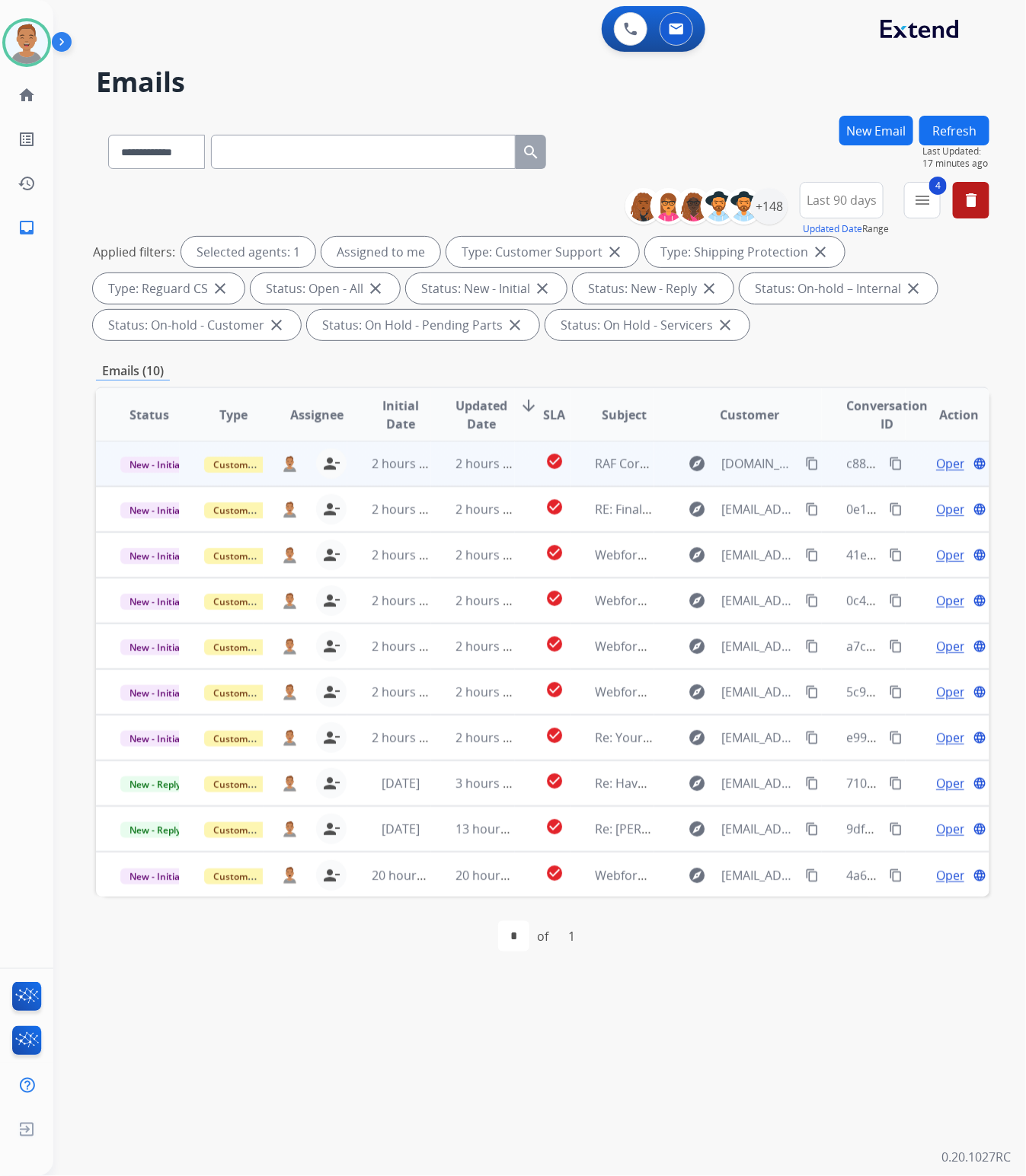
click at [496, 476] on td "2 hours ago" at bounding box center [473, 463] width 84 height 46
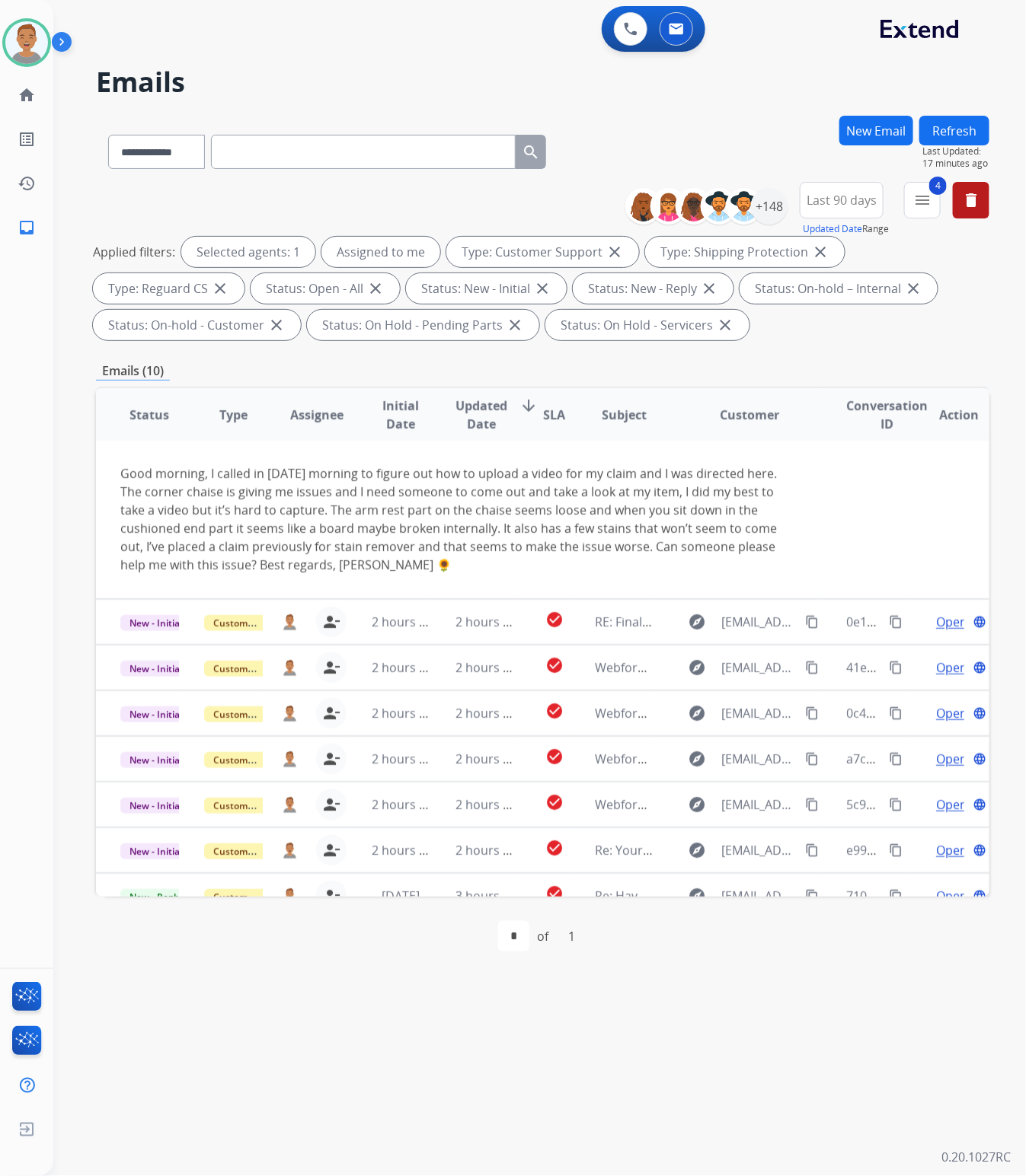
scroll to position [0, 0]
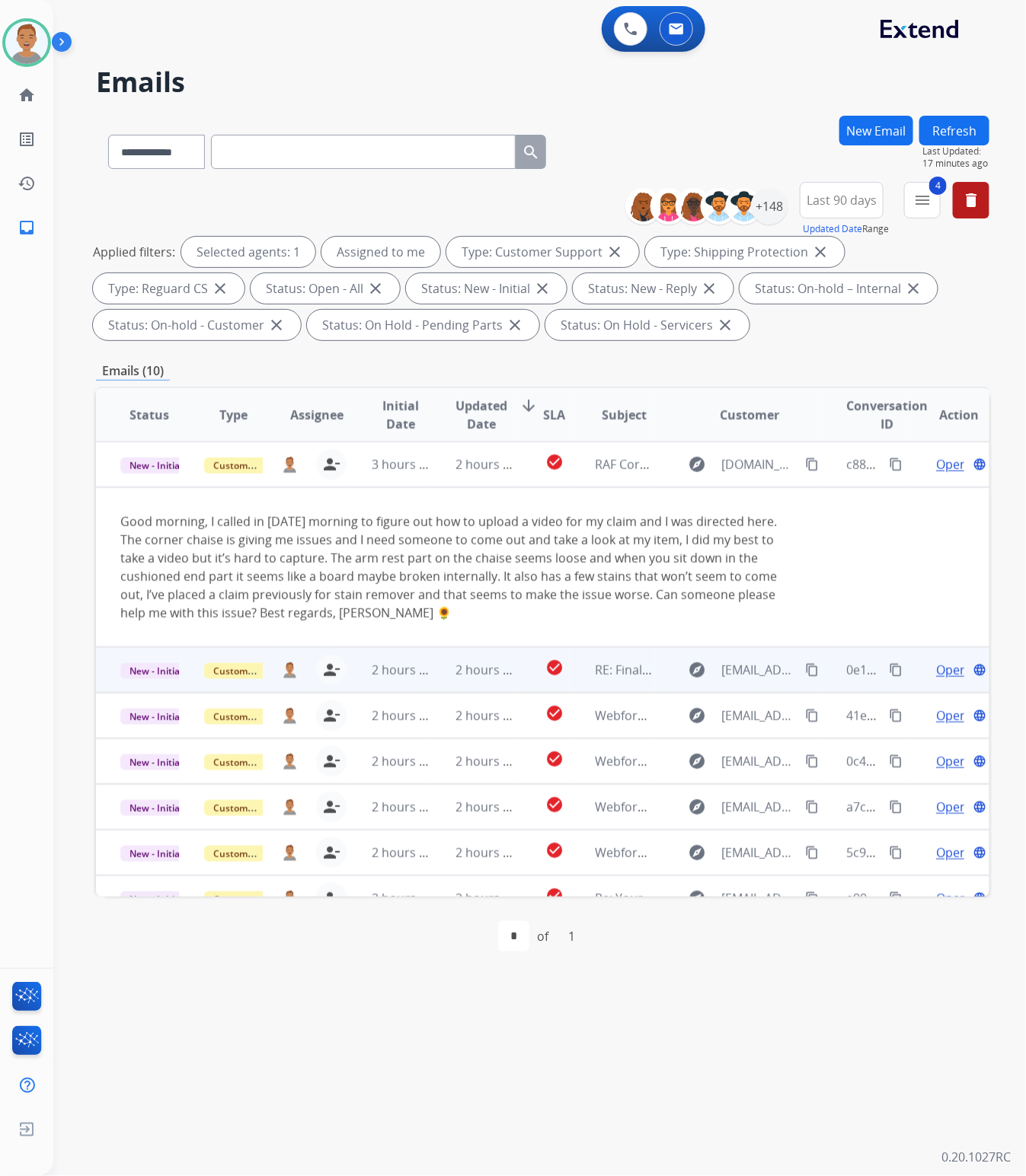
click at [380, 679] on td "2 hours ago" at bounding box center [389, 669] width 84 height 46
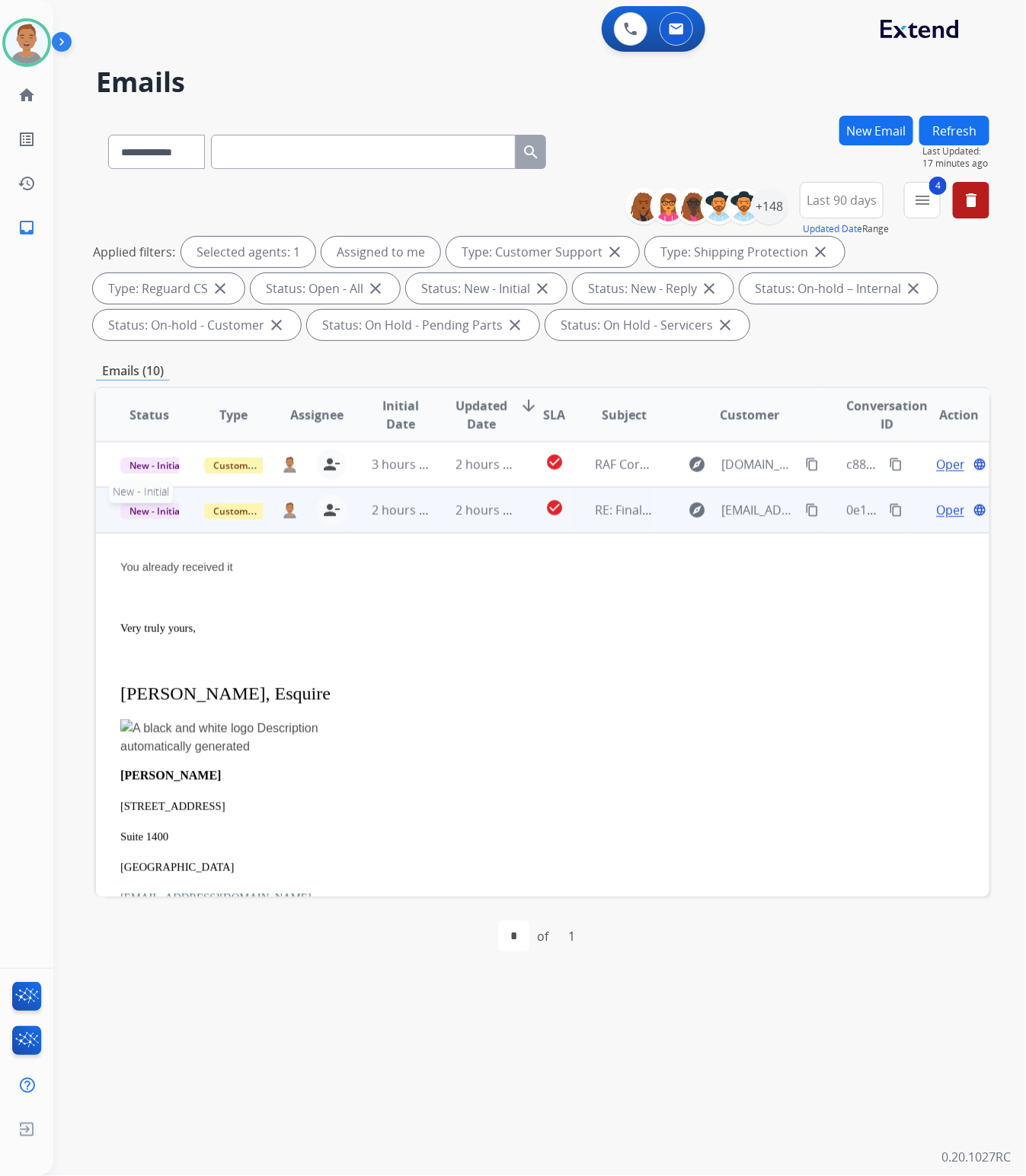
click at [166, 511] on span "New - Initial" at bounding box center [155, 511] width 71 height 16
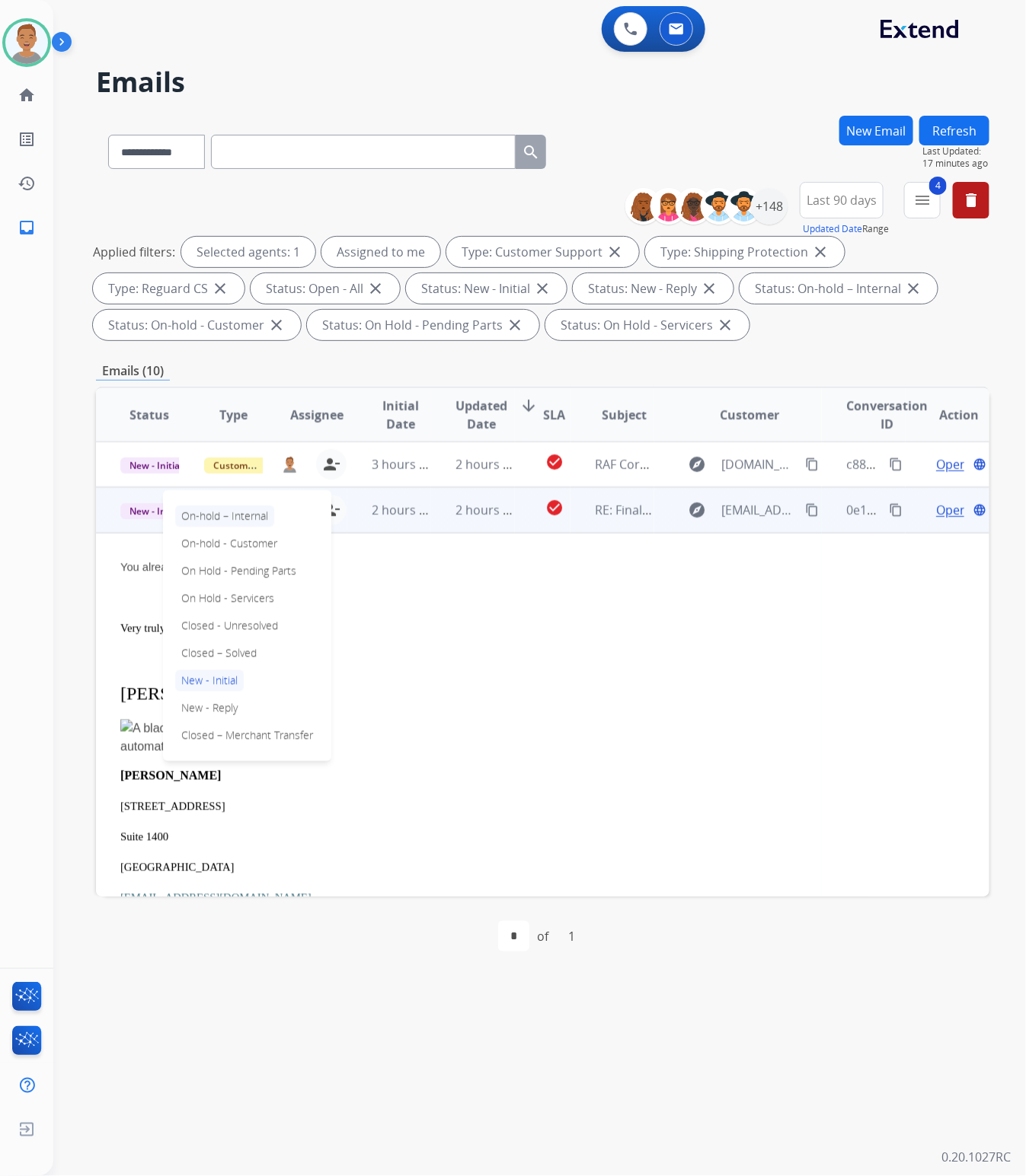
click at [206, 512] on p "On-hold – Internal" at bounding box center [225, 516] width 99 height 21
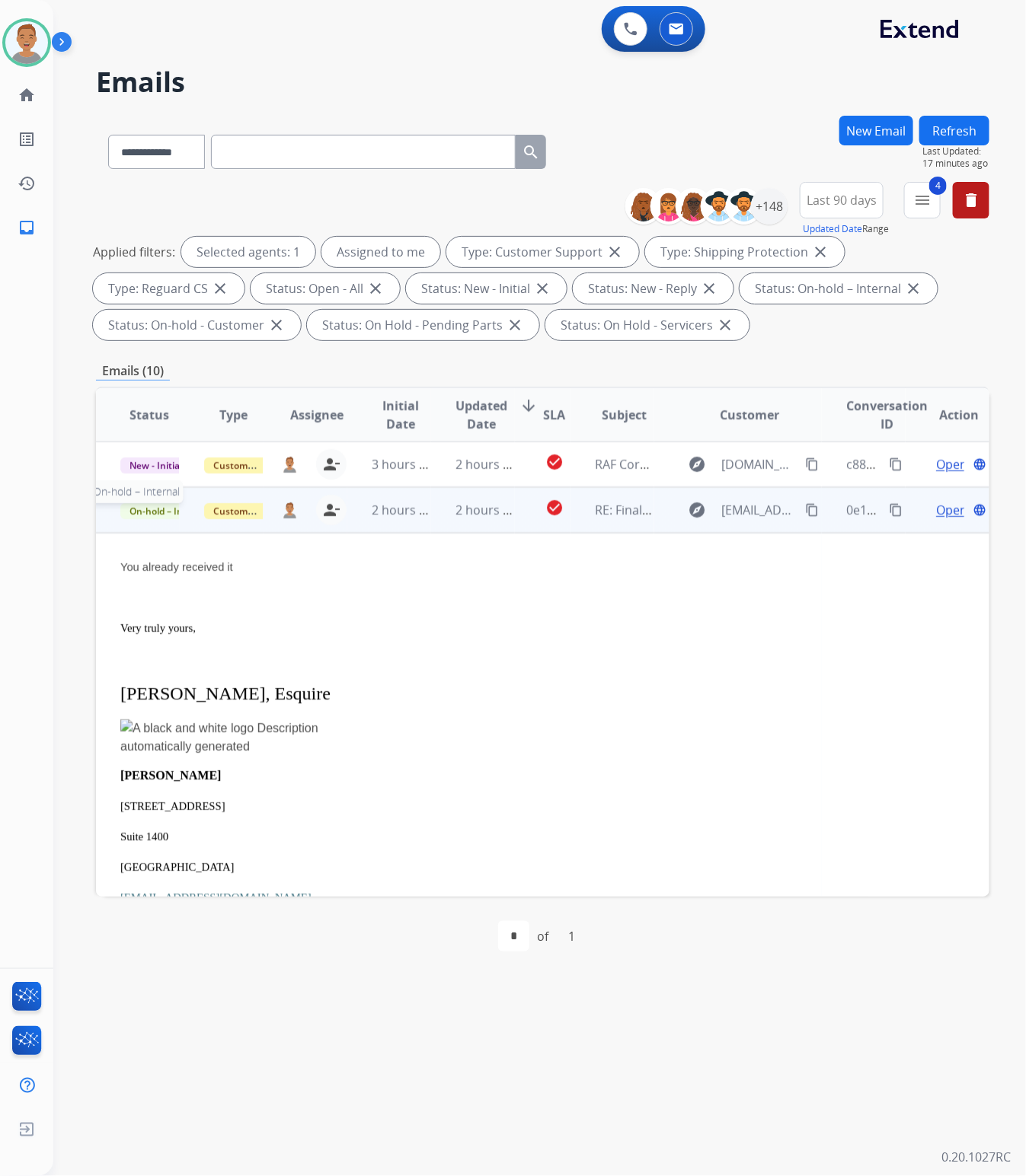
click at [166, 510] on span "On-hold – Internal" at bounding box center [169, 511] width 98 height 16
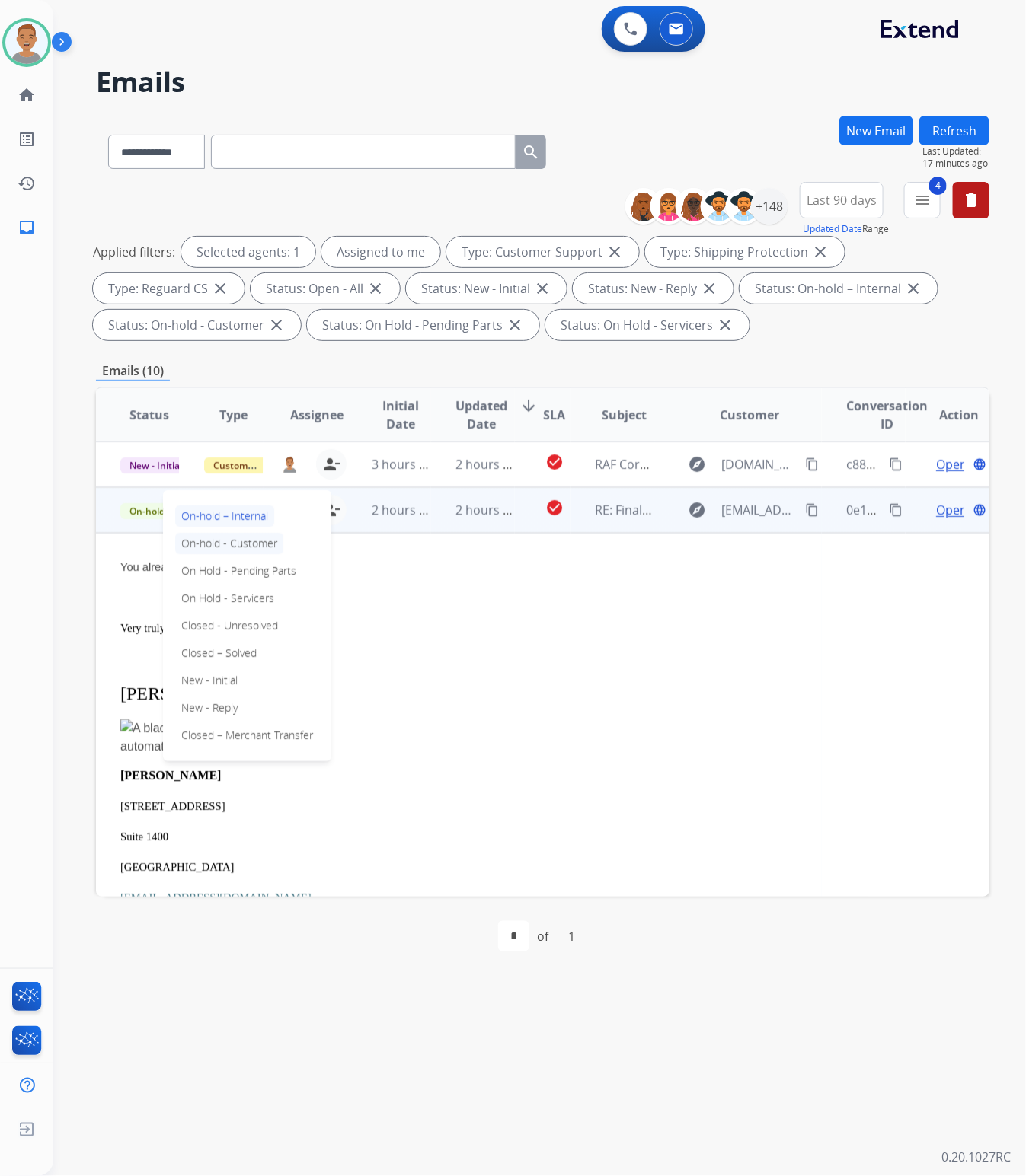
click at [250, 545] on p "On-hold - Customer" at bounding box center [229, 543] width 108 height 21
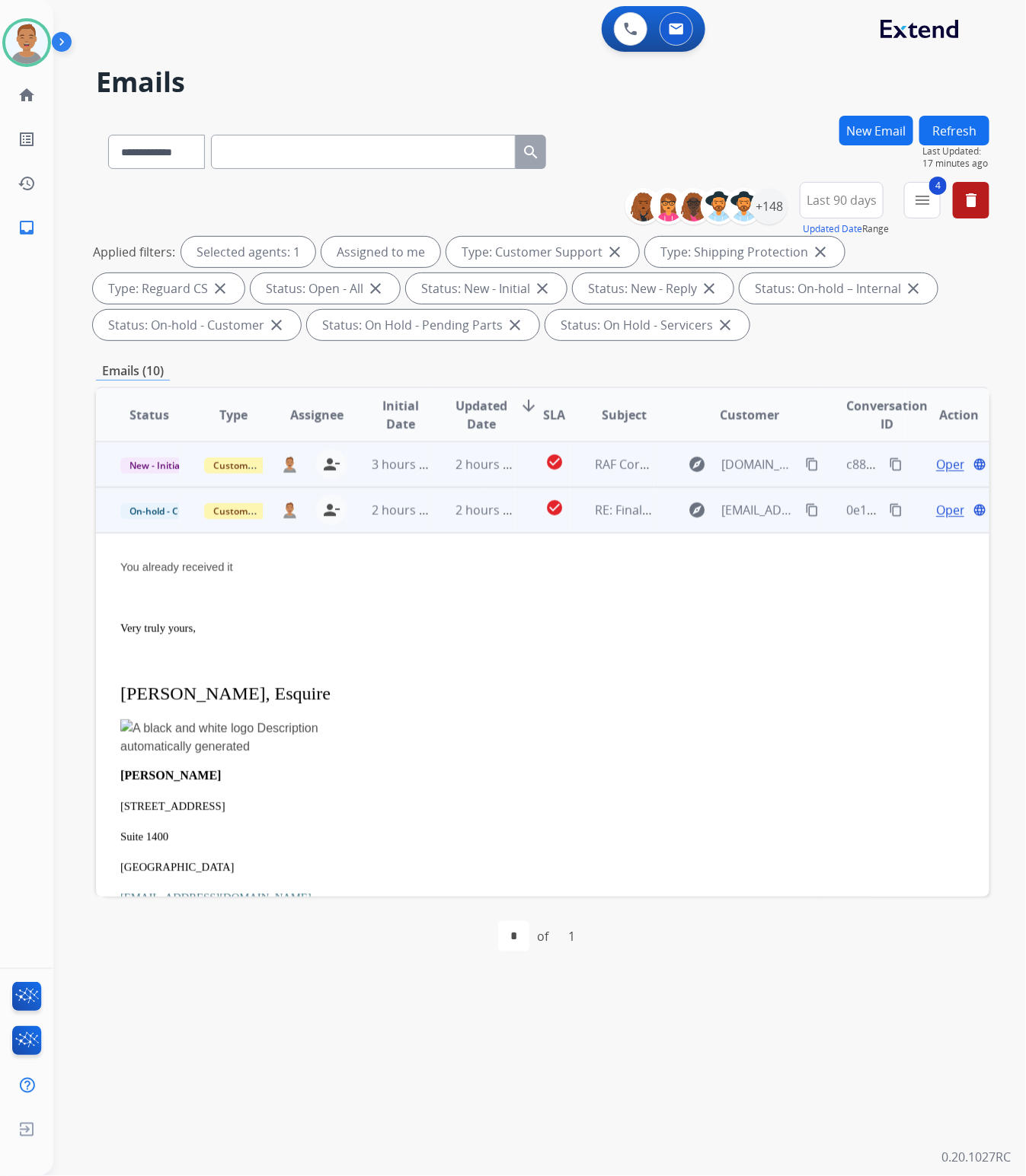
click at [276, 476] on div "[PERSON_NAME][EMAIL_ADDRESS][PERSON_NAME][DOMAIN_NAME] person_remove Unassign t…" at bounding box center [304, 464] width 83 height 43
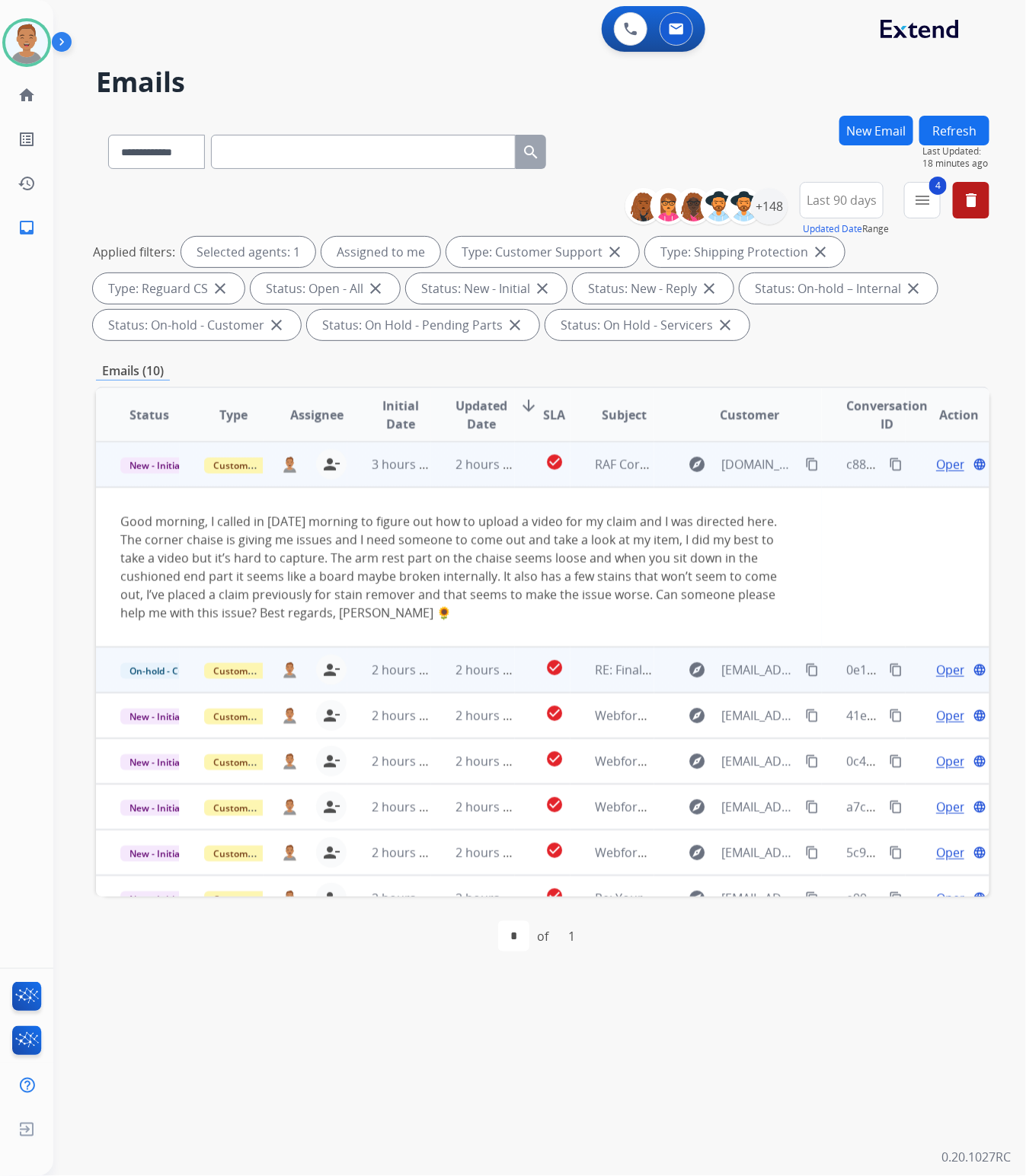
click at [483, 476] on td "2 hours ago" at bounding box center [473, 464] width 84 height 46
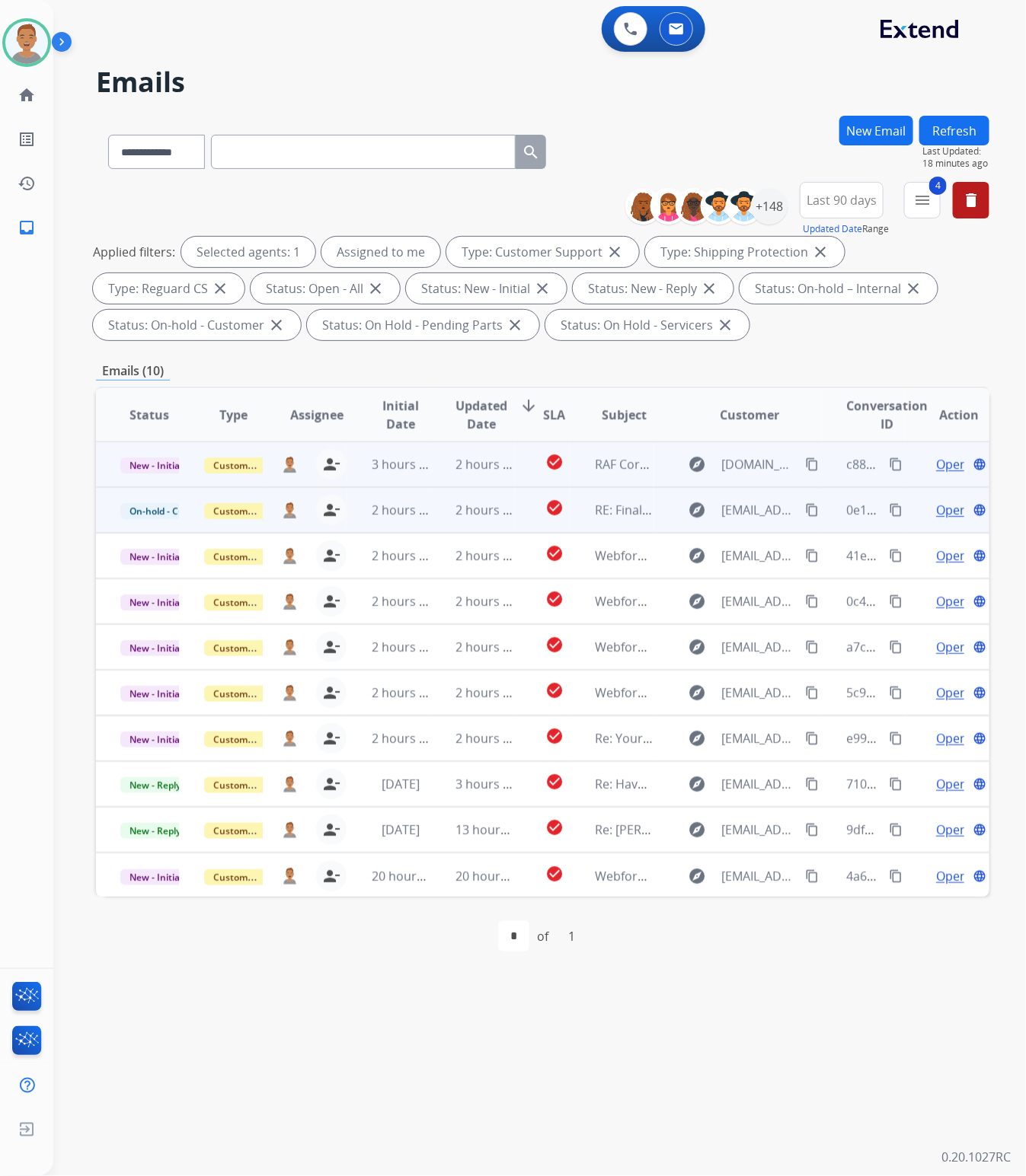
click at [737, 477] on td "explore [DOMAIN_NAME][EMAIL_ADDRESS][DOMAIN_NAME] content_copy" at bounding box center [738, 464] width 167 height 46
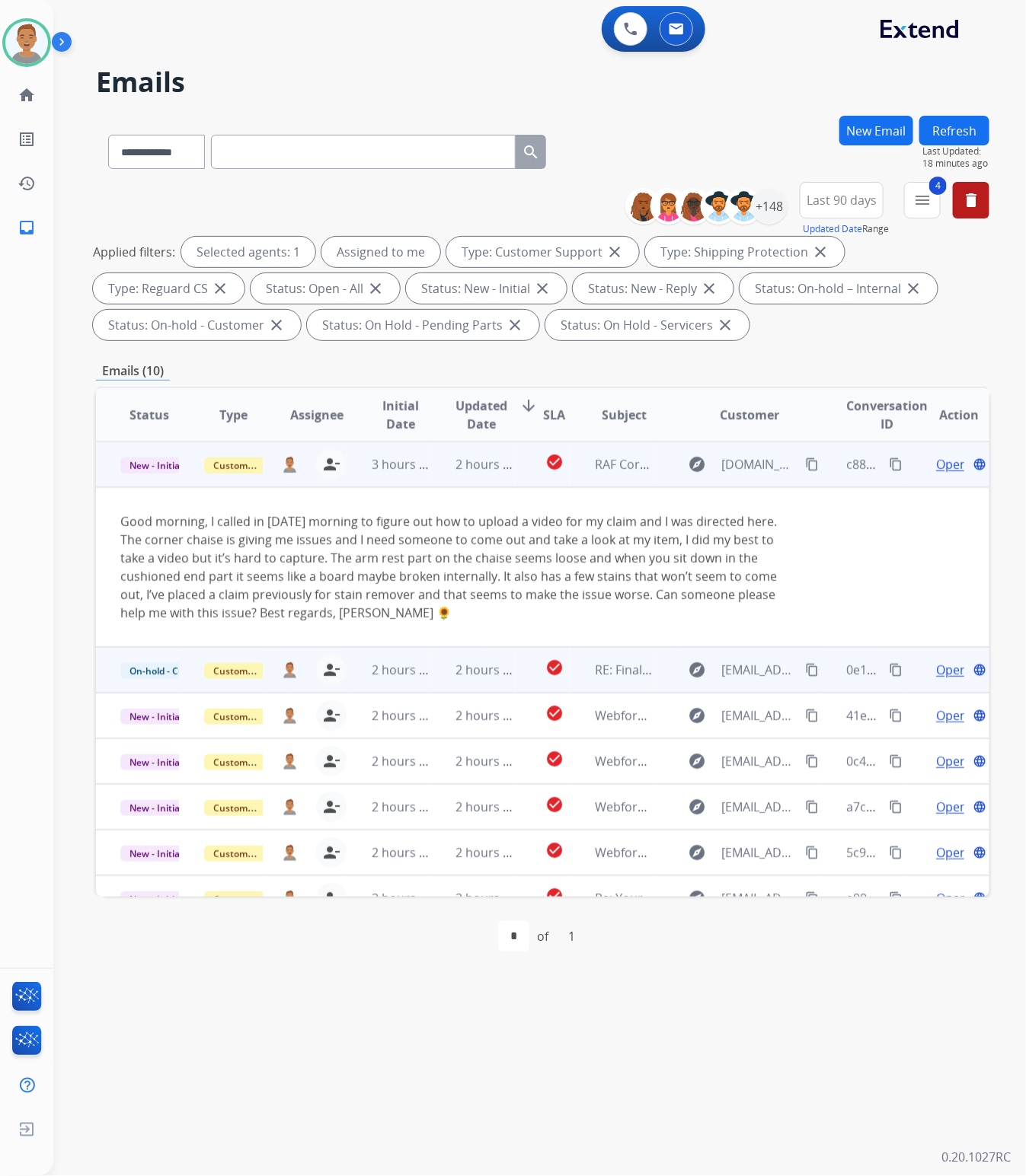
click at [737, 477] on td "explore [DOMAIN_NAME][EMAIL_ADDRESS][DOMAIN_NAME] content_copy" at bounding box center [738, 464] width 167 height 46
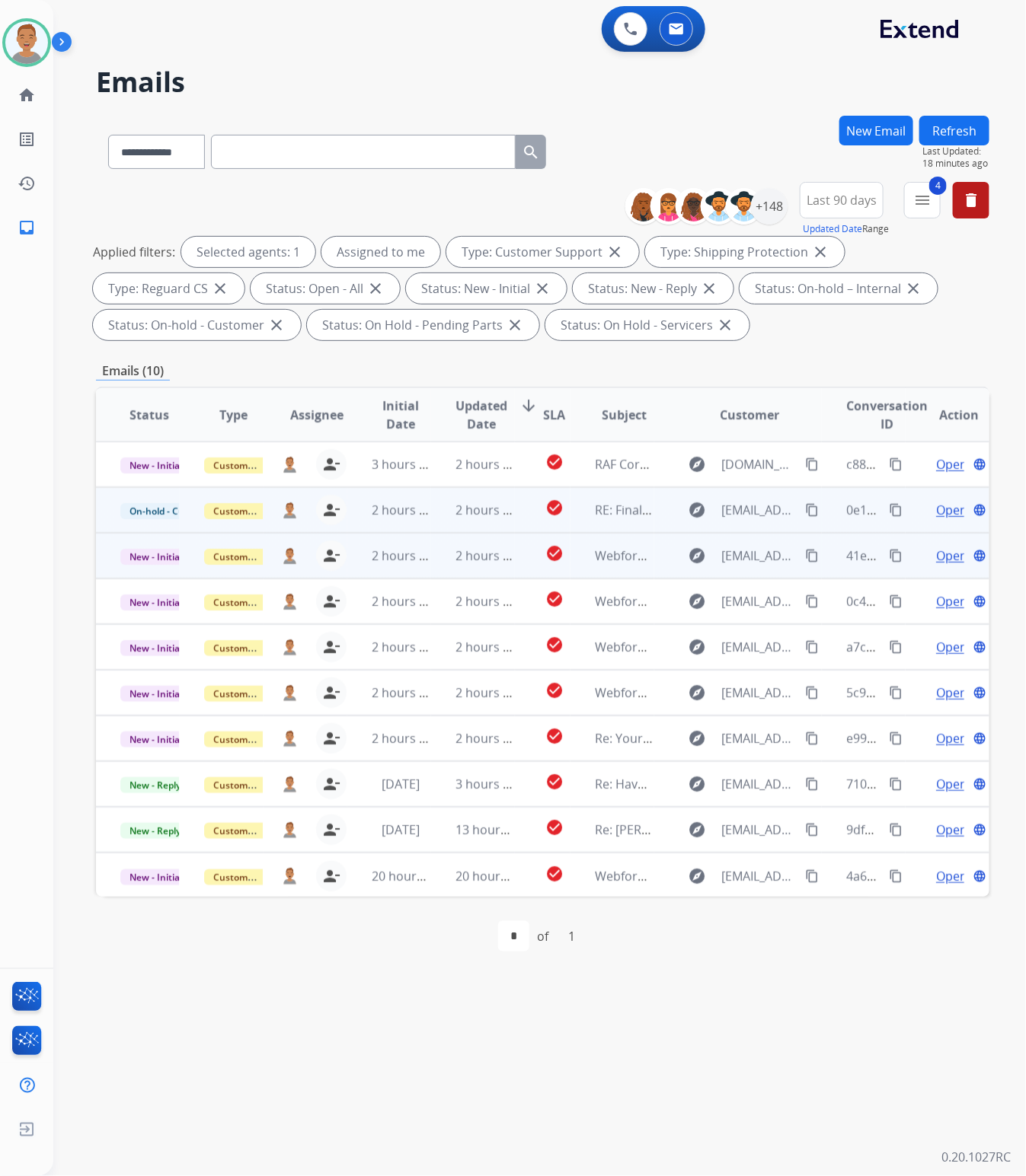
click at [490, 569] on td "2 hours ago" at bounding box center [473, 555] width 84 height 46
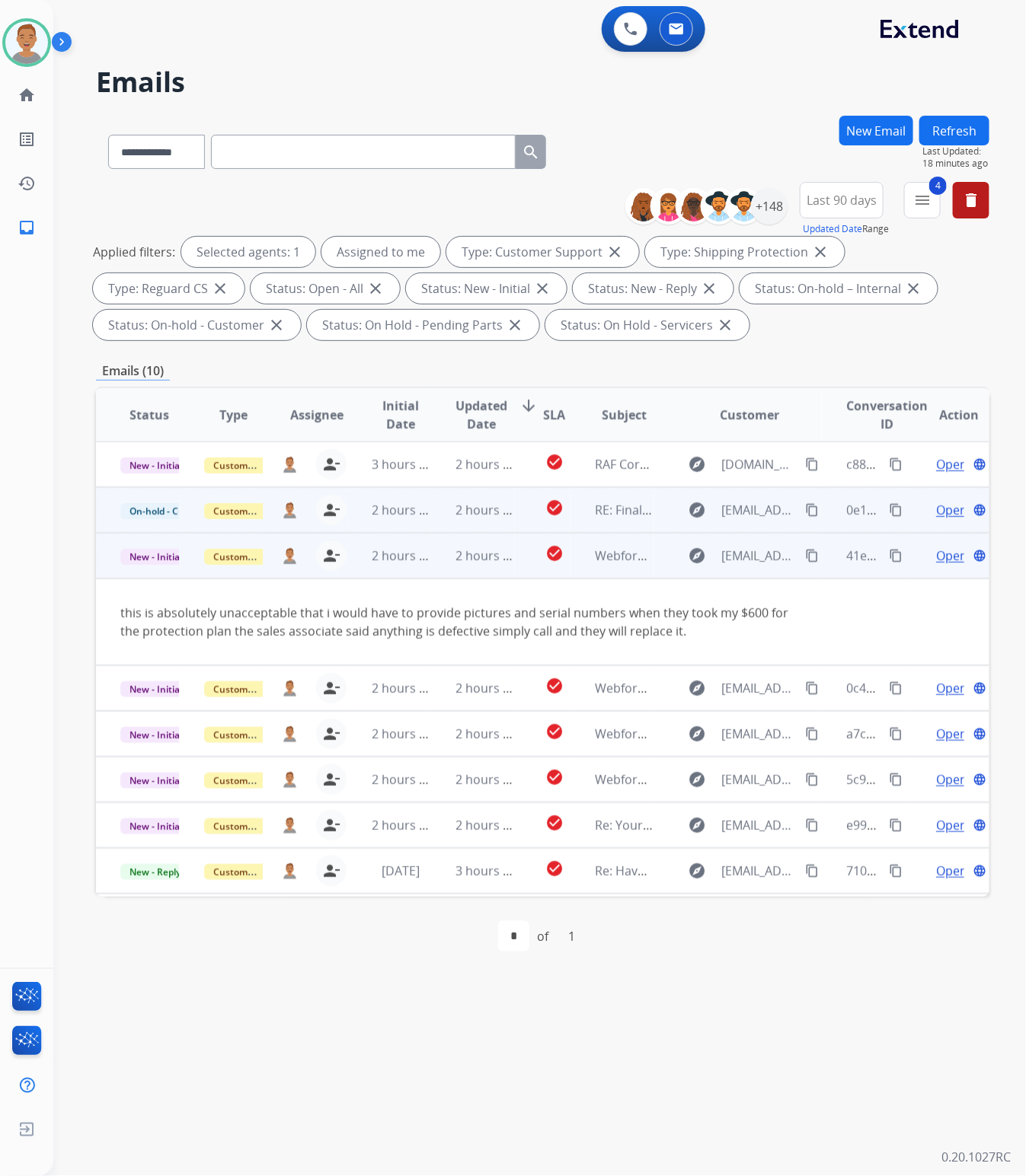
scroll to position [88, 0]
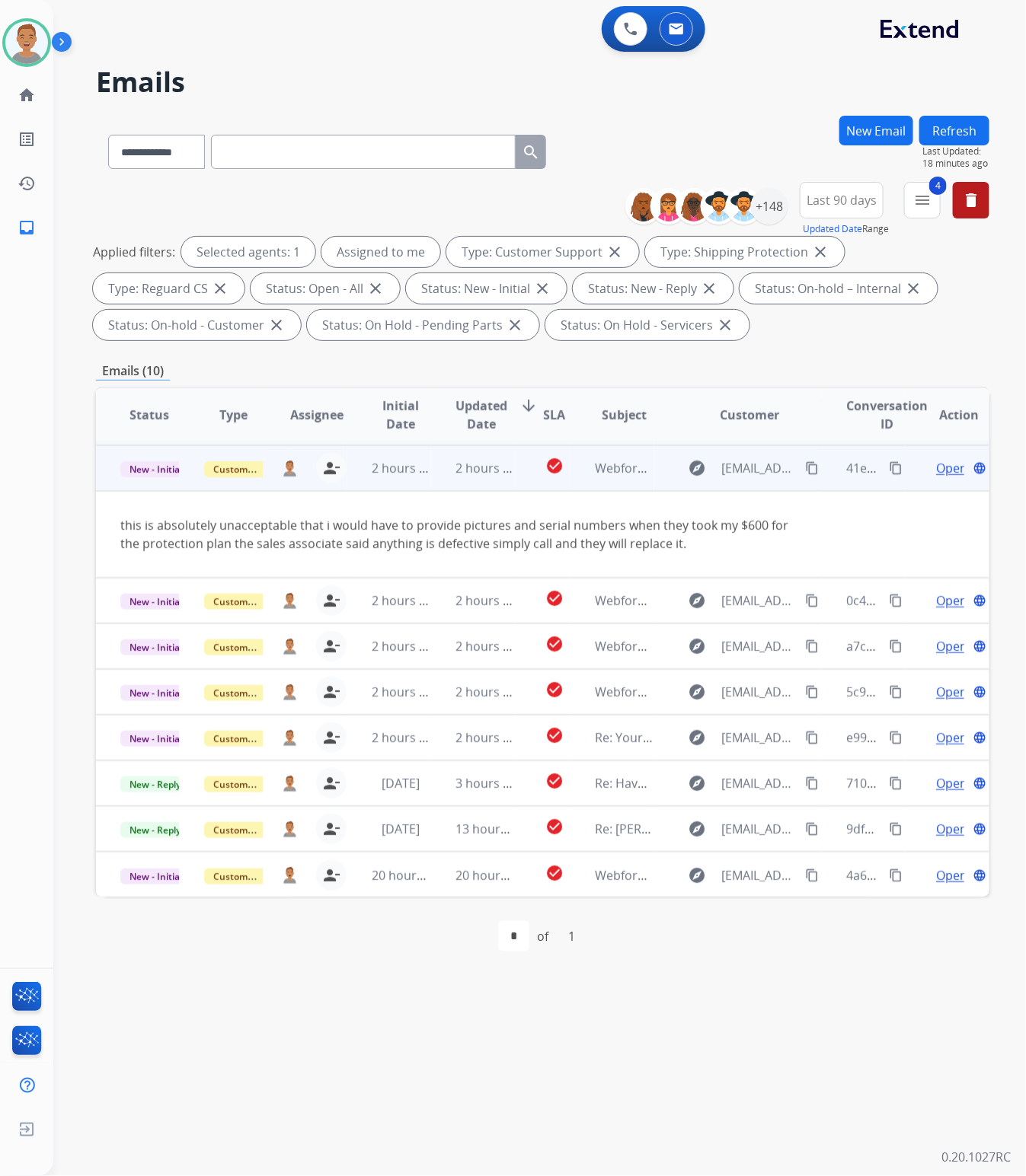
click at [805, 468] on mat-icon "content_copy" at bounding box center [811, 467] width 13 height 13
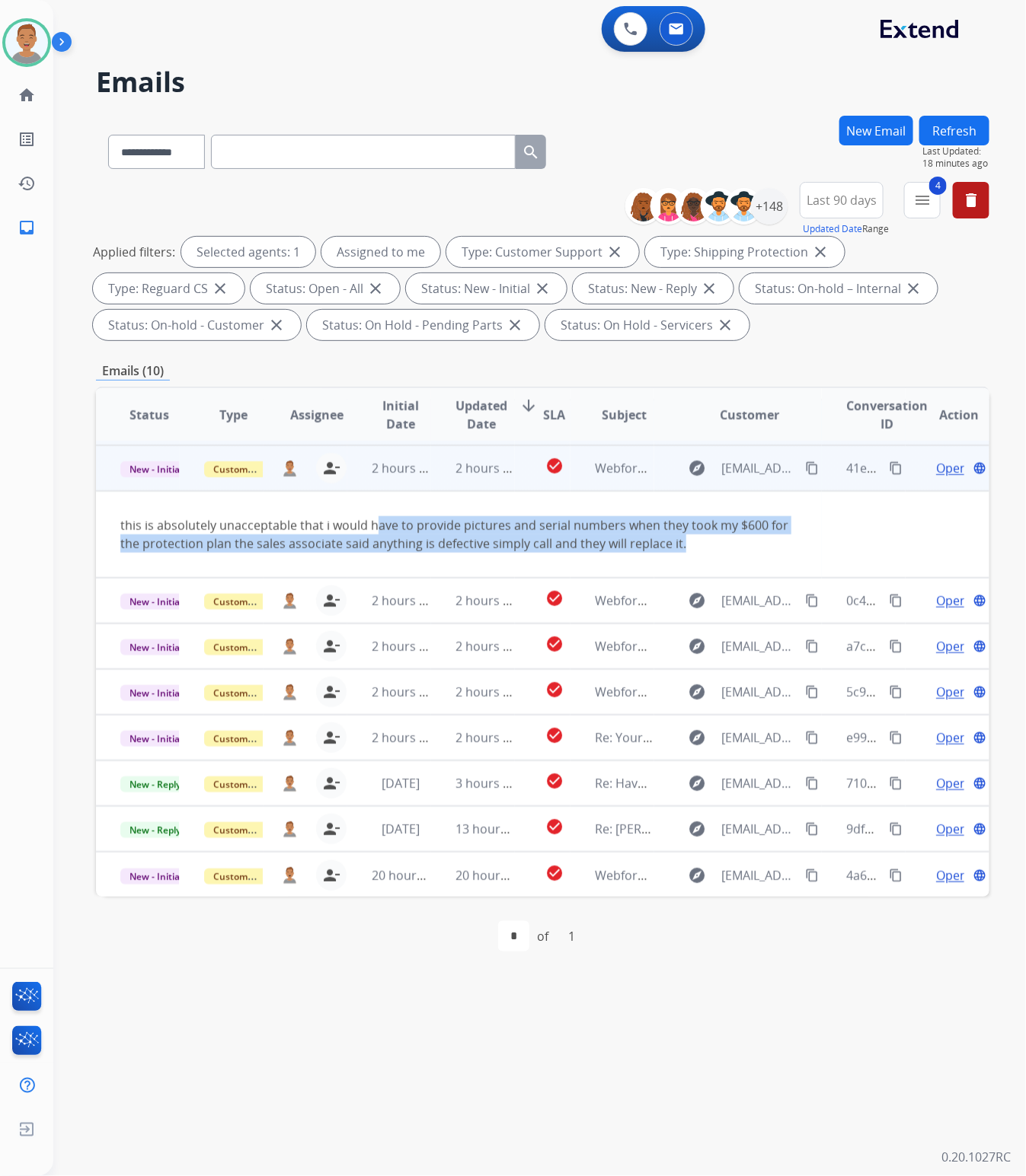
drag, startPoint x: 740, startPoint y: 548, endPoint x: 372, endPoint y: 527, distance: 368.6
click at [372, 527] on div "this is absolutely unacceptable that i would have to provide pictures and seria…" at bounding box center [458, 534] width 677 height 37
click at [782, 525] on div "this is absolutely unacceptable that i would have to provide pictures and seria…" at bounding box center [458, 534] width 677 height 37
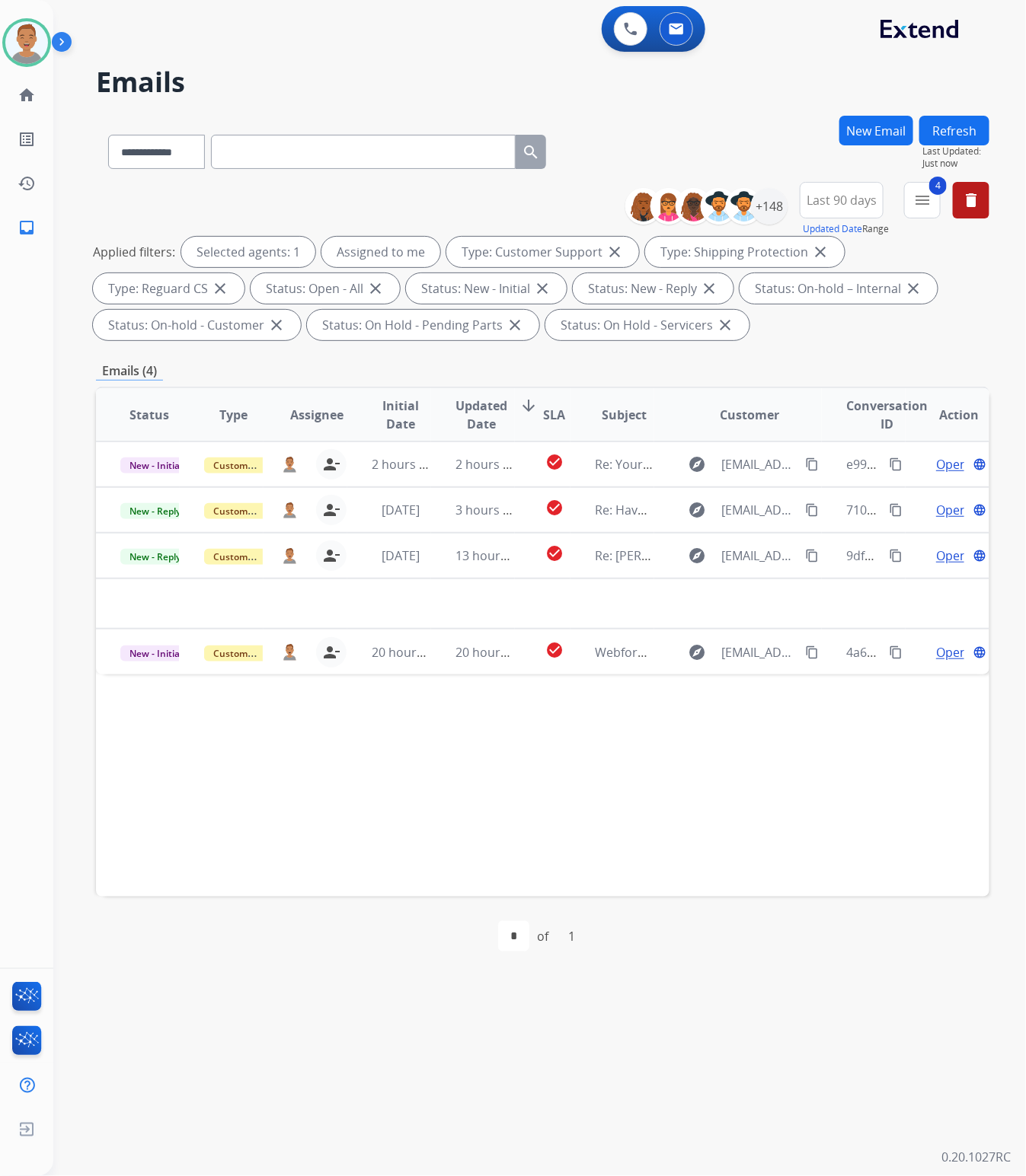
scroll to position [0, 0]
click at [773, 216] on div "+148" at bounding box center [769, 206] width 37 height 37
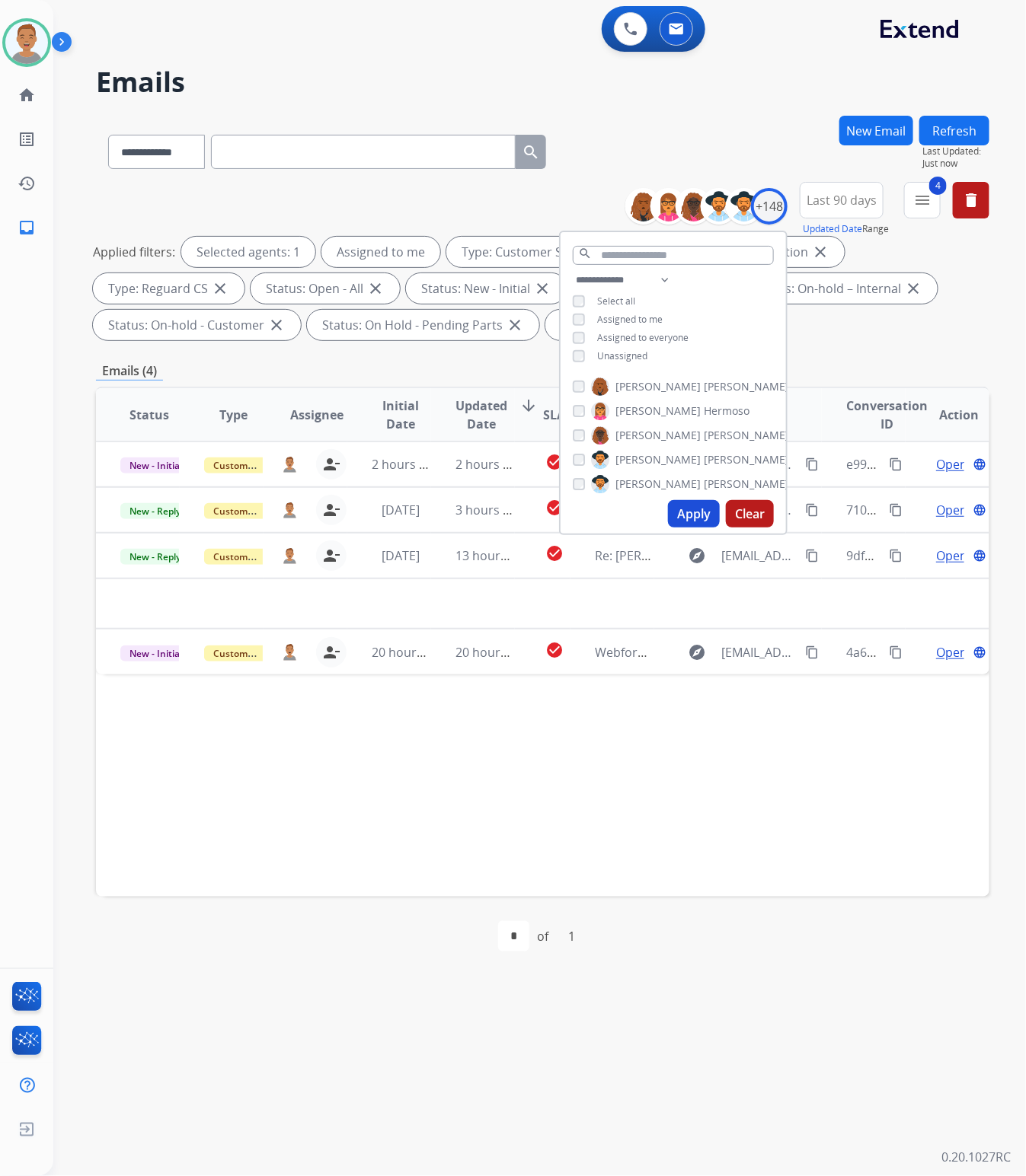
click at [686, 519] on button "Apply" at bounding box center [694, 514] width 52 height 28
click at [628, 123] on div "**********" at bounding box center [543, 149] width 893 height 66
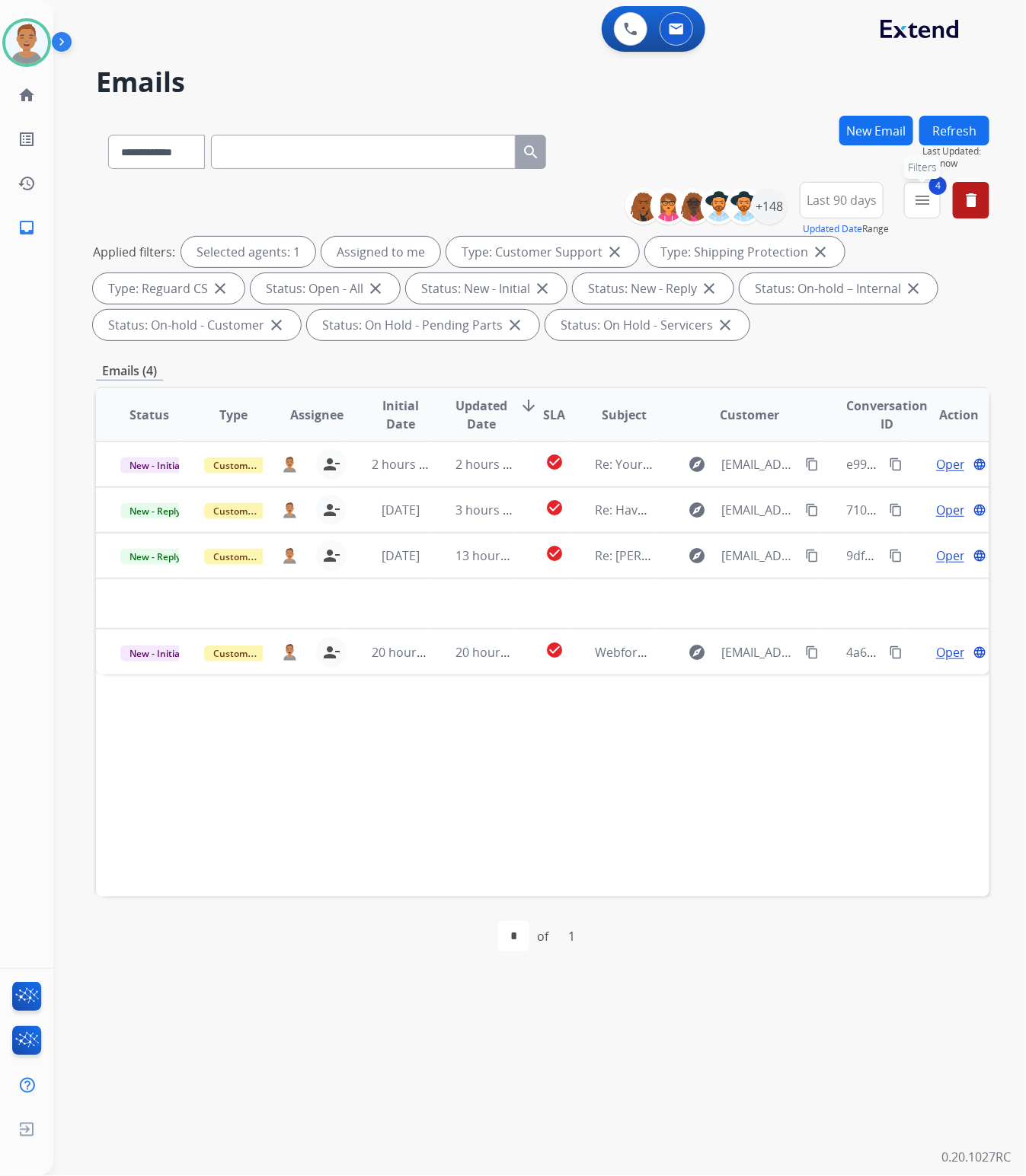
click at [928, 198] on mat-icon "menu" at bounding box center [922, 200] width 18 height 18
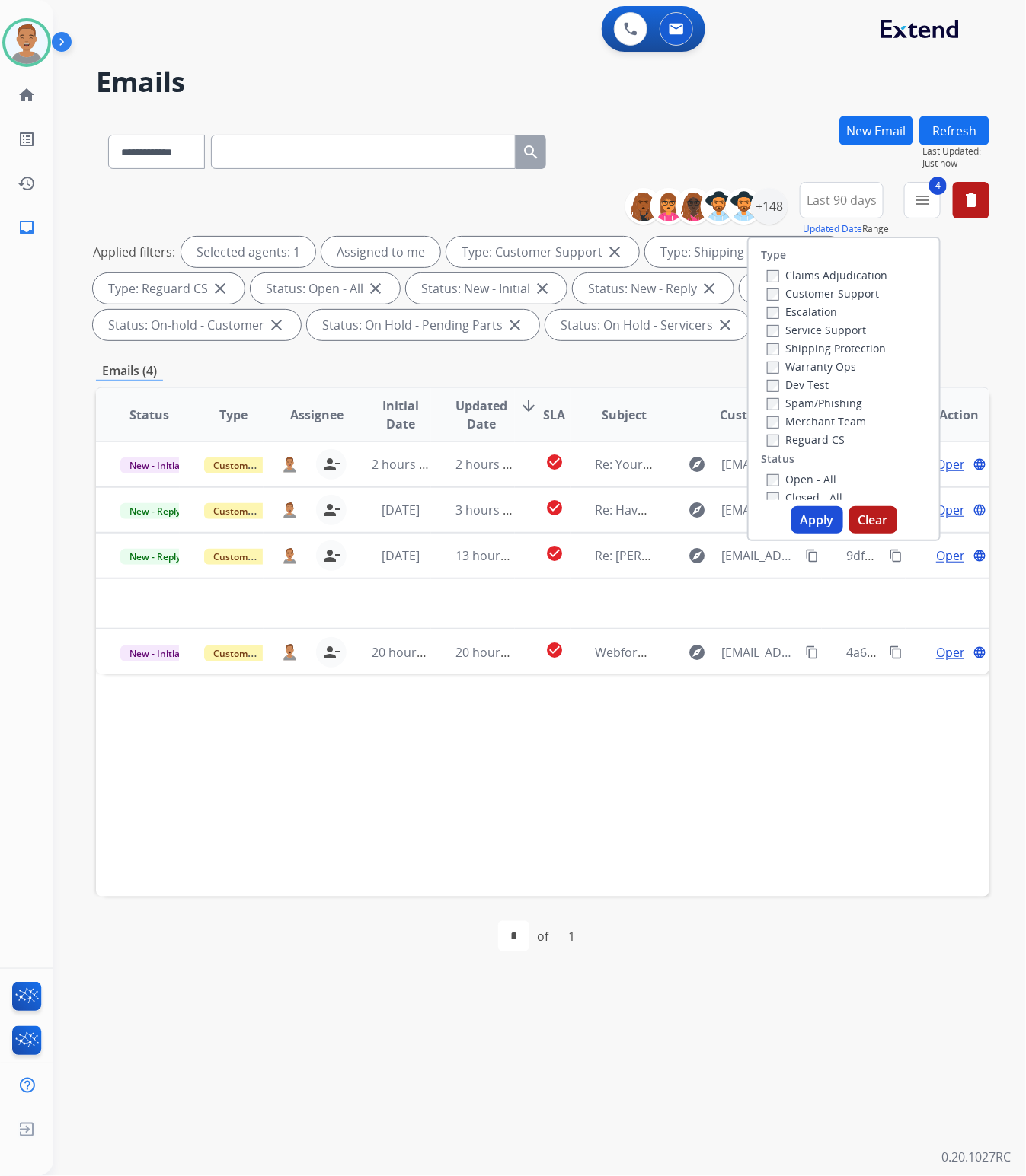
click at [765, 123] on div "**********" at bounding box center [543, 149] width 893 height 66
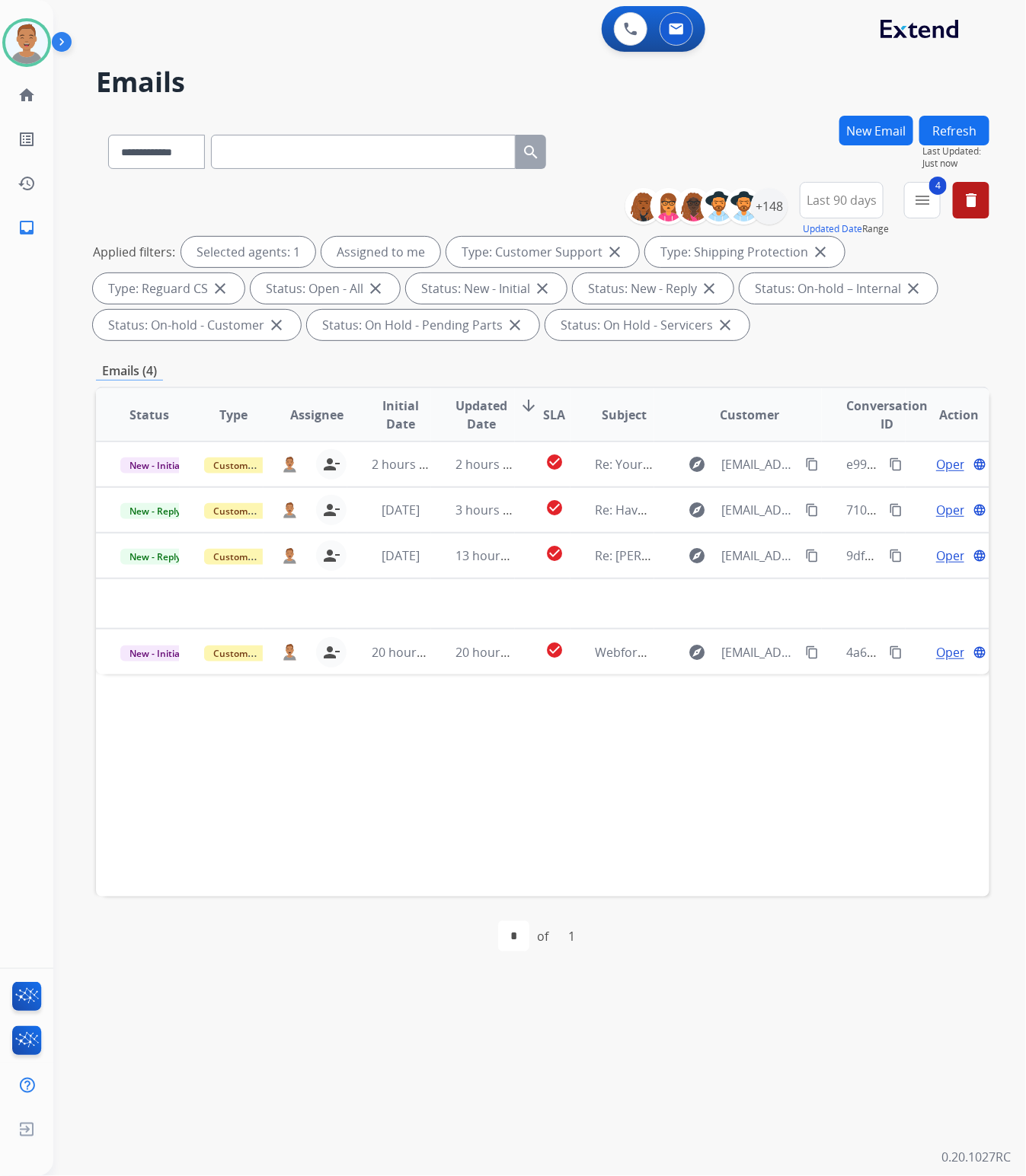
click at [256, 721] on div "Status Type Assignee Initial Date Updated Date arrow_downward SLA Subject Custo…" at bounding box center [543, 642] width 893 height 510
click at [654, 139] on div "**********" at bounding box center [543, 149] width 893 height 66
click at [912, 198] on button "4 menu Filters" at bounding box center [921, 200] width 37 height 37
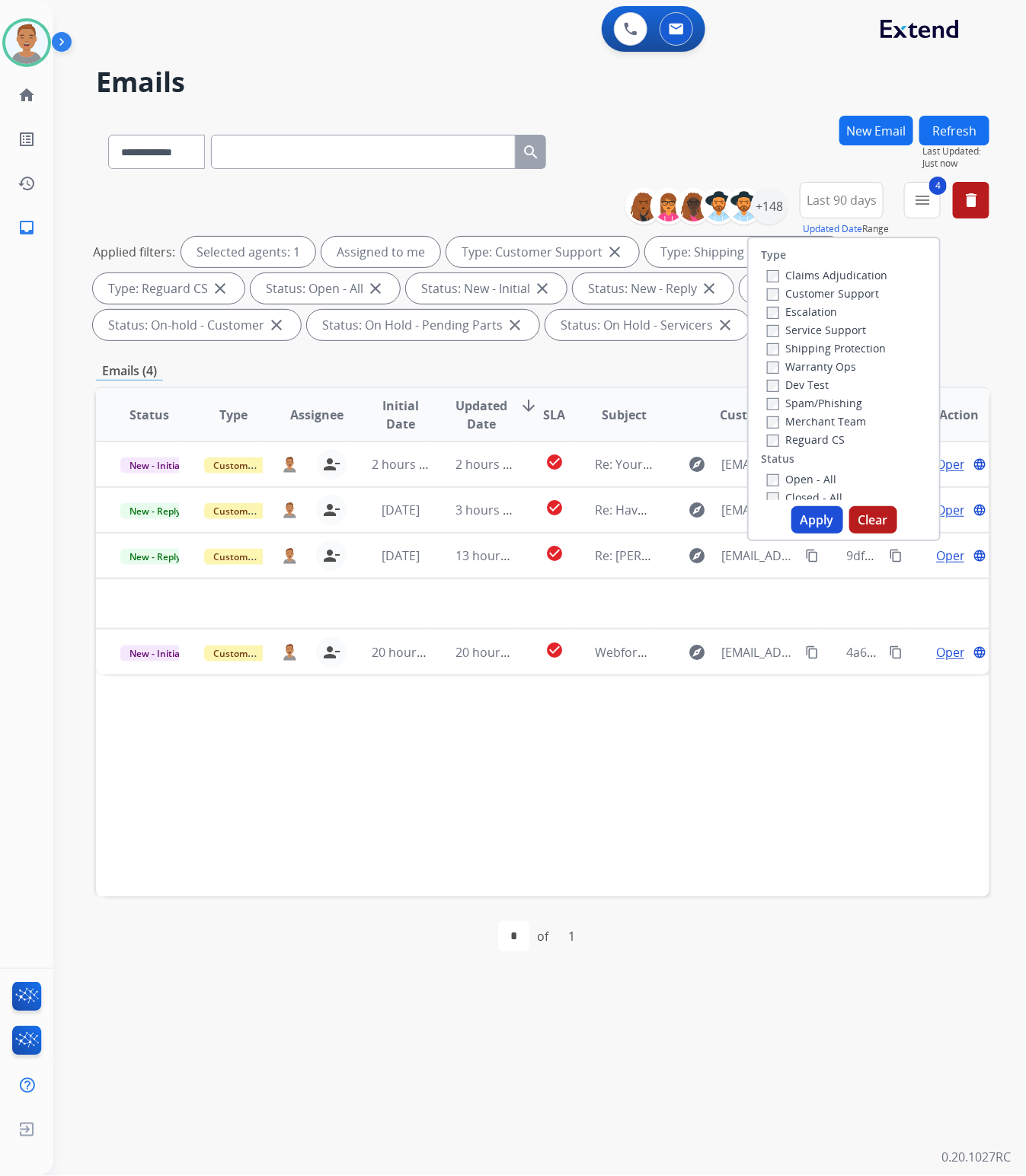
click at [801, 515] on button "Apply" at bounding box center [817, 520] width 52 height 28
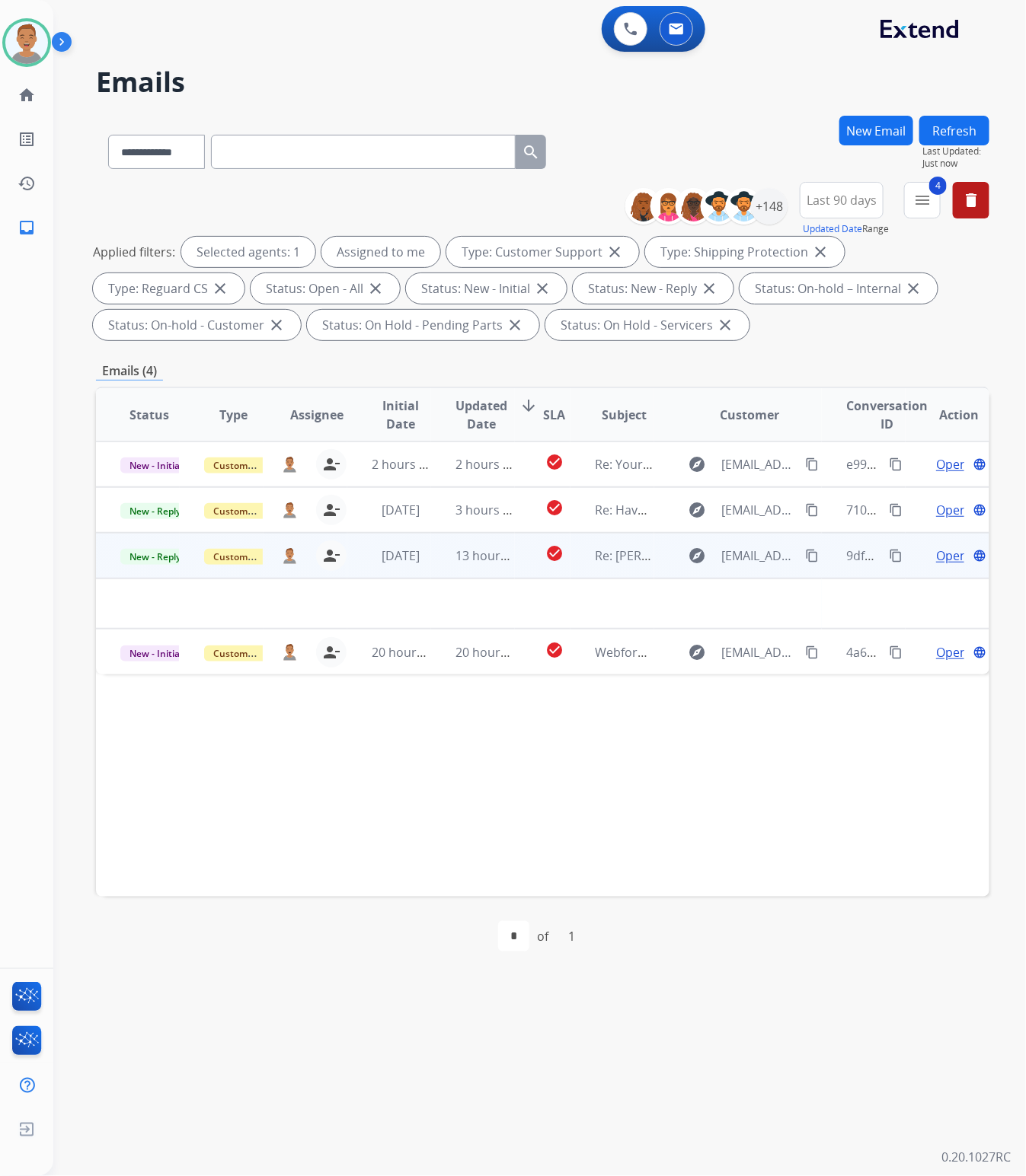
click at [177, 608] on td at bounding box center [458, 603] width 725 height 50
click at [180, 573] on td "Customer Support" at bounding box center [222, 555] width 84 height 46
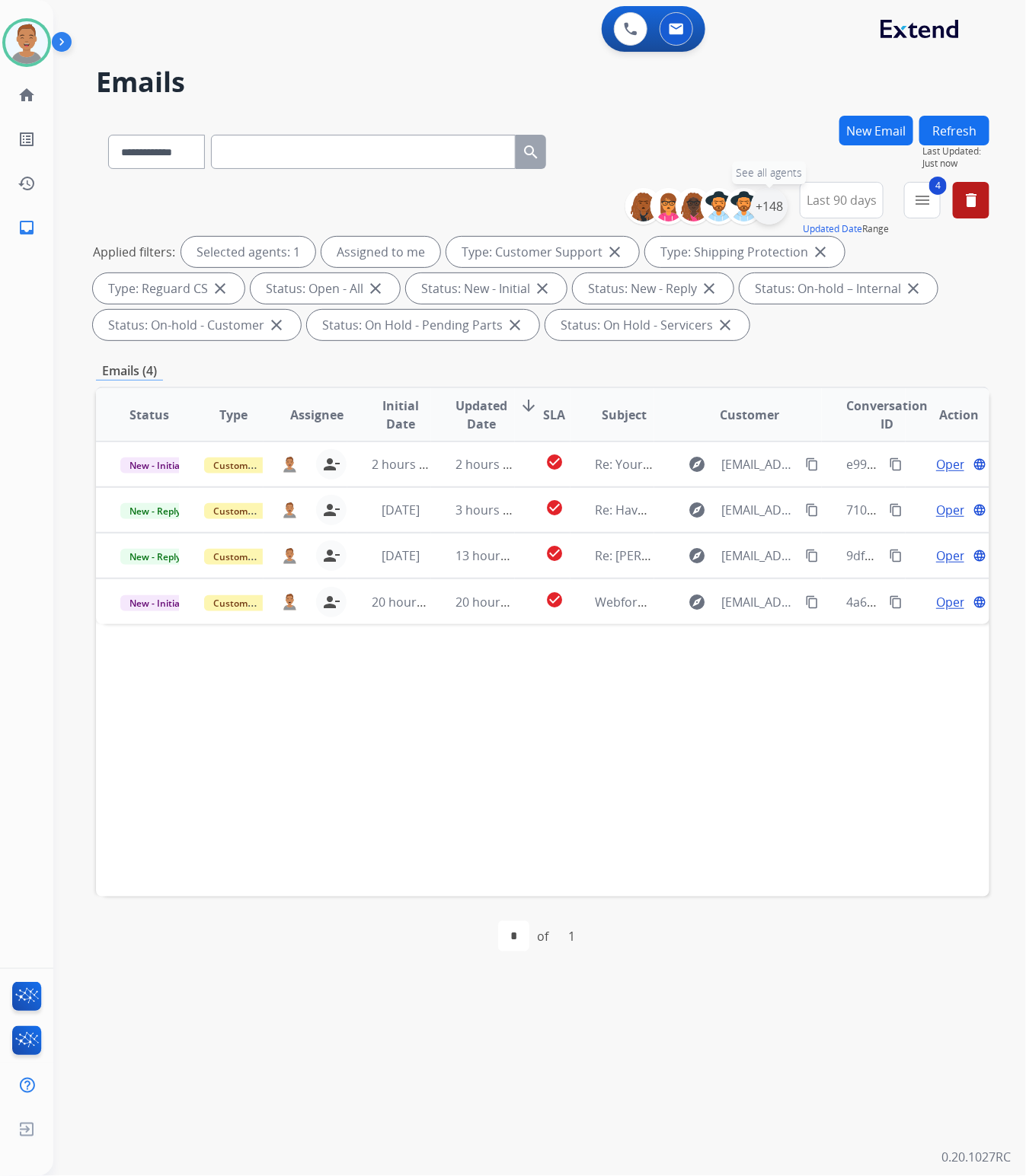
click at [771, 206] on div "+148" at bounding box center [769, 206] width 37 height 37
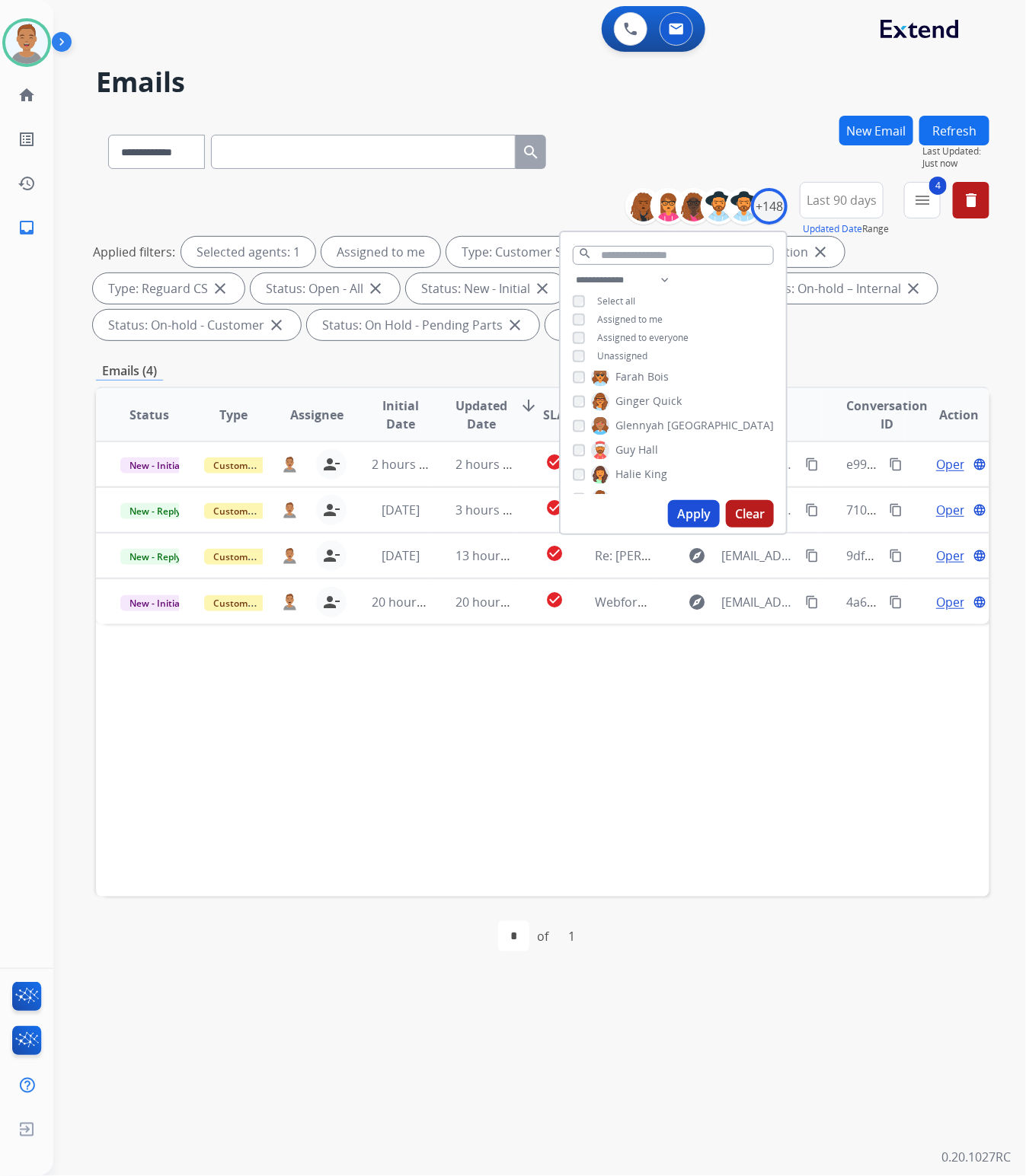
scroll to position [1332, 0]
click at [685, 508] on button "Apply" at bounding box center [694, 514] width 52 height 28
click at [500, 816] on div "Status Type Assignee Initial Date Updated Date arrow_downward SLA Subject Custo…" at bounding box center [543, 642] width 893 height 510
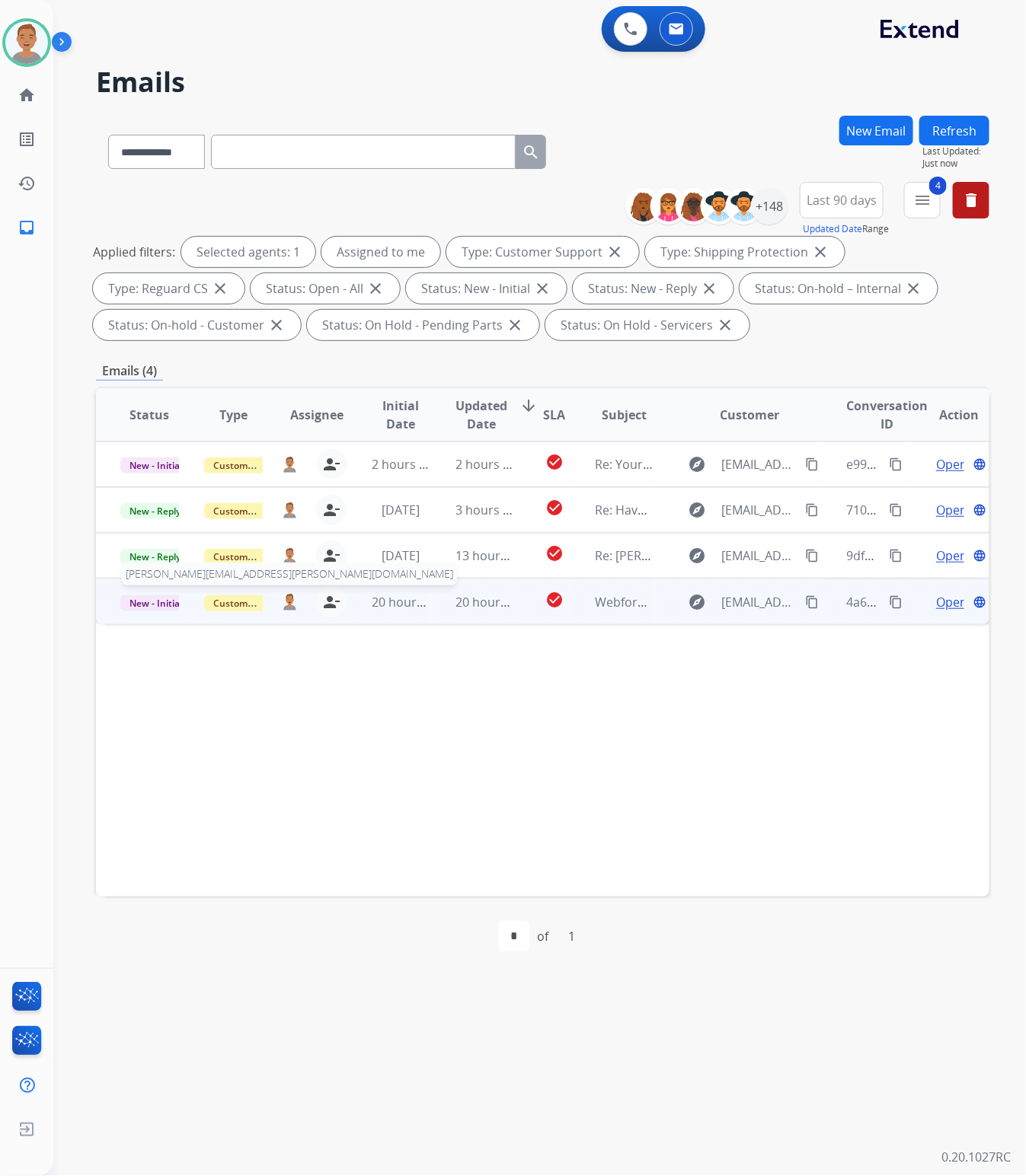
click at [287, 611] on button "[PERSON_NAME][EMAIL_ADDRESS][PERSON_NAME][DOMAIN_NAME]" at bounding box center [290, 602] width 16 height 30
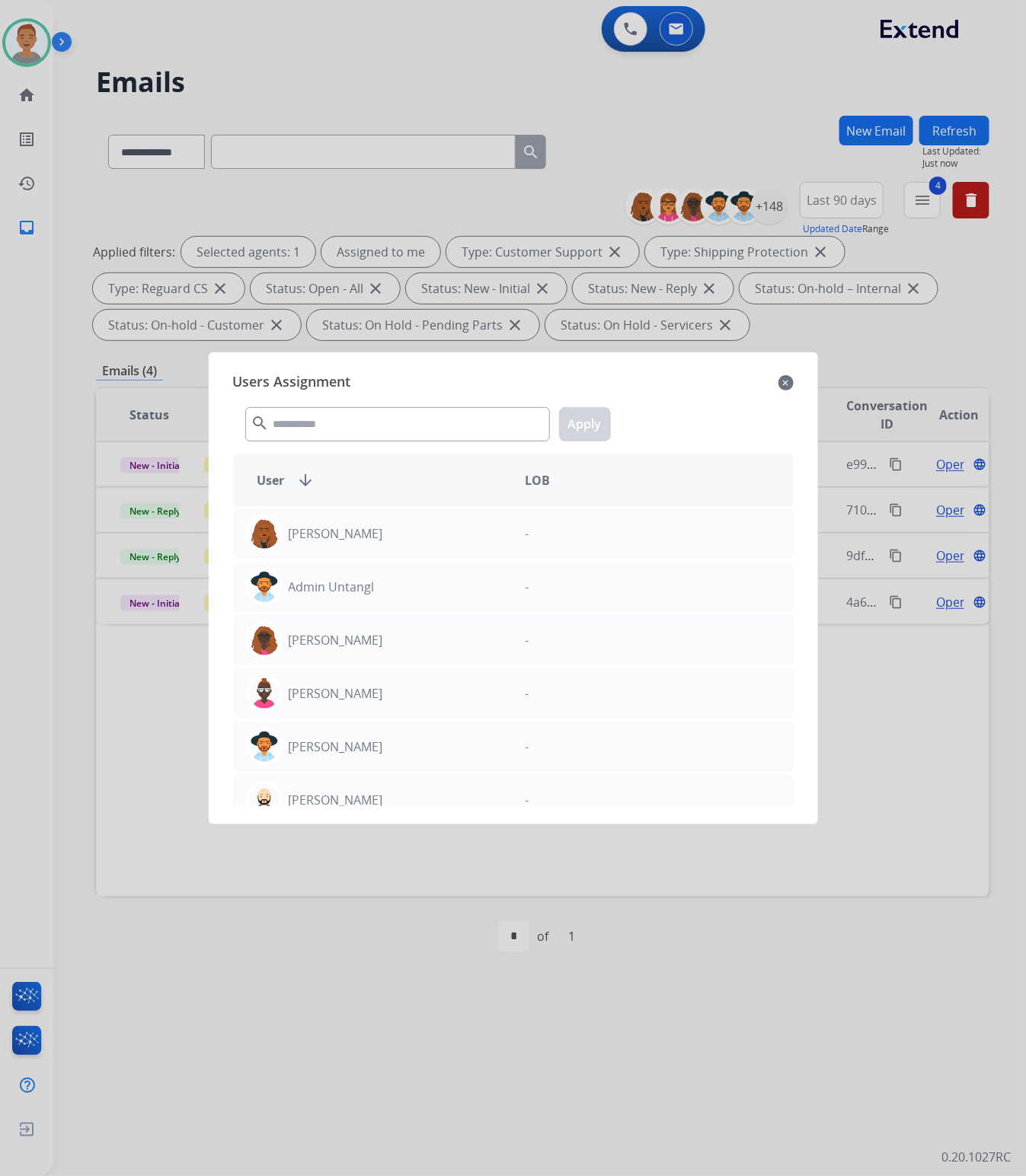
click at [786, 383] on mat-icon "close" at bounding box center [785, 383] width 15 height 18
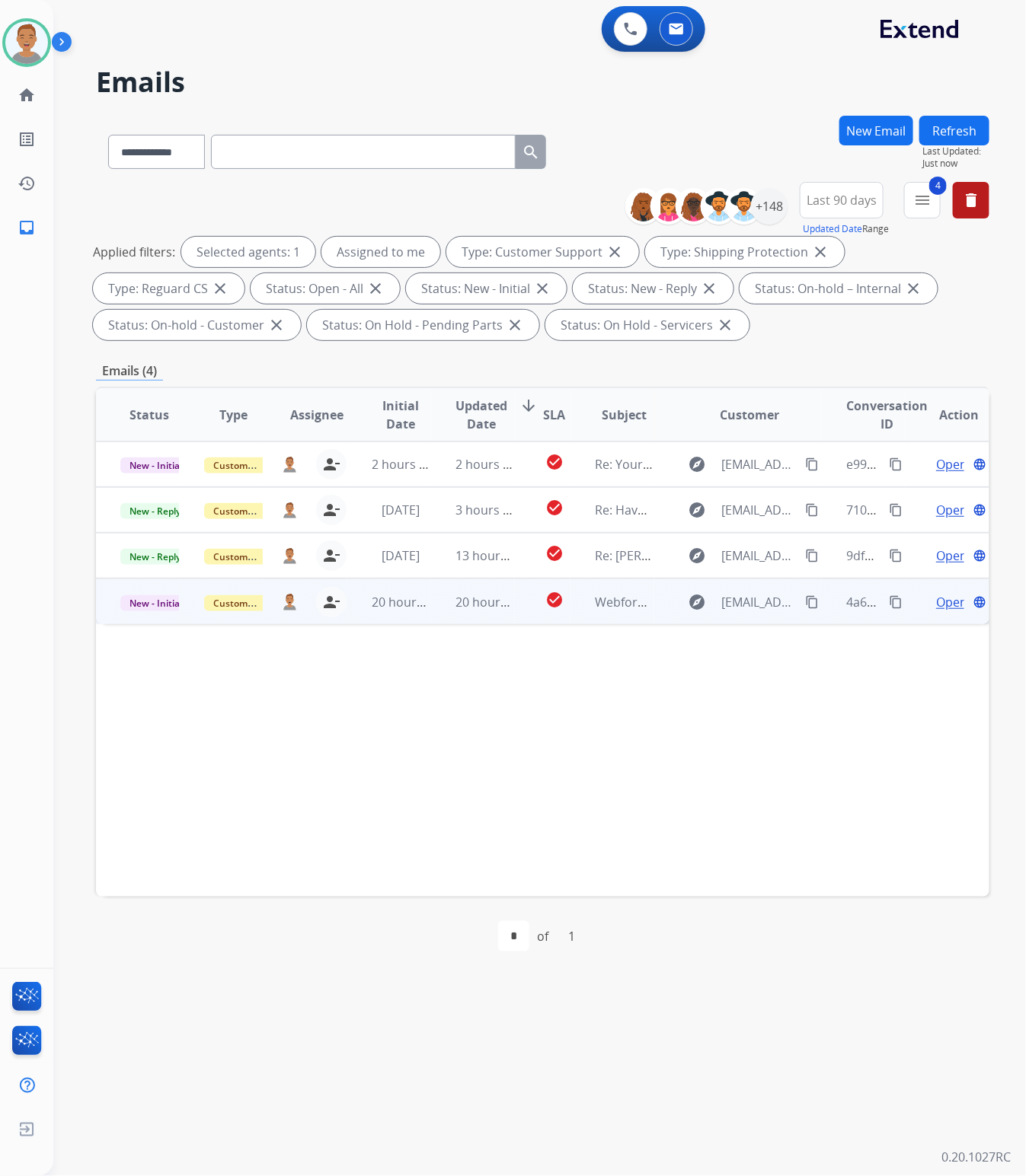
click at [447, 611] on td "20 hours ago" at bounding box center [473, 601] width 84 height 46
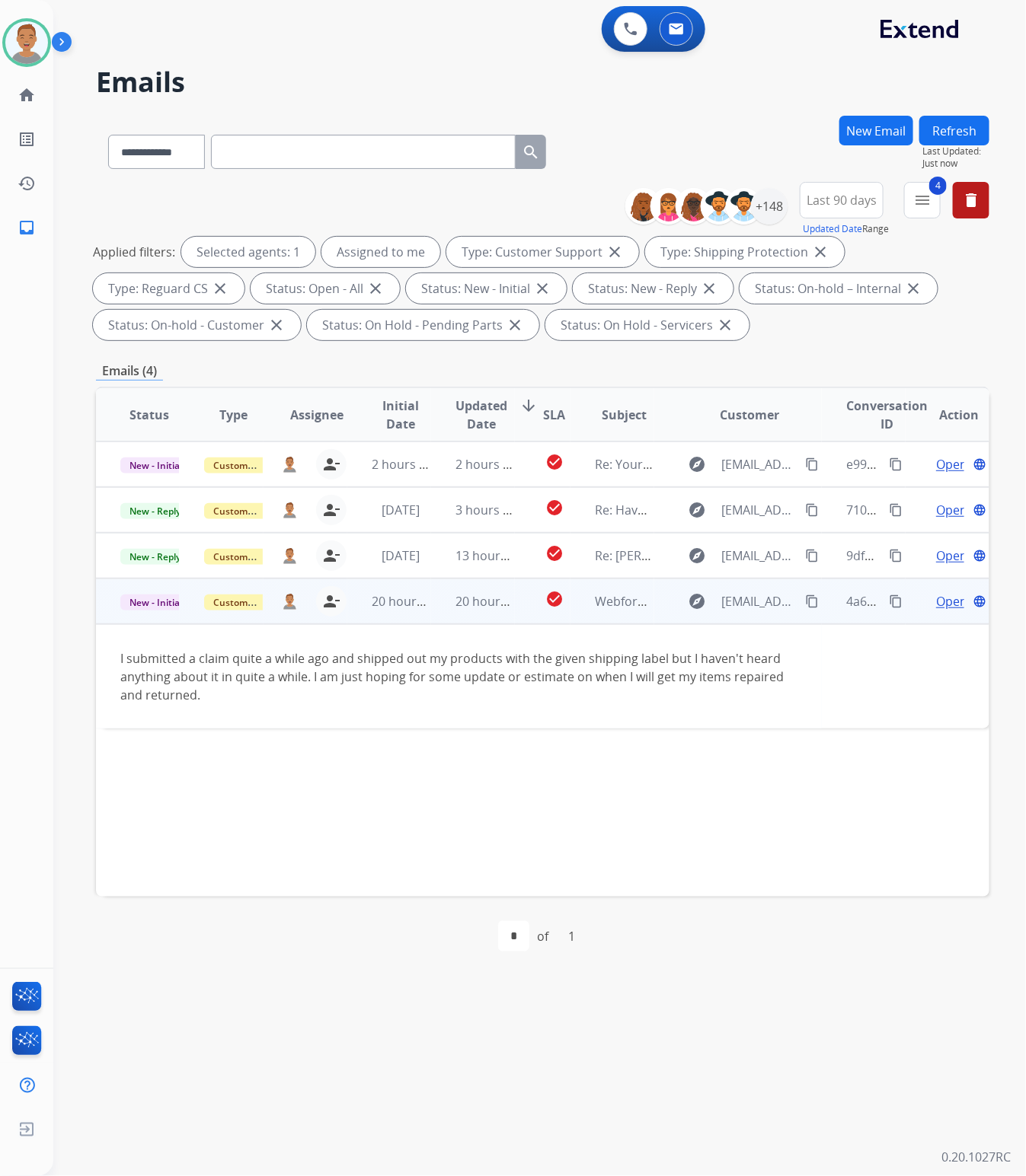
click at [805, 595] on mat-icon "content_copy" at bounding box center [811, 601] width 13 height 13
click at [492, 64] on div "**********" at bounding box center [521, 615] width 936 height 1121
click at [337, 774] on div "Status Type Assignee Initial Date Updated Date arrow_downward SLA Subject Custo…" at bounding box center [543, 642] width 893 height 510
click at [487, 615] on td "20 hours ago" at bounding box center [473, 601] width 84 height 46
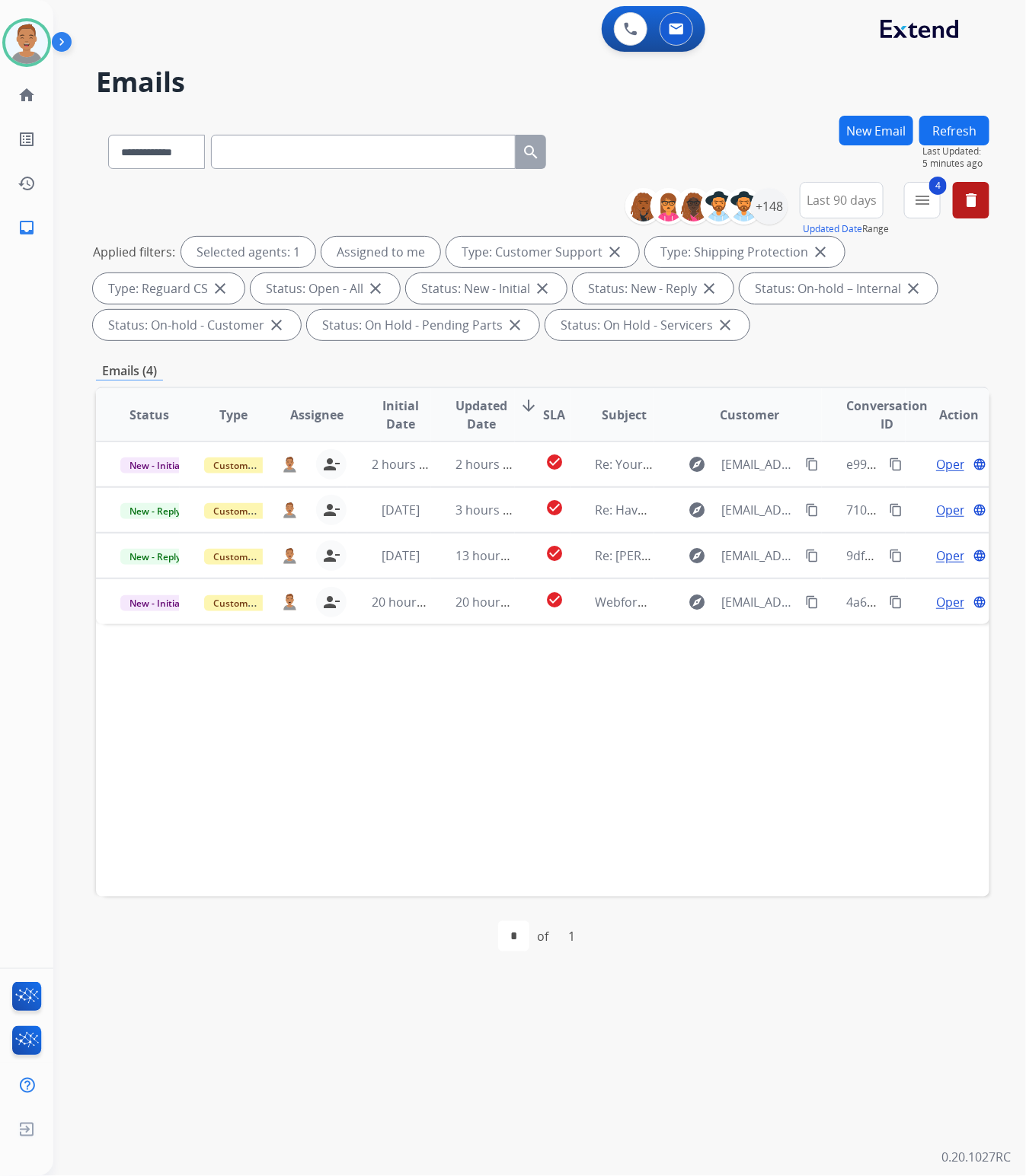
click at [326, 751] on div "Status Type Assignee Initial Date Updated Date arrow_downward SLA Subject Custo…" at bounding box center [543, 642] width 893 height 510
click at [110, 27] on div "0 Voice Interactions 0 Email Interactions" at bounding box center [530, 30] width 918 height 48
click at [43, 38] on img at bounding box center [27, 43] width 43 height 43
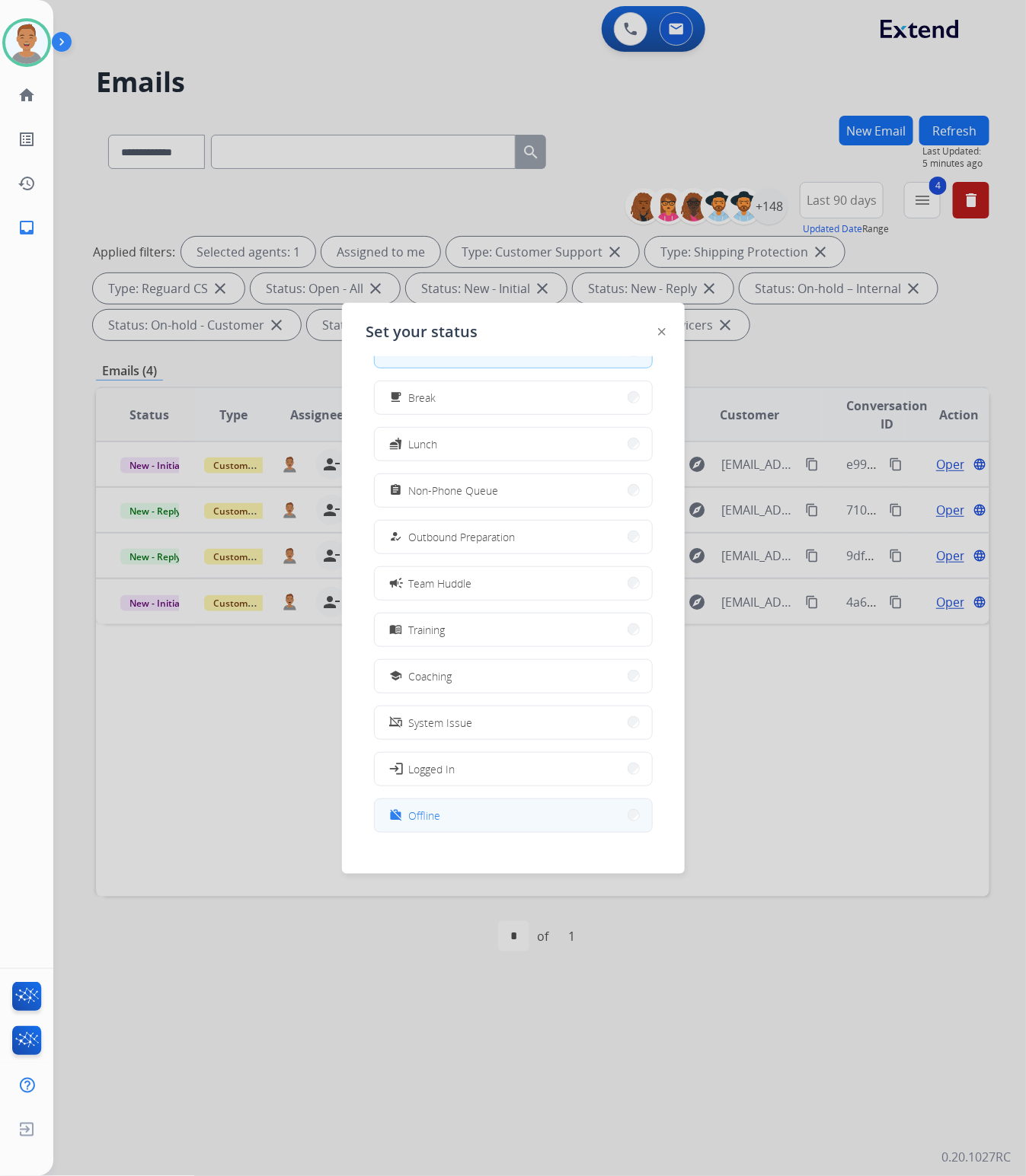
scroll to position [51, 0]
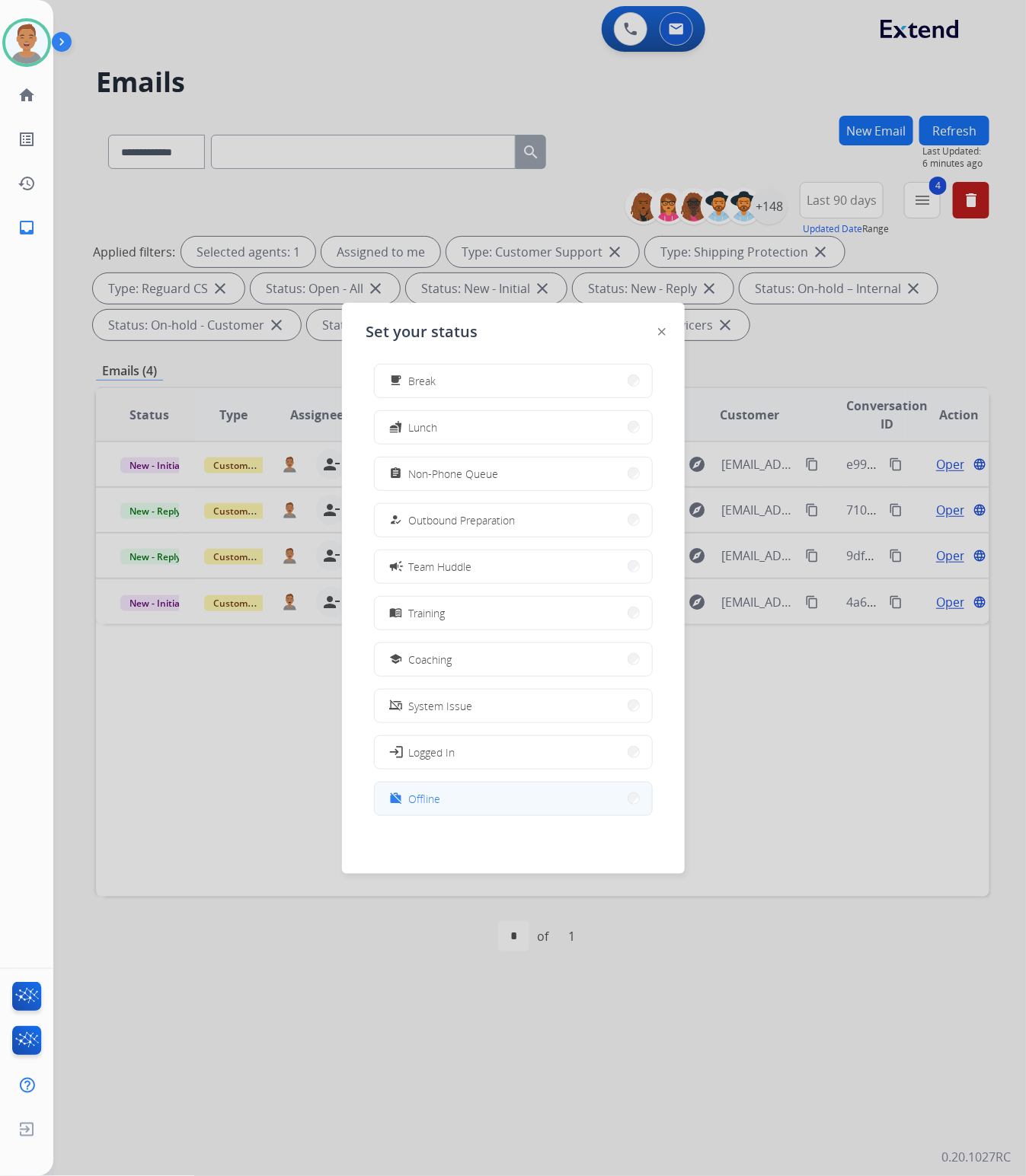
click at [482, 797] on button "work_off Offline" at bounding box center [513, 798] width 278 height 33
